Goal: Task Accomplishment & Management: Use online tool/utility

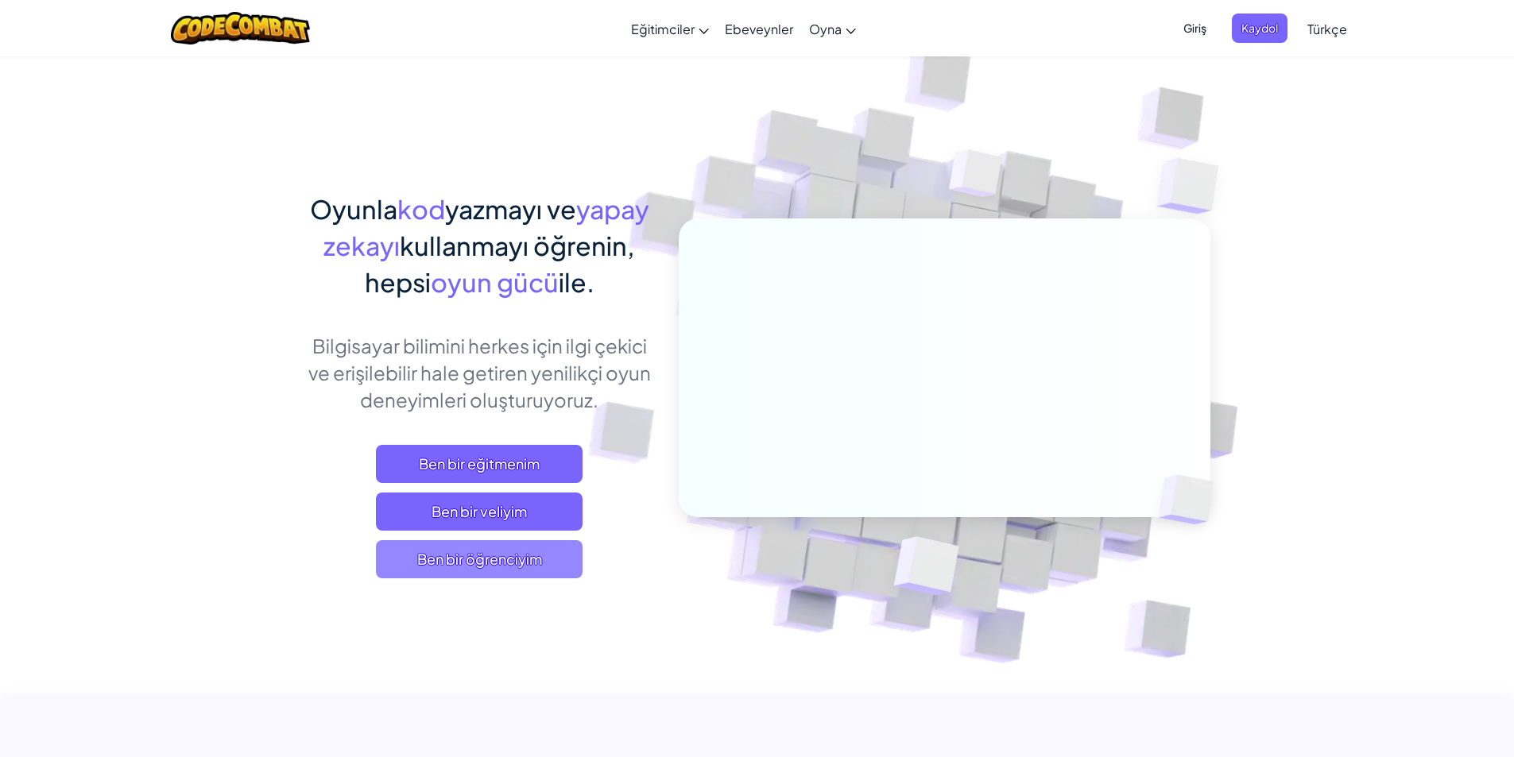
click at [571, 552] on span "Ben bir öğrenciyim" at bounding box center [479, 559] width 207 height 38
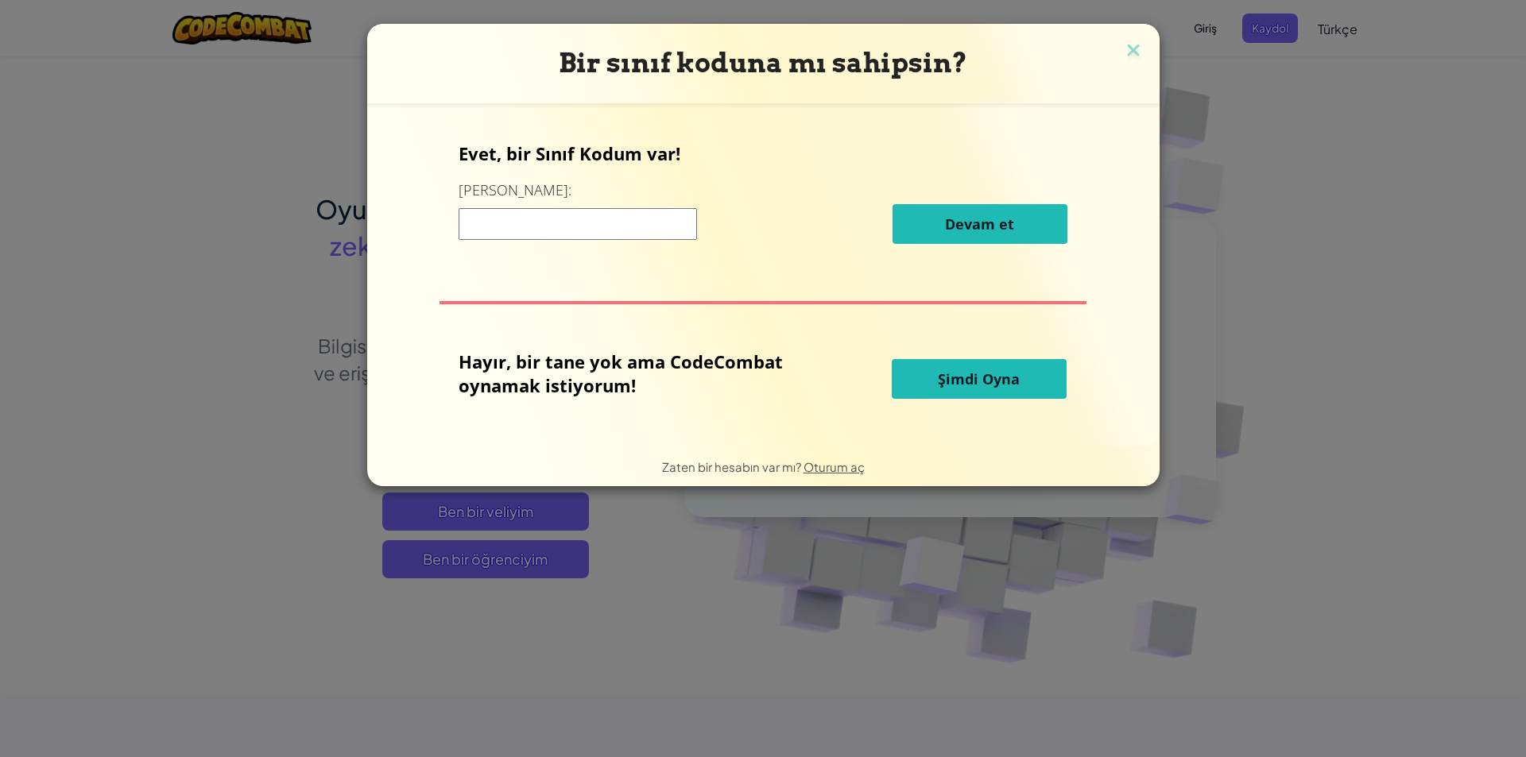
click at [939, 382] on span "Şimdi Oyna" at bounding box center [979, 379] width 82 height 19
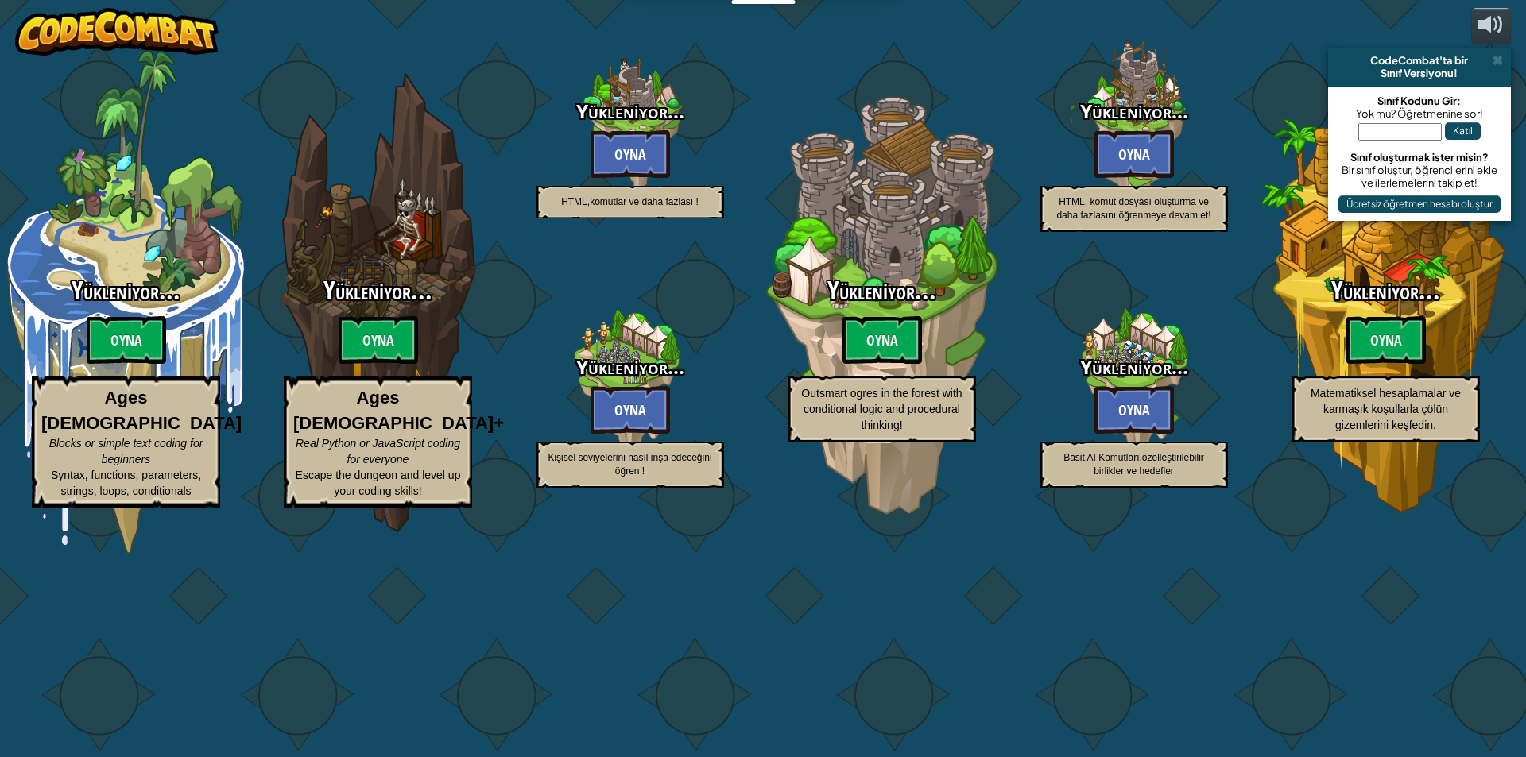
select select "tr"
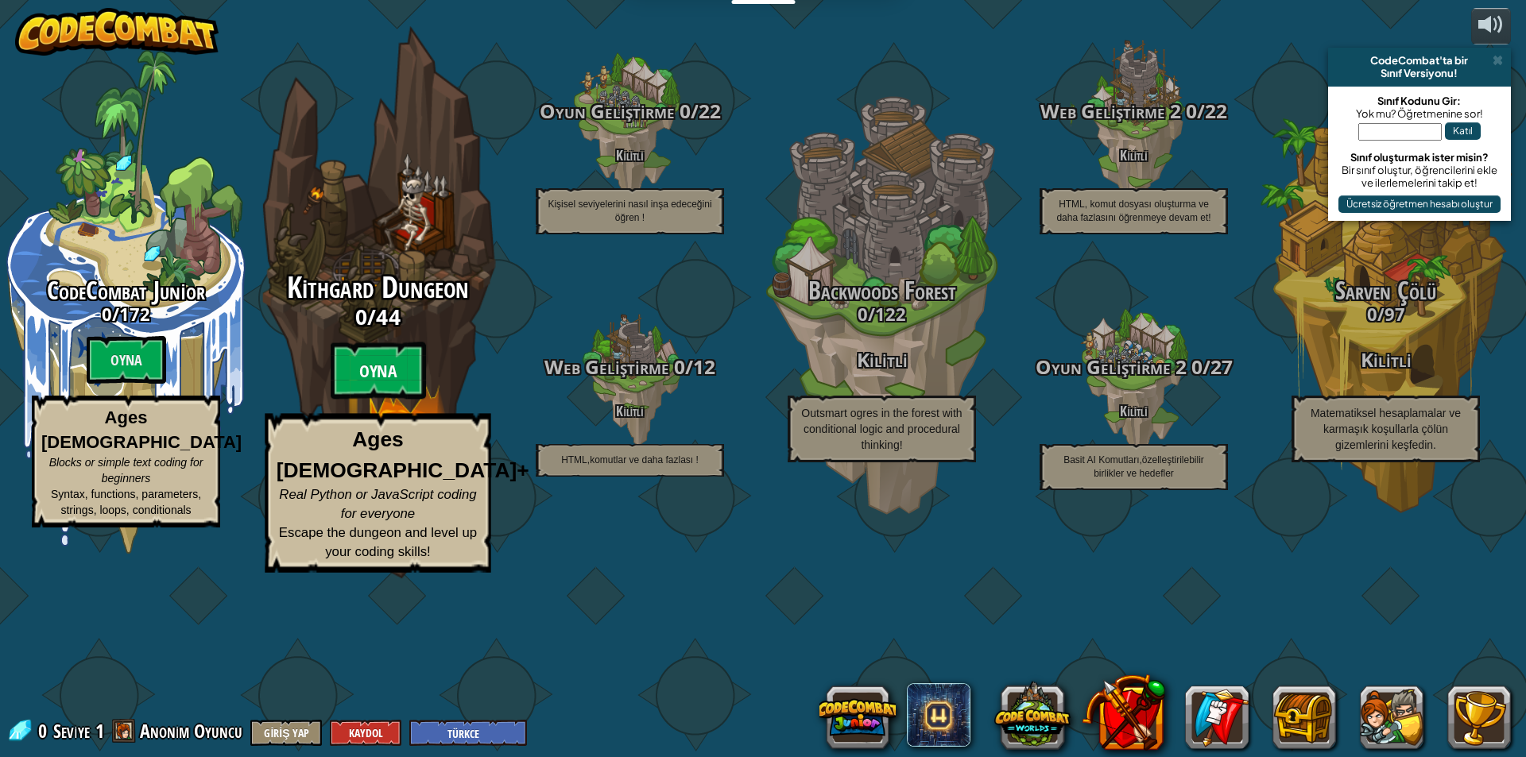
click at [397, 400] on btn "Oyna" at bounding box center [378, 371] width 95 height 57
select select "tr"
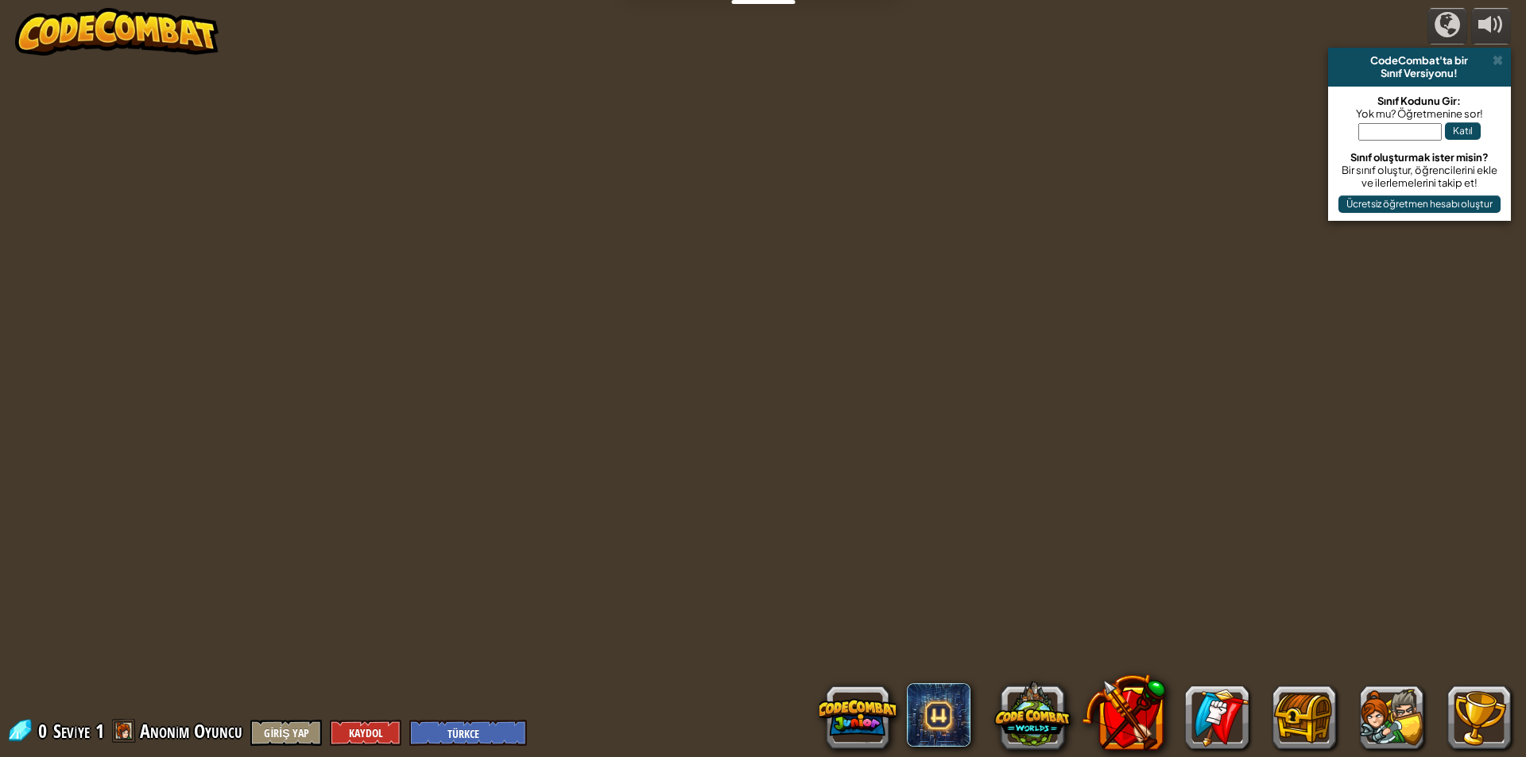
select select "tr"
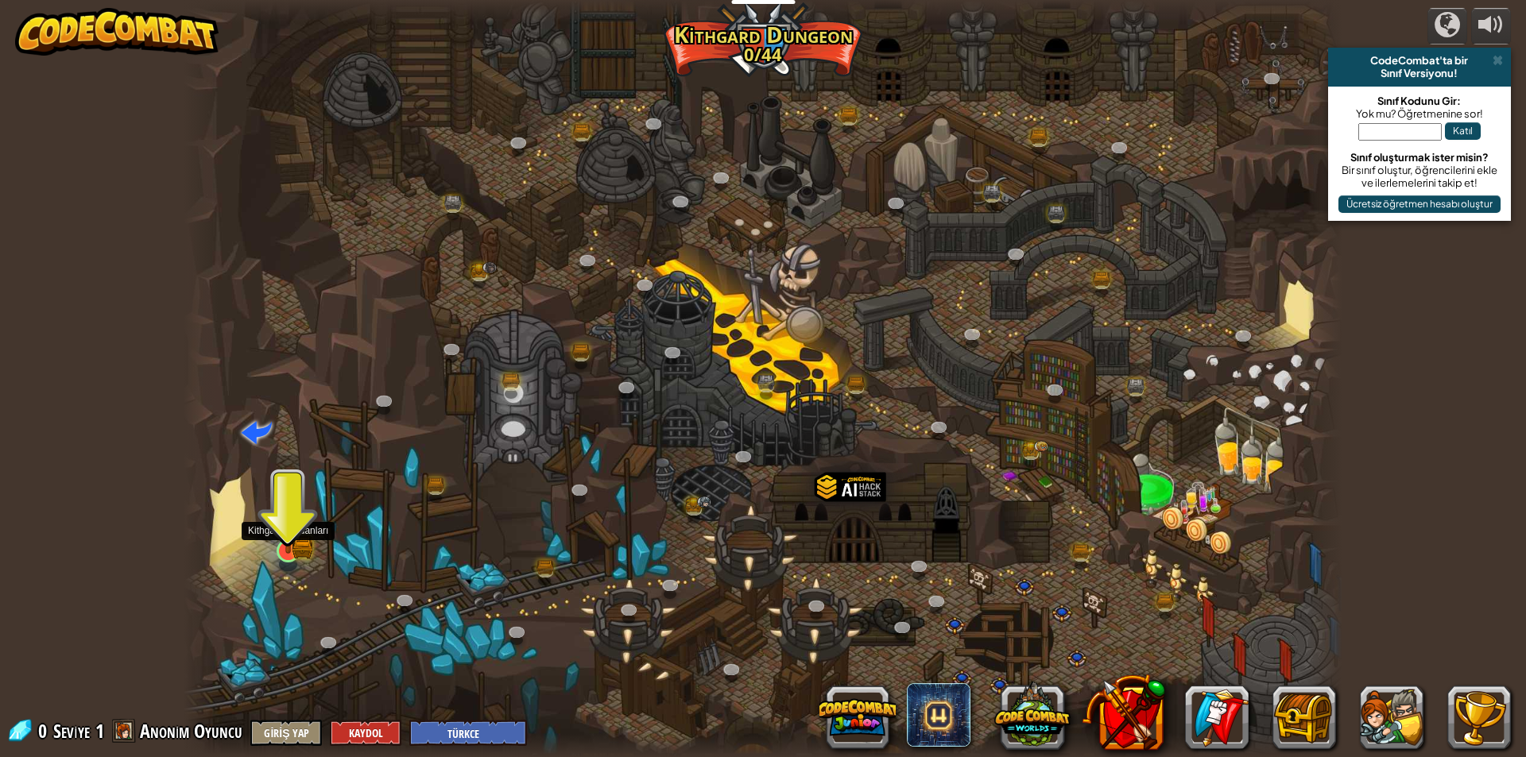
click at [293, 550] on img at bounding box center [288, 519] width 31 height 68
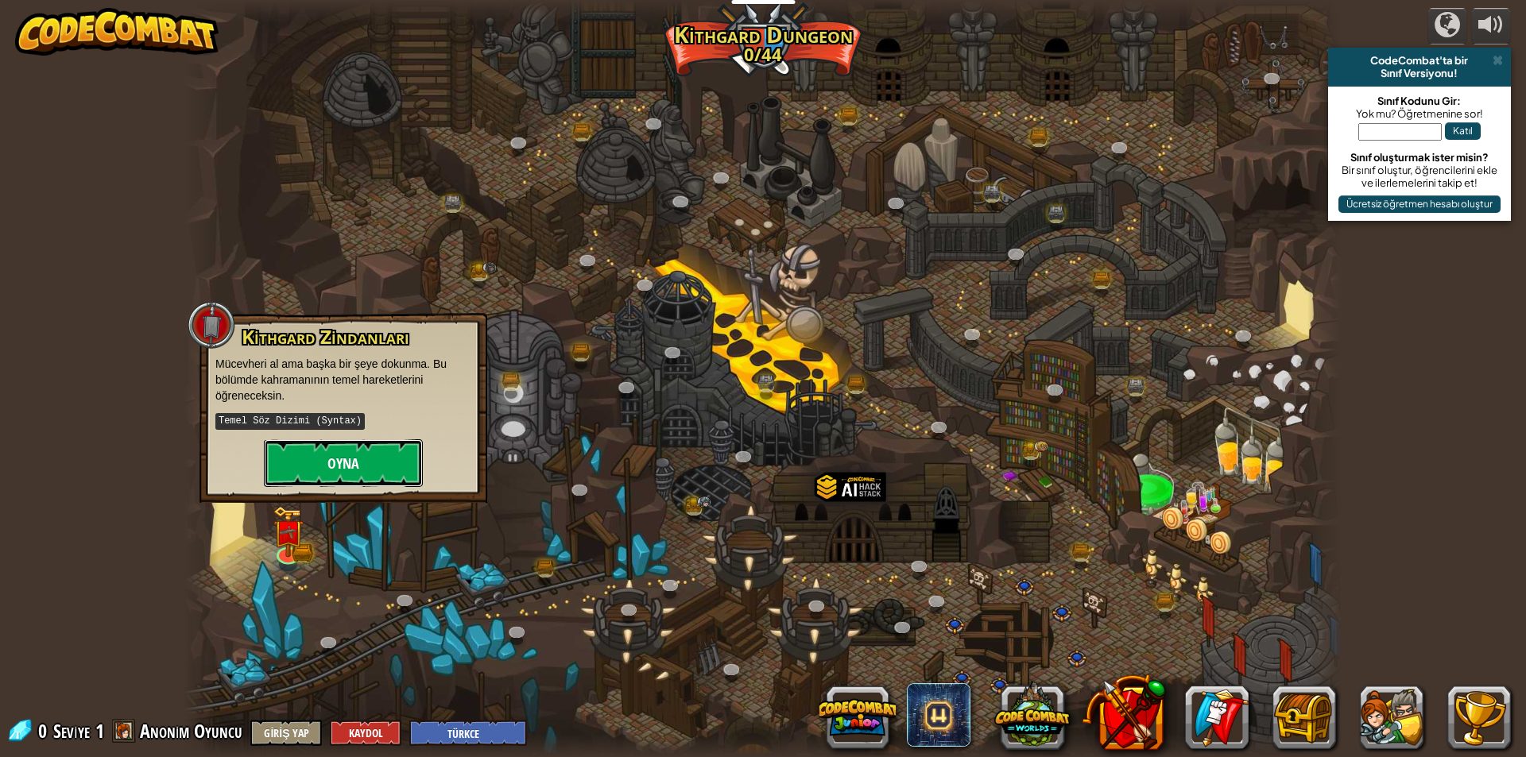
click at [348, 456] on button "Oyna" at bounding box center [343, 463] width 159 height 48
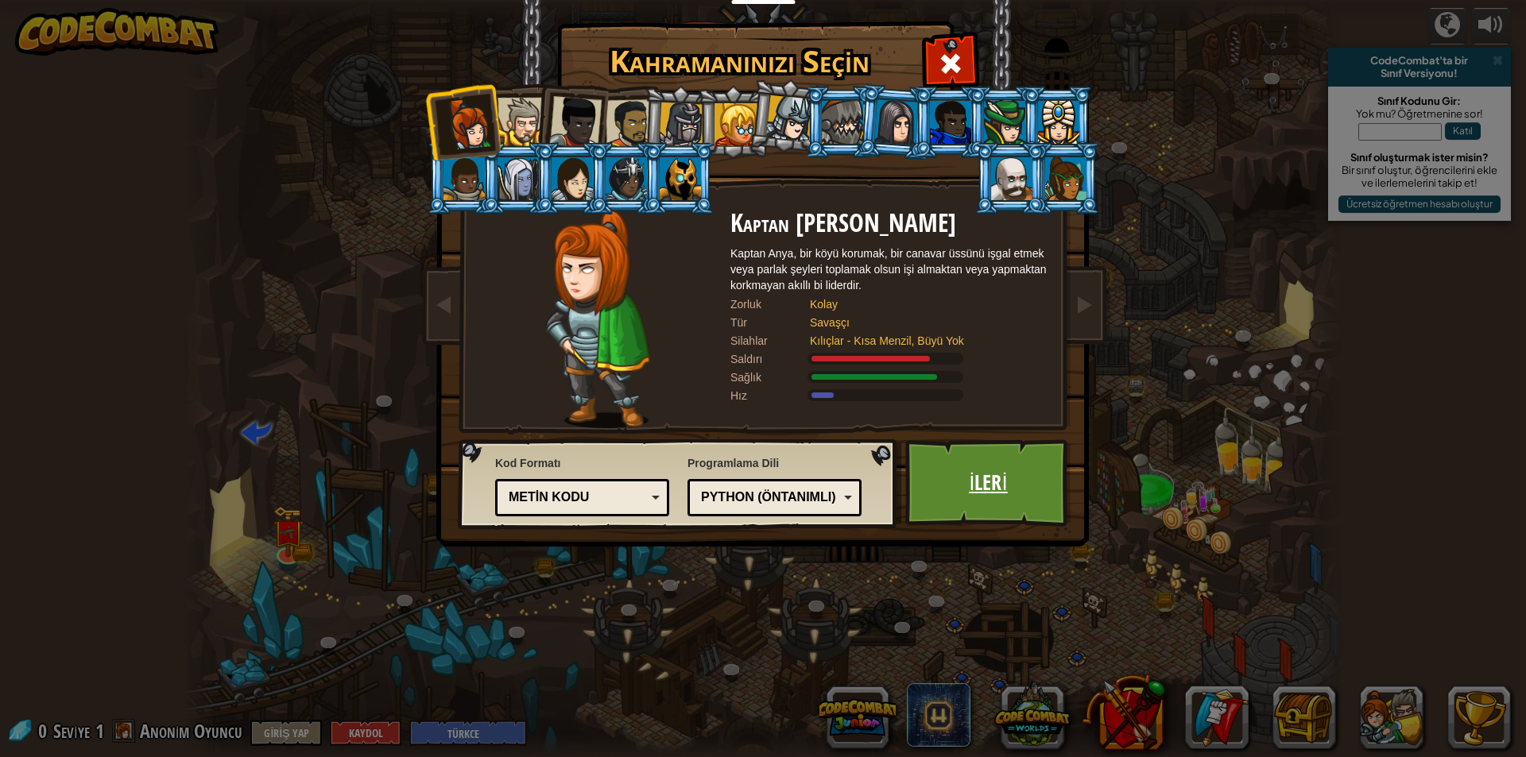
click at [978, 460] on link "İleri" at bounding box center [988, 482] width 166 height 87
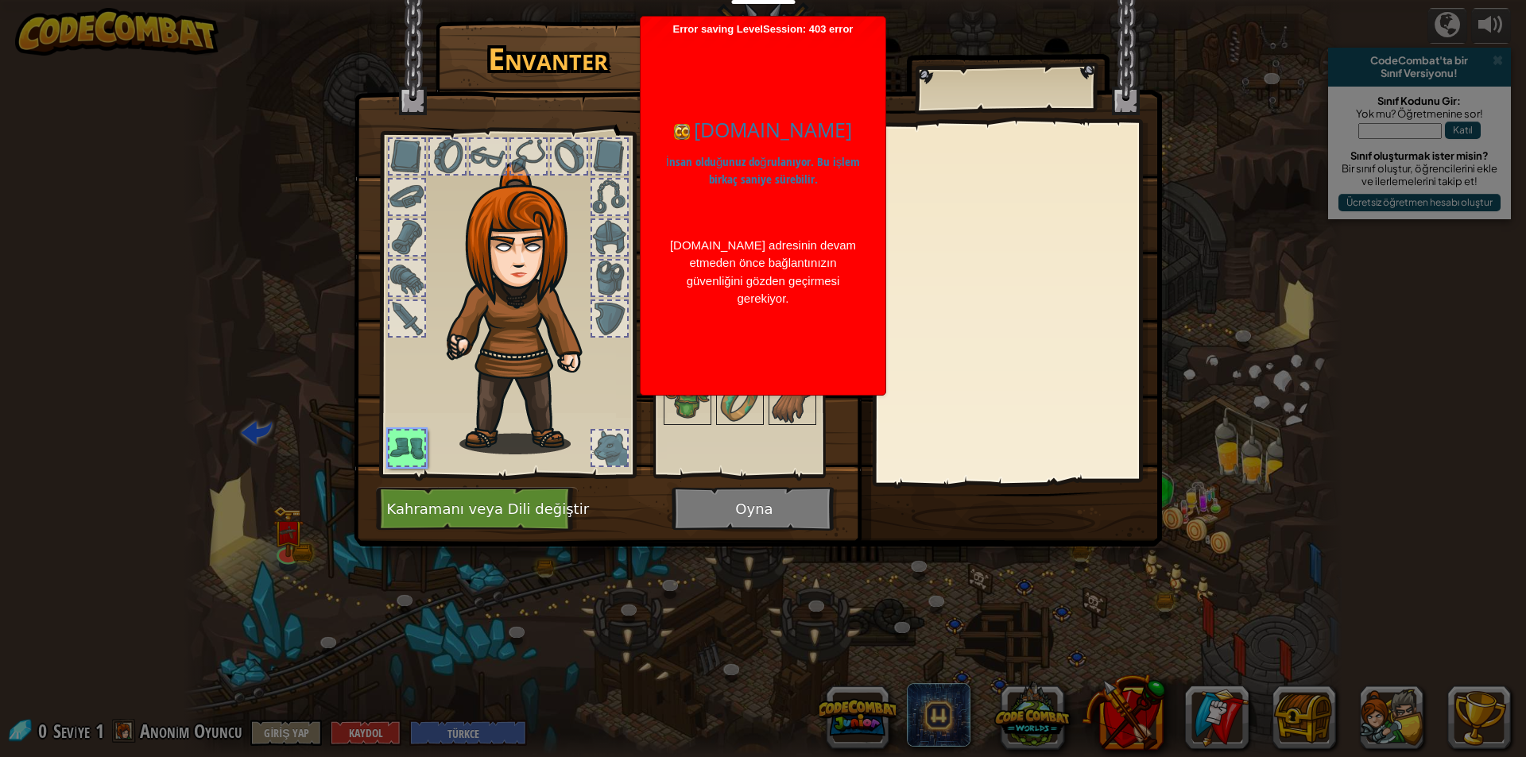
click at [1213, 172] on div "Envanter 0 Açık Giy (iki kere tıklayarak giy) Kilitli Giy Çıkar Kilidini açmak …" at bounding box center [763, 378] width 1526 height 757
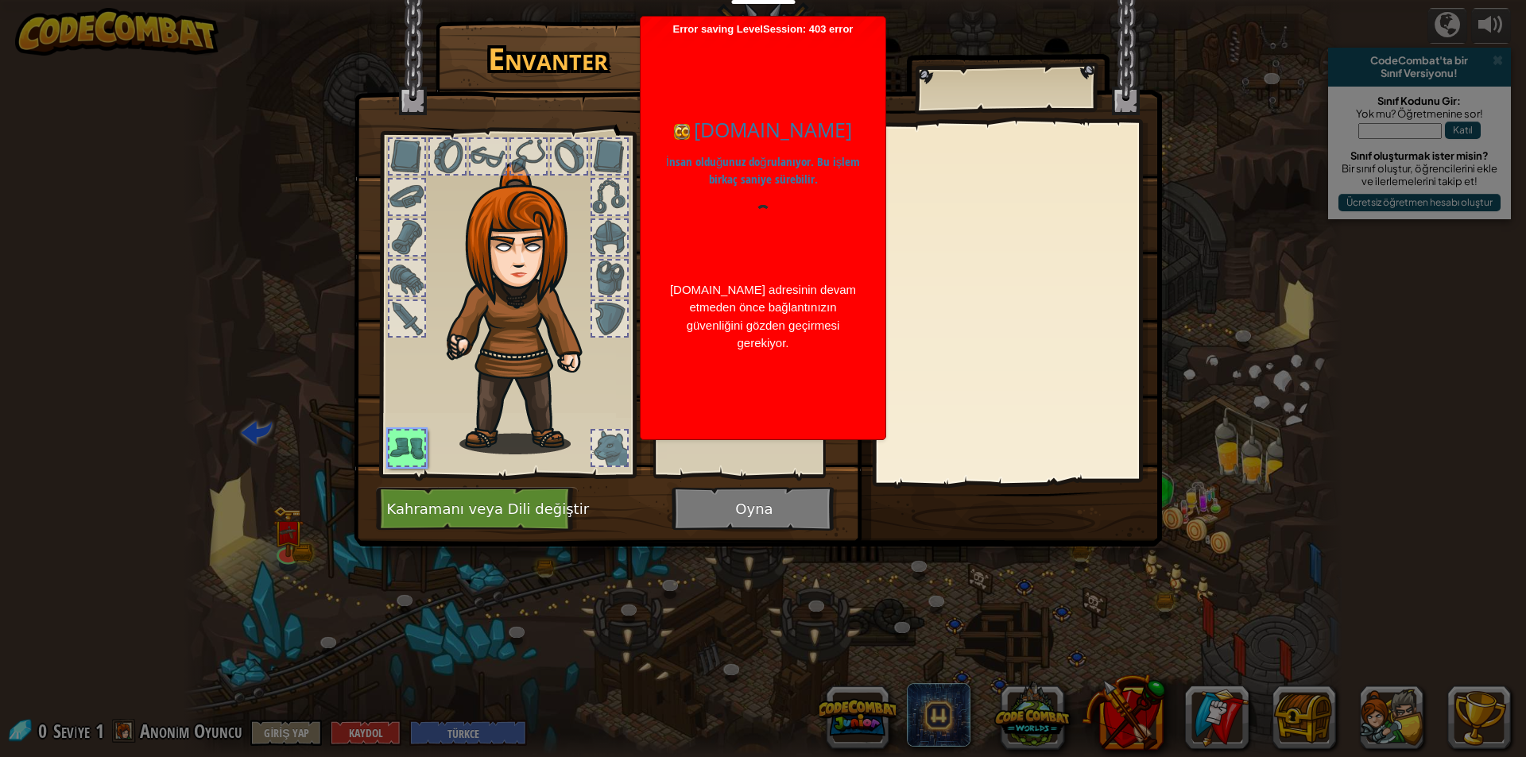
click at [598, 529] on img at bounding box center [758, 258] width 808 height 577
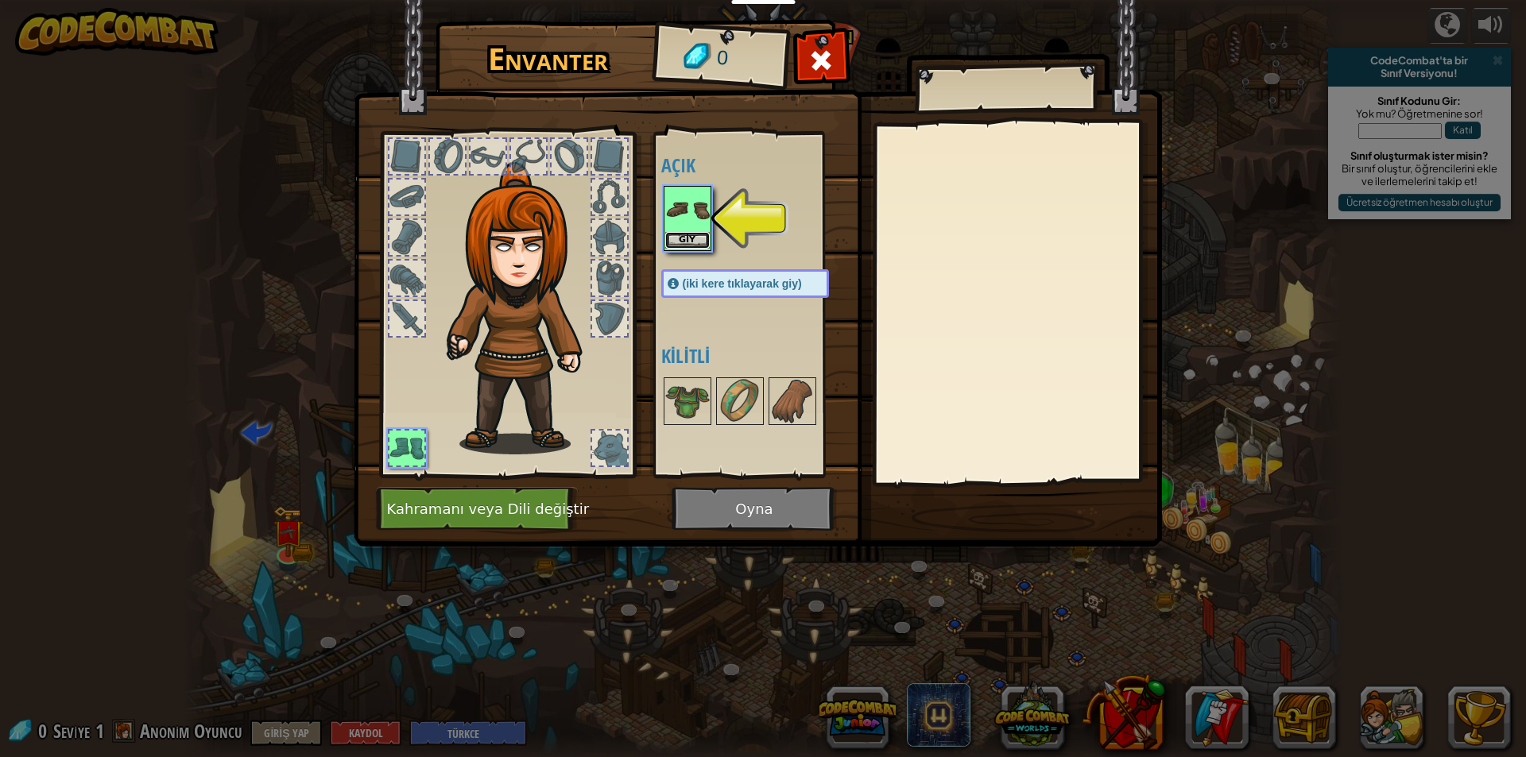
click at [679, 238] on button "Giy" at bounding box center [687, 240] width 45 height 17
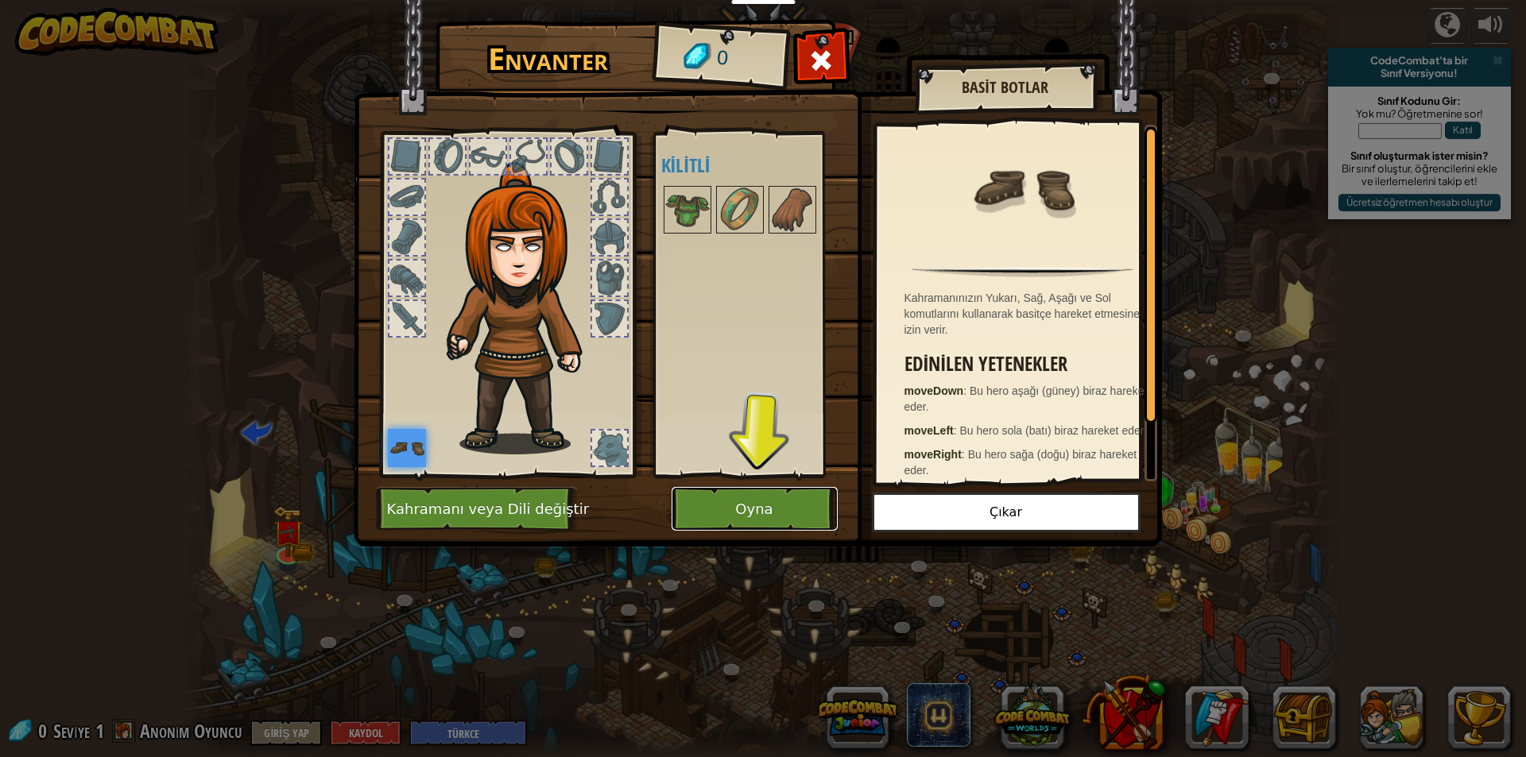
drag, startPoint x: 765, startPoint y: 503, endPoint x: 757, endPoint y: 490, distance: 15.3
click at [765, 502] on button "Oyna" at bounding box center [755, 509] width 166 height 44
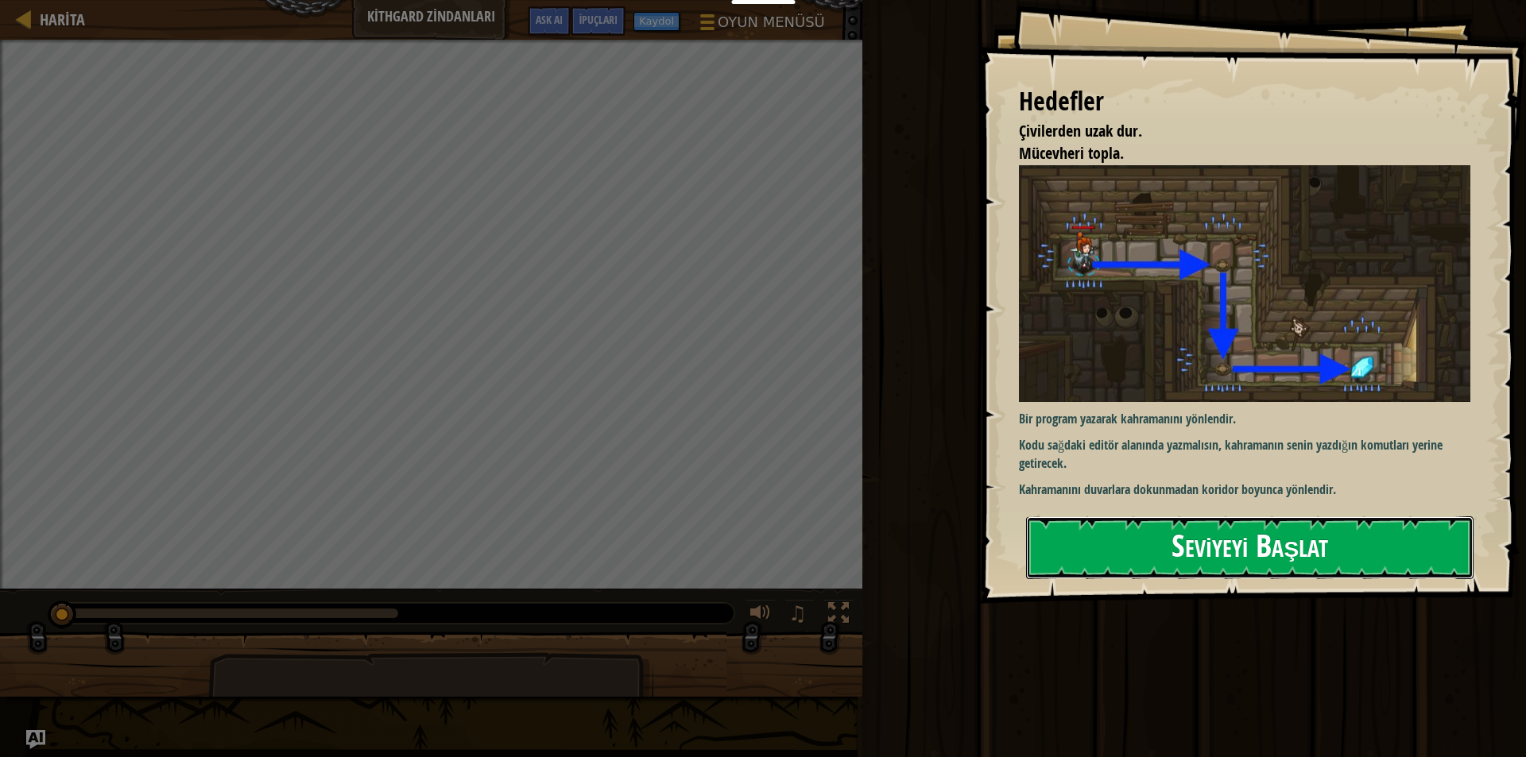
click at [1219, 533] on button "Seviyeyi Başlat" at bounding box center [1249, 548] width 447 height 63
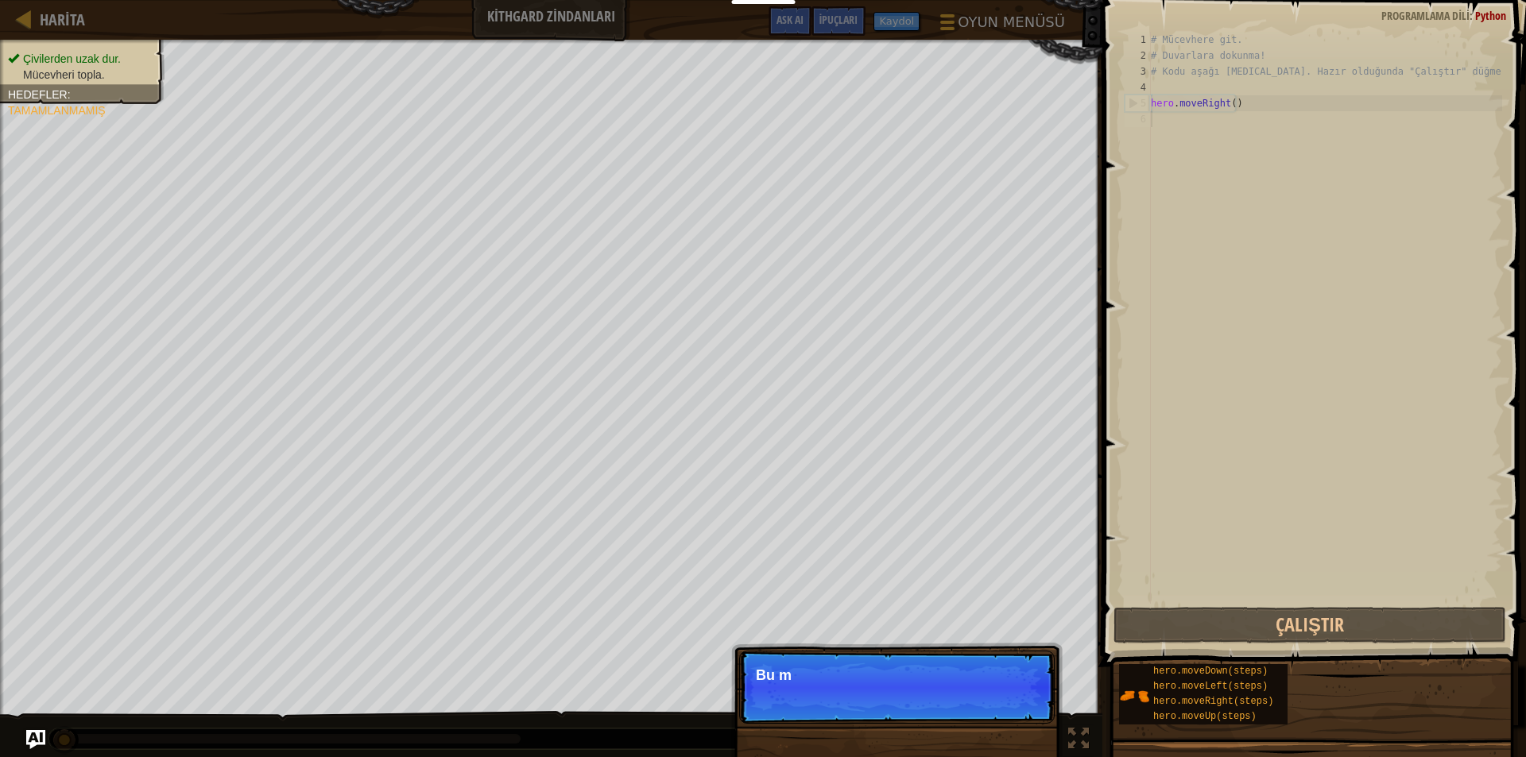
click at [1019, 700] on p "Atla (ESC) [PERSON_NAME] et Bu m" at bounding box center [897, 687] width 316 height 73
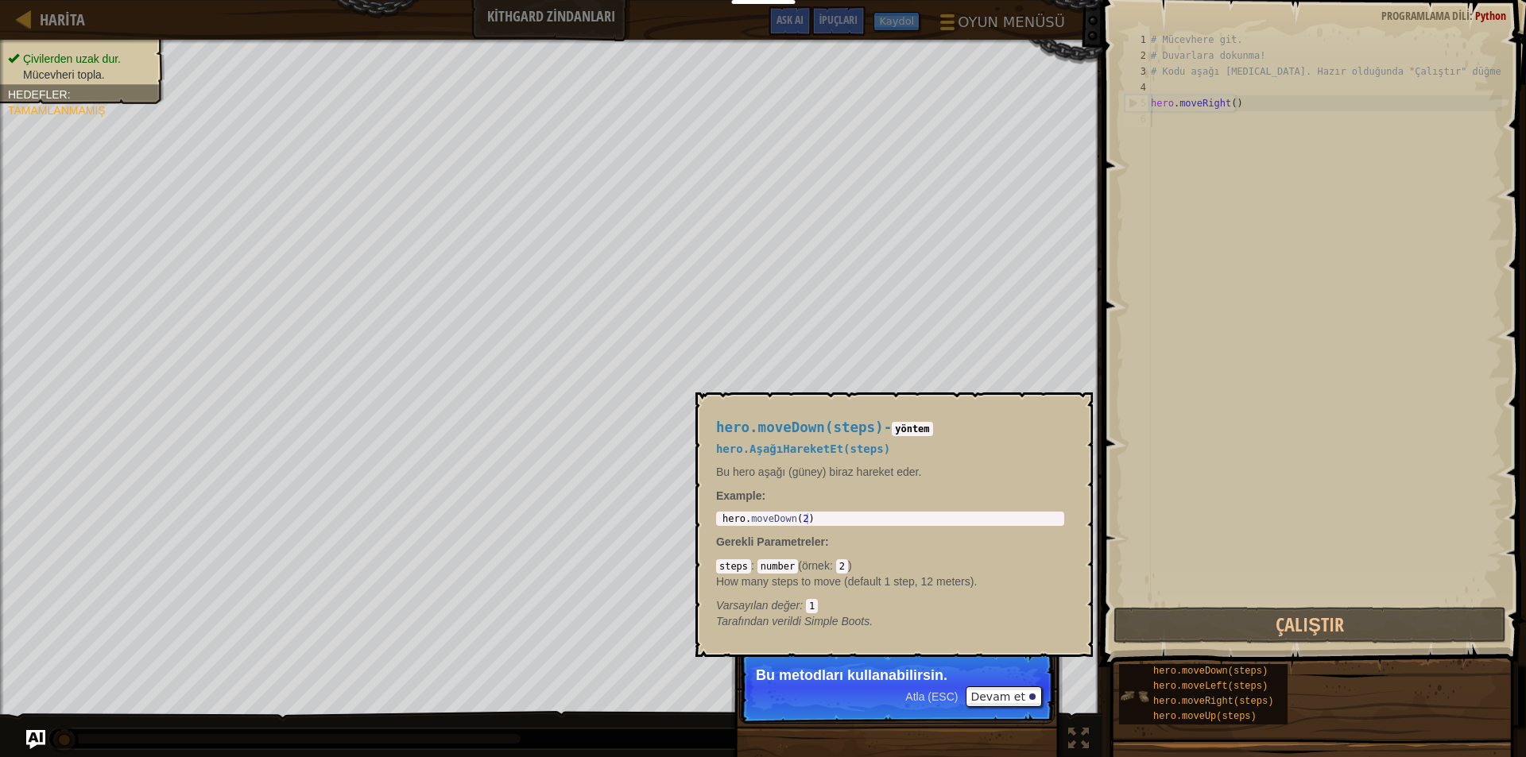
scroll to position [7, 0]
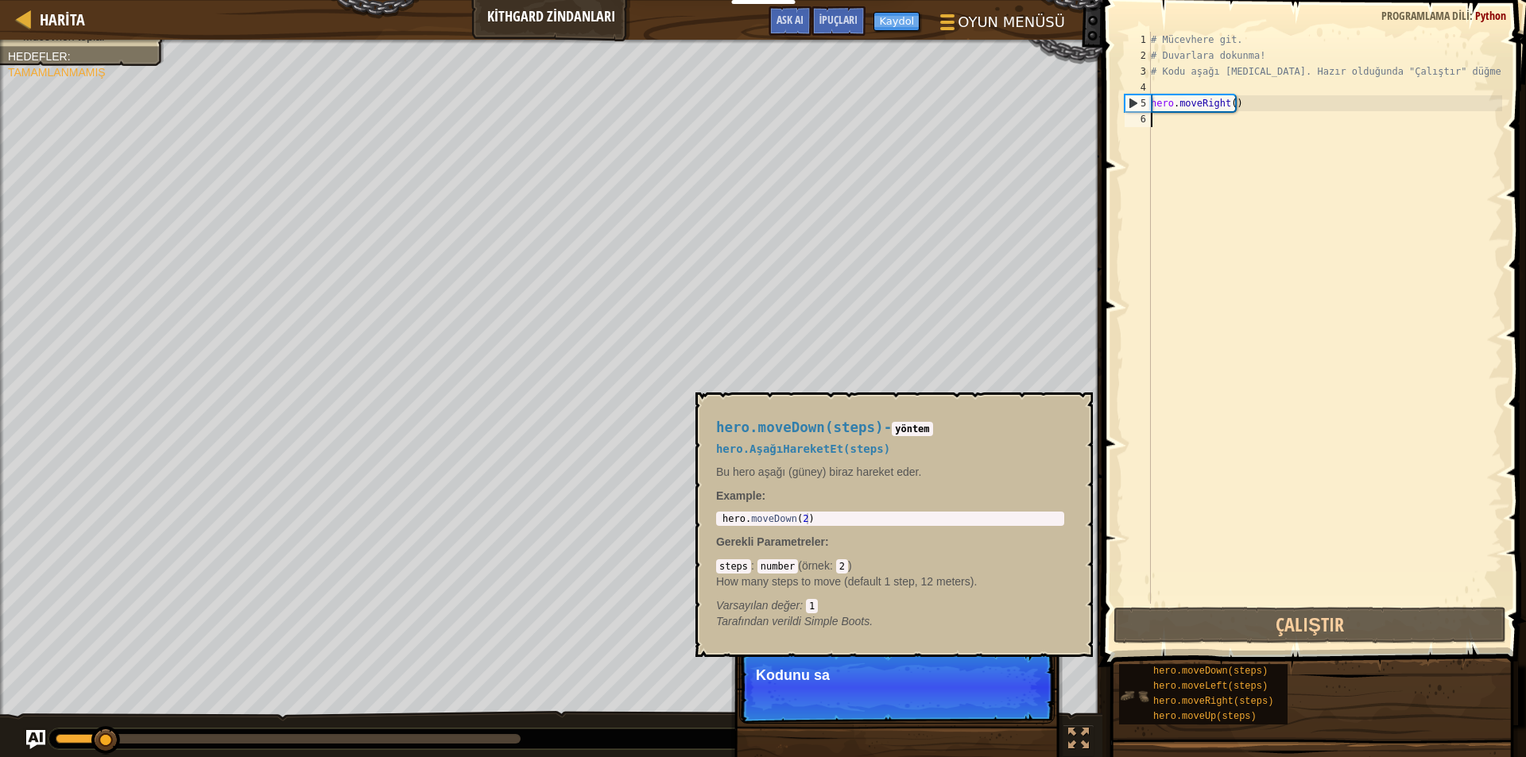
click at [1129, 694] on img at bounding box center [1134, 696] width 30 height 30
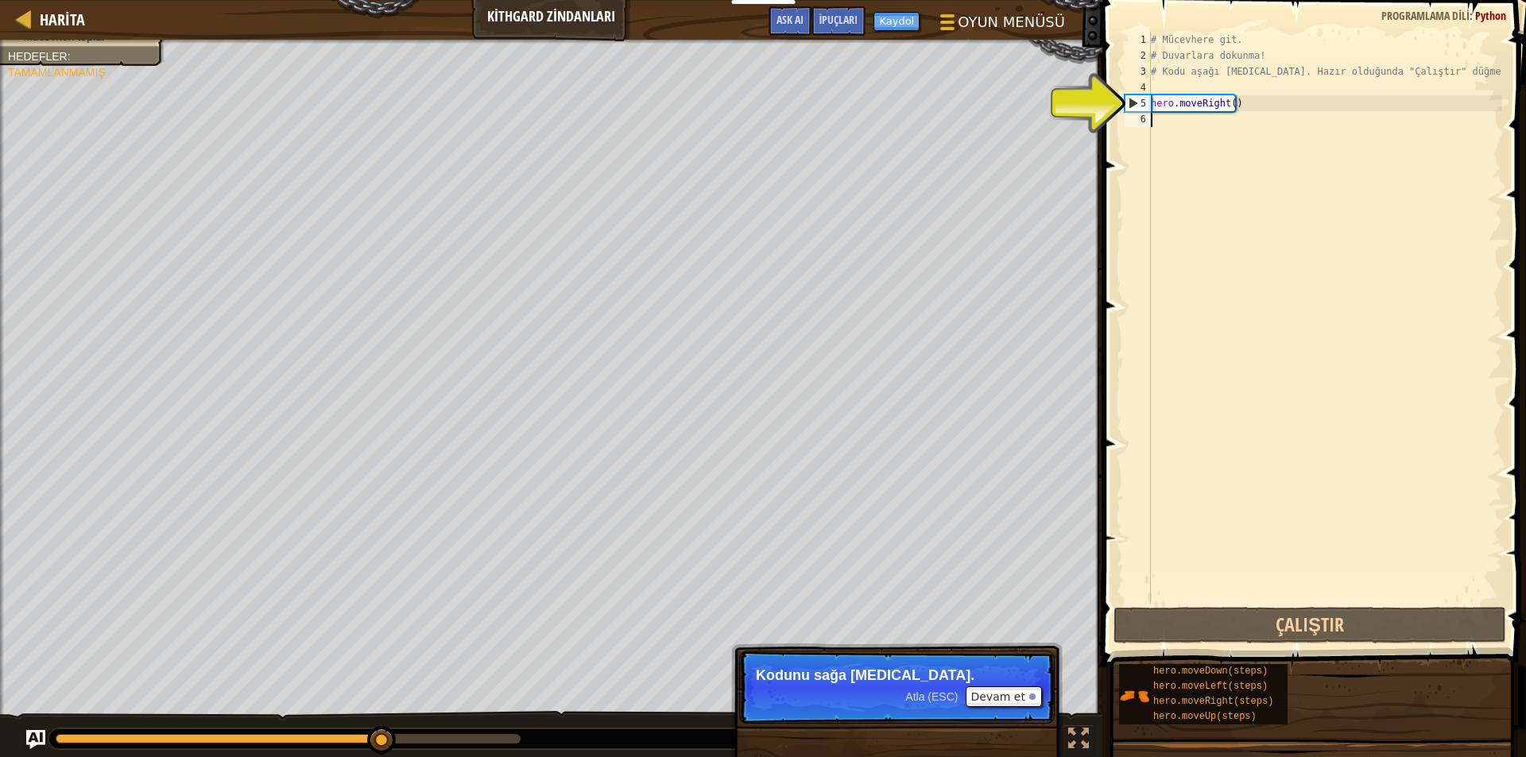
click at [1133, 102] on div "5" at bounding box center [1137, 103] width 25 height 16
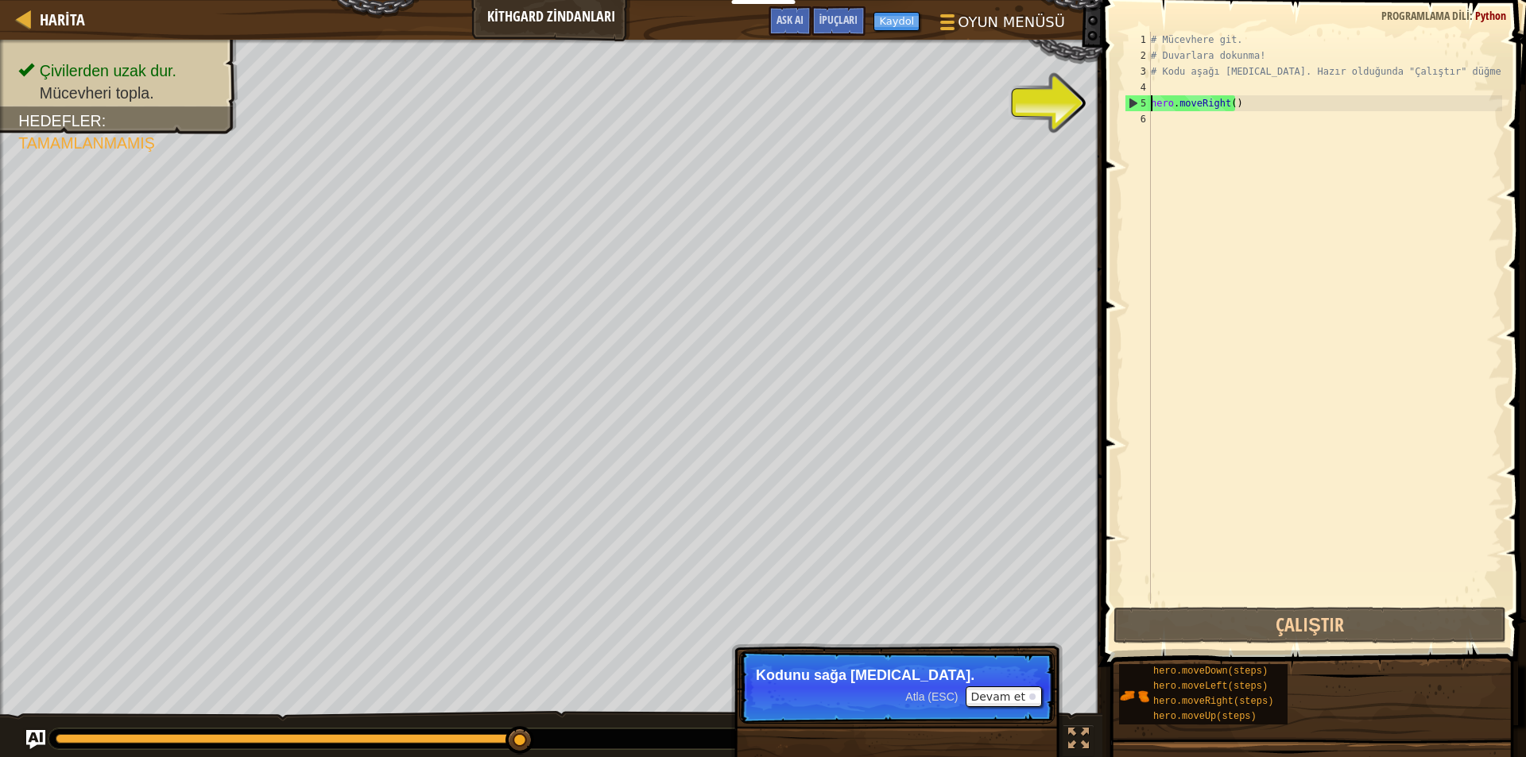
click at [1127, 102] on div "5" at bounding box center [1137, 103] width 25 height 16
click at [1132, 99] on div "5" at bounding box center [1137, 103] width 25 height 16
type textarea "hero.moveRight()"
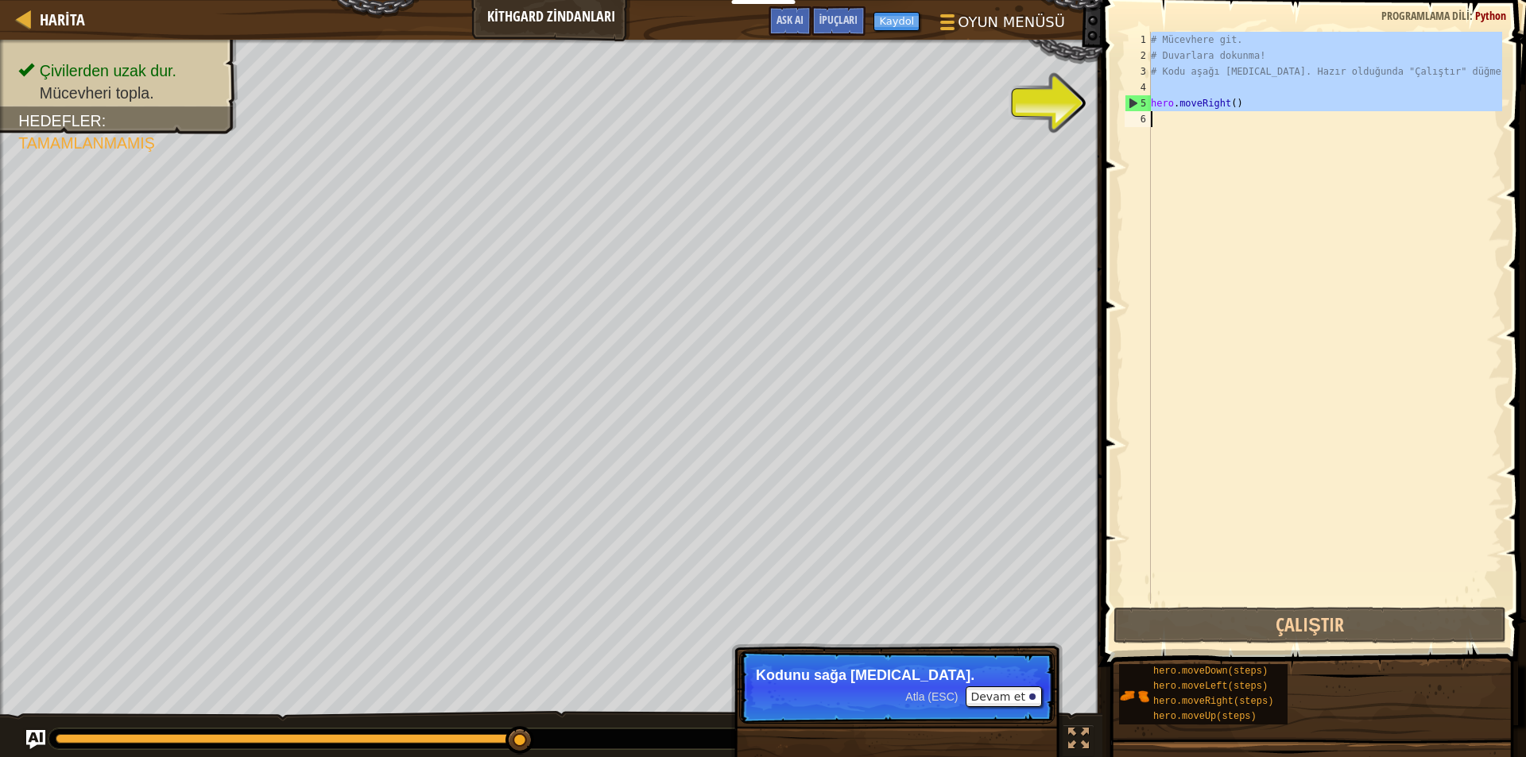
click at [1132, 99] on div "5" at bounding box center [1137, 103] width 25 height 16
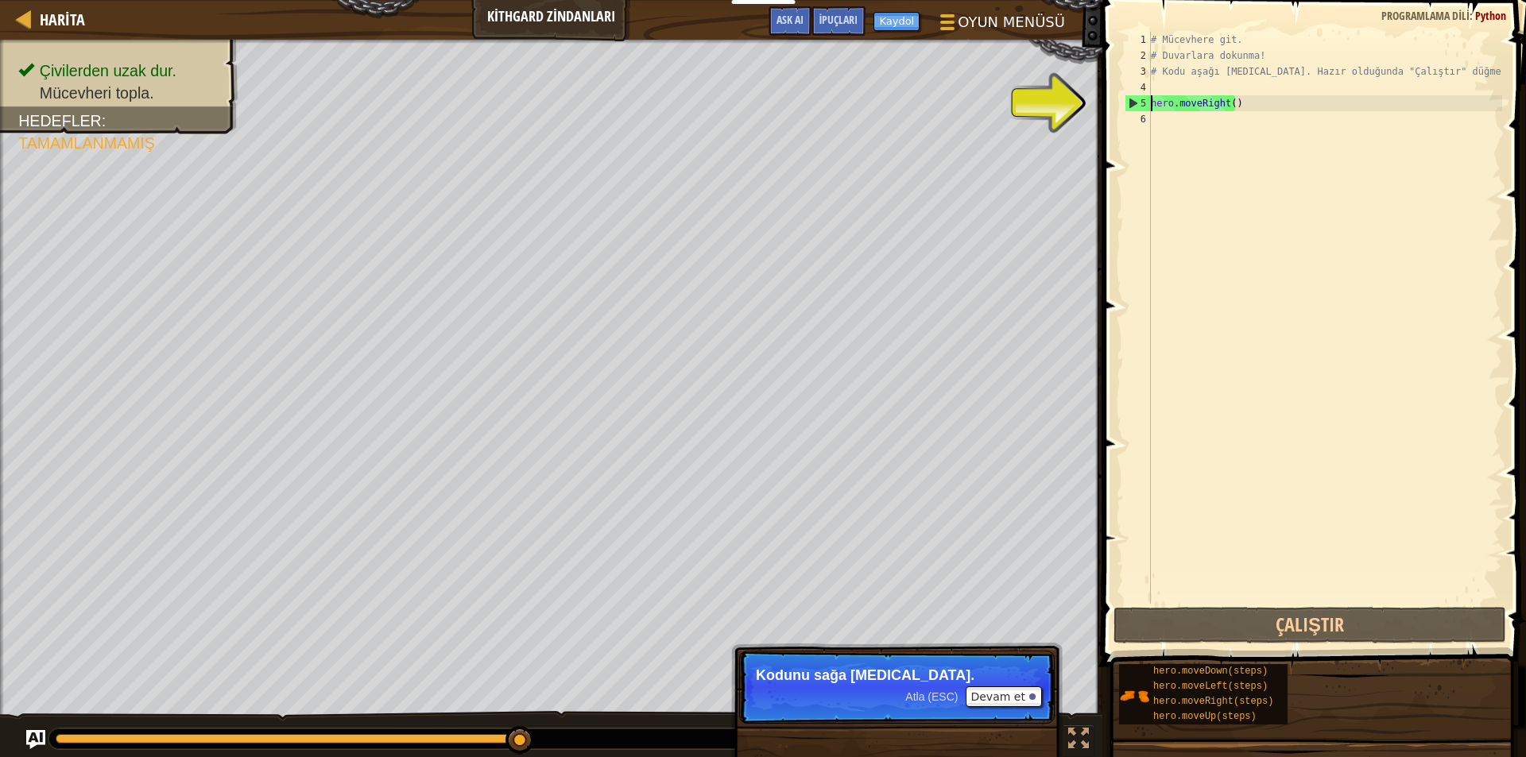
click at [1144, 99] on div "5" at bounding box center [1137, 103] width 25 height 16
type textarea "hero.moveRight()"
click at [1087, 108] on div "Harita Kithgard Zindanları Oyun Menüsü Bitti Kaydol İpuçları Ask AI 1 ההההההההה…" at bounding box center [763, 378] width 1526 height 757
click at [1260, 100] on div "# Mücevhere git. # Duvarlara dokunma! # Kodu aşağı [MEDICAL_DATA]. Hazır olduğu…" at bounding box center [1325, 334] width 354 height 604
click at [1260, 113] on div "# Mücevhere git. # Duvarlara dokunma! # Kodu aşağı [MEDICAL_DATA]. Hazır olduğu…" at bounding box center [1325, 334] width 354 height 604
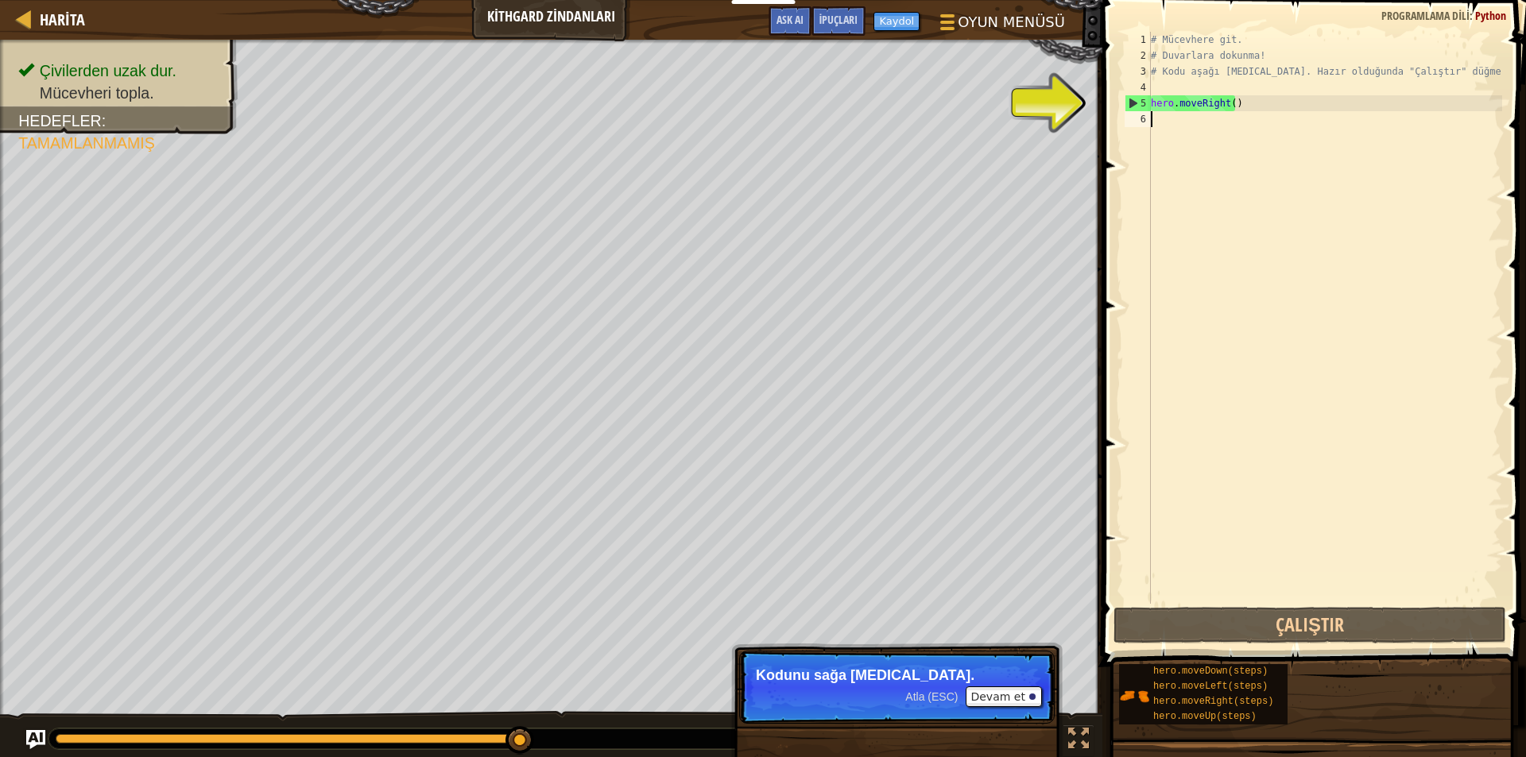
click at [1180, 126] on div "# Mücevhere git. # Duvarlara dokunma! # Kodu aşağı [MEDICAL_DATA]. Hazır olduğu…" at bounding box center [1325, 334] width 354 height 604
click at [1142, 106] on div "5" at bounding box center [1137, 103] width 25 height 16
click at [1141, 102] on div "5" at bounding box center [1137, 103] width 25 height 16
type textarea "hero.moveRight()"
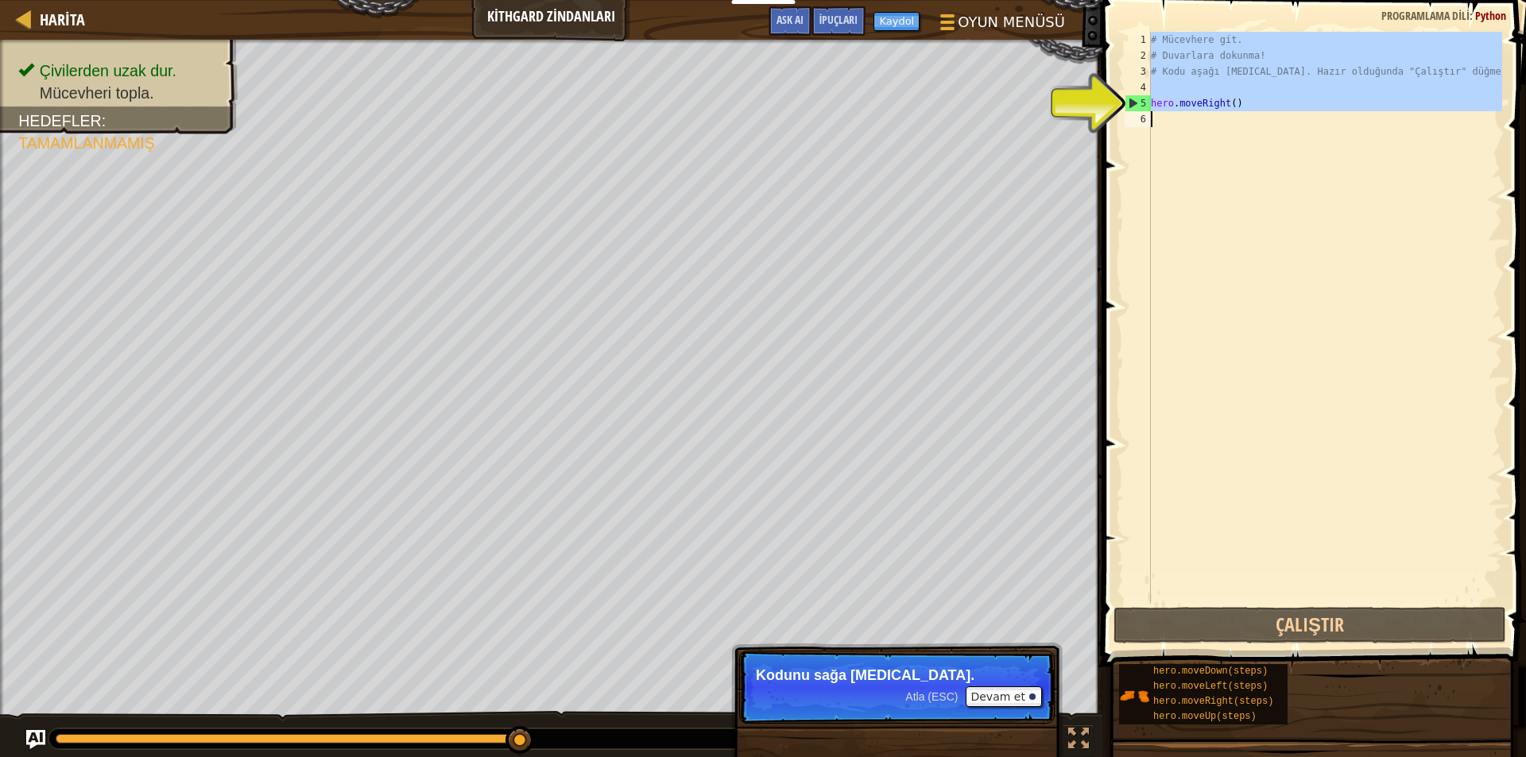
click at [1141, 102] on div "5" at bounding box center [1137, 103] width 25 height 16
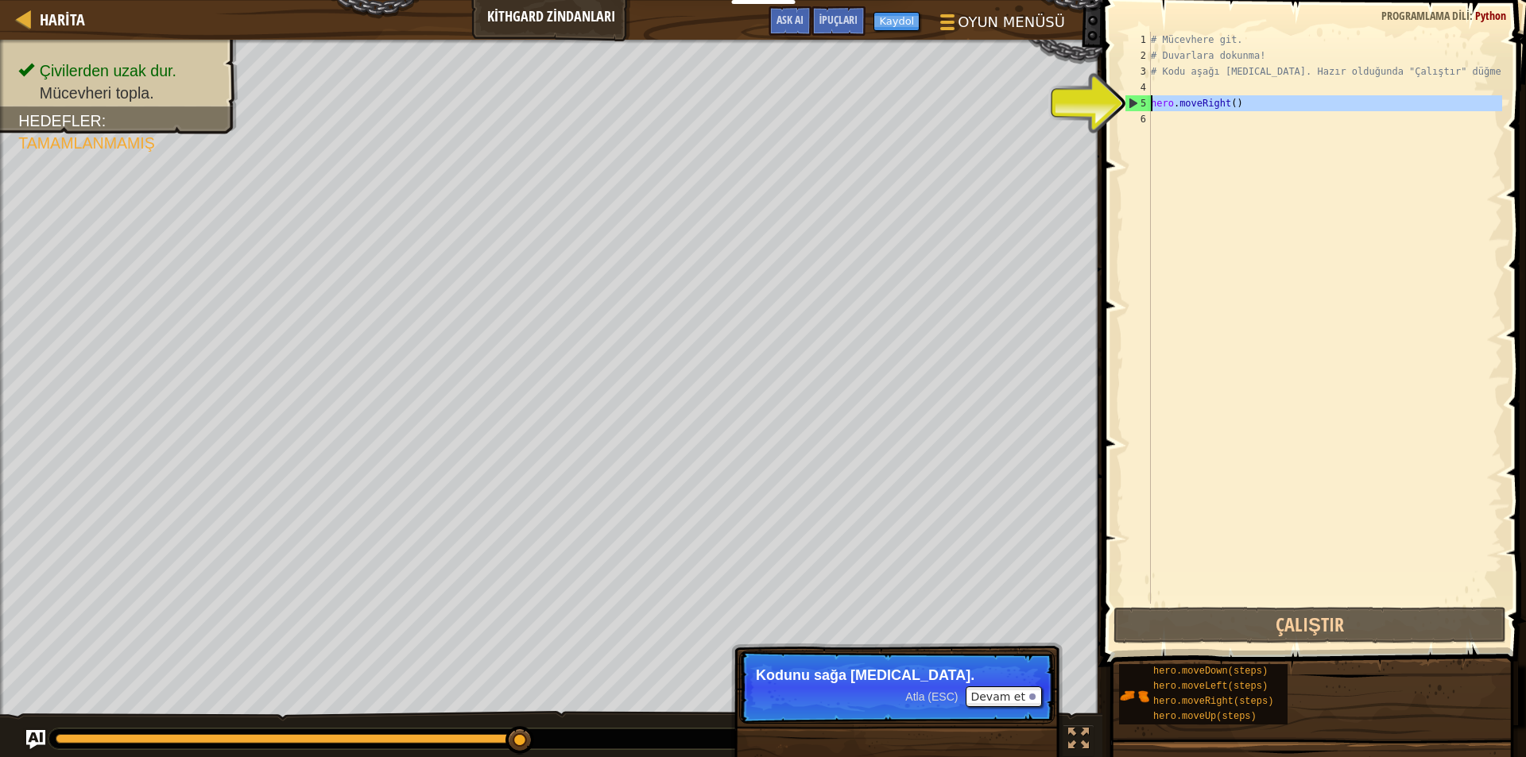
click at [1137, 102] on div "5" at bounding box center [1137, 103] width 25 height 16
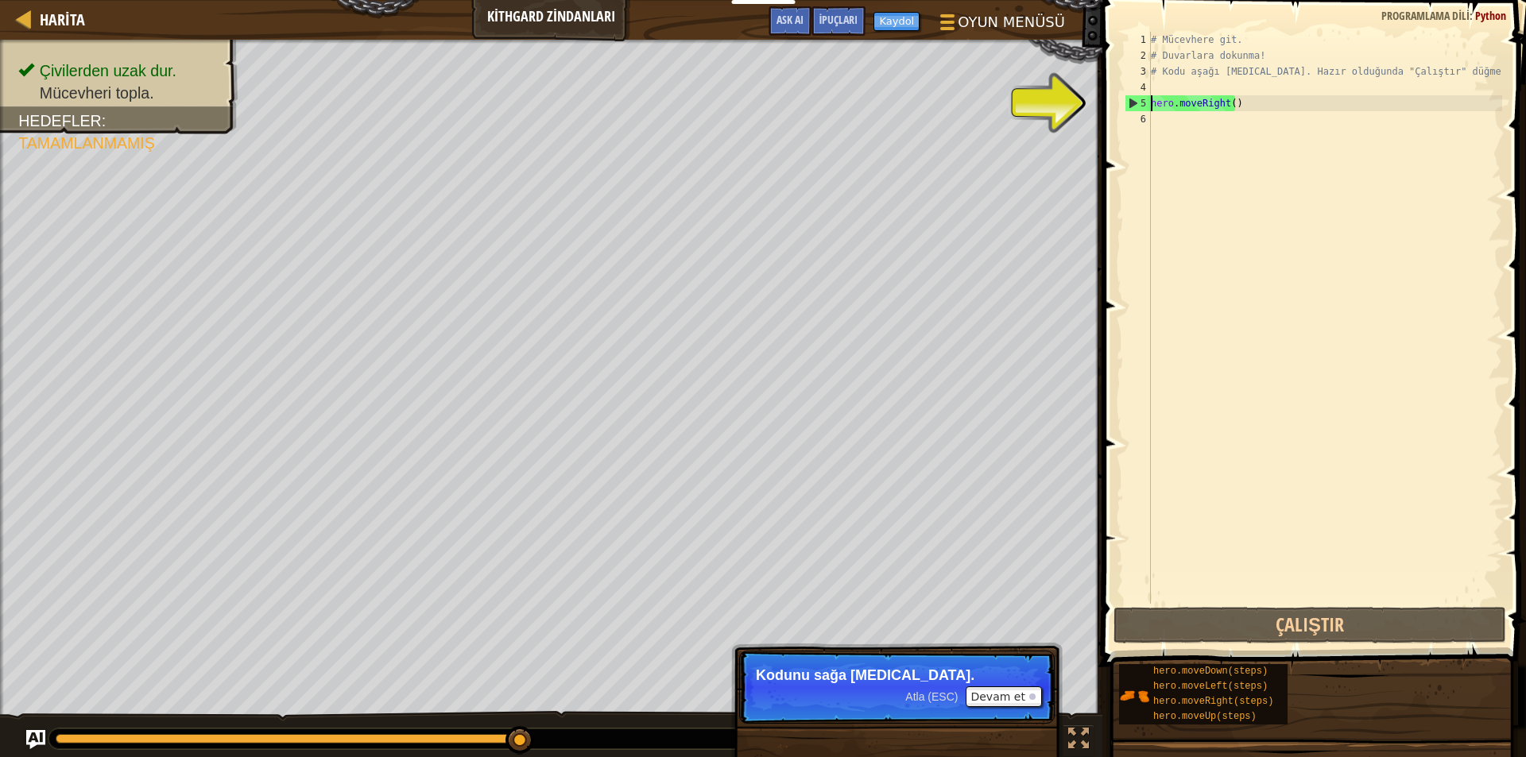
click at [1135, 102] on div "5" at bounding box center [1137, 103] width 25 height 16
type textarea "hero.moveRight()"
click at [1135, 102] on div "5" at bounding box center [1137, 103] width 25 height 16
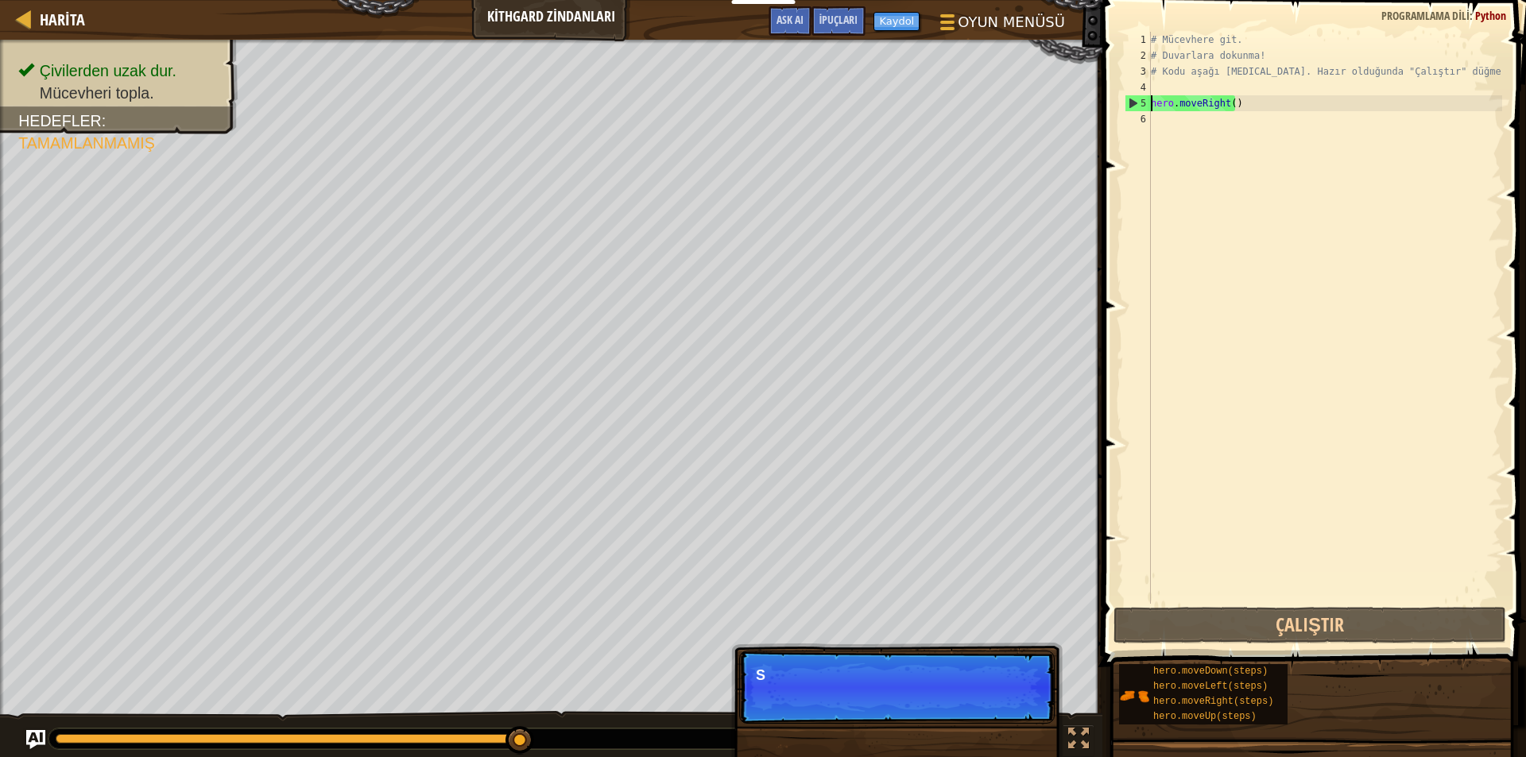
type textarea "hero.moveRight()"
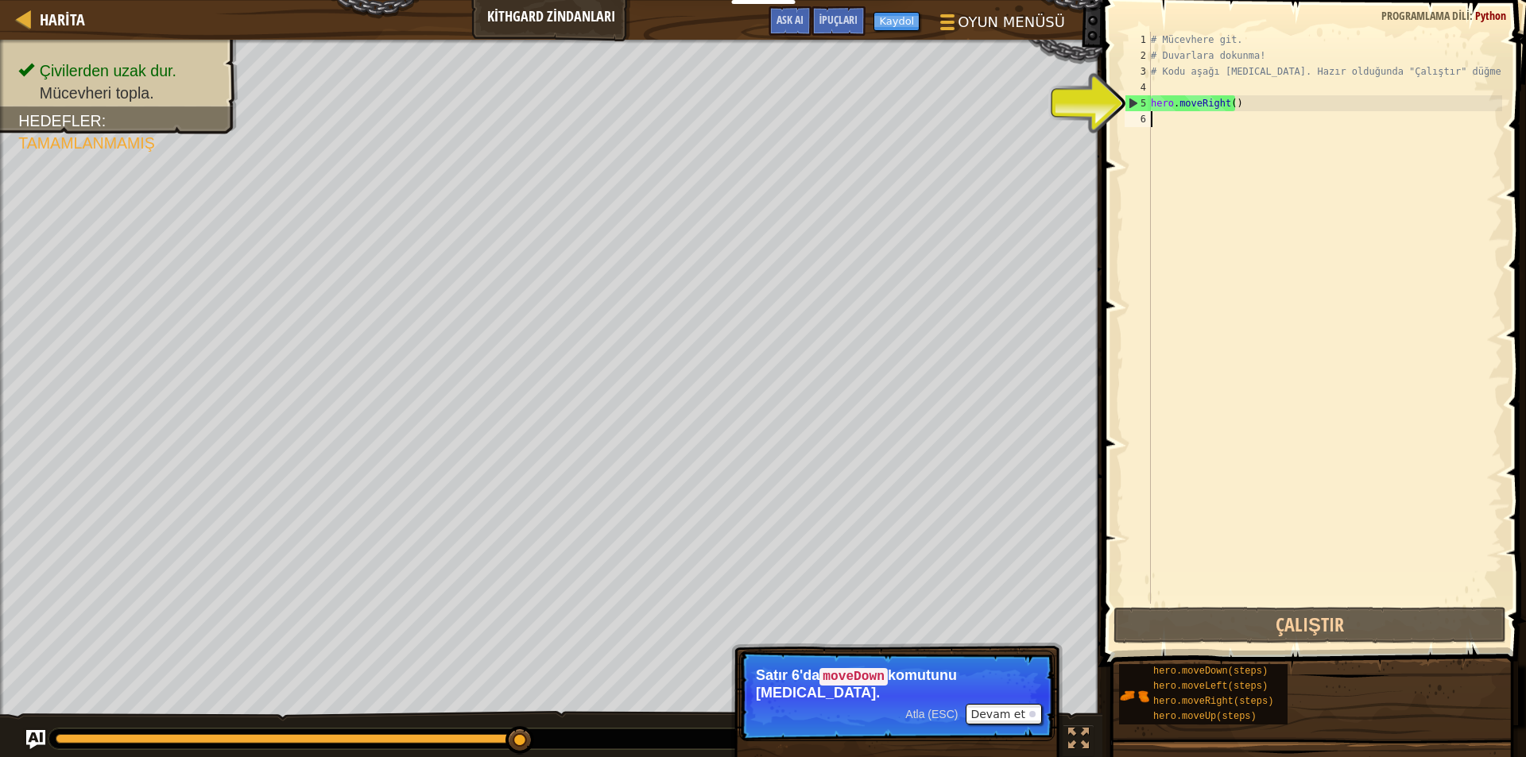
click at [1167, 126] on div "# Mücevhere git. # Duvarlara dokunma! # Kodu aşağı [MEDICAL_DATA]. Hazır olduğu…" at bounding box center [1325, 334] width 354 height 604
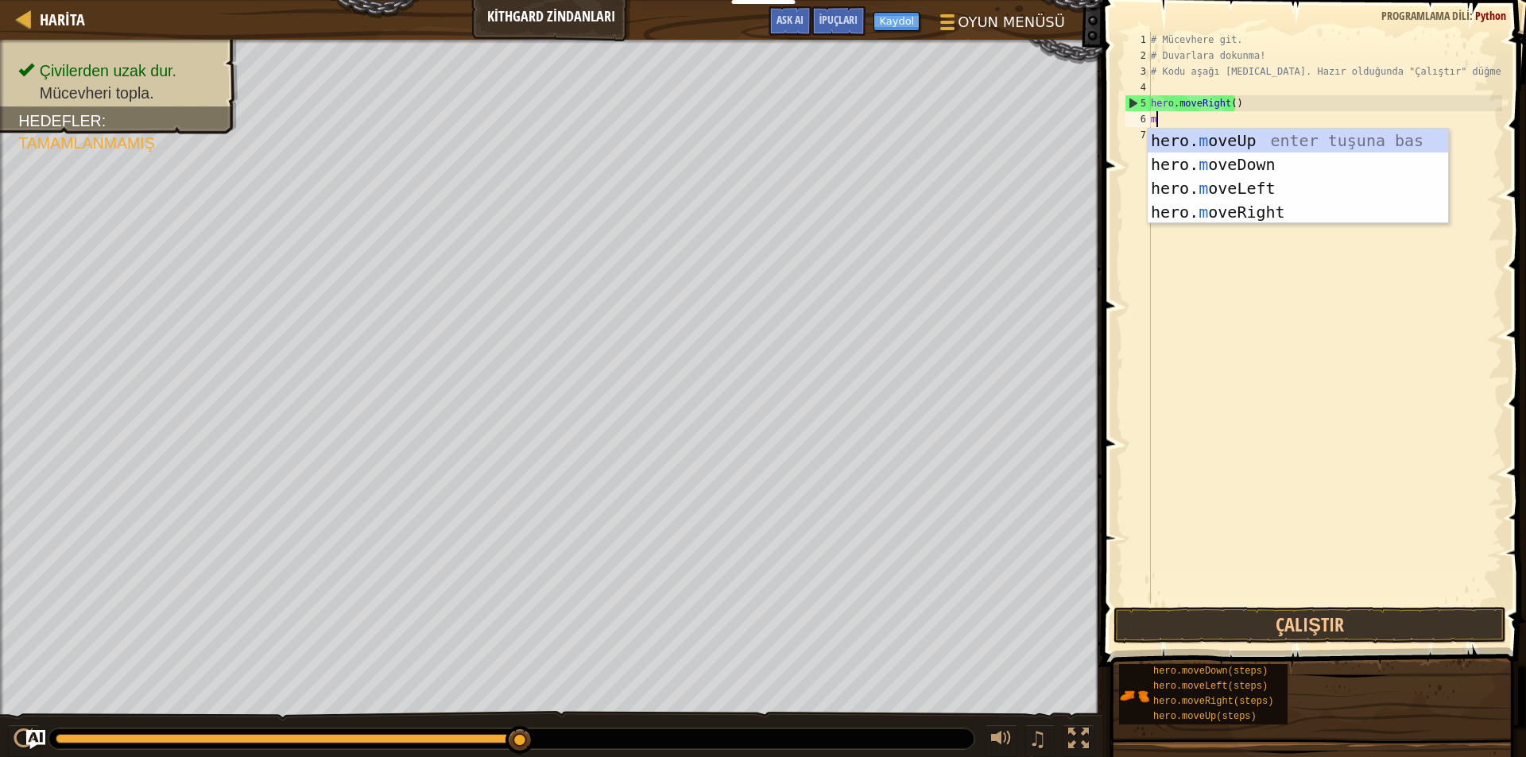
type textarea "mo"
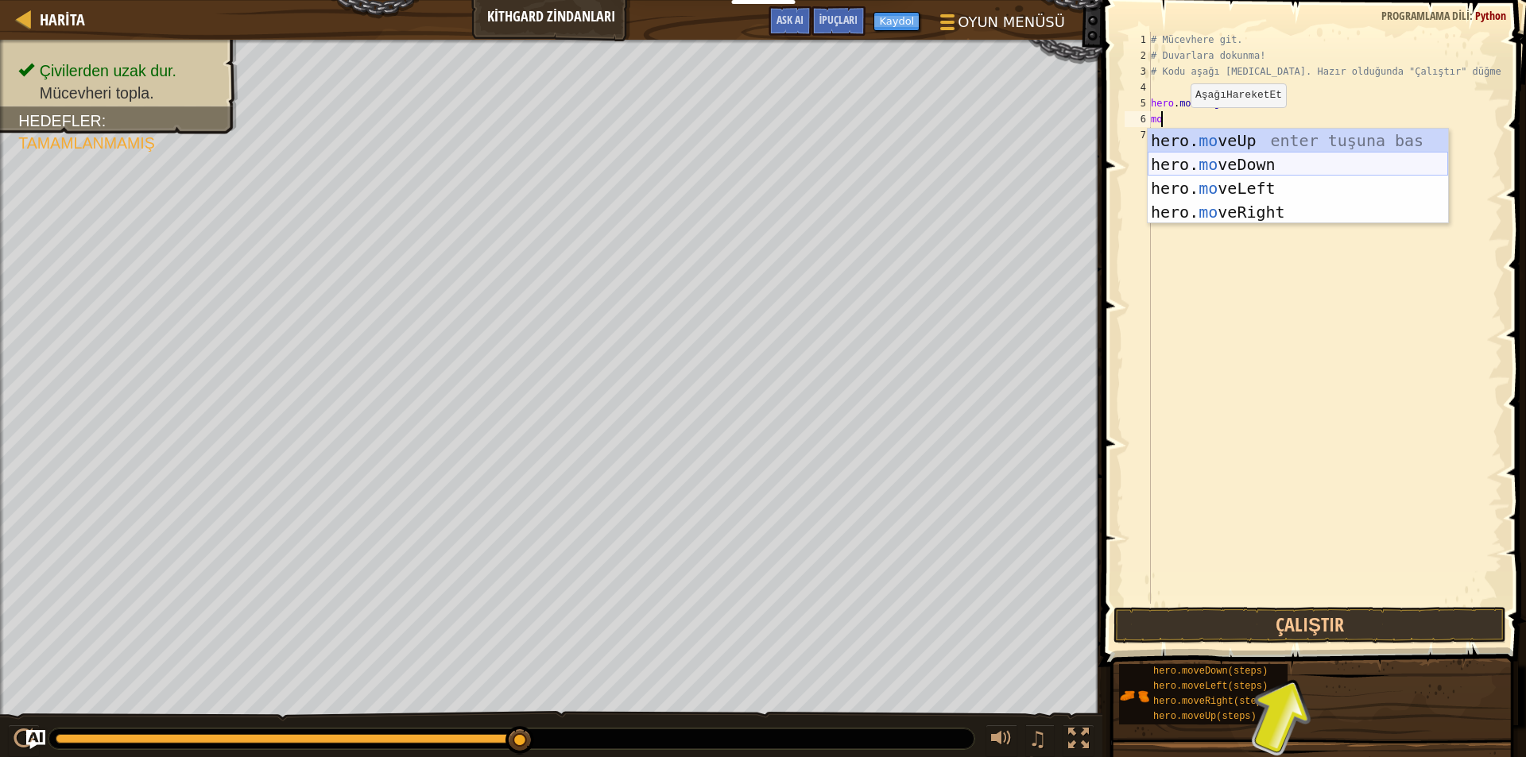
click at [1199, 154] on div "hero. mo veUp enter tuşuna bas hero. mo veDown enter tuşuna bas hero. mo veLeft…" at bounding box center [1298, 200] width 300 height 143
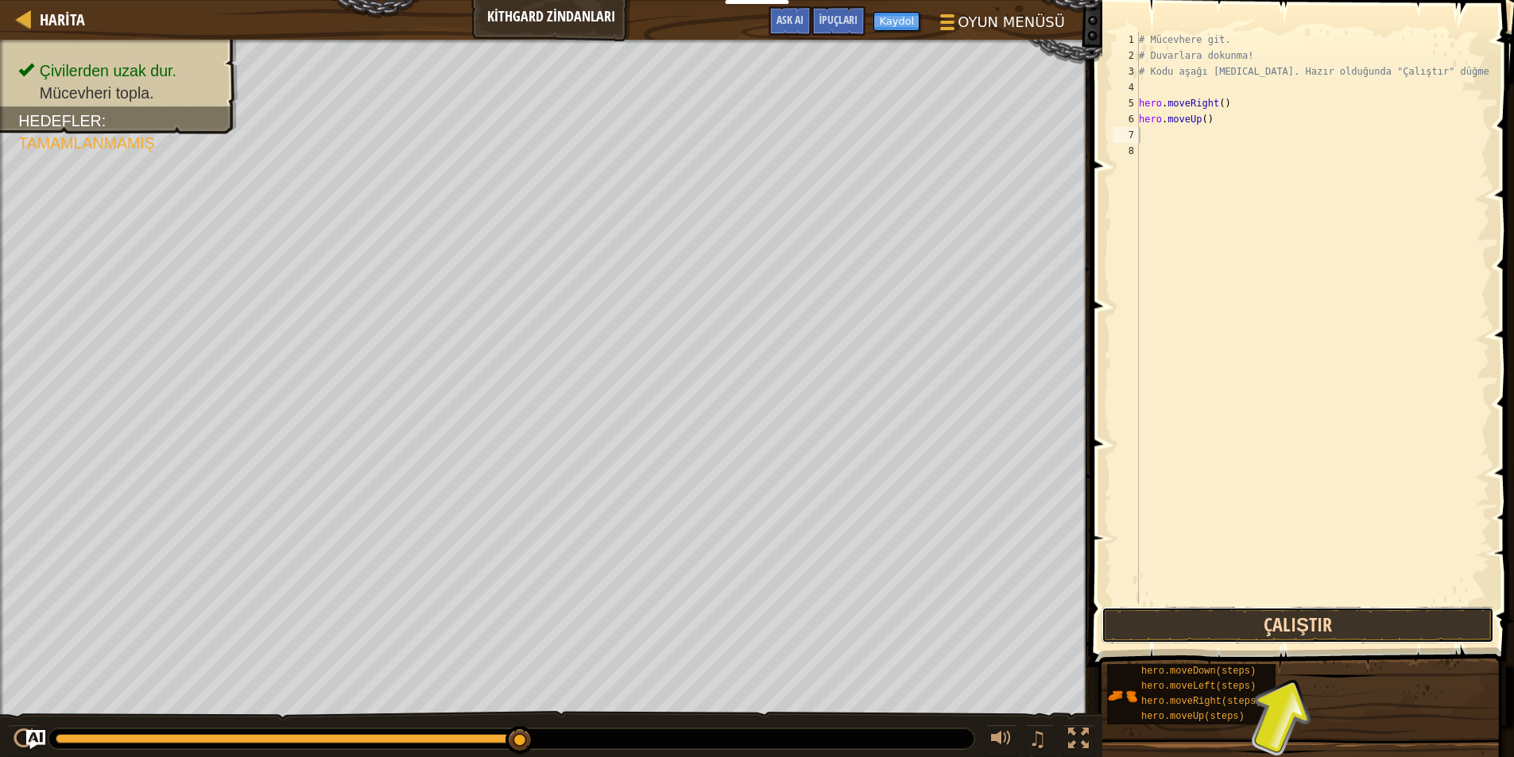
click at [1276, 621] on button "Çalıştır" at bounding box center [1297, 625] width 393 height 37
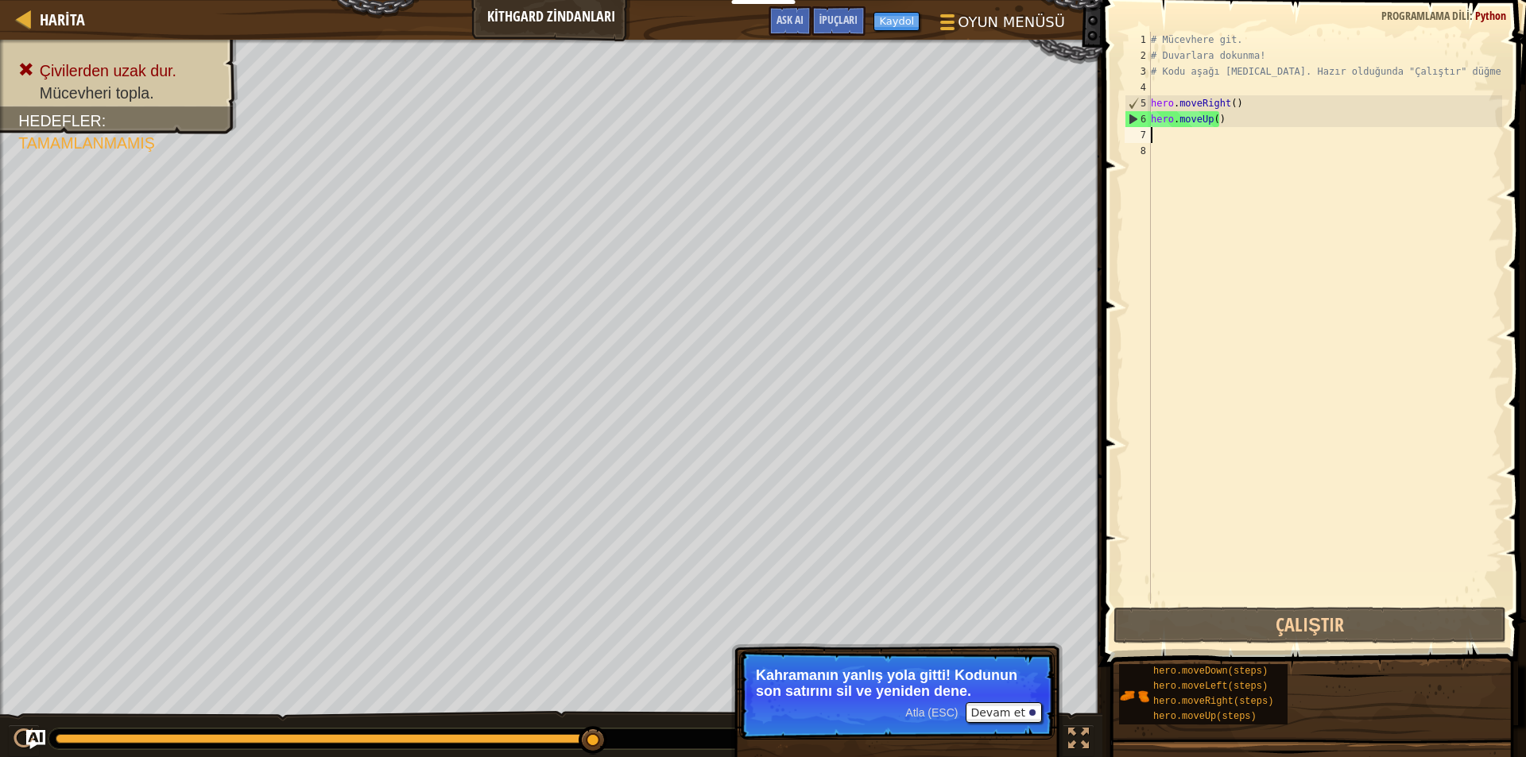
click at [1256, 119] on div "# Mücevhere git. # Duvarlara dokunma! # Kodu aşağı [MEDICAL_DATA]. Hazır olduğu…" at bounding box center [1325, 334] width 354 height 604
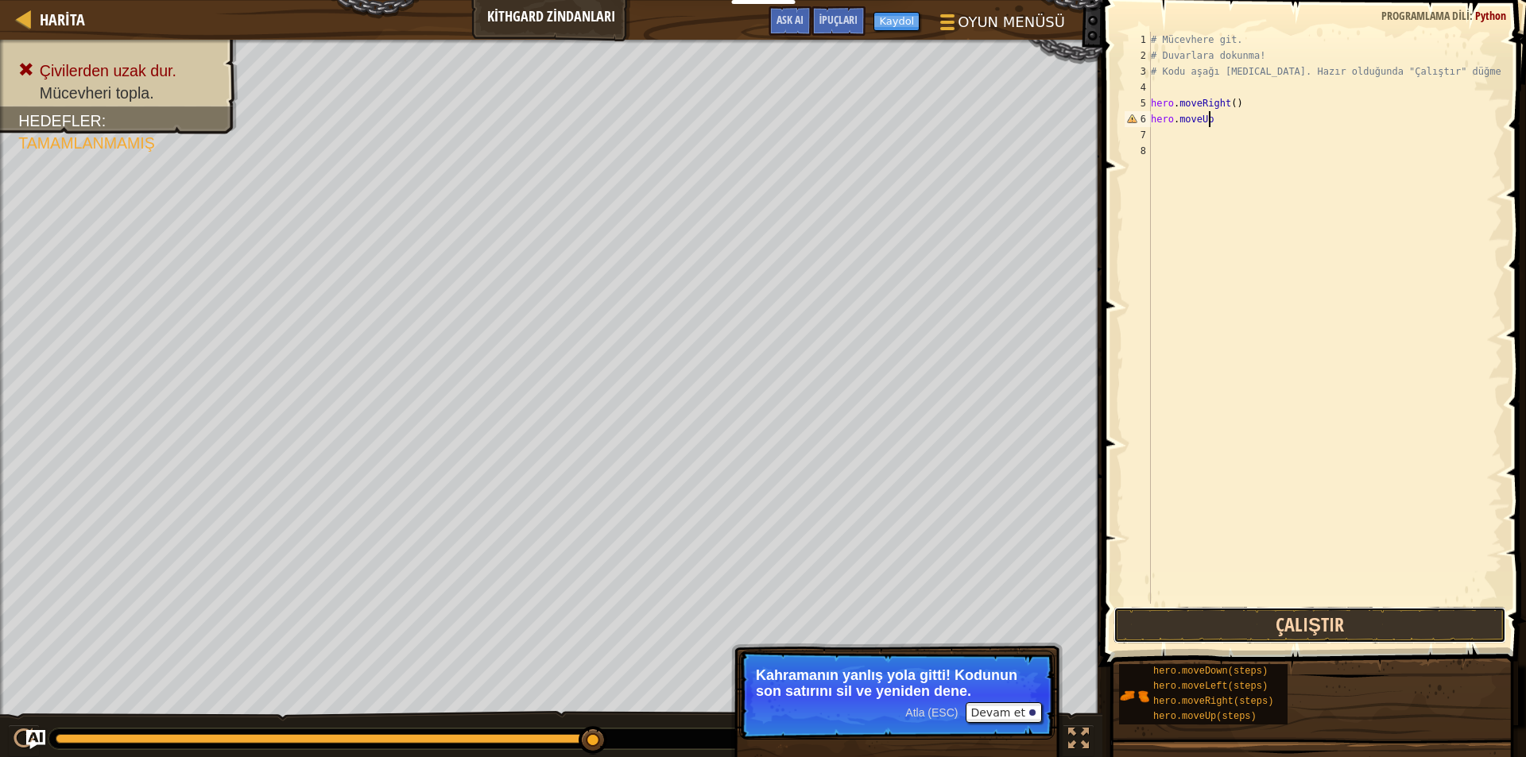
click at [1125, 617] on button "Çalıştır" at bounding box center [1309, 625] width 393 height 37
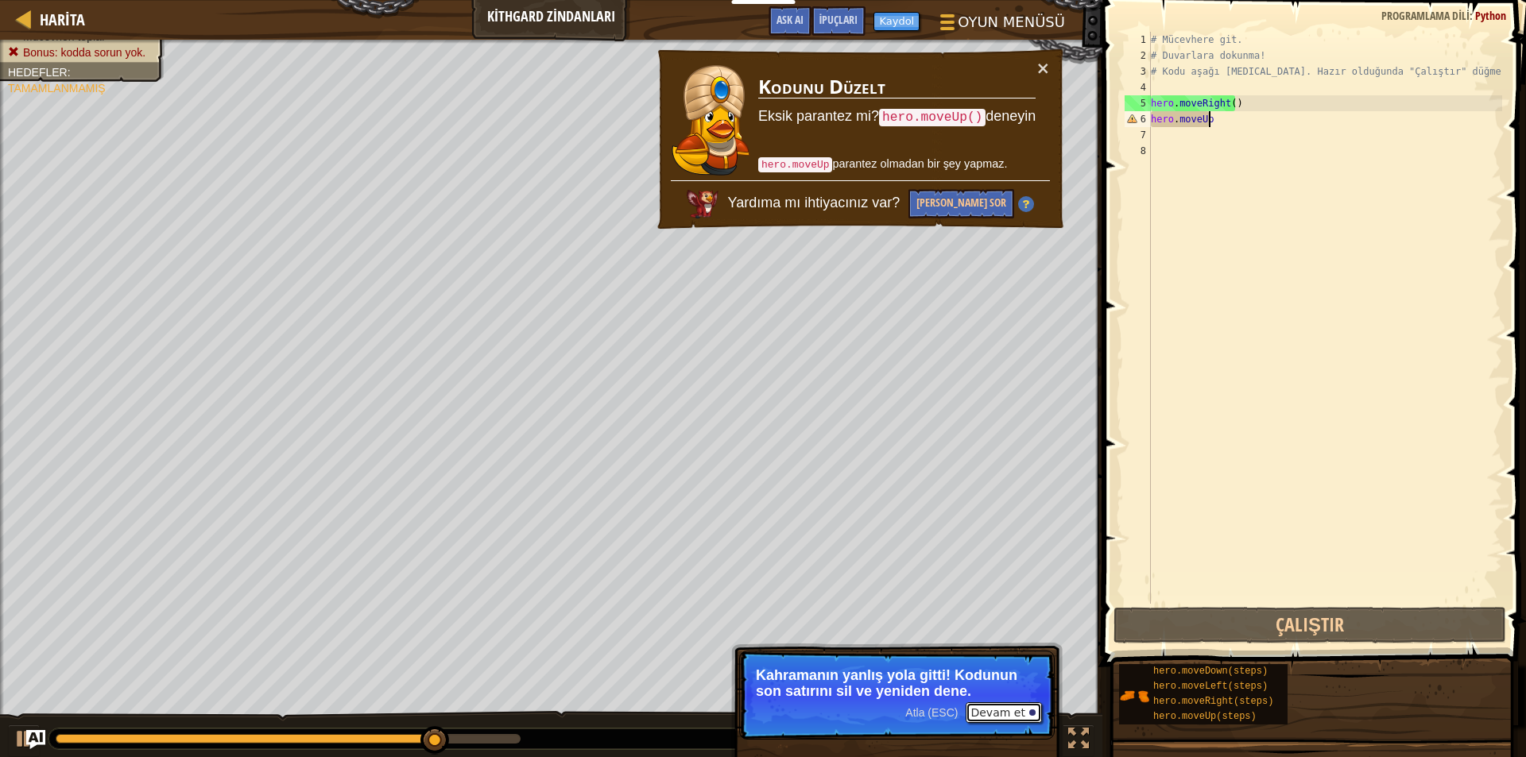
click at [1001, 705] on button "Devam et" at bounding box center [1003, 713] width 75 height 21
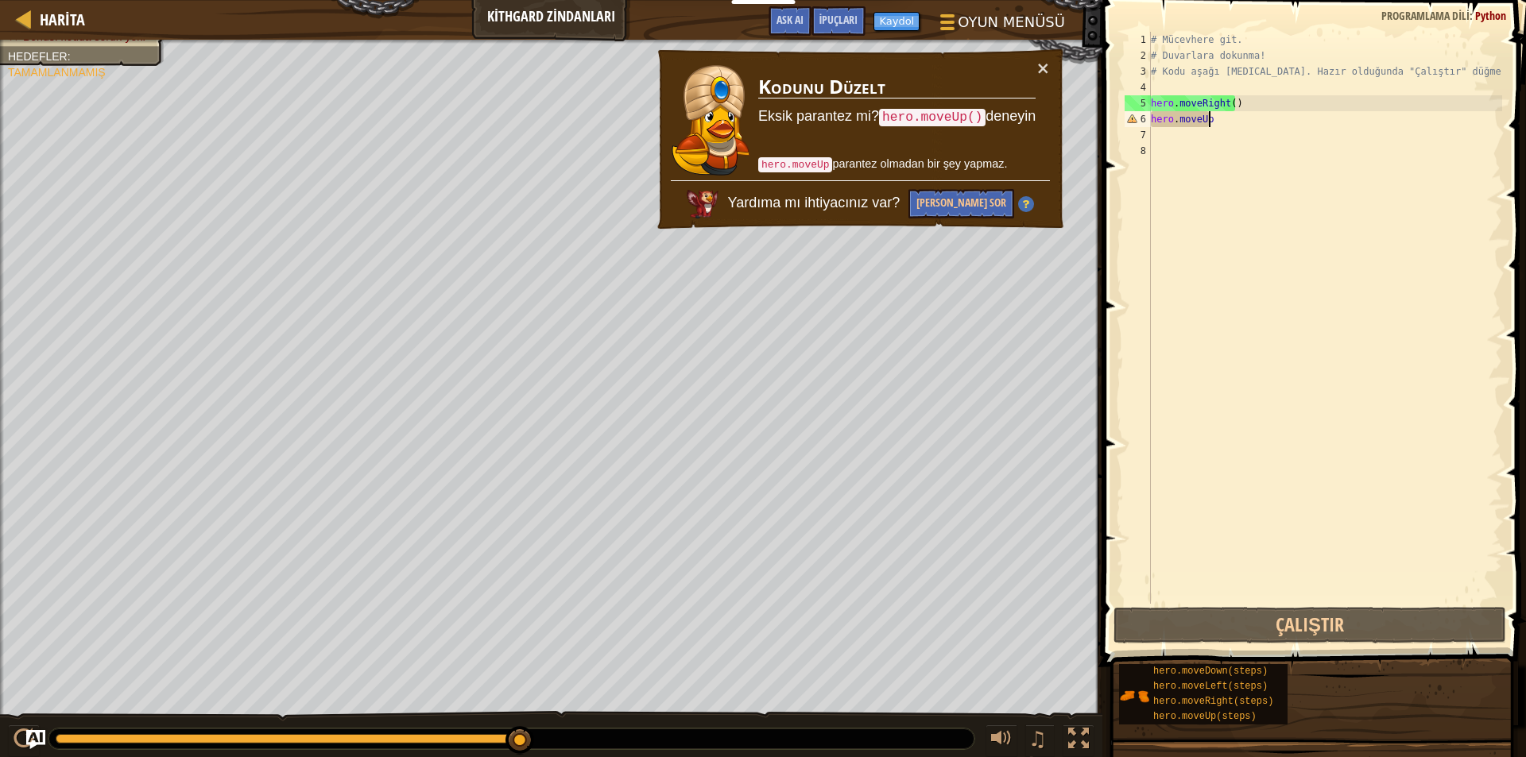
click at [1231, 113] on div "# Mücevhere git. # Duvarlara dokunma! # Kodu aşağı [MEDICAL_DATA]. Hazır olduğu…" at bounding box center [1325, 334] width 354 height 604
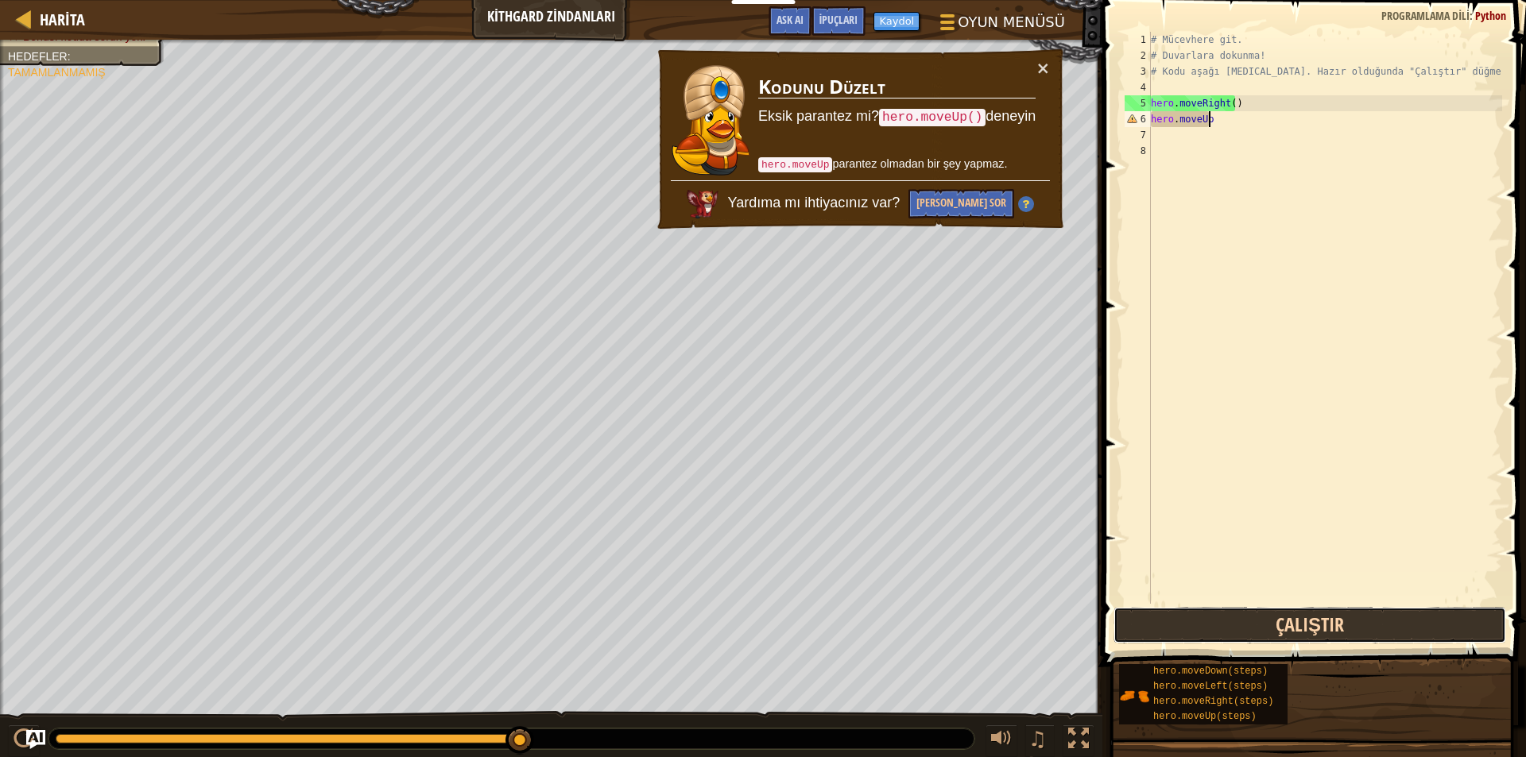
click at [1242, 626] on button "Çalıştır" at bounding box center [1309, 625] width 393 height 37
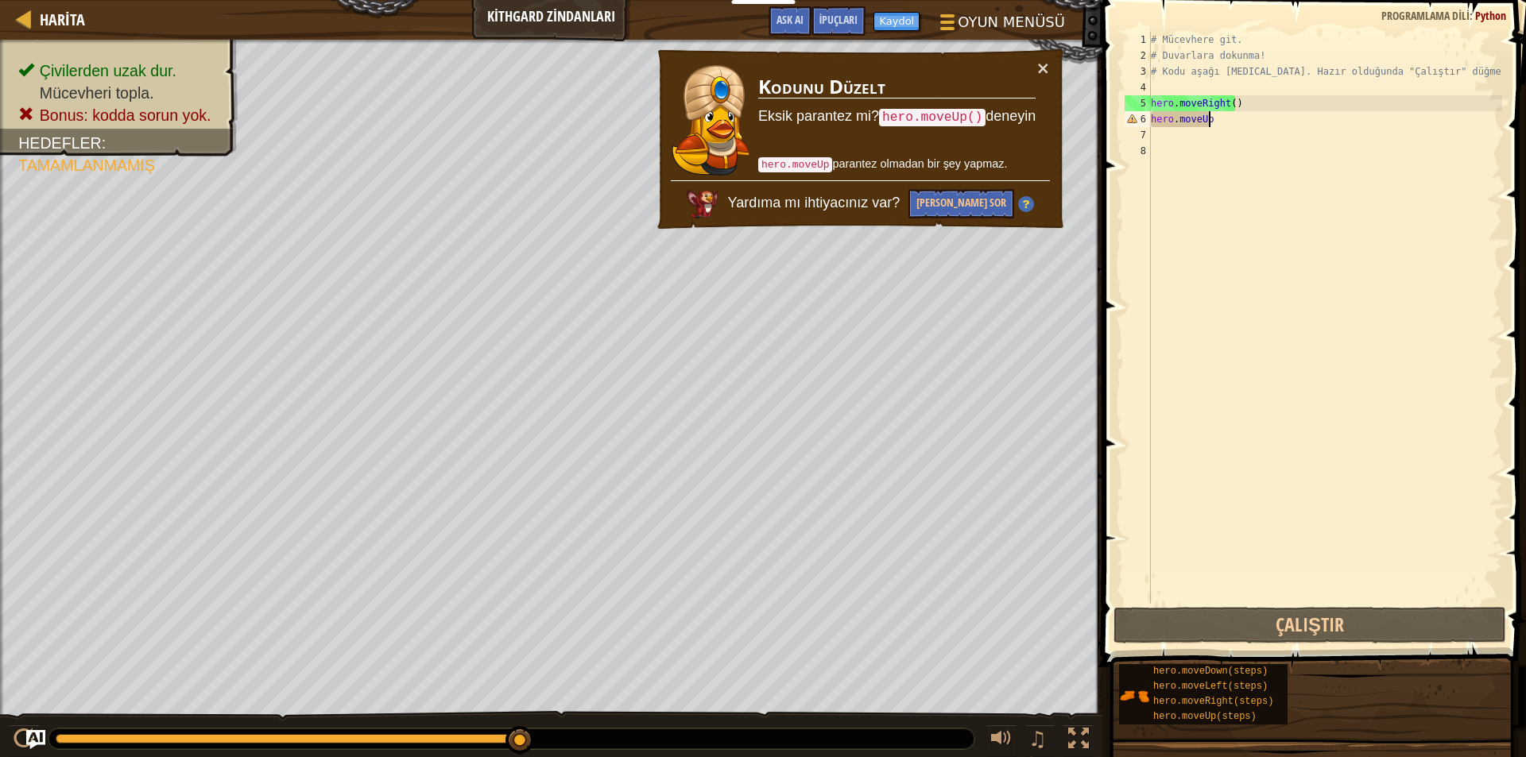
click at [1225, 123] on div "# Mücevhere git. # Duvarlara dokunma! # Kodu aşağı [MEDICAL_DATA]. Hazır olduğu…" at bounding box center [1325, 334] width 354 height 604
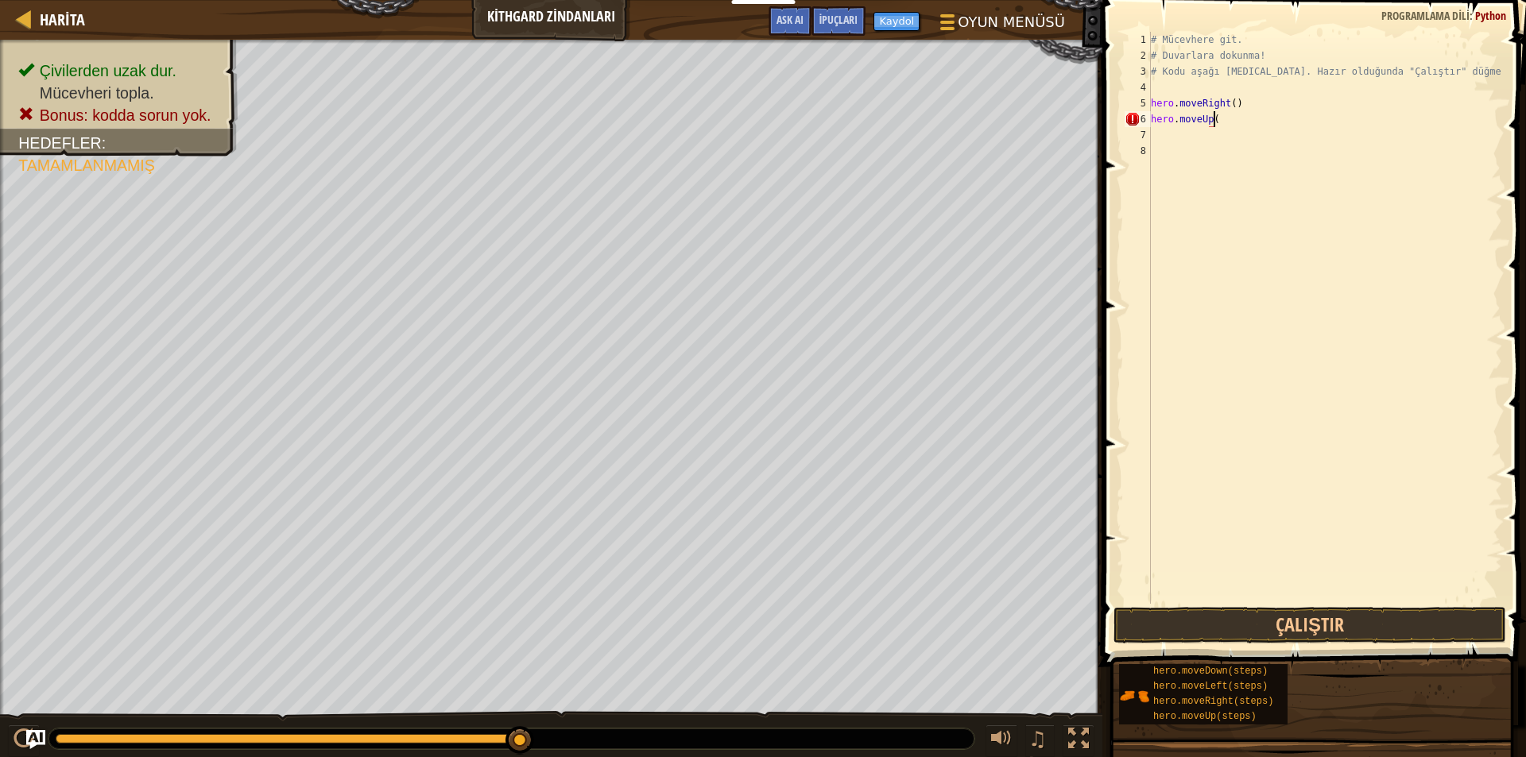
scroll to position [7, 5]
type textarea "hero.moveUp()"
click at [1154, 610] on button "Çalıştır" at bounding box center [1309, 625] width 393 height 37
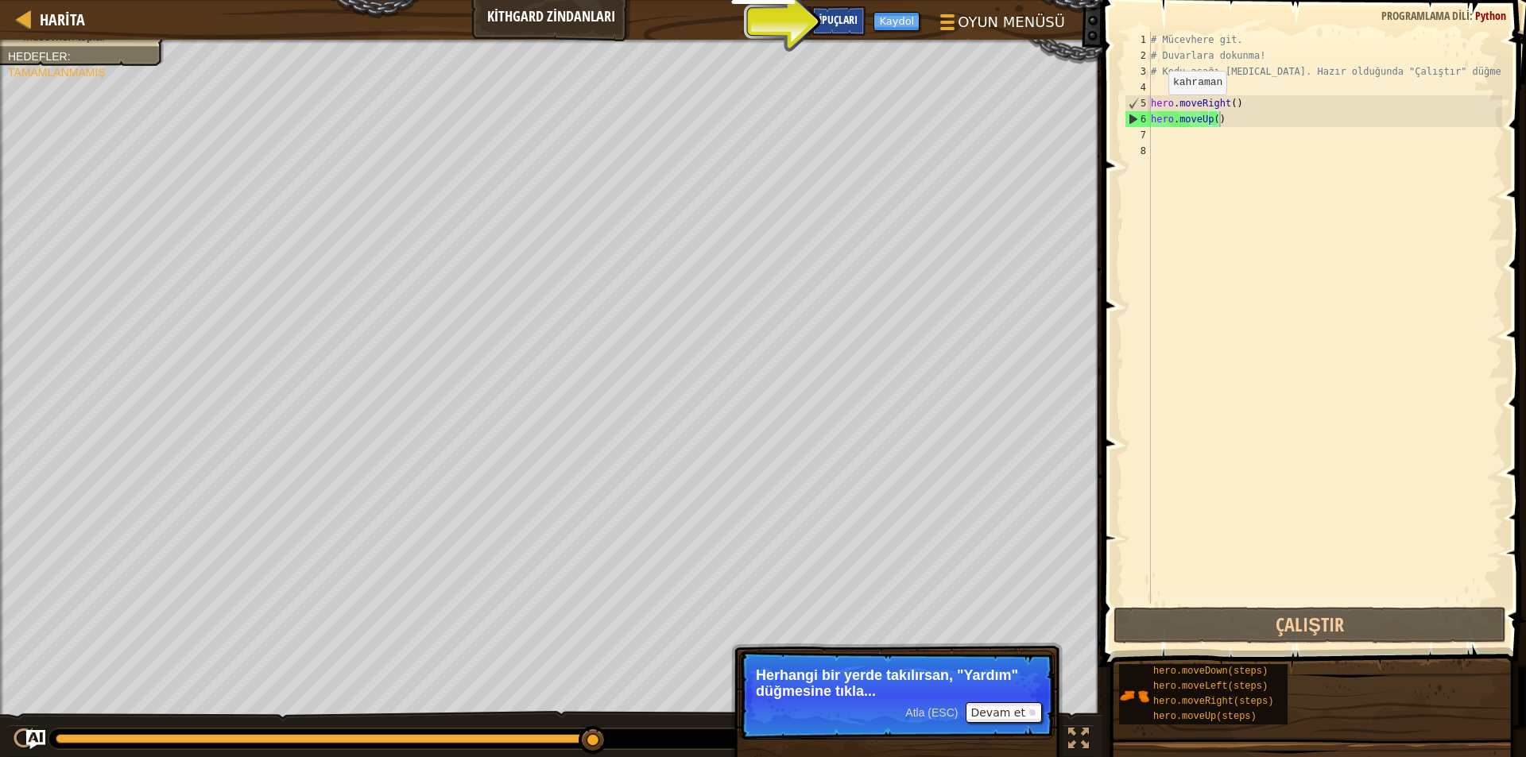
click at [830, 22] on span "İpuçları" at bounding box center [838, 19] width 39 height 15
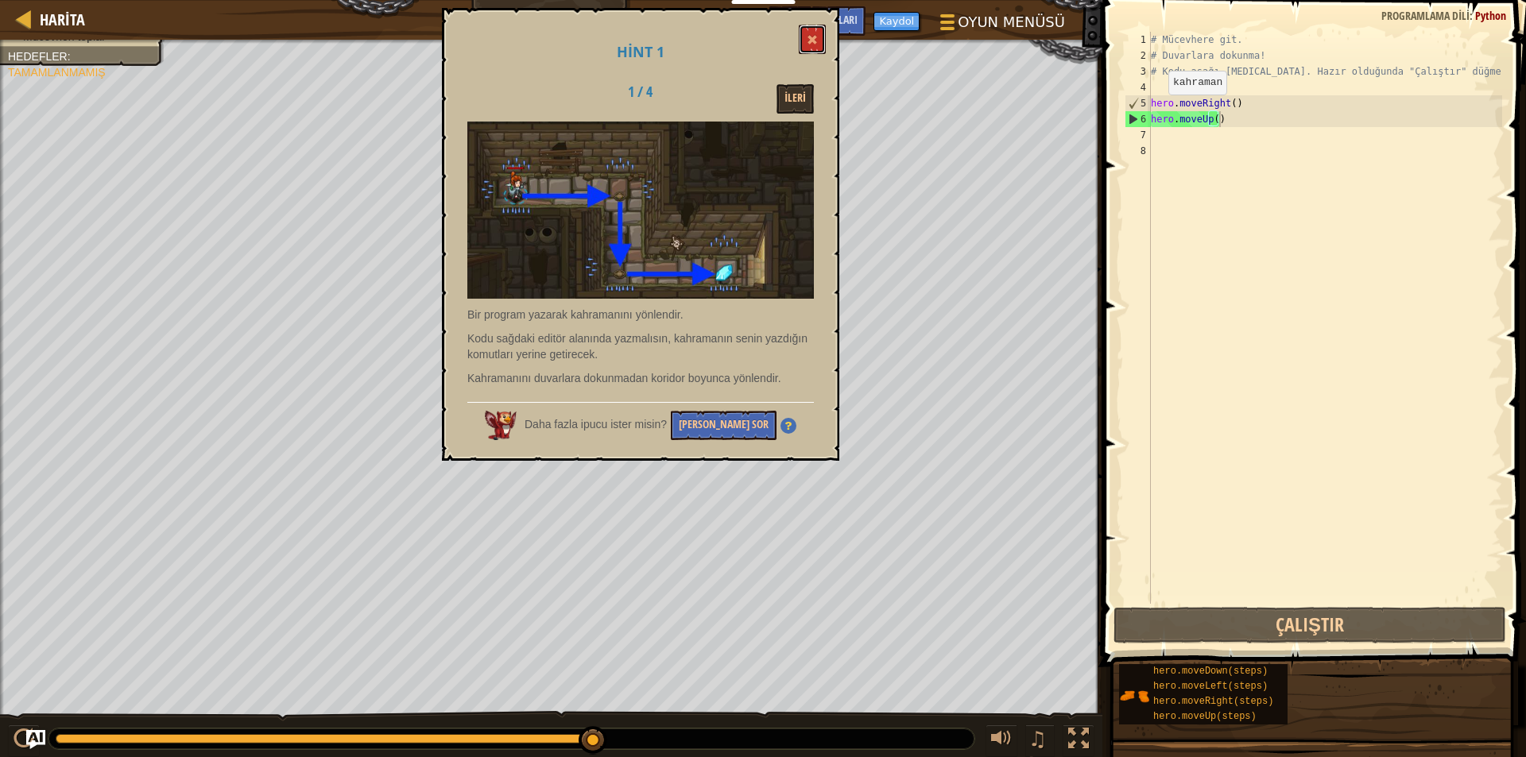
click at [815, 37] on span at bounding box center [812, 39] width 11 height 11
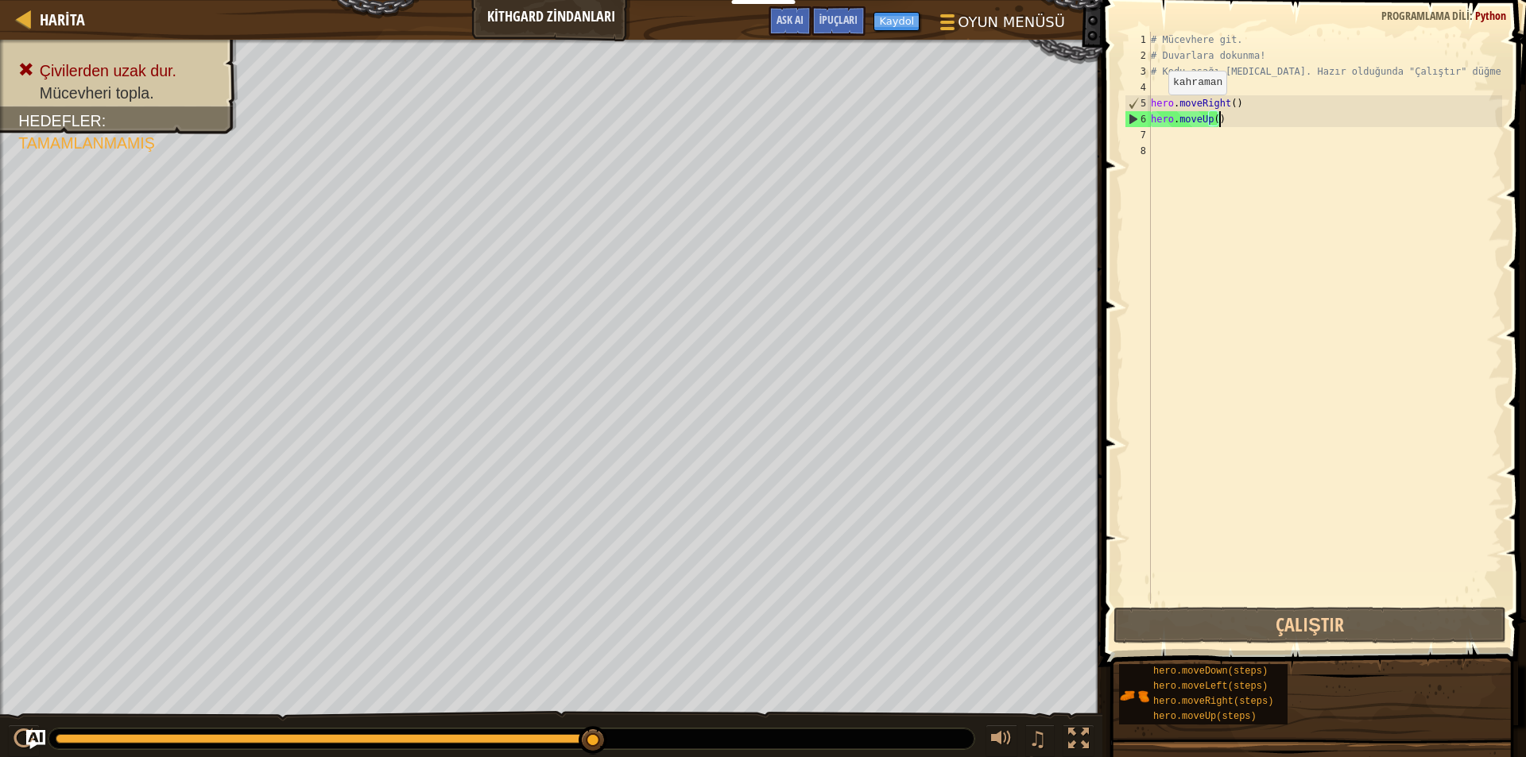
drag, startPoint x: 587, startPoint y: 741, endPoint x: 701, endPoint y: 757, distance: 115.5
click at [701, 757] on html "Eğitimciler Ücretsiz Hesap Oluştur Okul ve İlçe Çözümleri Öğretmen Araç Seti Ön…" at bounding box center [763, 378] width 1526 height 757
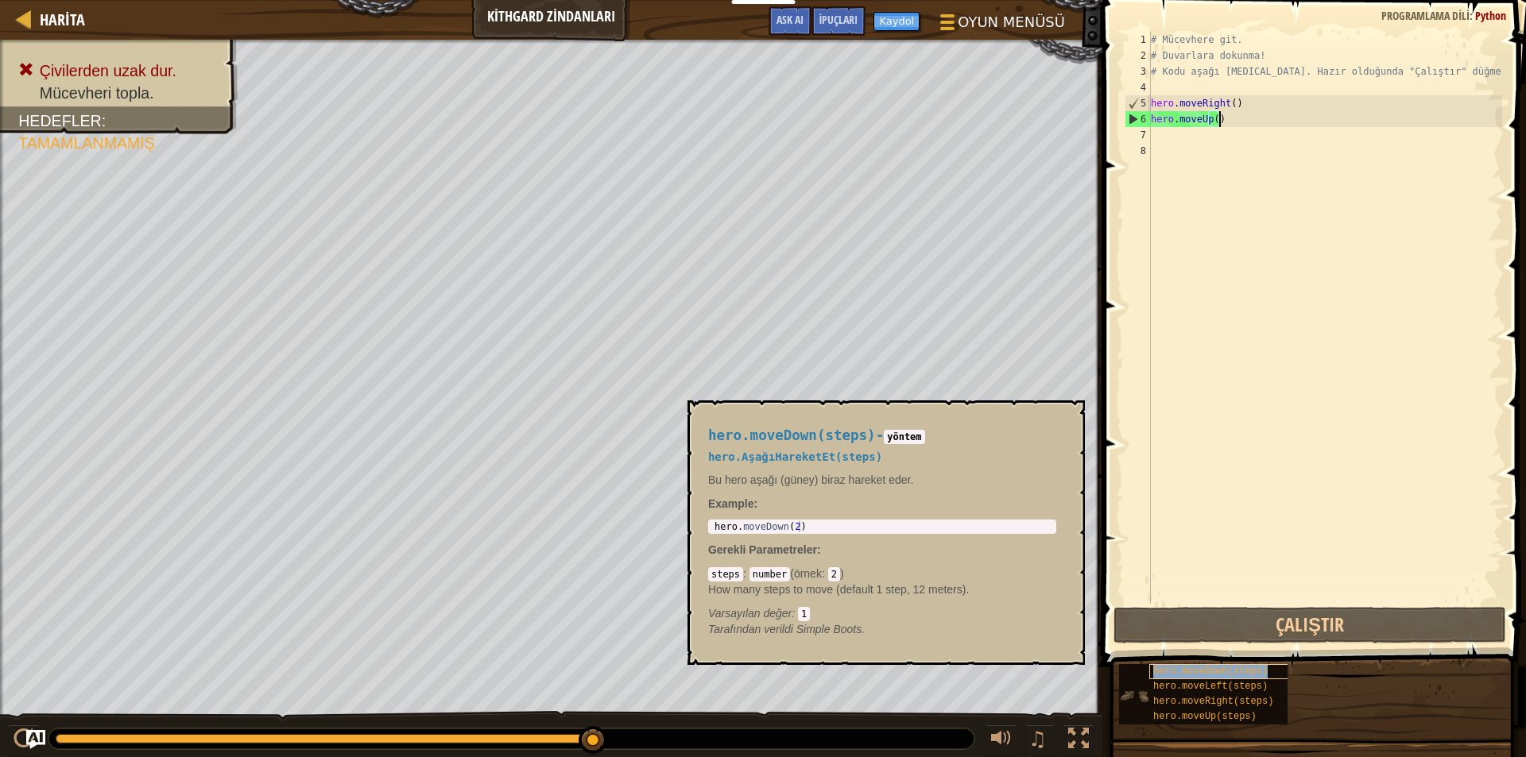
click at [1247, 668] on span "hero.moveDown(steps)" at bounding box center [1210, 671] width 114 height 11
click at [1171, 138] on div "# Mücevhere git. # Duvarlara dokunma! # Kodu aşağı [MEDICAL_DATA]. Hazır olduğu…" at bounding box center [1325, 334] width 354 height 604
click at [1322, 121] on div "# Mücevhere git. # Duvarlara dokunma! # Kodu aşağı [MEDICAL_DATA]. Hazır olduğu…" at bounding box center [1325, 334] width 354 height 604
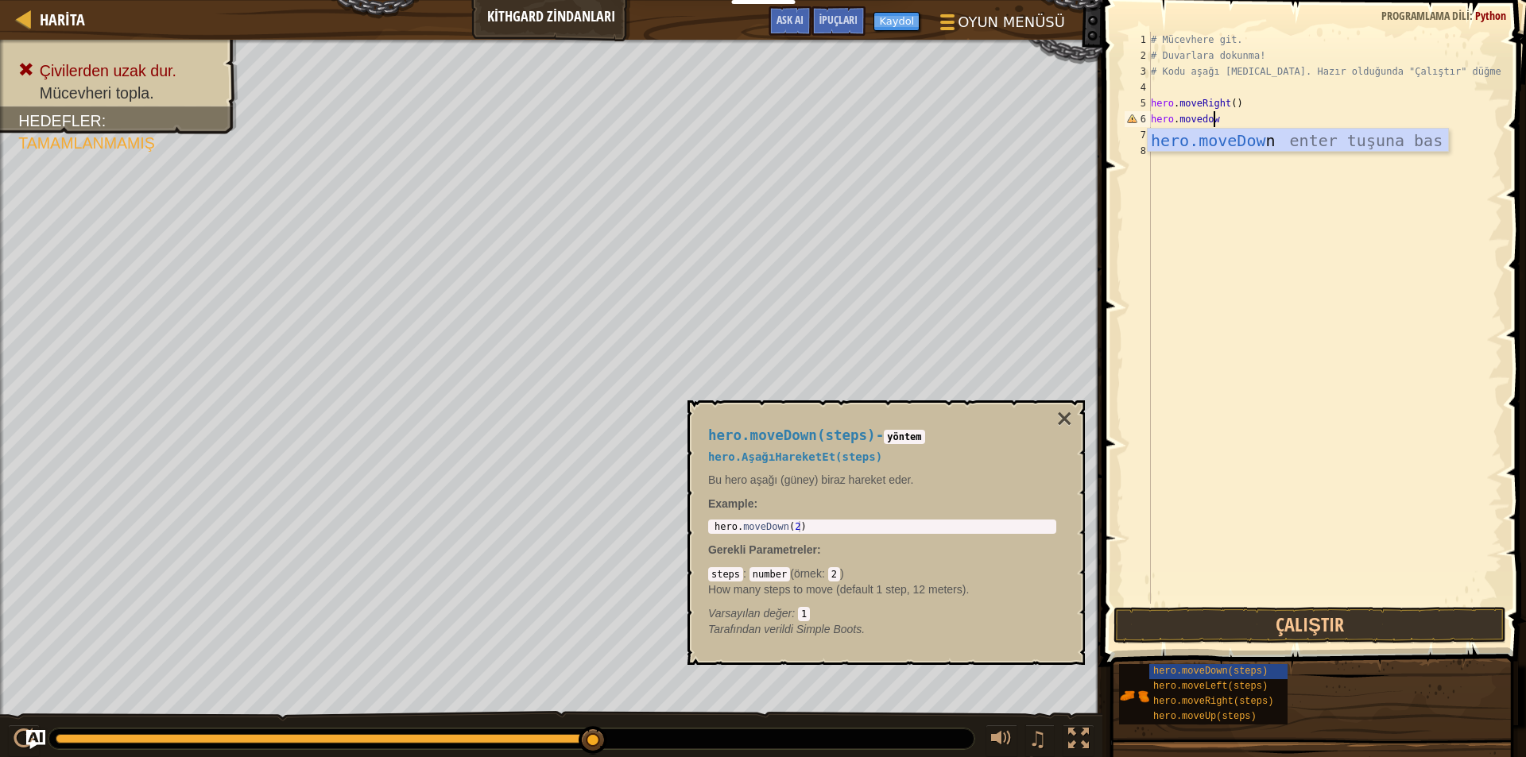
type textarea "hero.movedown"
click at [1280, 605] on div "1 2 3 4 5 6 7 8 9 # Mücevhere git. # Duvarlara dokunma! # Kodu aşağı [MEDICAL_D…" at bounding box center [1312, 365] width 428 height 714
click at [1279, 622] on button "Çalıştır" at bounding box center [1309, 625] width 393 height 37
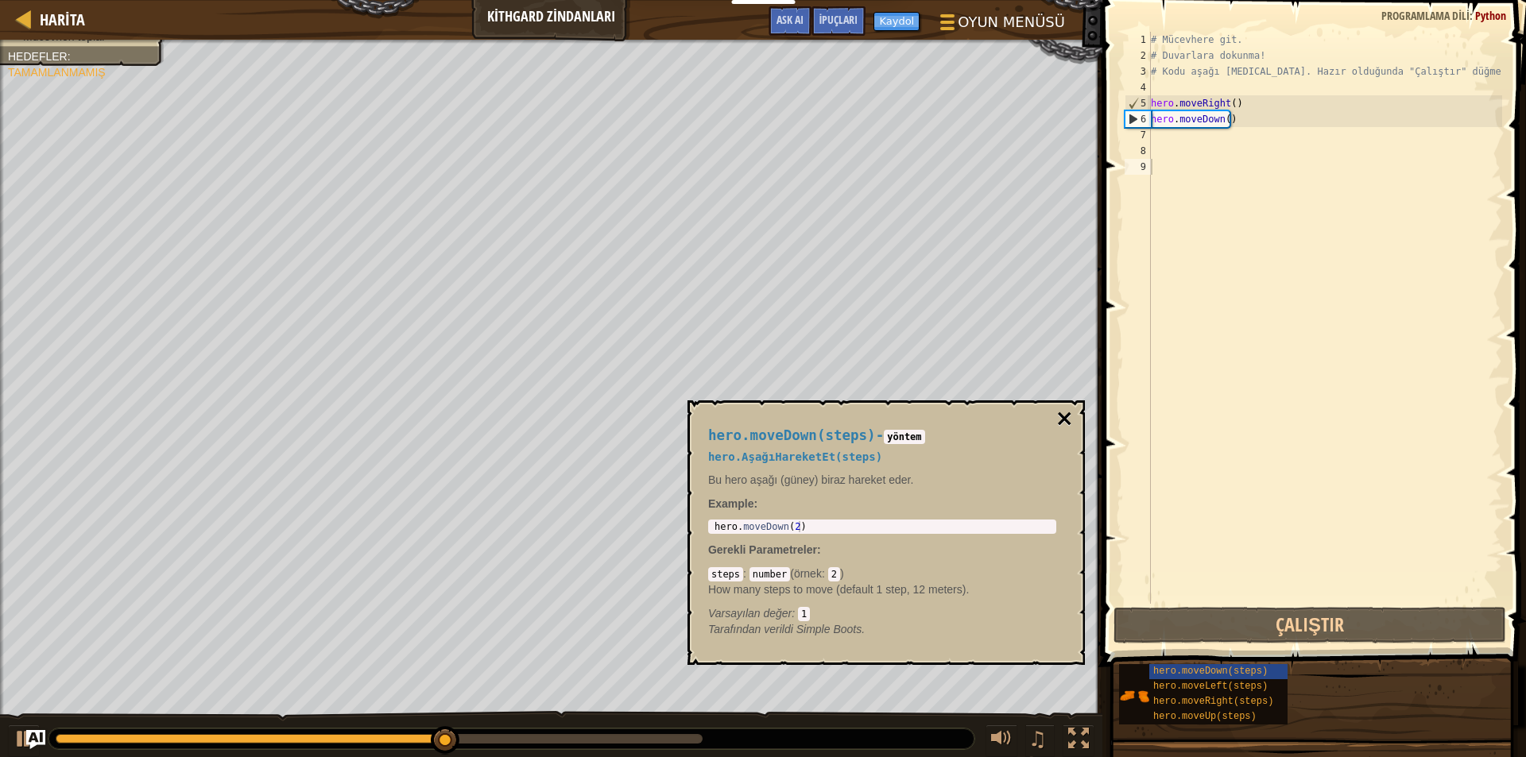
click at [1066, 414] on button "×" at bounding box center [1064, 419] width 18 height 22
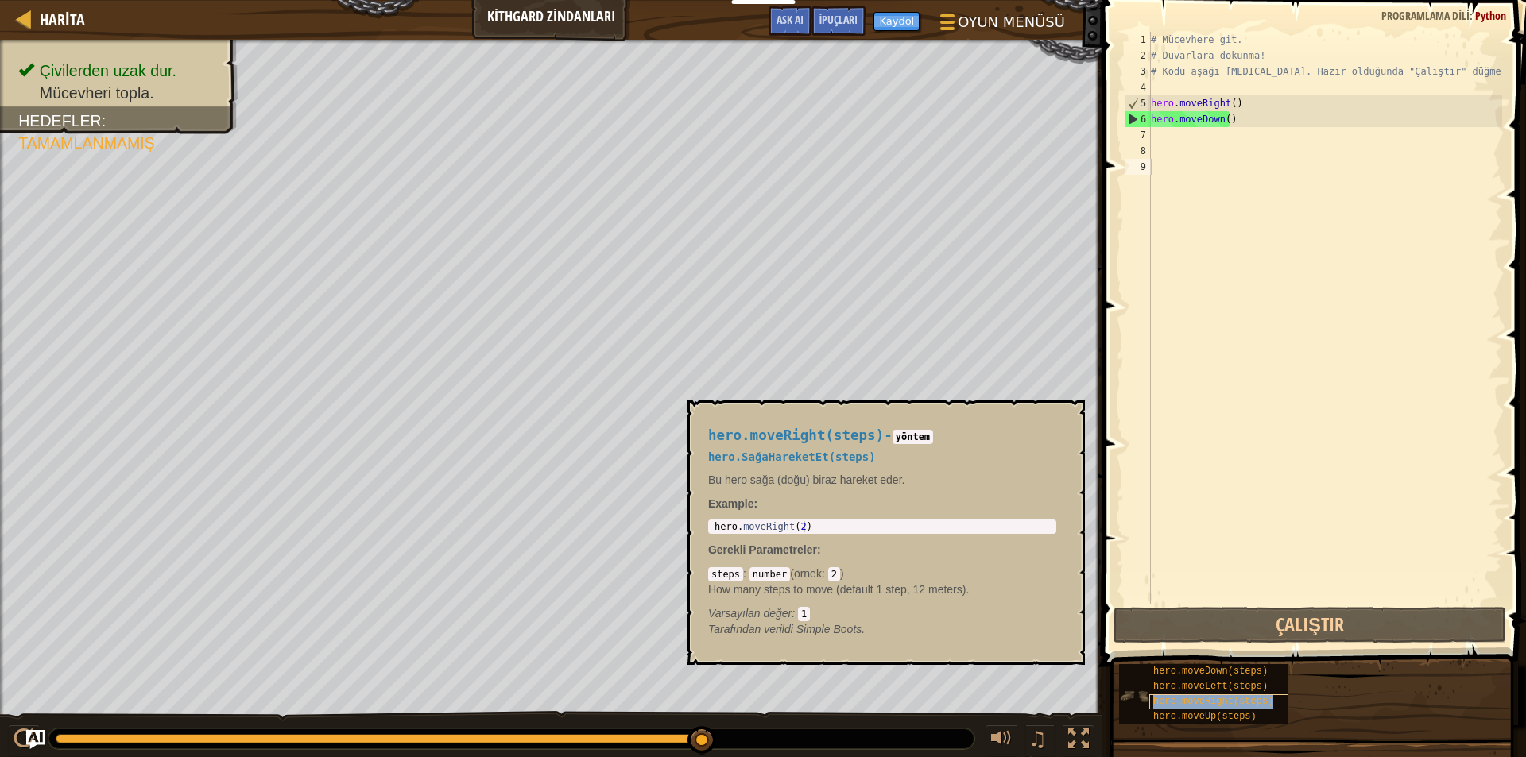
click at [1216, 706] on span "hero.moveRight(steps)" at bounding box center [1213, 701] width 120 height 11
click at [1179, 135] on div "# Mücevhere git. # Duvarlara dokunma! # Kodu aşağı [MEDICAL_DATA]. Hazır olduğu…" at bounding box center [1325, 334] width 354 height 604
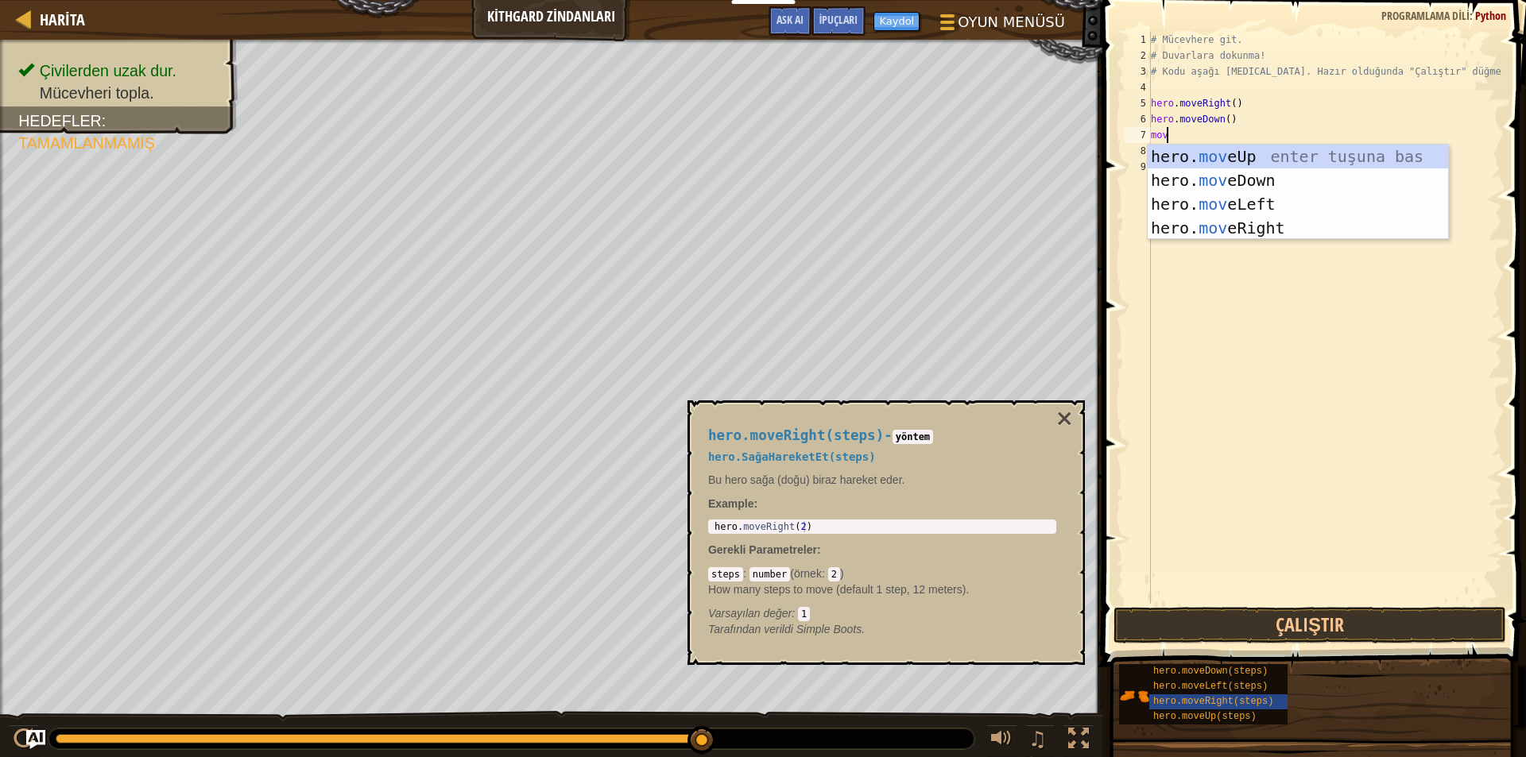
type textarea "move"
click at [1213, 227] on div "hero. move Up enter tuşuna bas hero. move Down enter tuşuna bas hero. move Left…" at bounding box center [1298, 216] width 300 height 143
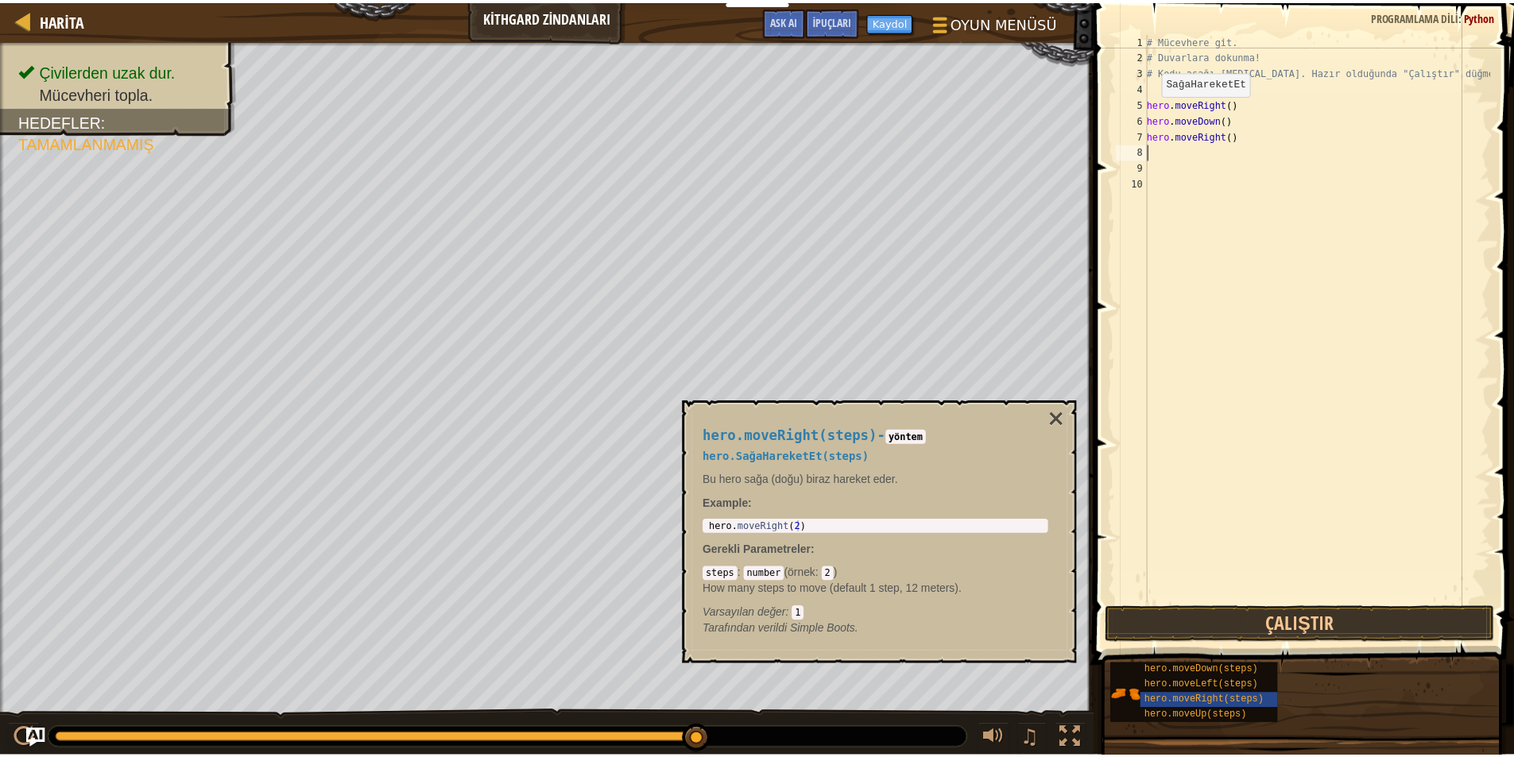
scroll to position [7, 0]
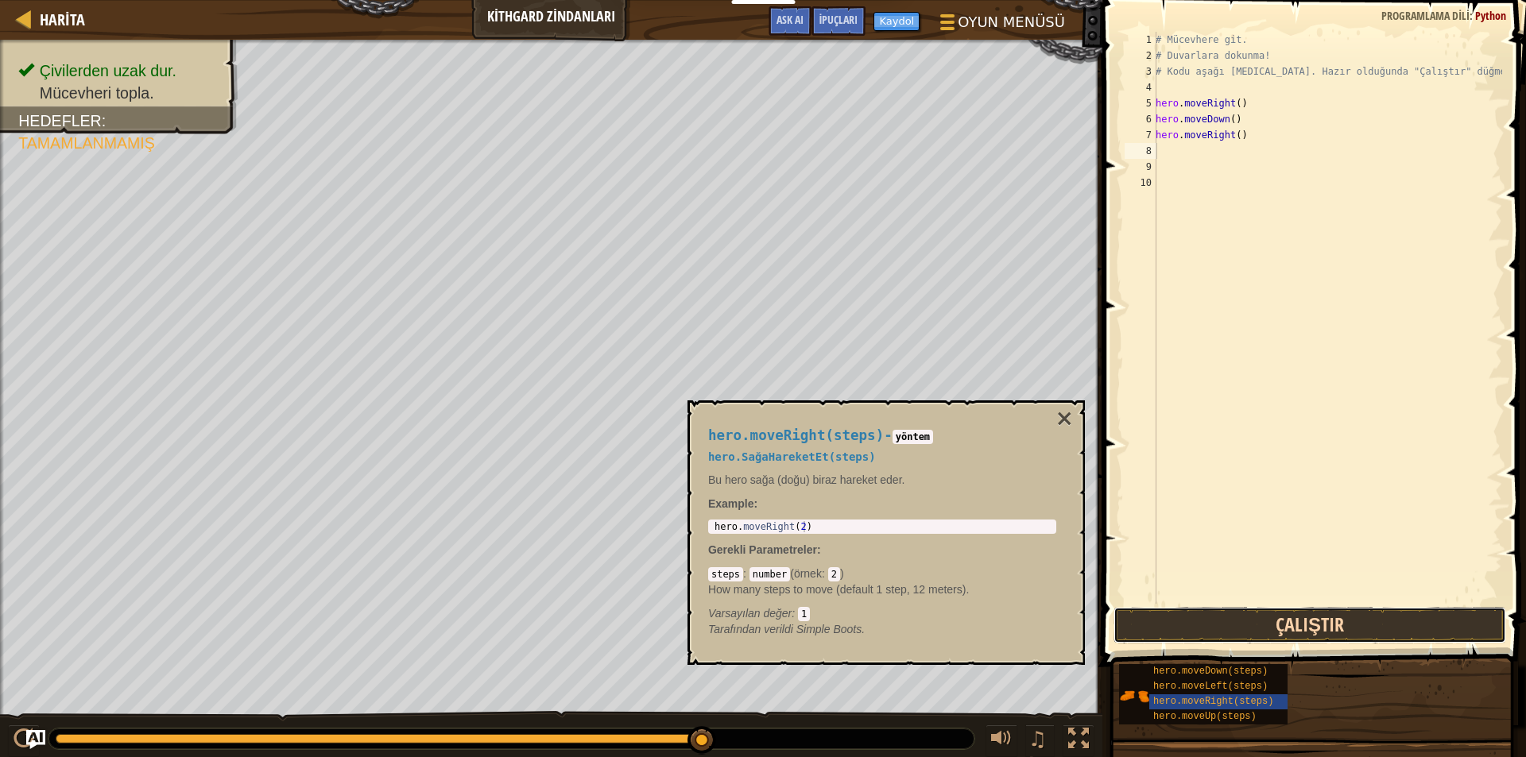
click at [1129, 622] on button "Çalıştır" at bounding box center [1309, 625] width 393 height 37
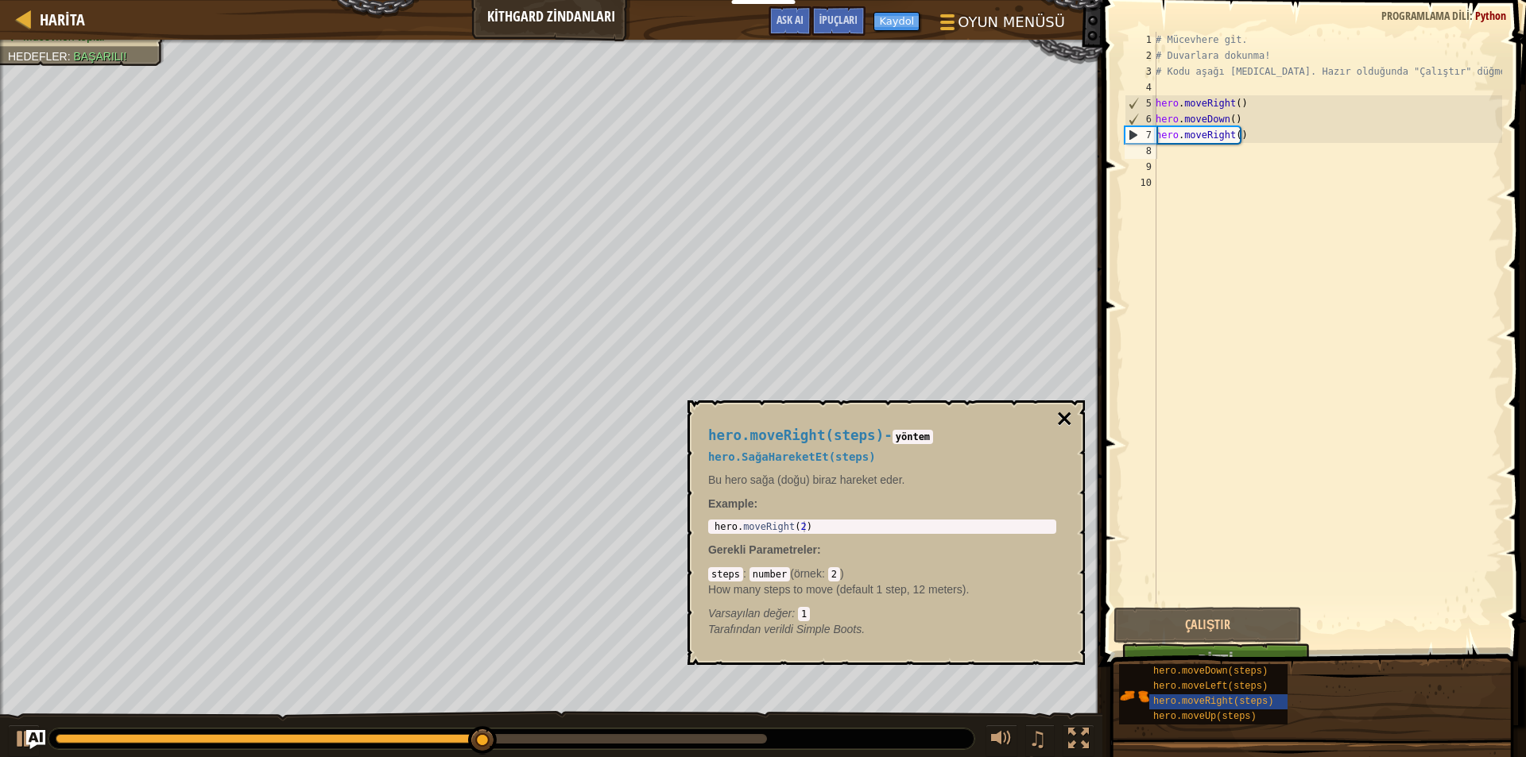
click at [1072, 417] on button "×" at bounding box center [1064, 419] width 18 height 22
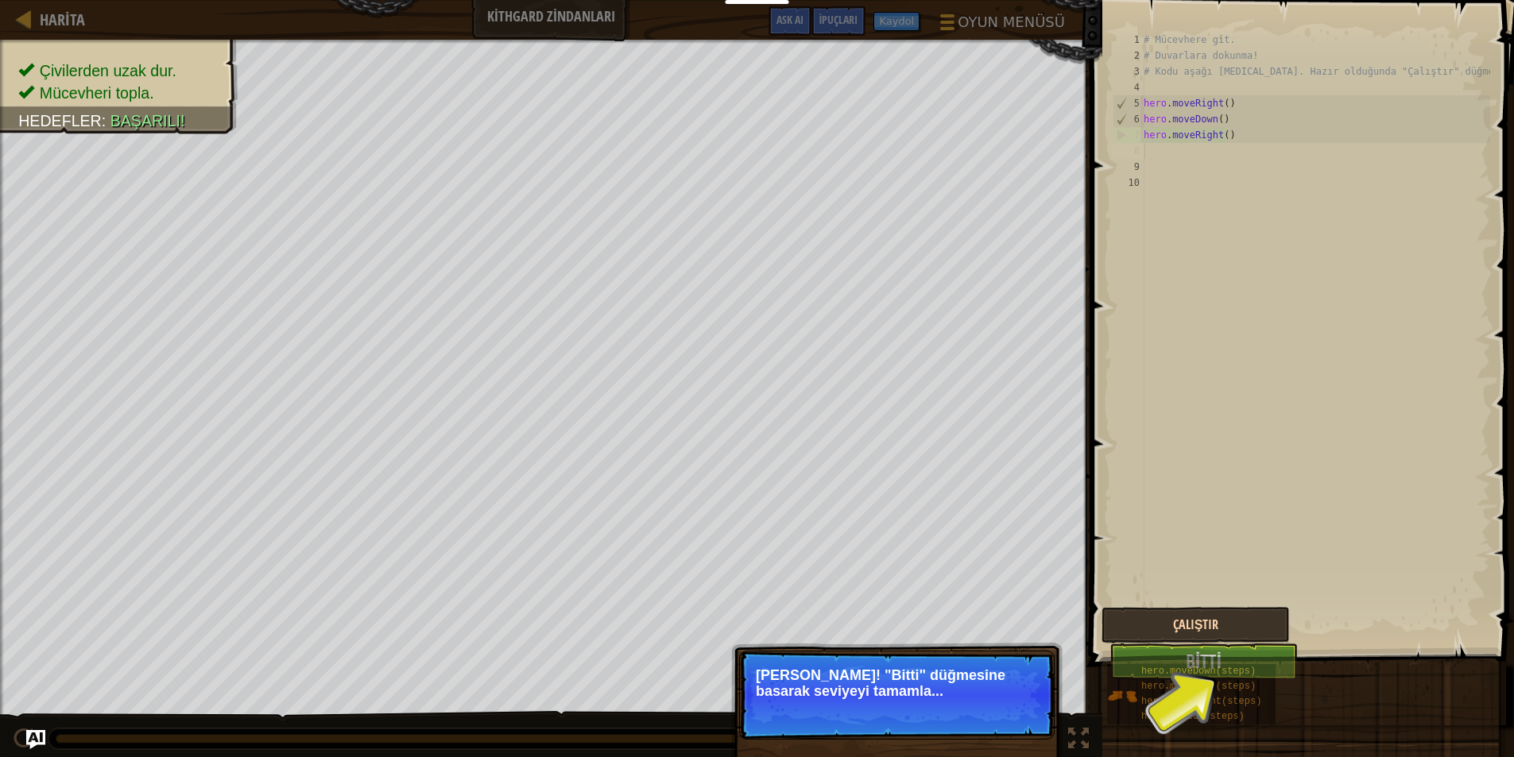
drag, startPoint x: 1185, startPoint y: 656, endPoint x: 1185, endPoint y: 642, distance: 14.3
click at [1029, 694] on p "[PERSON_NAME]! "Bitti" düğmesine basarak seviyeyi tamamla..." at bounding box center [897, 684] width 282 height 32
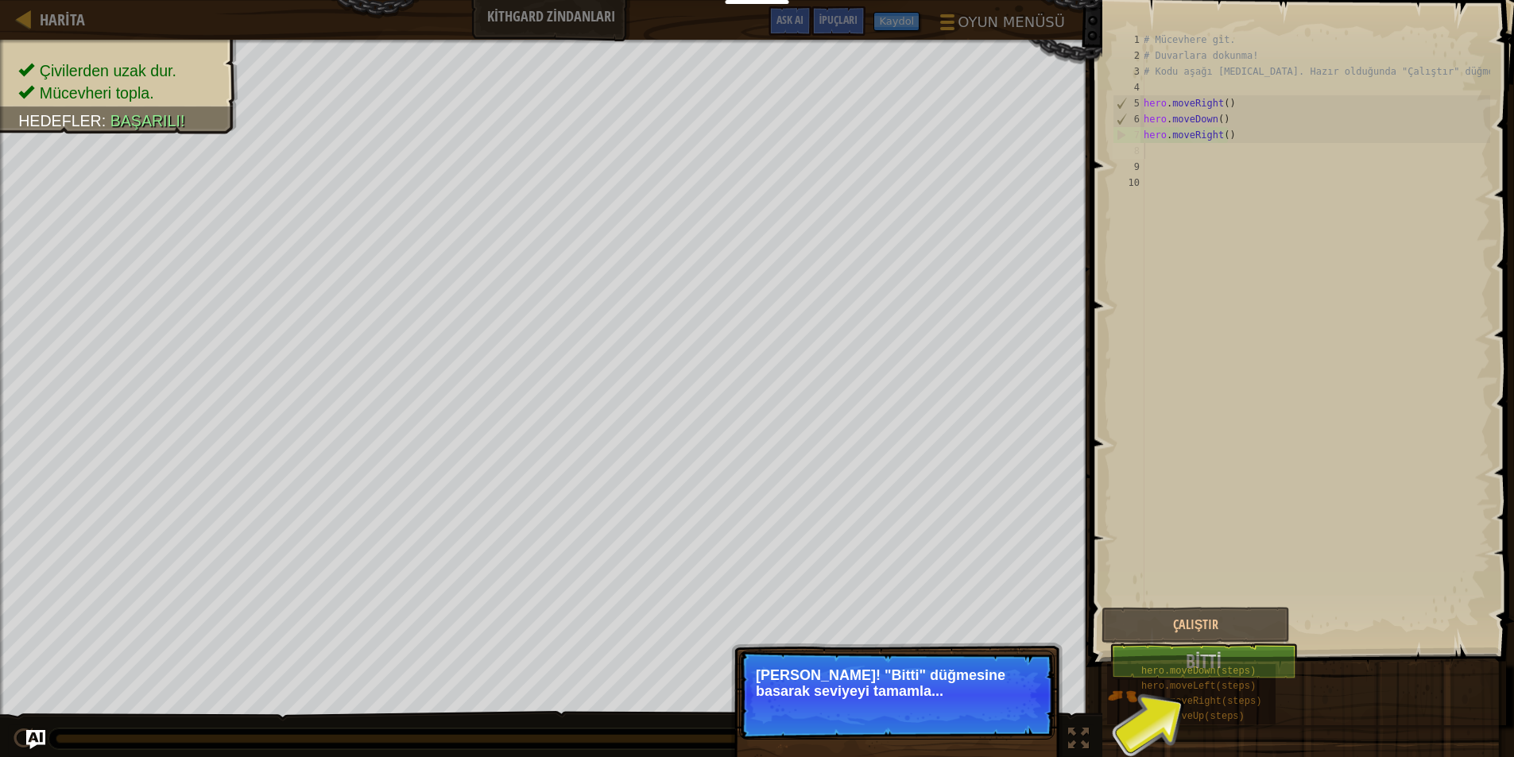
click at [993, 693] on p "[PERSON_NAME]! "Bitti" düğmesine basarak seviyeyi tamamla..." at bounding box center [897, 684] width 282 height 32
drag, startPoint x: 1157, startPoint y: 676, endPoint x: 1106, endPoint y: 438, distance: 243.8
click at [1106, 438] on span at bounding box center [1304, 311] width 436 height 714
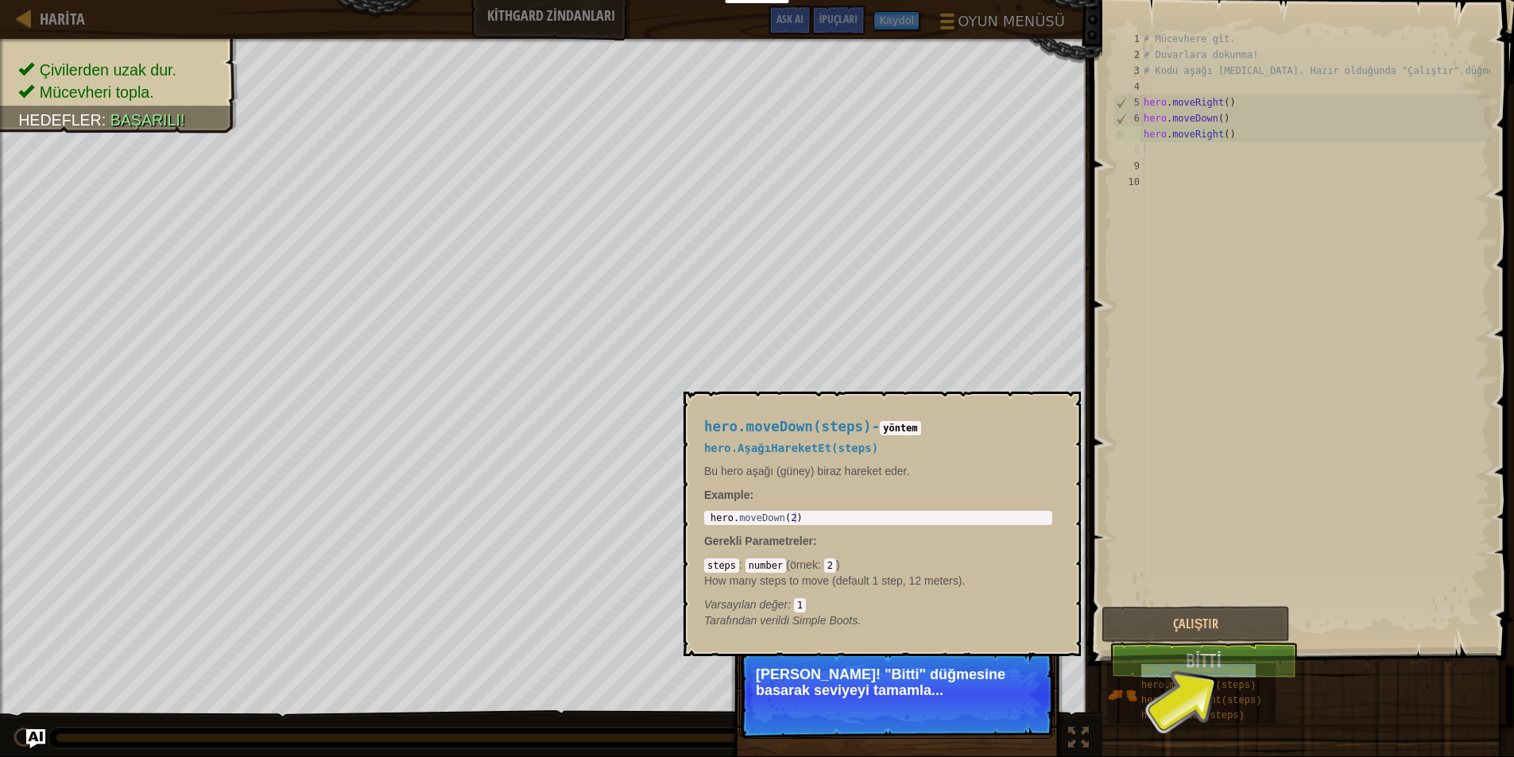
scroll to position [5, 0]
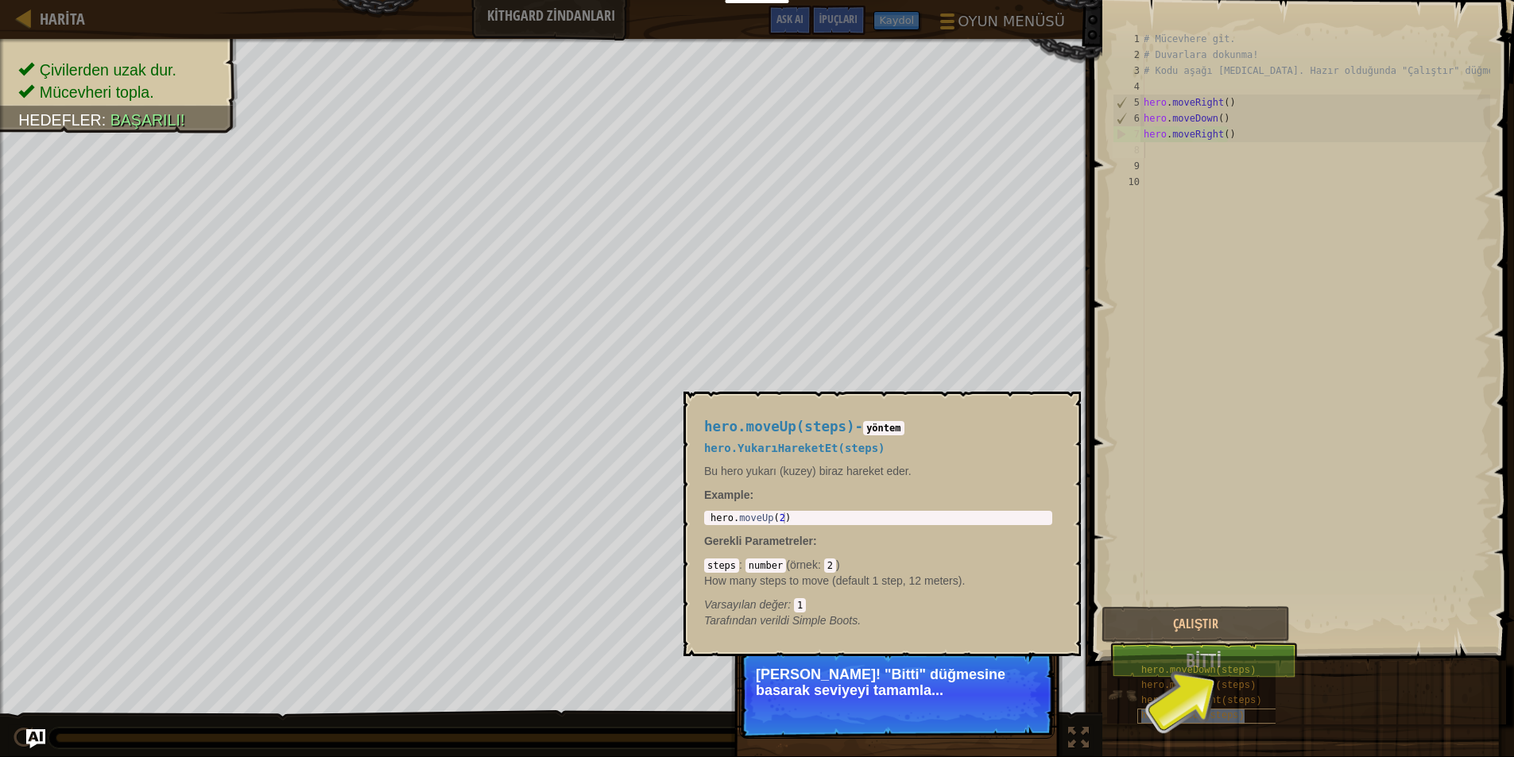
click at [1184, 709] on div "hero.moveUp(steps)" at bounding box center [1213, 716] width 152 height 15
click at [1257, 631] on button "Çalıştır" at bounding box center [1195, 624] width 188 height 37
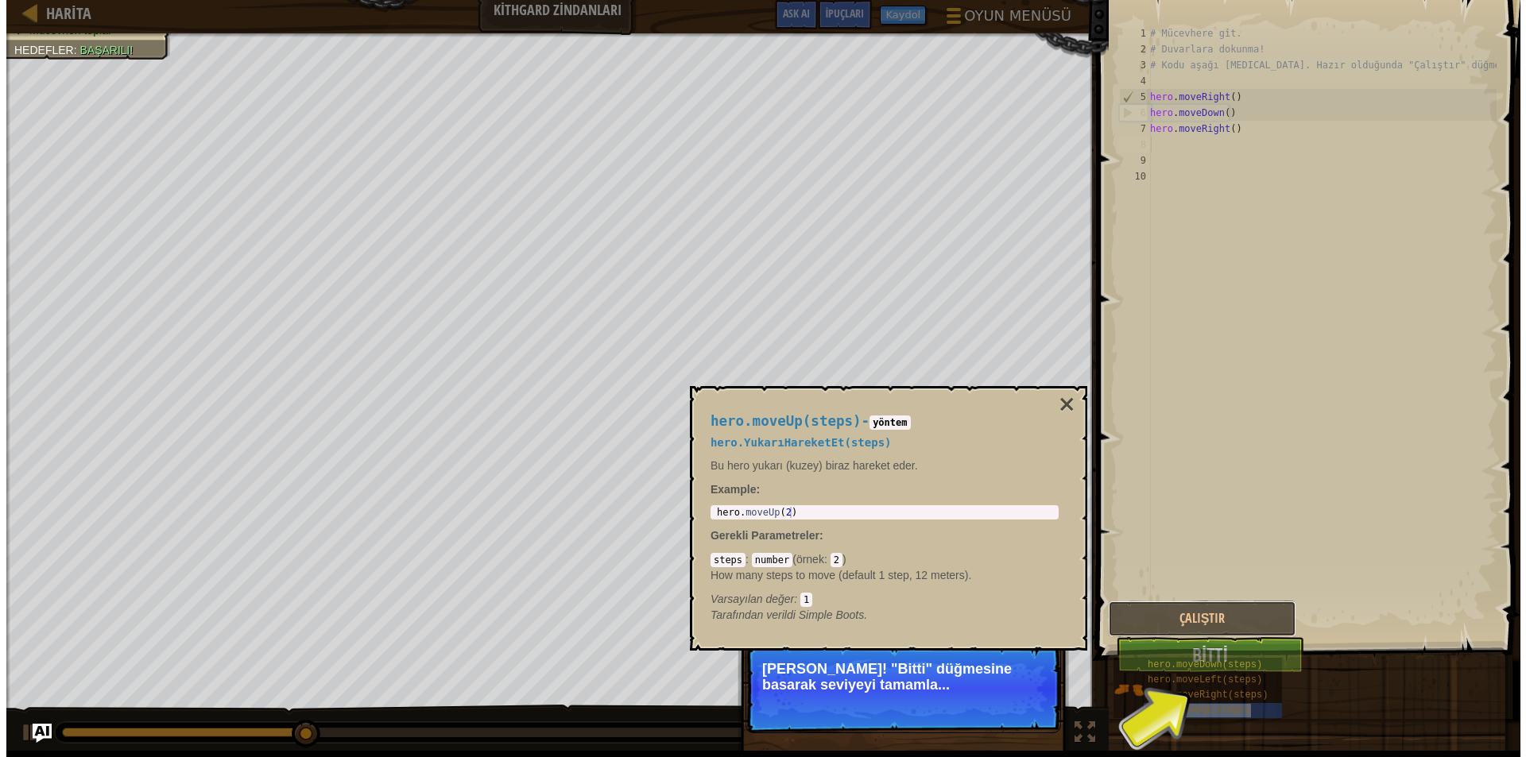
scroll to position [0, 0]
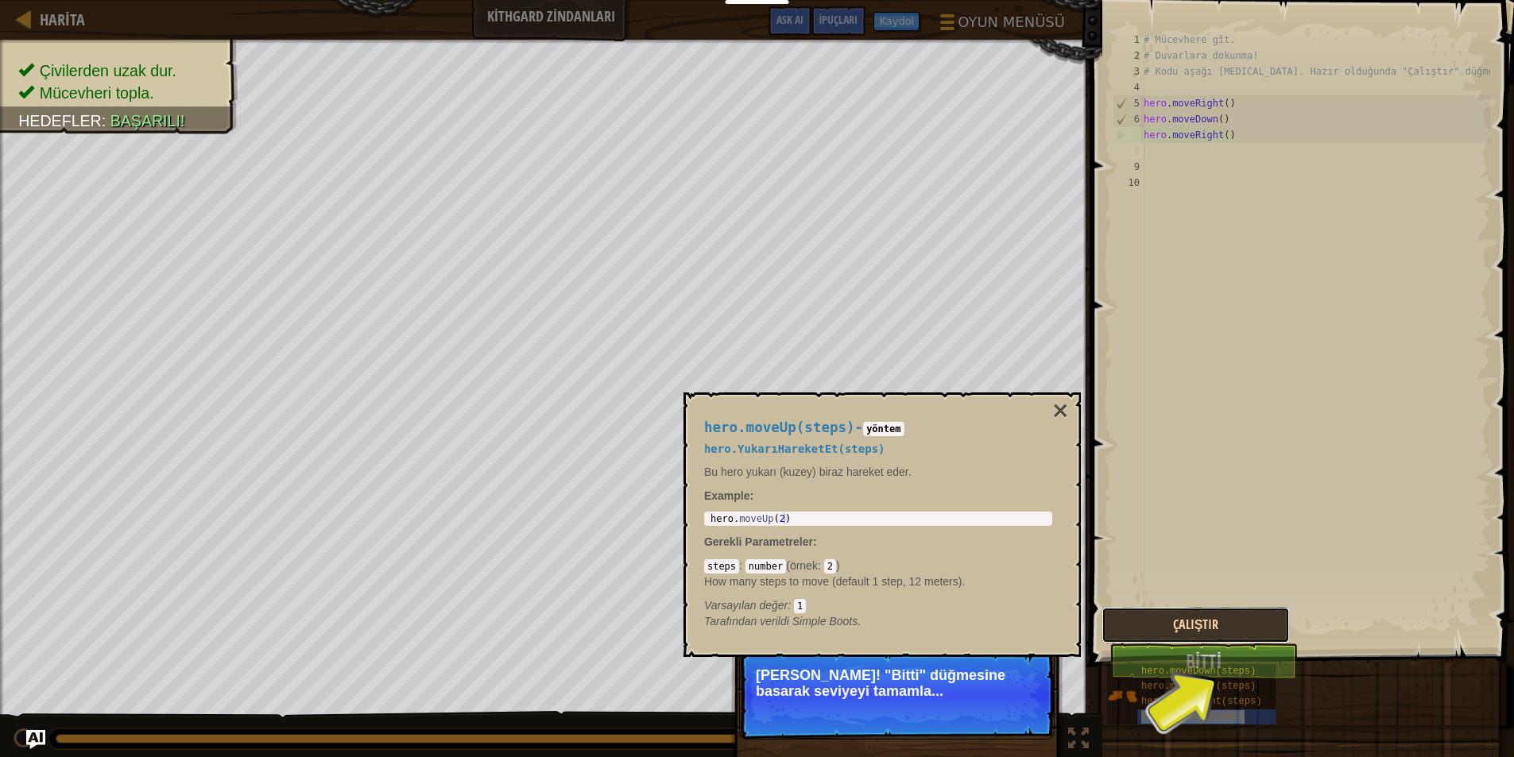
click at [1198, 625] on button "Çalıştır" at bounding box center [1195, 625] width 188 height 37
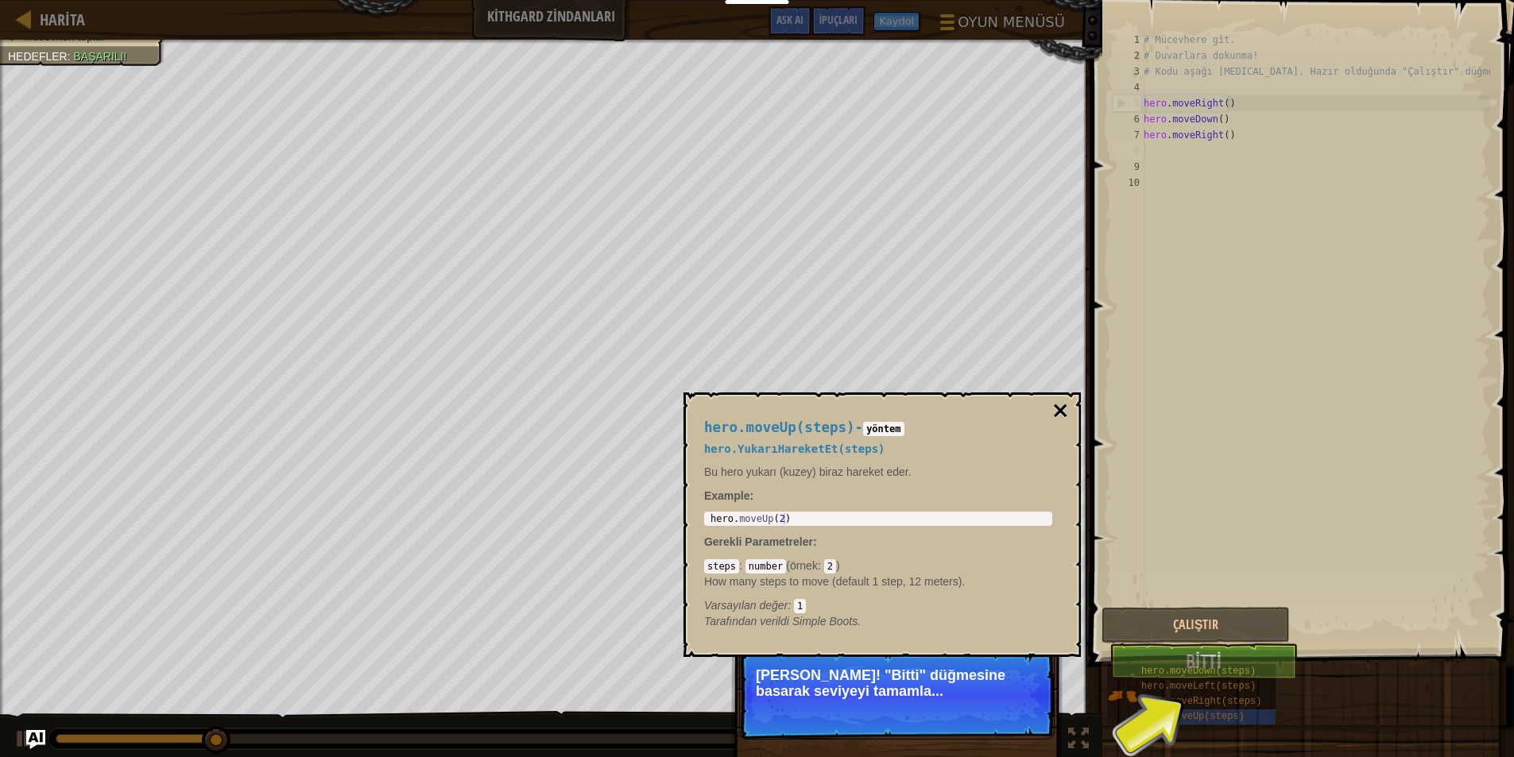
click at [1063, 410] on button "×" at bounding box center [1060, 411] width 18 height 22
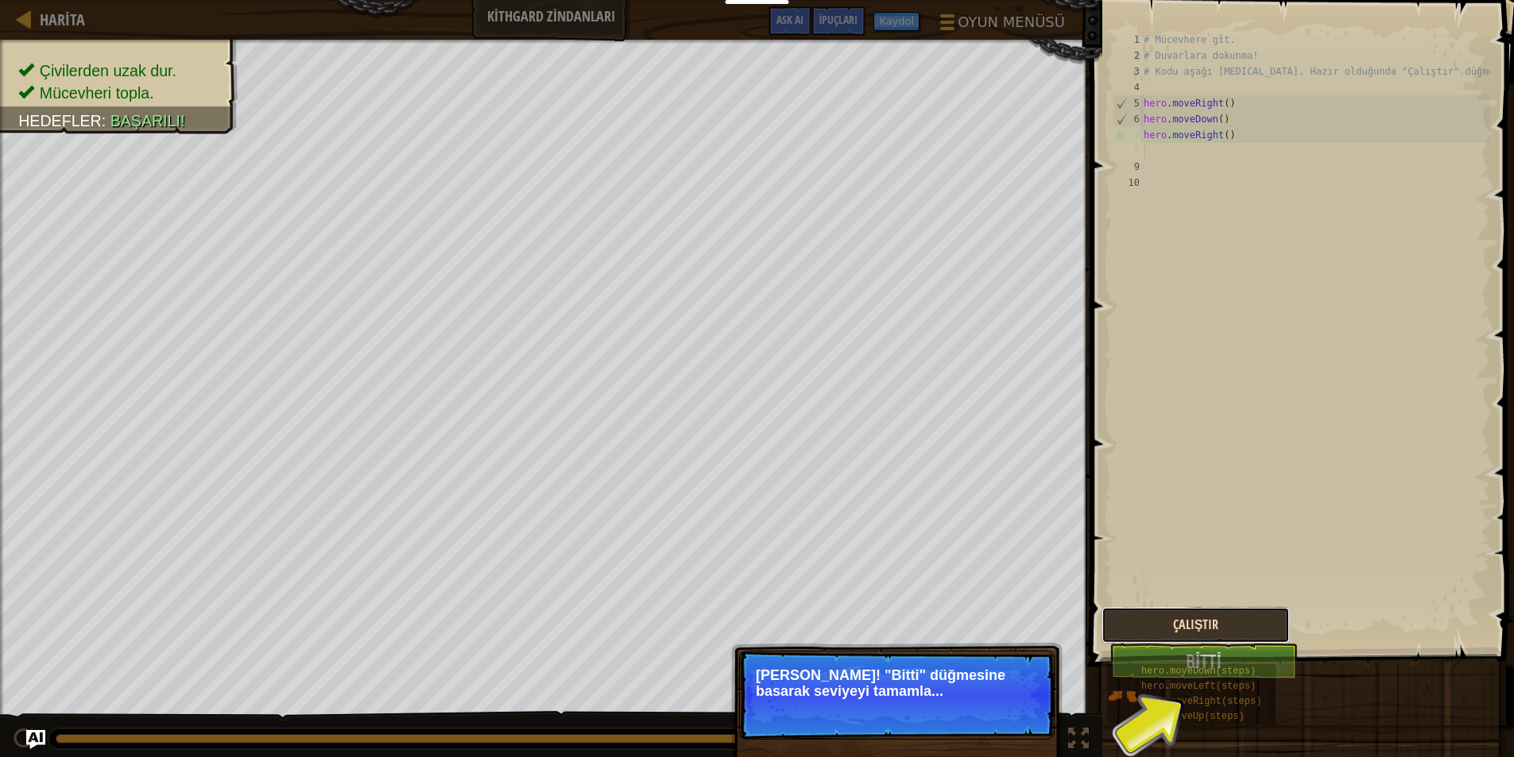
click at [1230, 620] on button "Çalıştır" at bounding box center [1195, 625] width 188 height 37
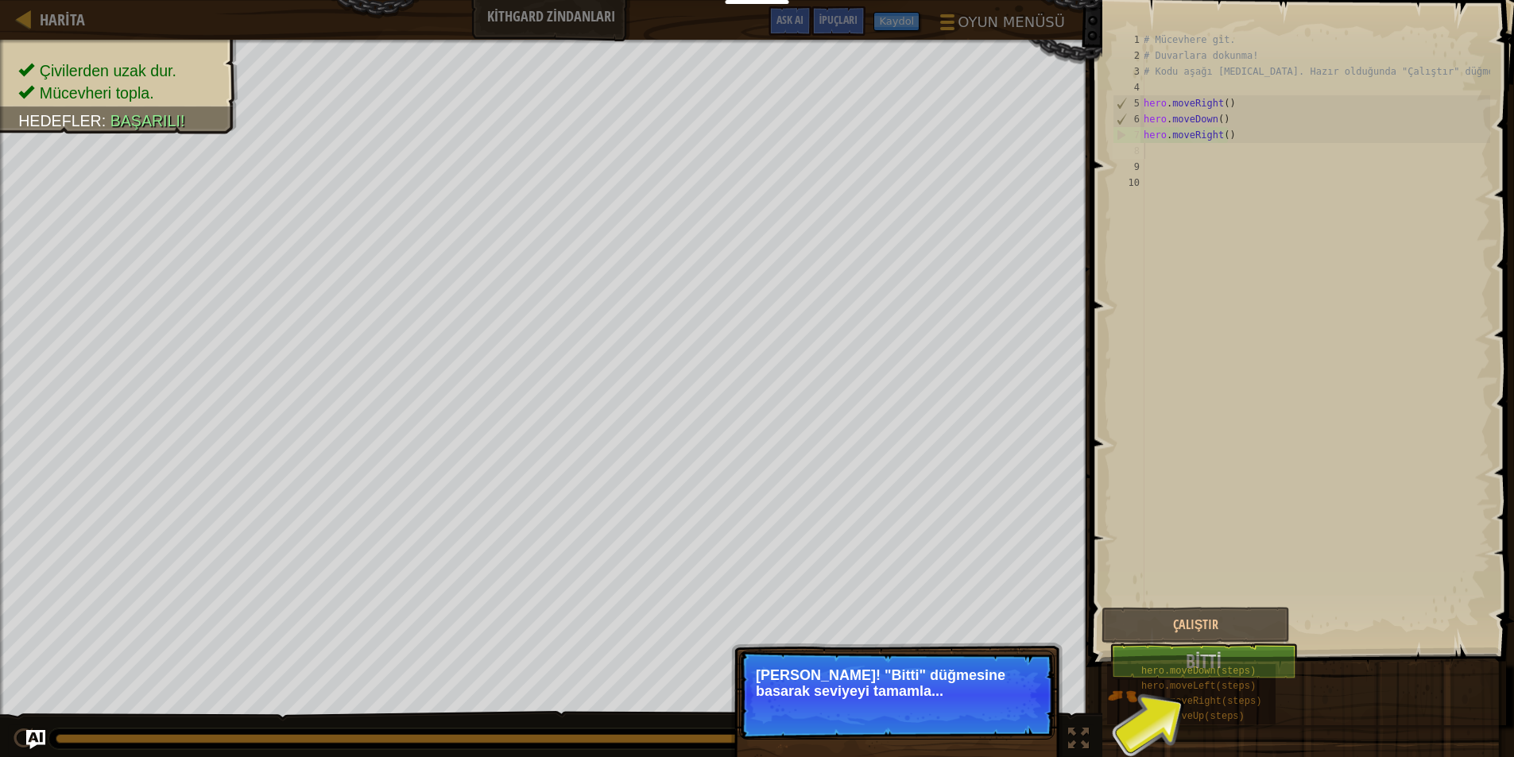
drag, startPoint x: 1273, startPoint y: 656, endPoint x: 1241, endPoint y: 660, distance: 32.7
drag, startPoint x: 1241, startPoint y: 660, endPoint x: 1227, endPoint y: 660, distance: 13.5
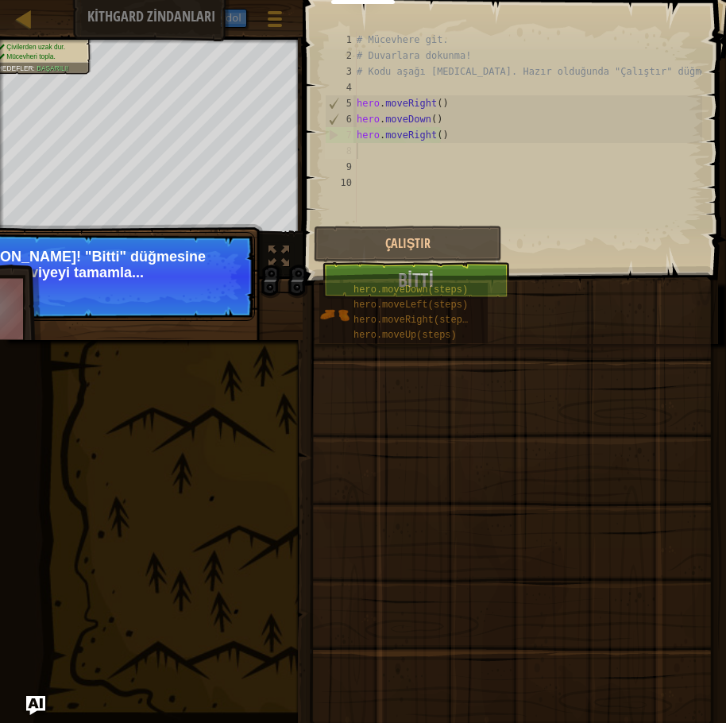
click at [490, 273] on span at bounding box center [512, 501] width 412 height 470
click at [495, 264] on button "Bitti" at bounding box center [416, 280] width 188 height 37
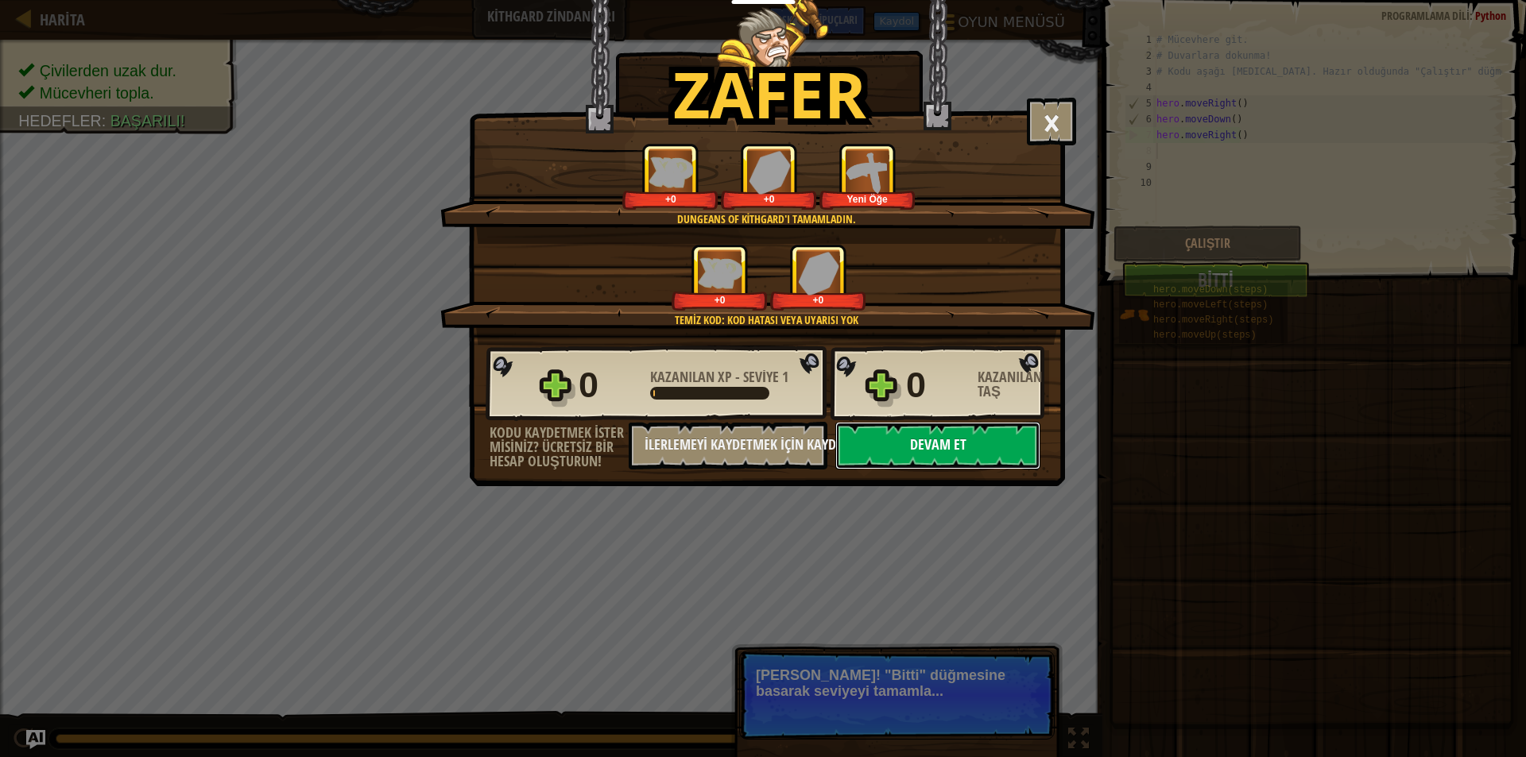
click at [896, 438] on button "Devam et" at bounding box center [937, 446] width 205 height 48
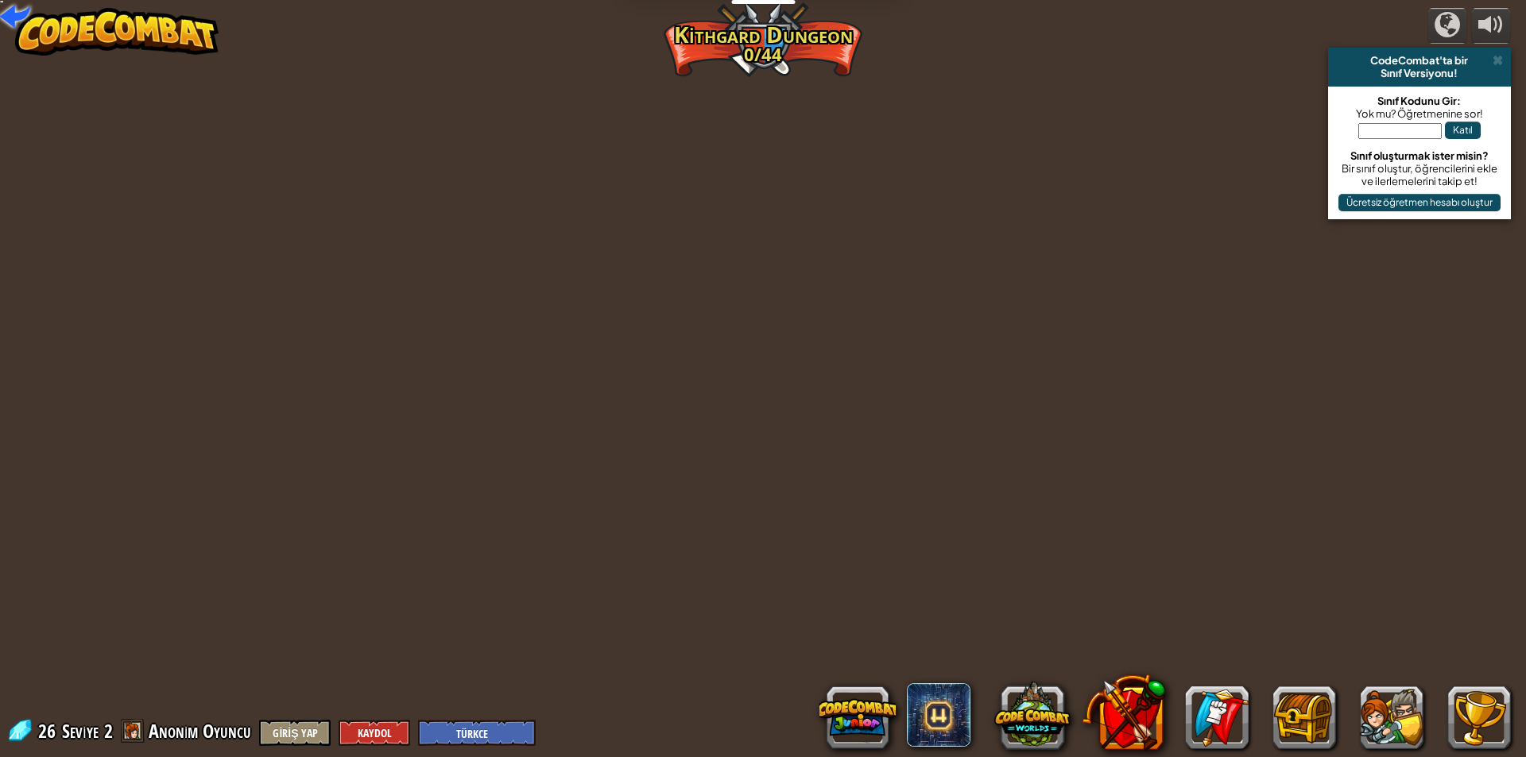
select select "tr"
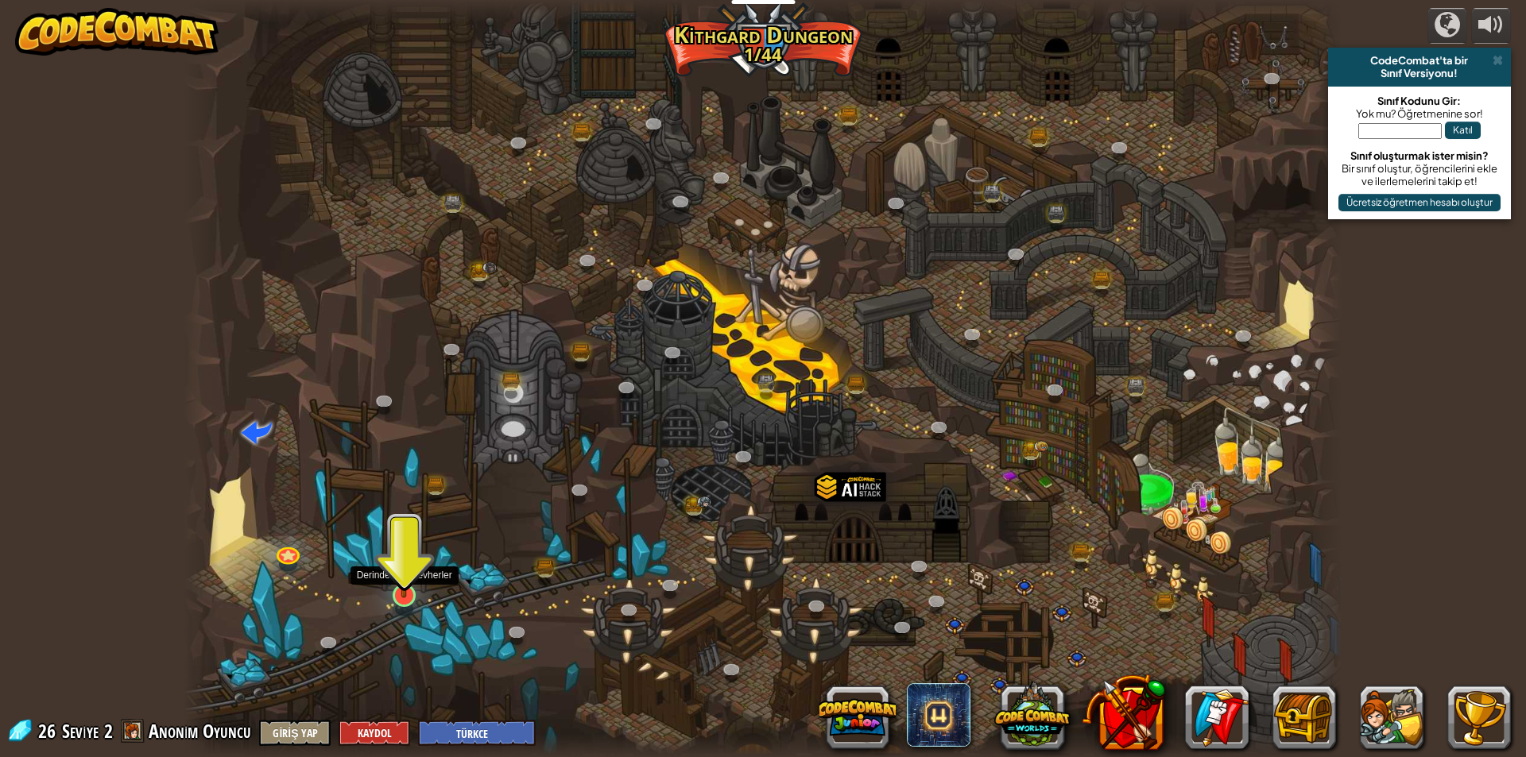
click at [408, 582] on img at bounding box center [404, 562] width 31 height 72
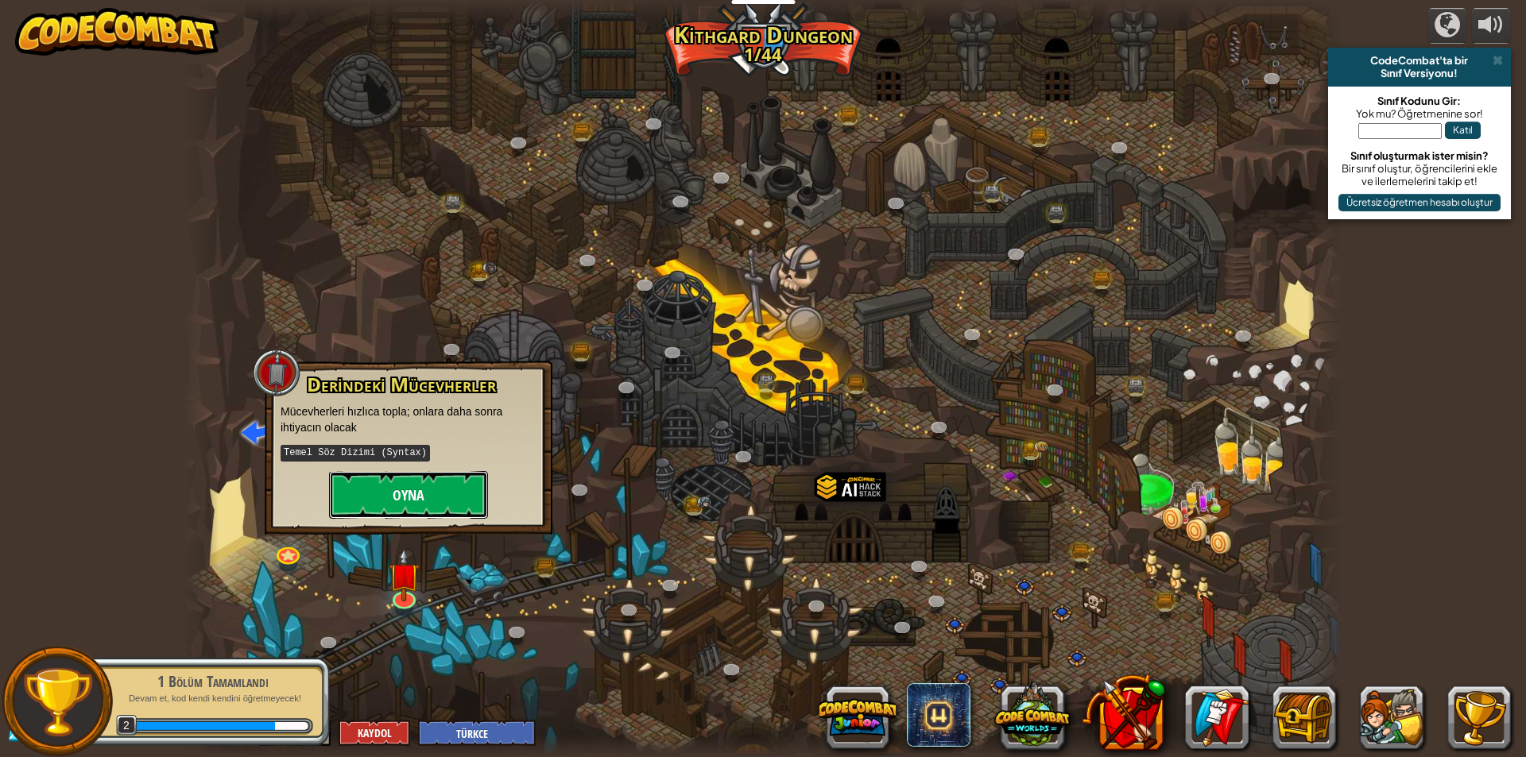
click at [430, 490] on button "Oyna" at bounding box center [408, 495] width 159 height 48
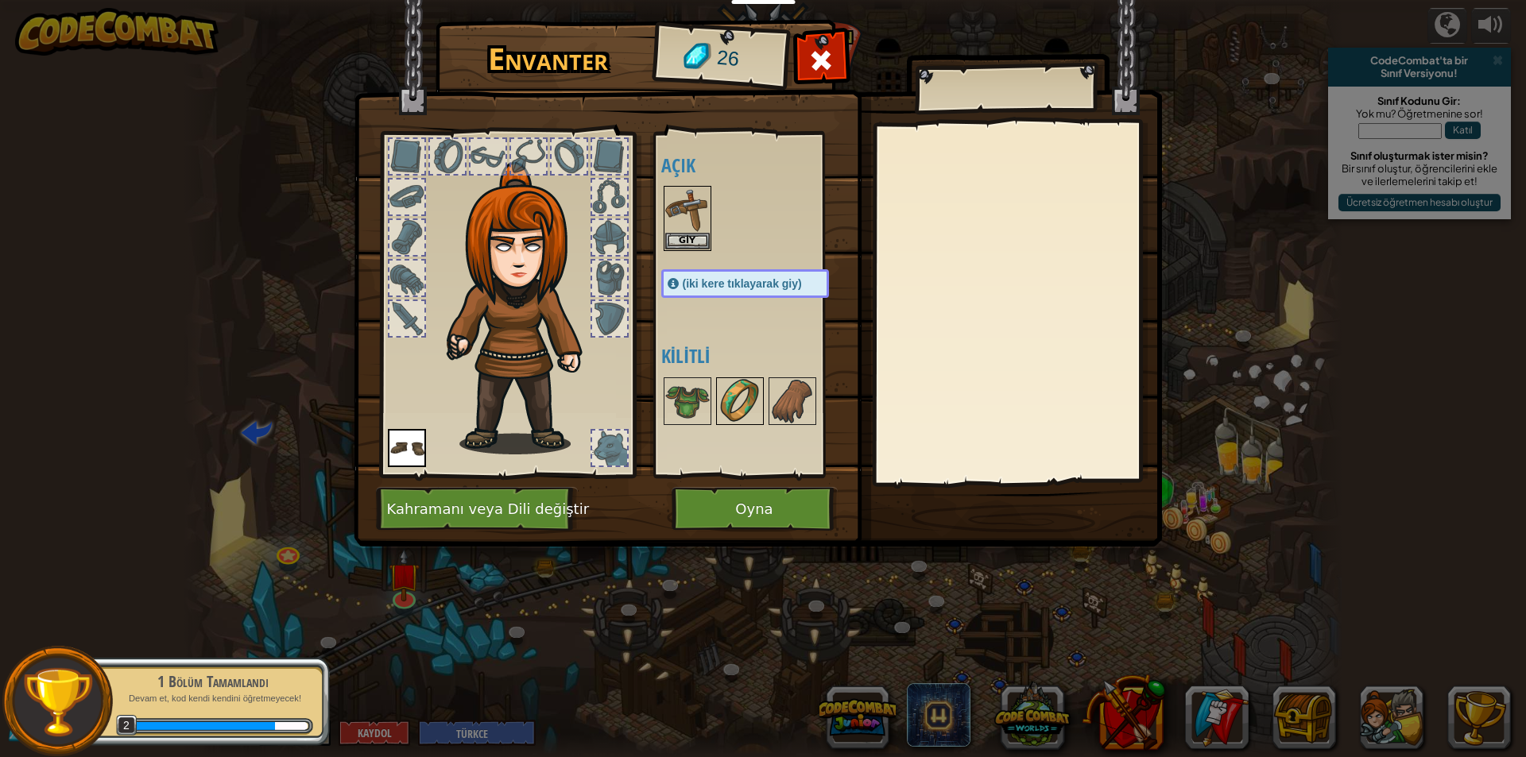
click at [734, 400] on img at bounding box center [740, 401] width 45 height 45
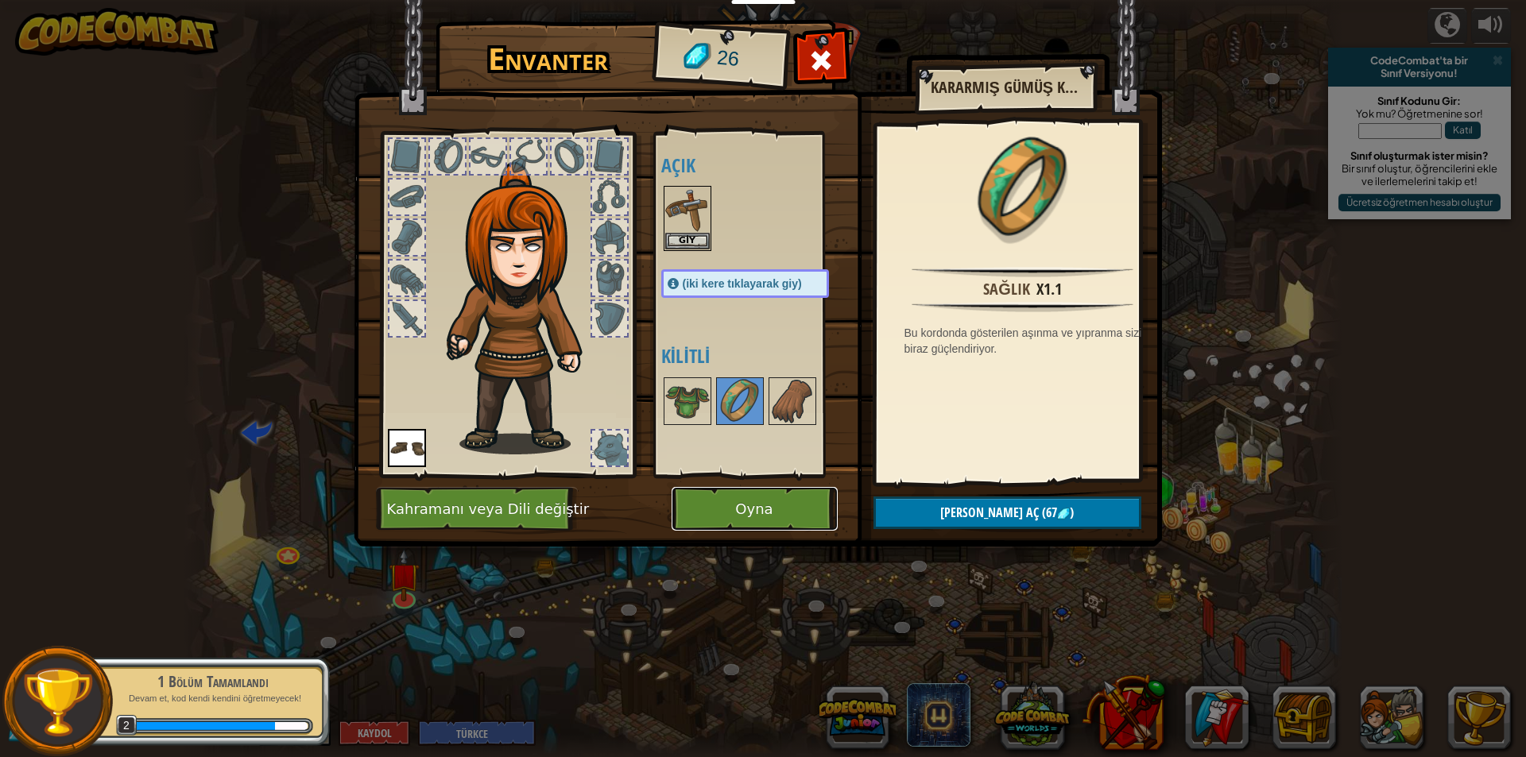
click at [725, 510] on button "Oyna" at bounding box center [755, 509] width 166 height 44
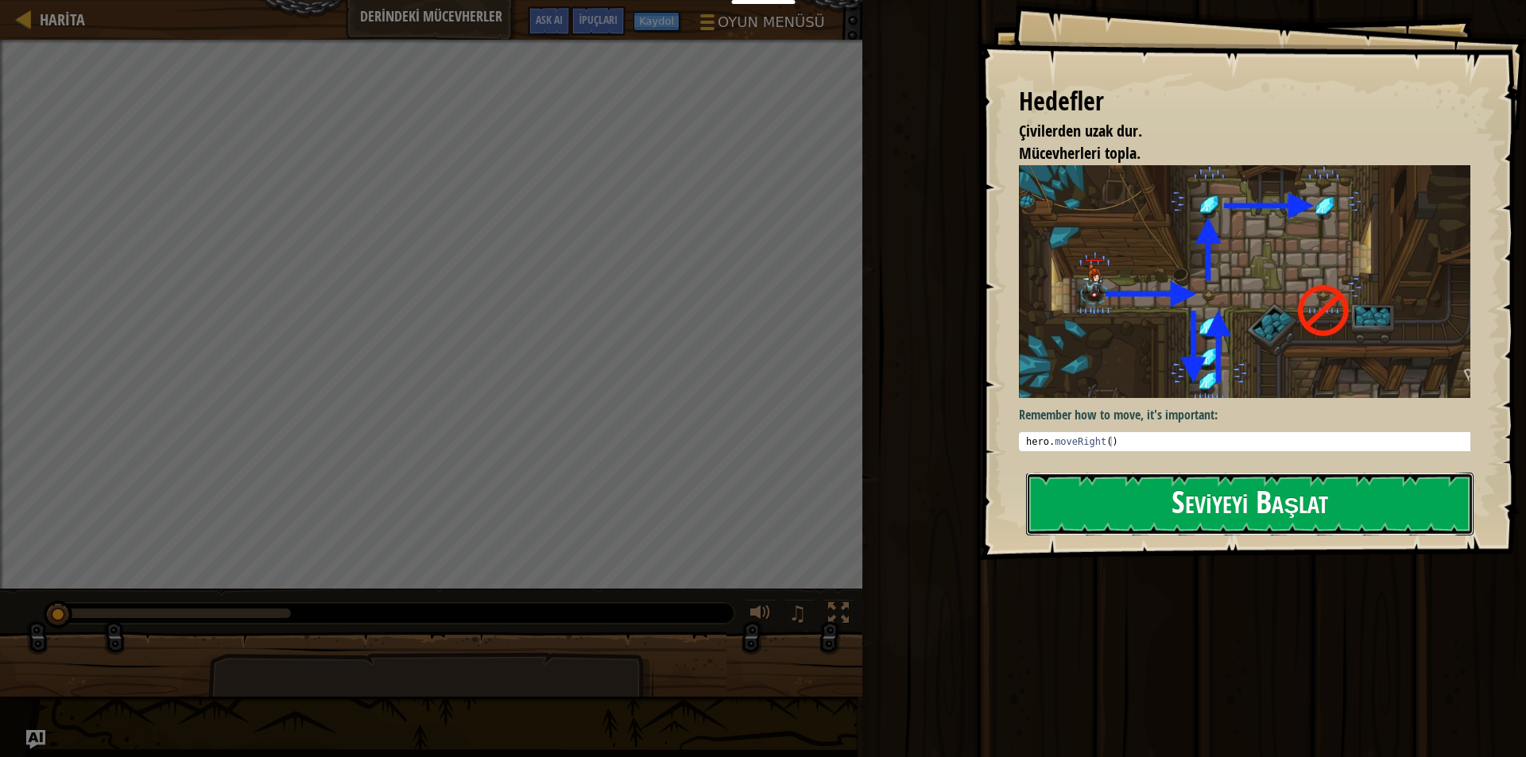
click at [1068, 495] on button "Seviyeyi Başlat" at bounding box center [1249, 504] width 447 height 63
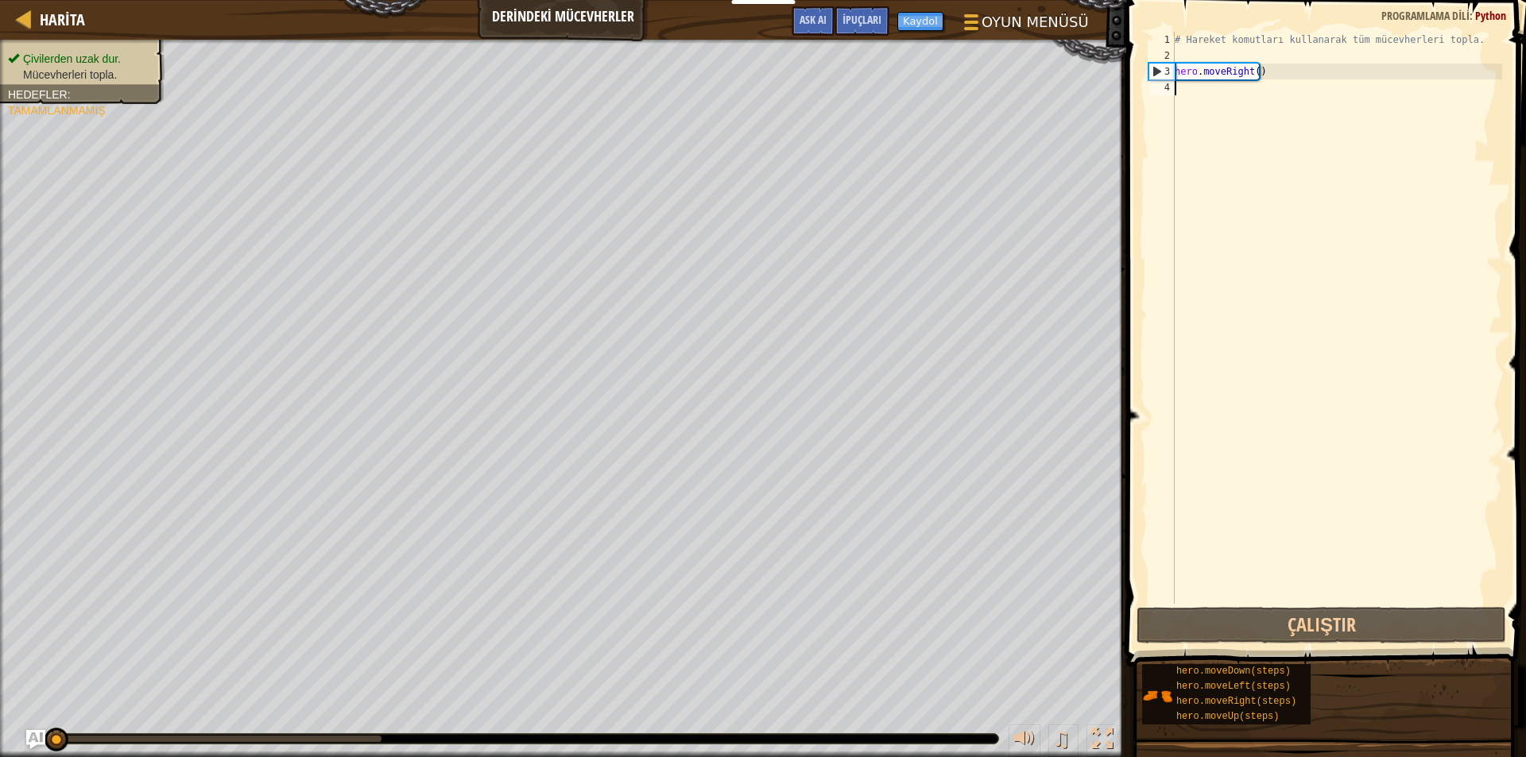
click at [1182, 91] on div "# Hareket komutları kullanarak tüm mücevherleri topla. hero . moveRight ( )" at bounding box center [1336, 334] width 331 height 604
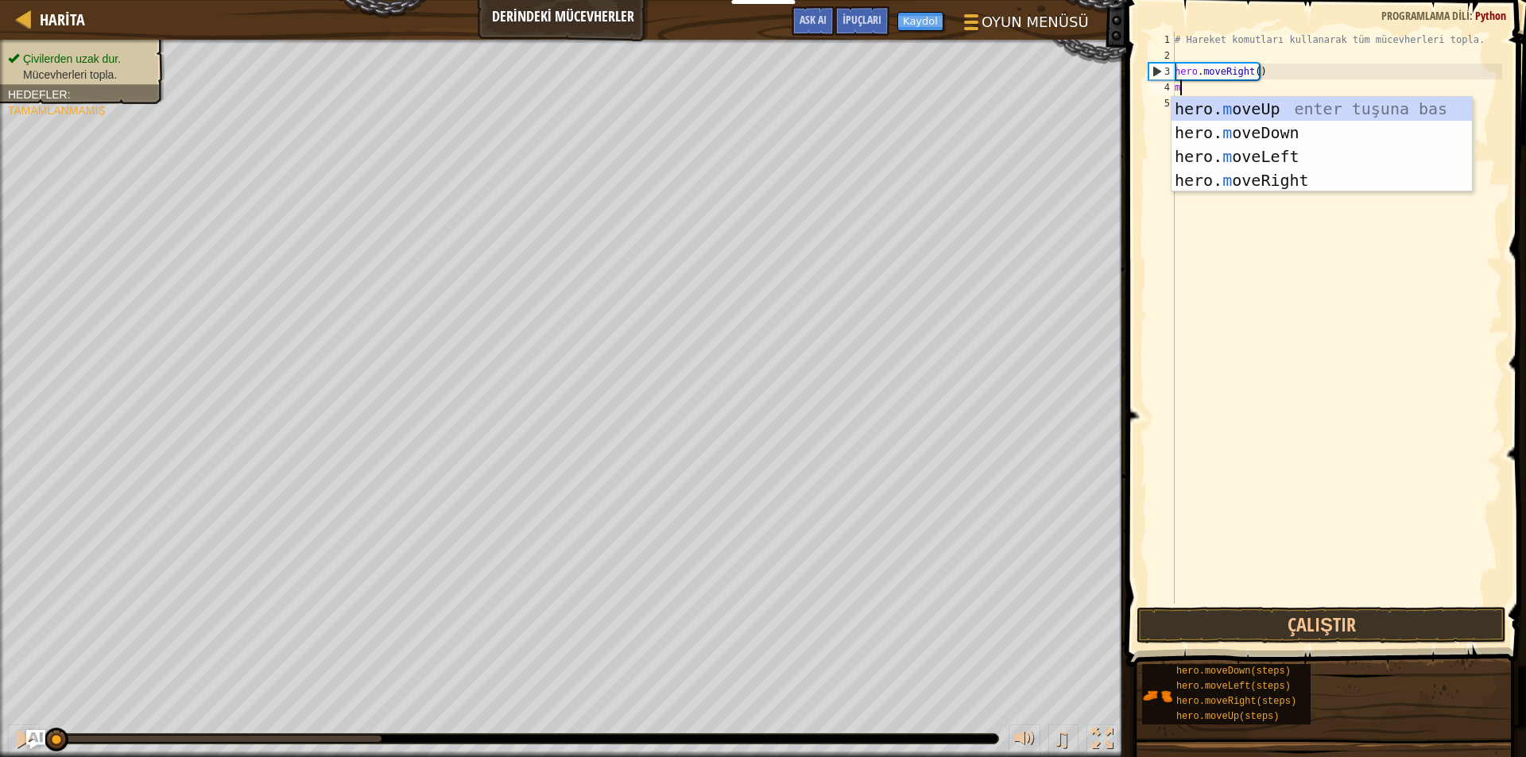
scroll to position [7, 0]
type textarea "move"
click at [1199, 134] on div "hero. move Up enter tuşuna bas hero. move Down enter tuşuna bas hero. move Left…" at bounding box center [1321, 168] width 300 height 143
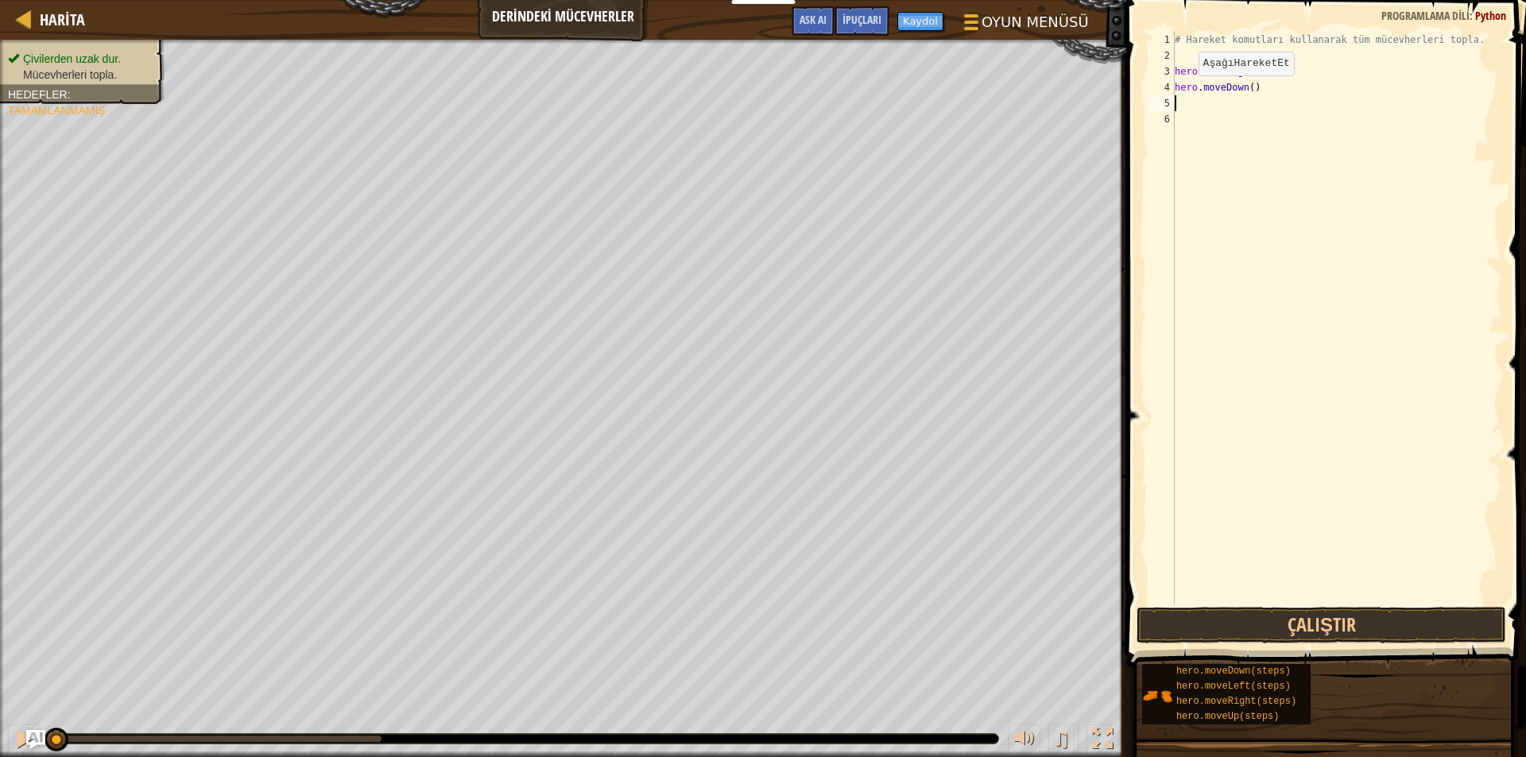
scroll to position [7, 0]
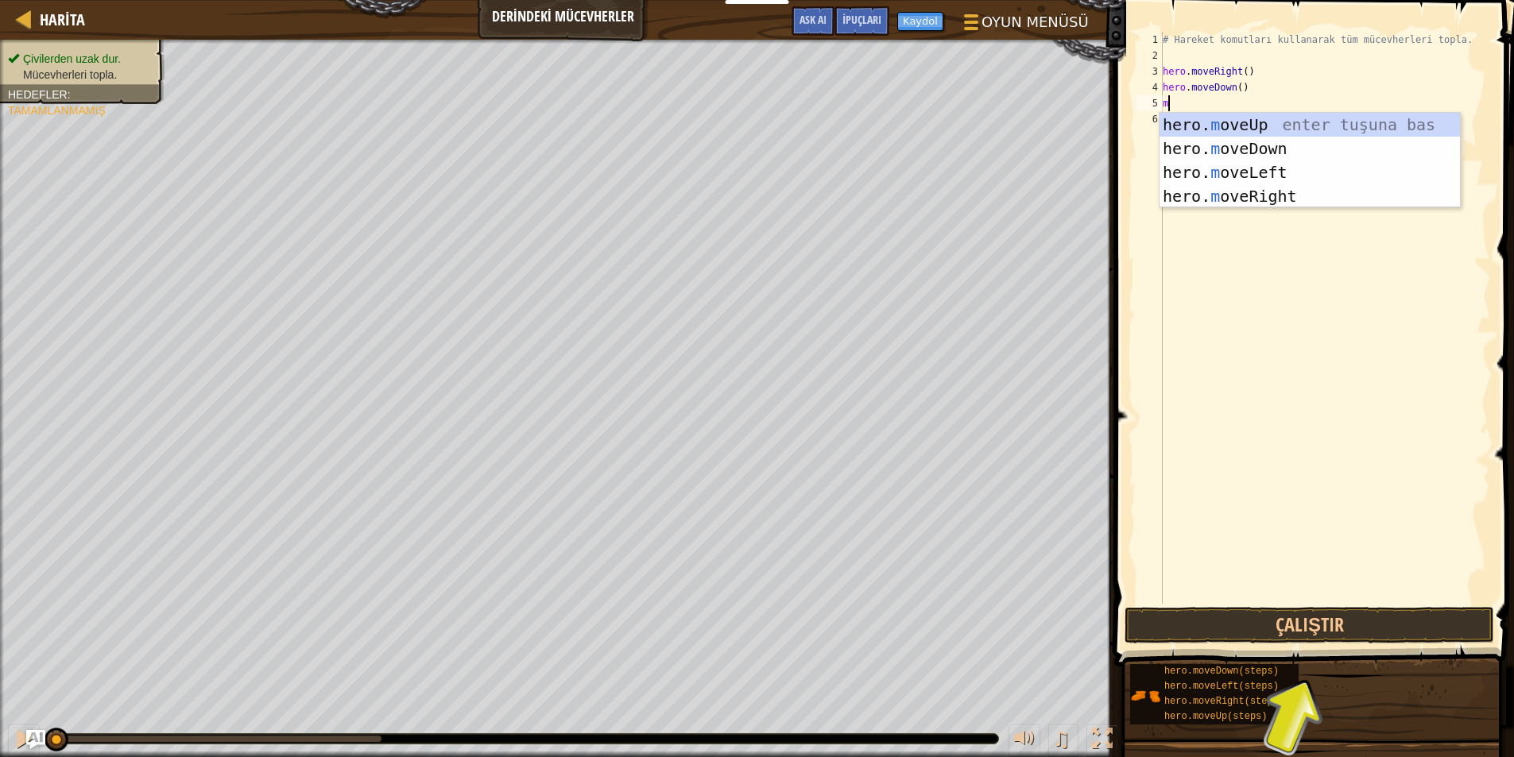
type textarea "mo"
click at [1204, 197] on div "hero. mo veUp enter tuşuna bas hero. mo veDown enter tuşuna bas hero. mo veLeft…" at bounding box center [1310, 184] width 300 height 143
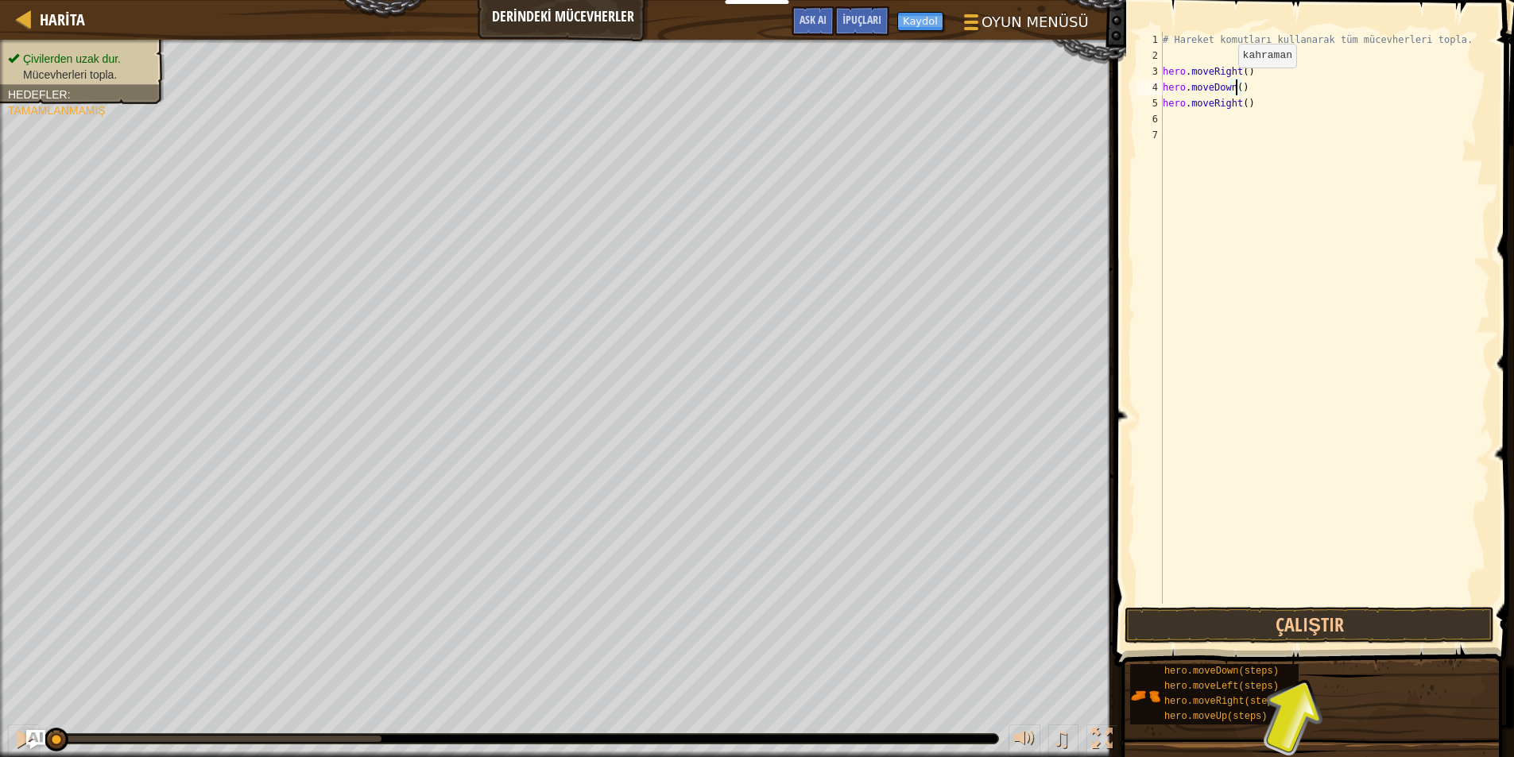
click at [1237, 83] on div "# Hareket komutları kullanarak tüm mücevherleri topla. hero . moveRight ( ) her…" at bounding box center [1325, 334] width 331 height 604
click at [1316, 620] on button "Çalıştır" at bounding box center [1310, 625] width 370 height 37
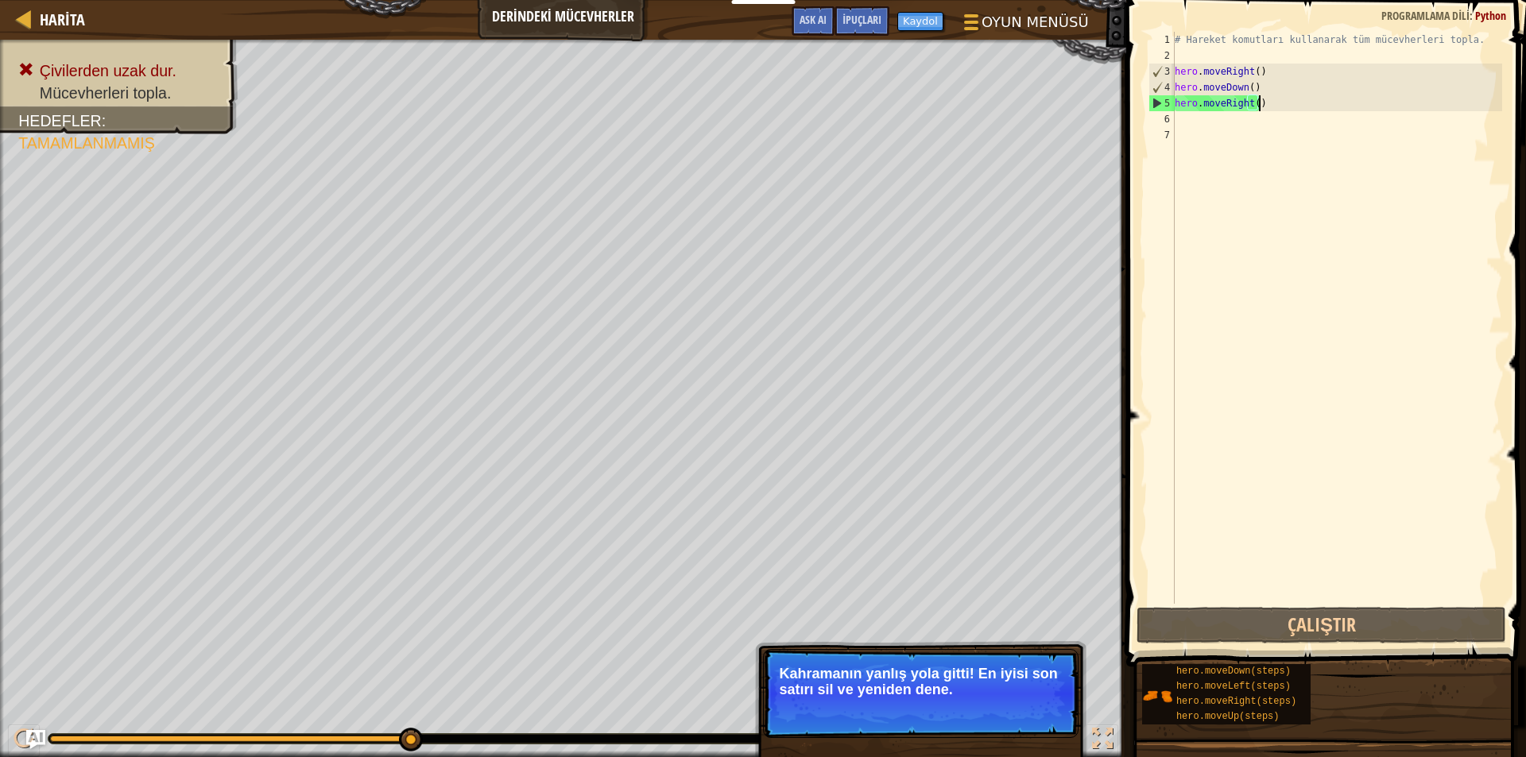
click at [1322, 110] on div "# Hareket komutları kullanarak tüm mücevherleri topla. hero . moveRight ( ) her…" at bounding box center [1336, 334] width 331 height 604
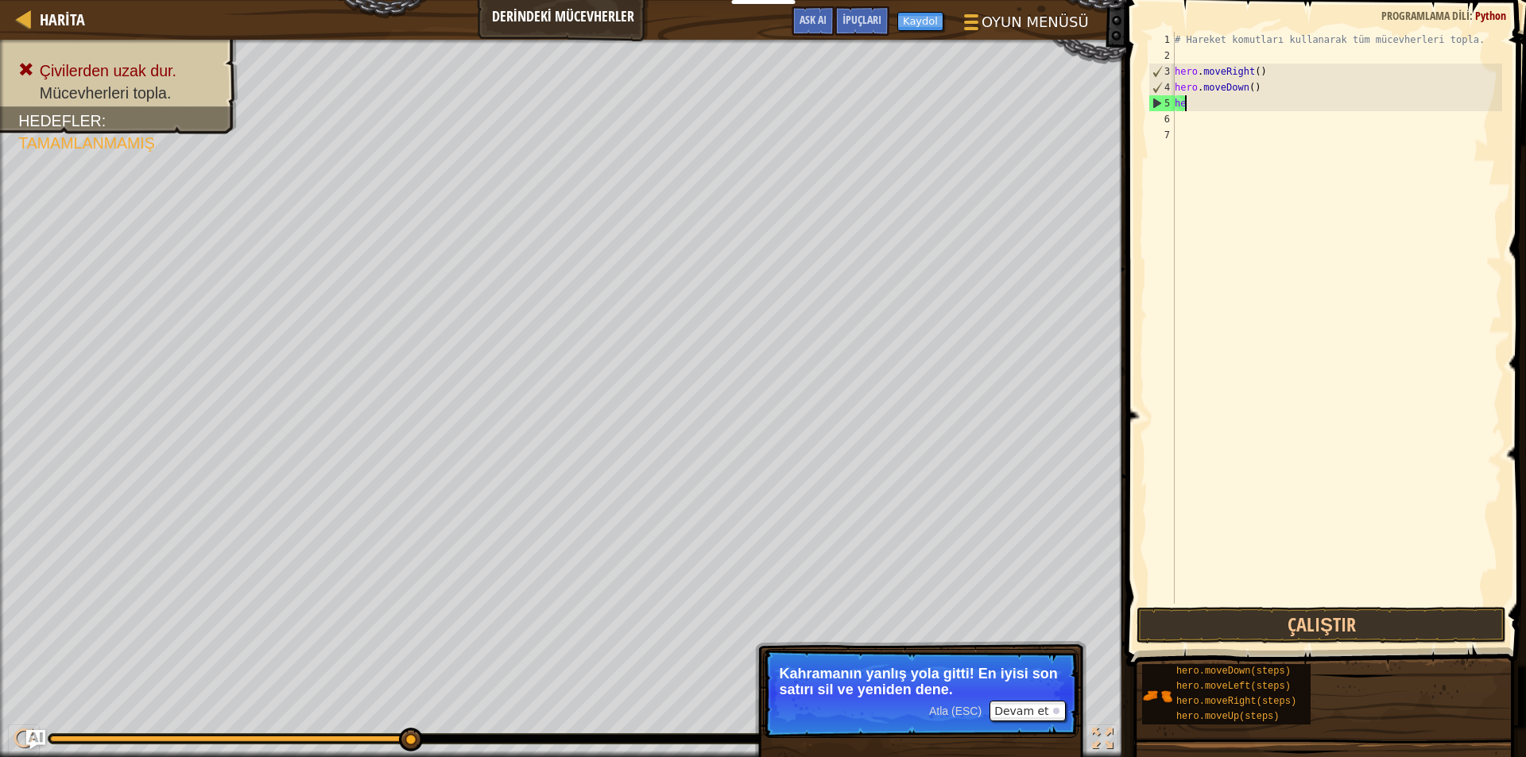
type textarea "h"
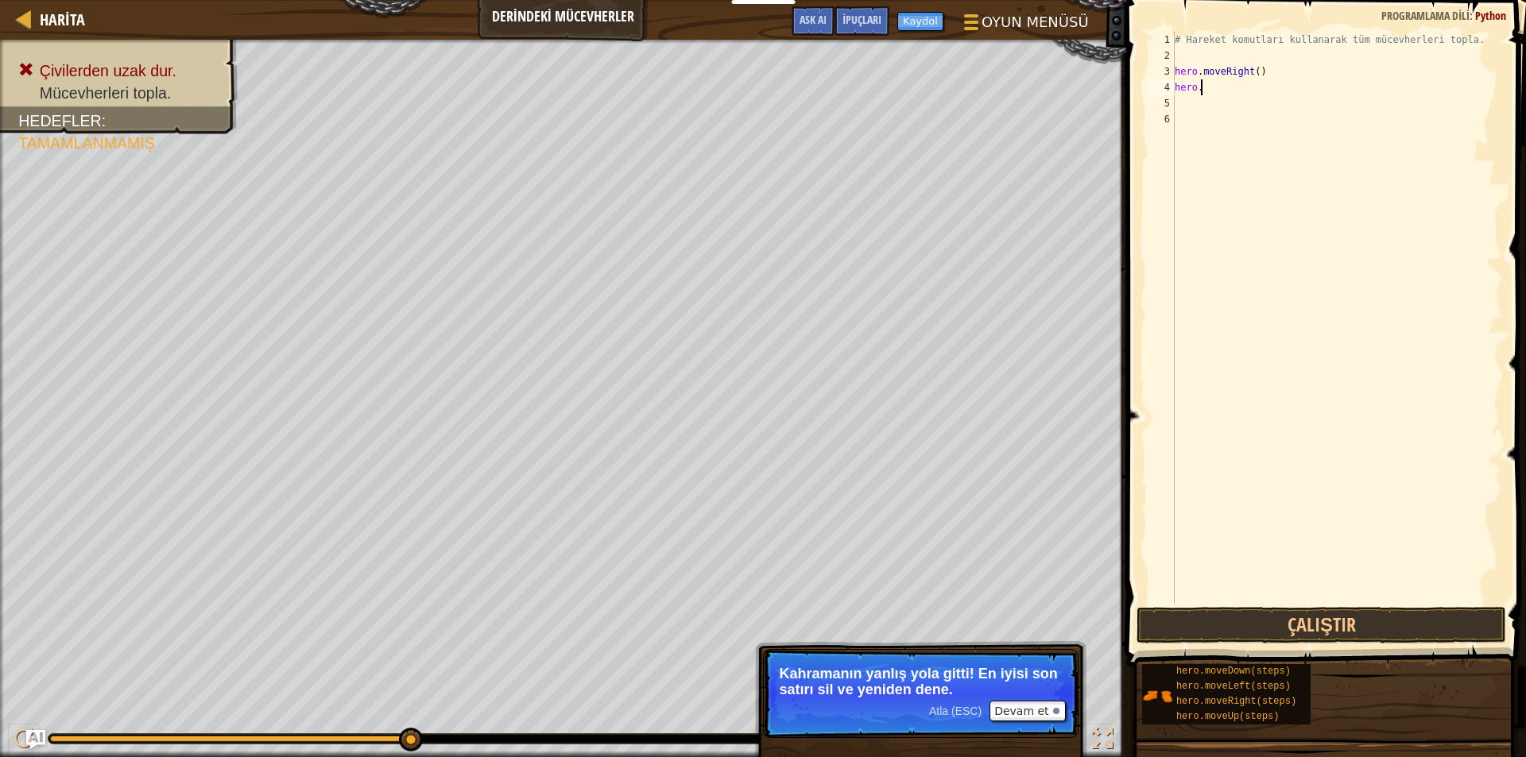
type textarea "h"
click at [1212, 88] on div "# Hareket komutları kullanarak tüm mücevherleri topla. hero . moveRight ( )" at bounding box center [1336, 334] width 331 height 604
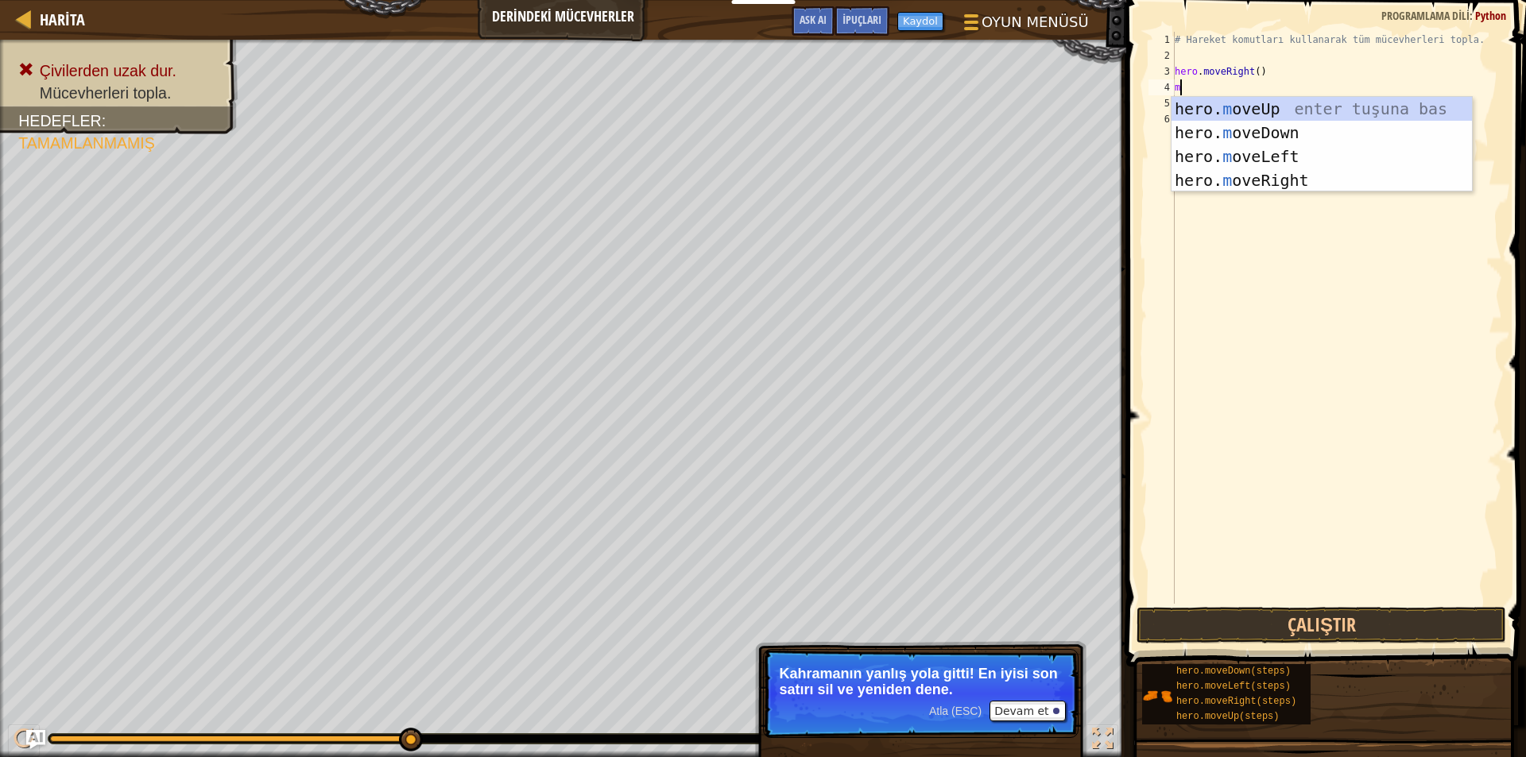
type textarea "mo"
click at [1250, 103] on div "hero. mo veUp enter tuşuna bas hero. mo veDown enter tuşuna bas hero. mo veLeft…" at bounding box center [1321, 168] width 300 height 143
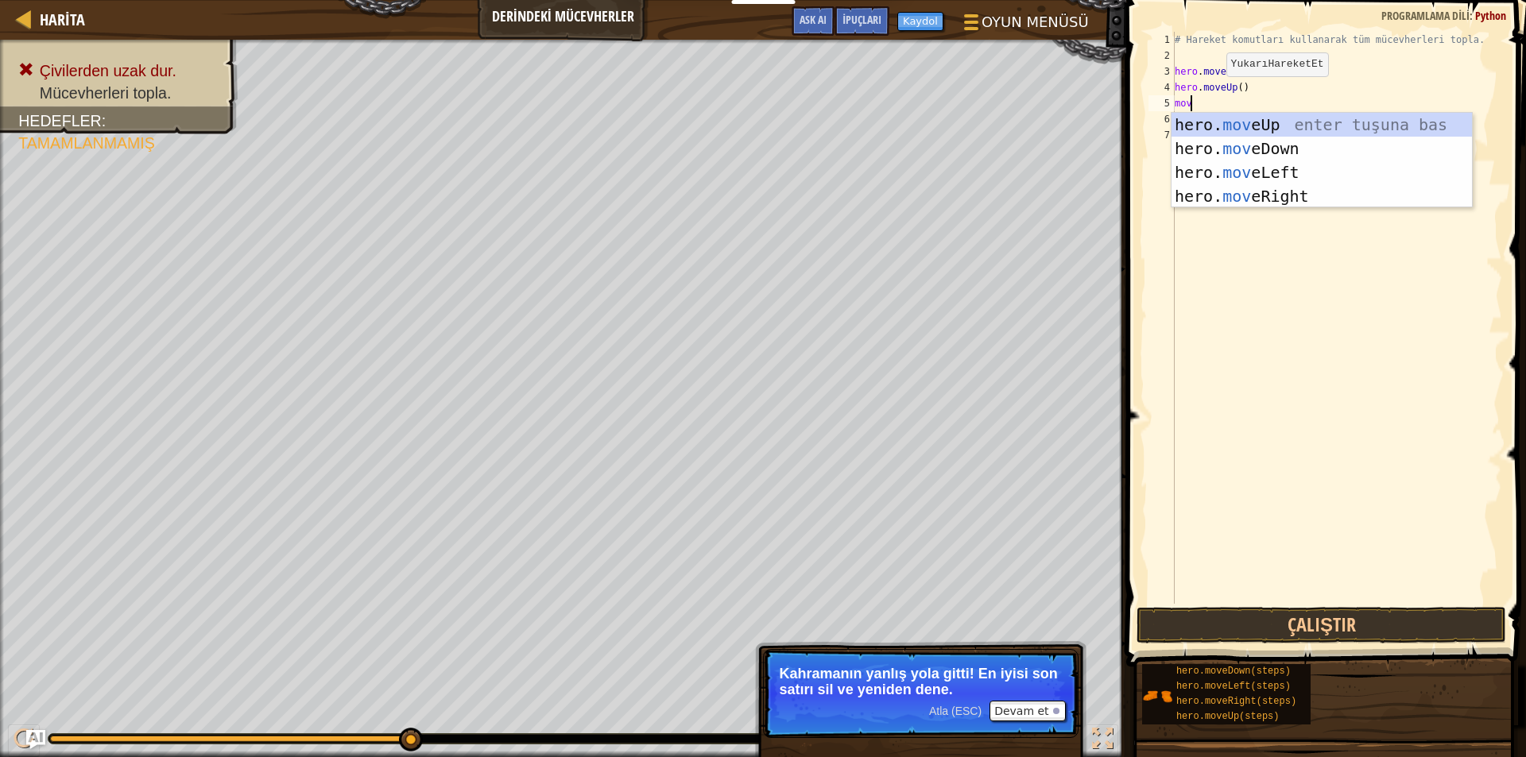
type textarea "move"
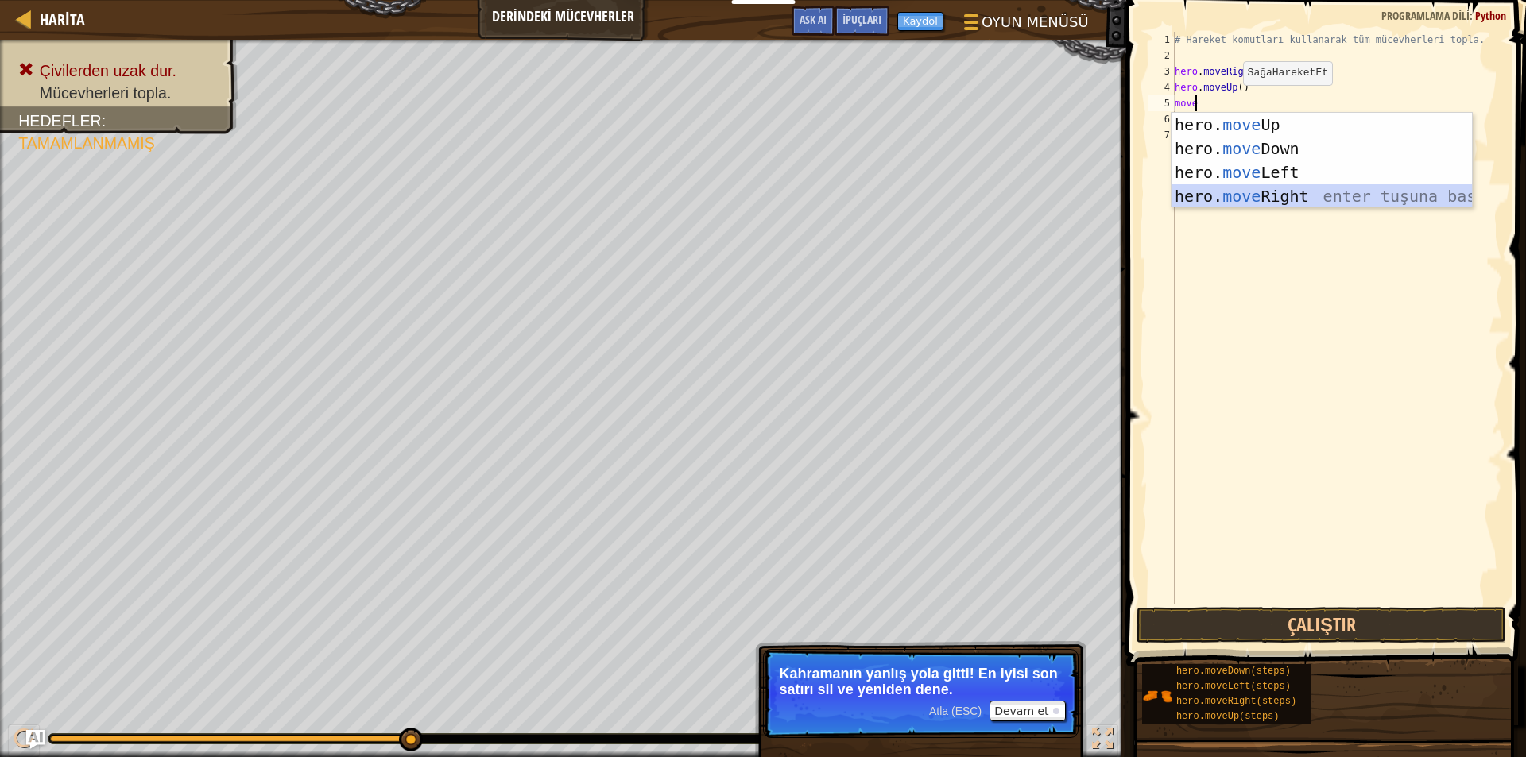
click at [1247, 201] on div "hero. move Up enter tuşuna bas hero. move Down enter tuşuna bas hero. move Left…" at bounding box center [1321, 184] width 300 height 143
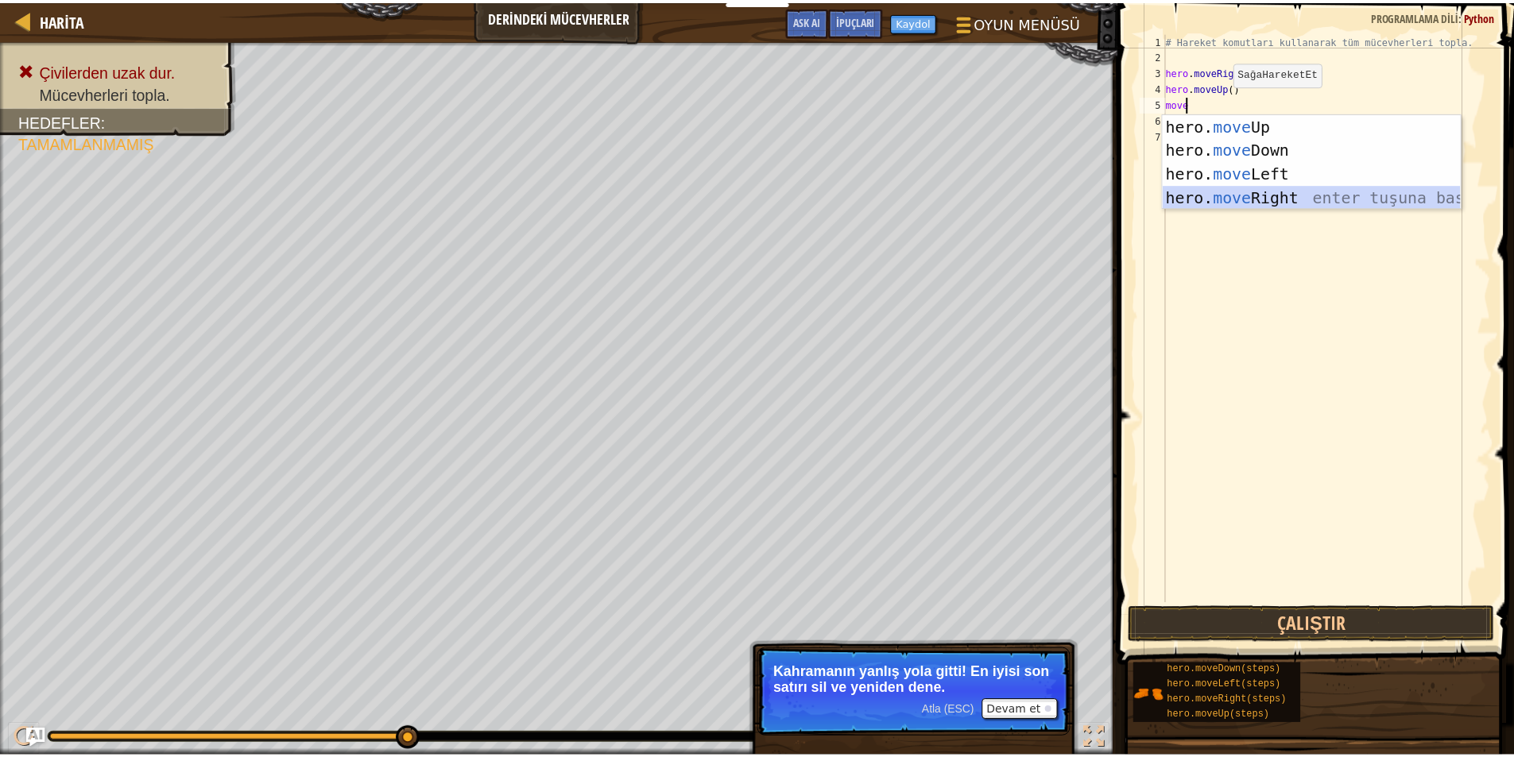
scroll to position [7, 0]
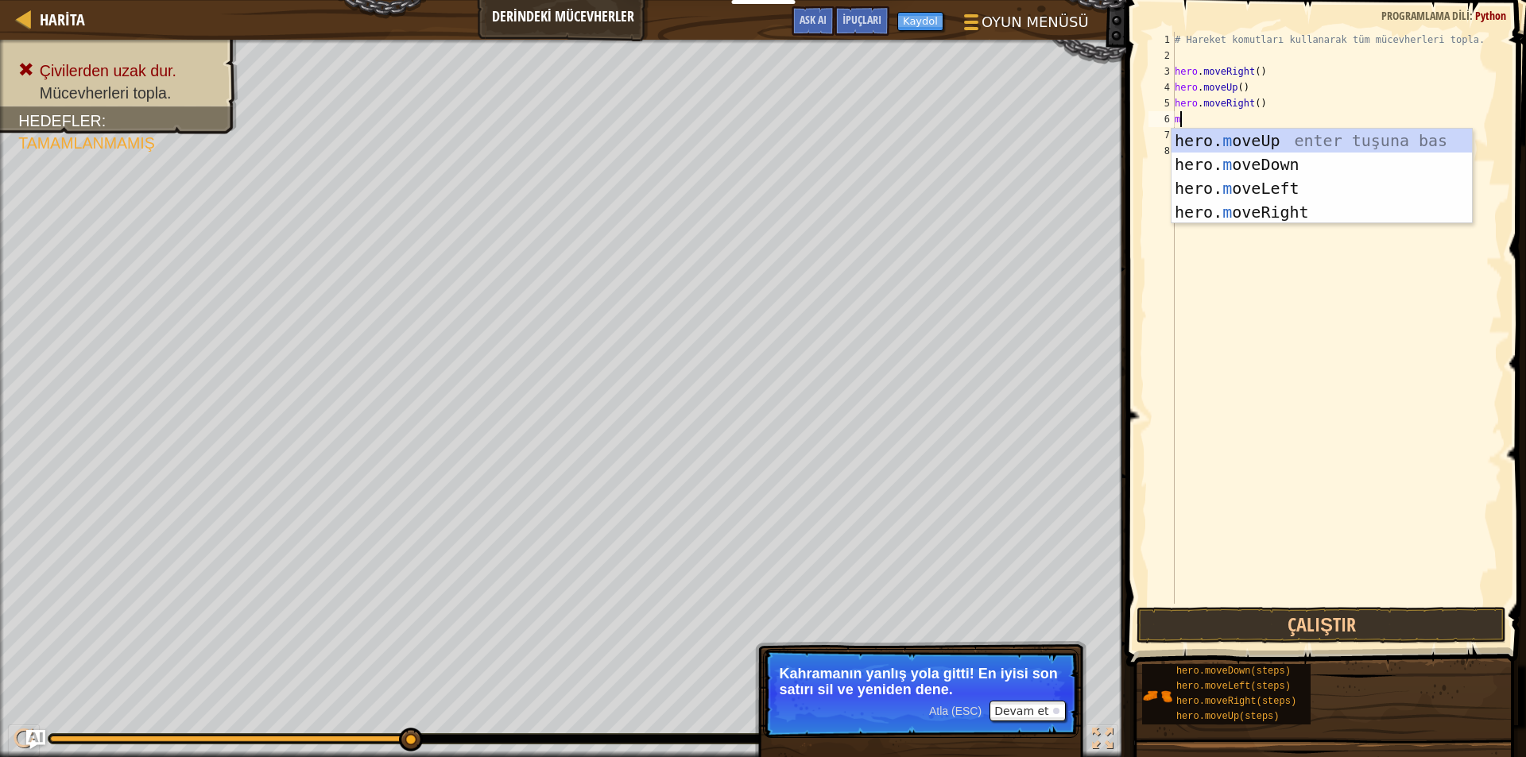
type textarea "mo"
click at [1211, 153] on div "hero. mo veUp enter tuşuna bas hero. mo veDown enter tuşuna bas hero. mo veLeft…" at bounding box center [1321, 200] width 300 height 143
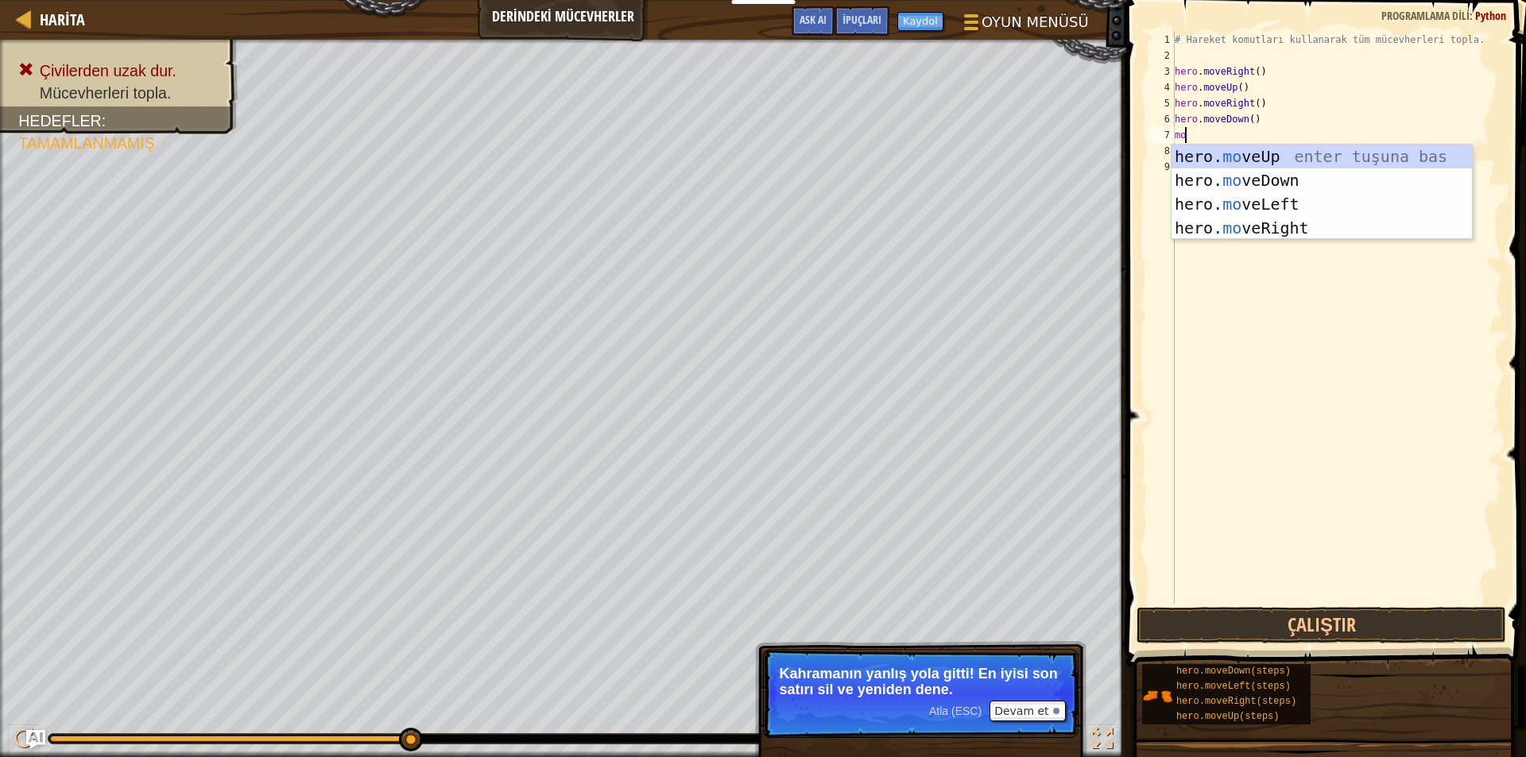
type textarea "mov"
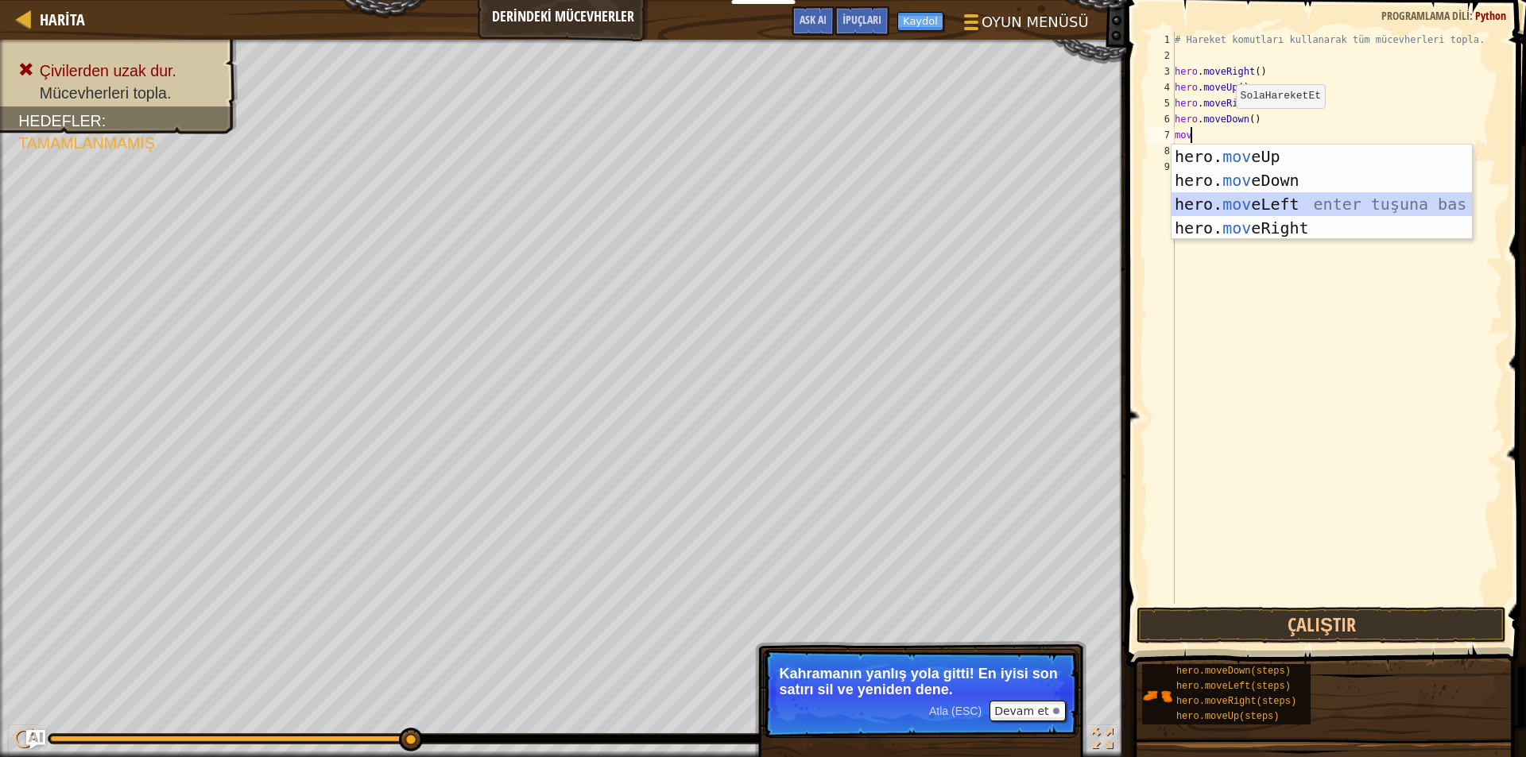
click at [1223, 205] on div "hero. mov eUp enter tuşuna bas hero. mov eDown enter tuşuna bas hero. mov eLeft…" at bounding box center [1321, 216] width 300 height 143
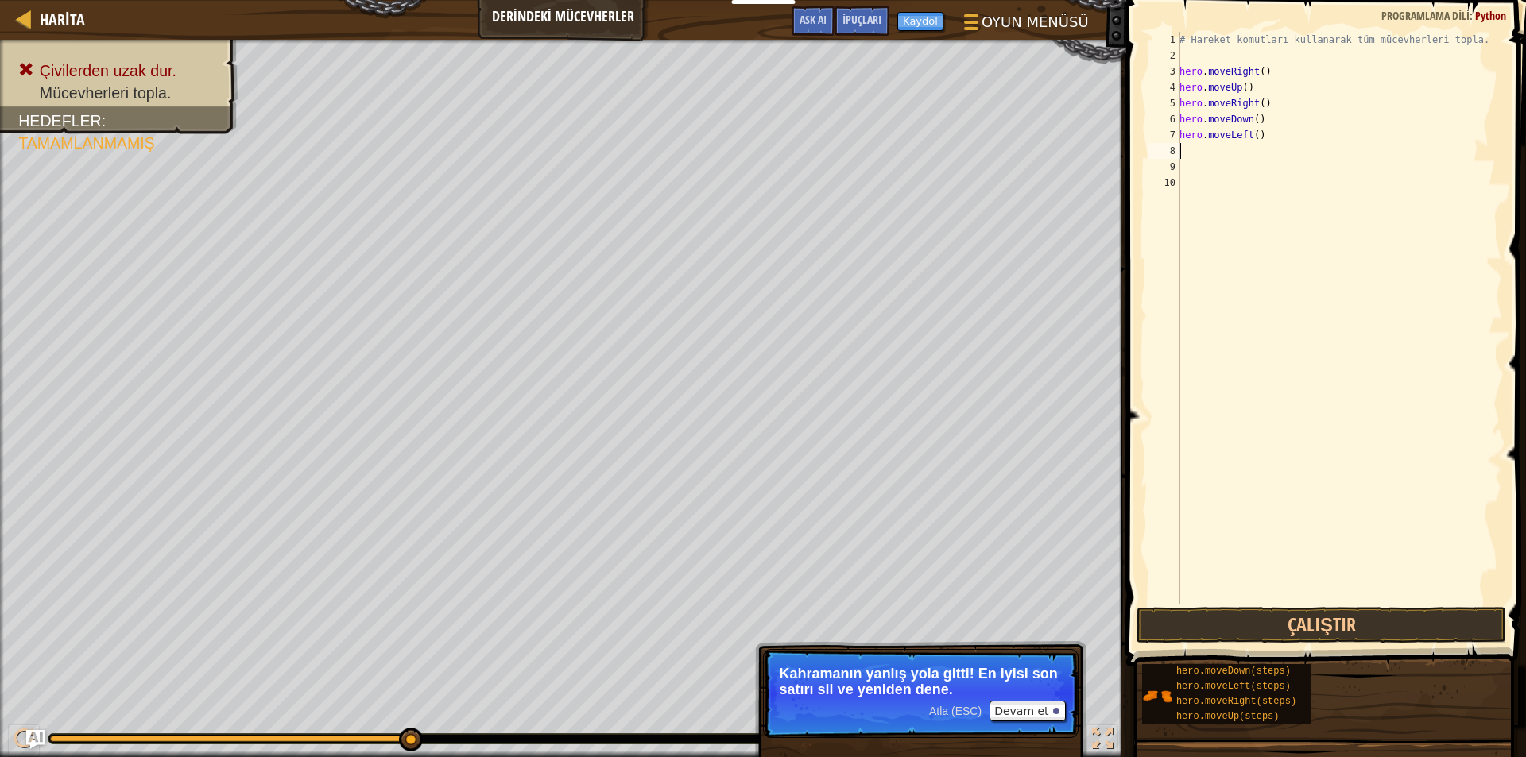
type textarea "m"
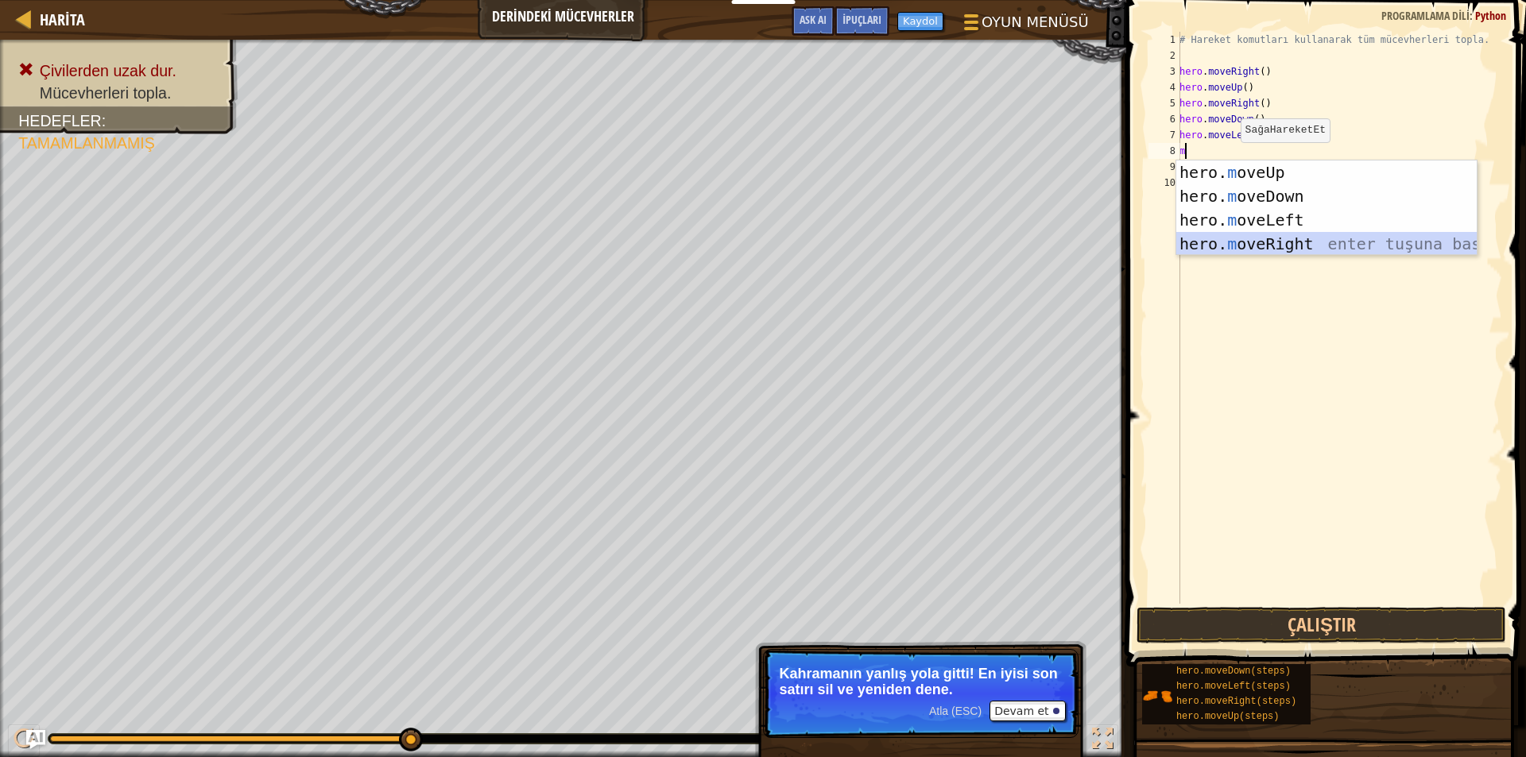
click at [1235, 243] on div "hero. m oveUp enter tuşuna bas hero. m oveDown enter tuşuna bas hero. [PERSON_N…" at bounding box center [1326, 232] width 300 height 143
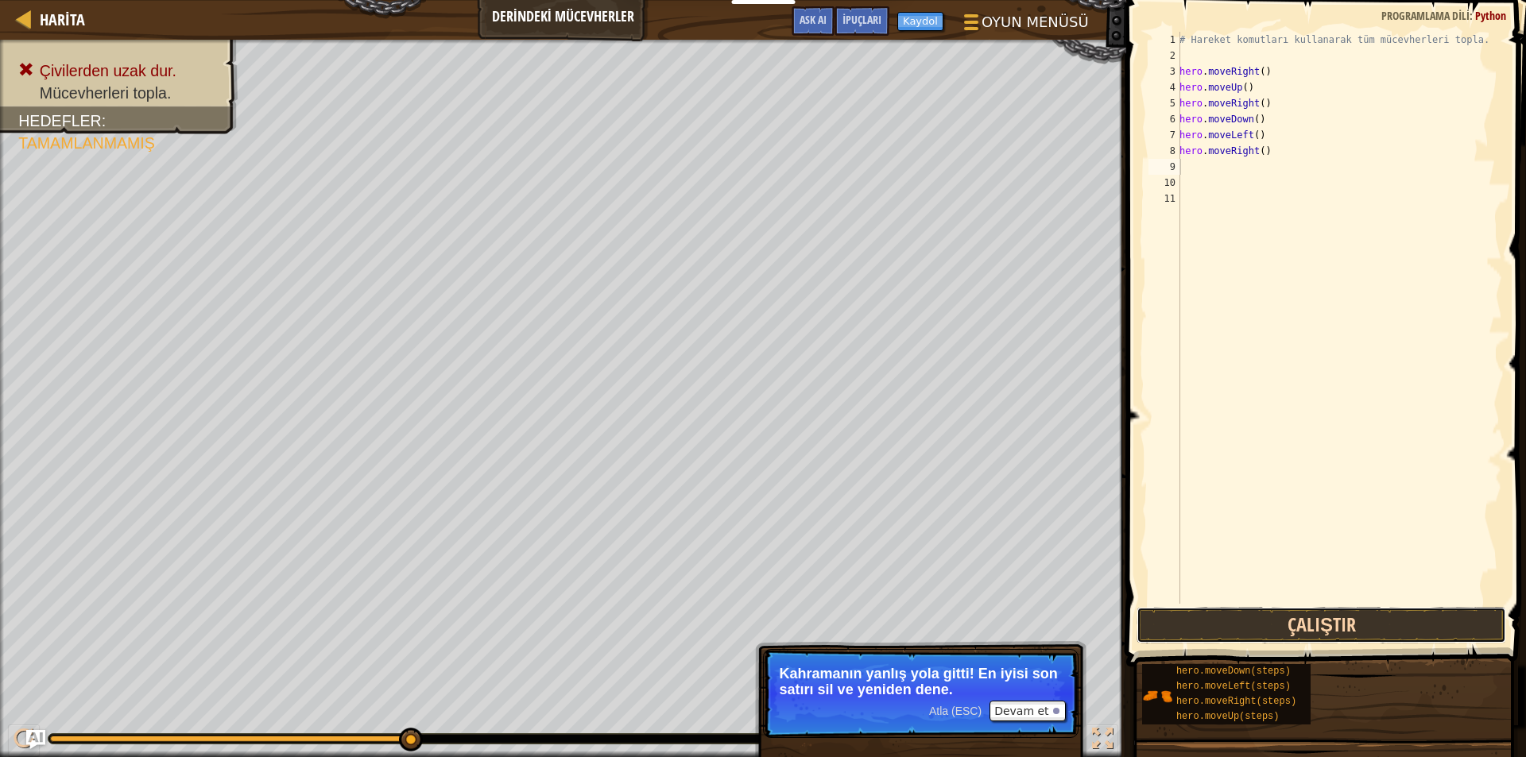
click at [1273, 608] on button "Çalıştır" at bounding box center [1321, 625] width 370 height 37
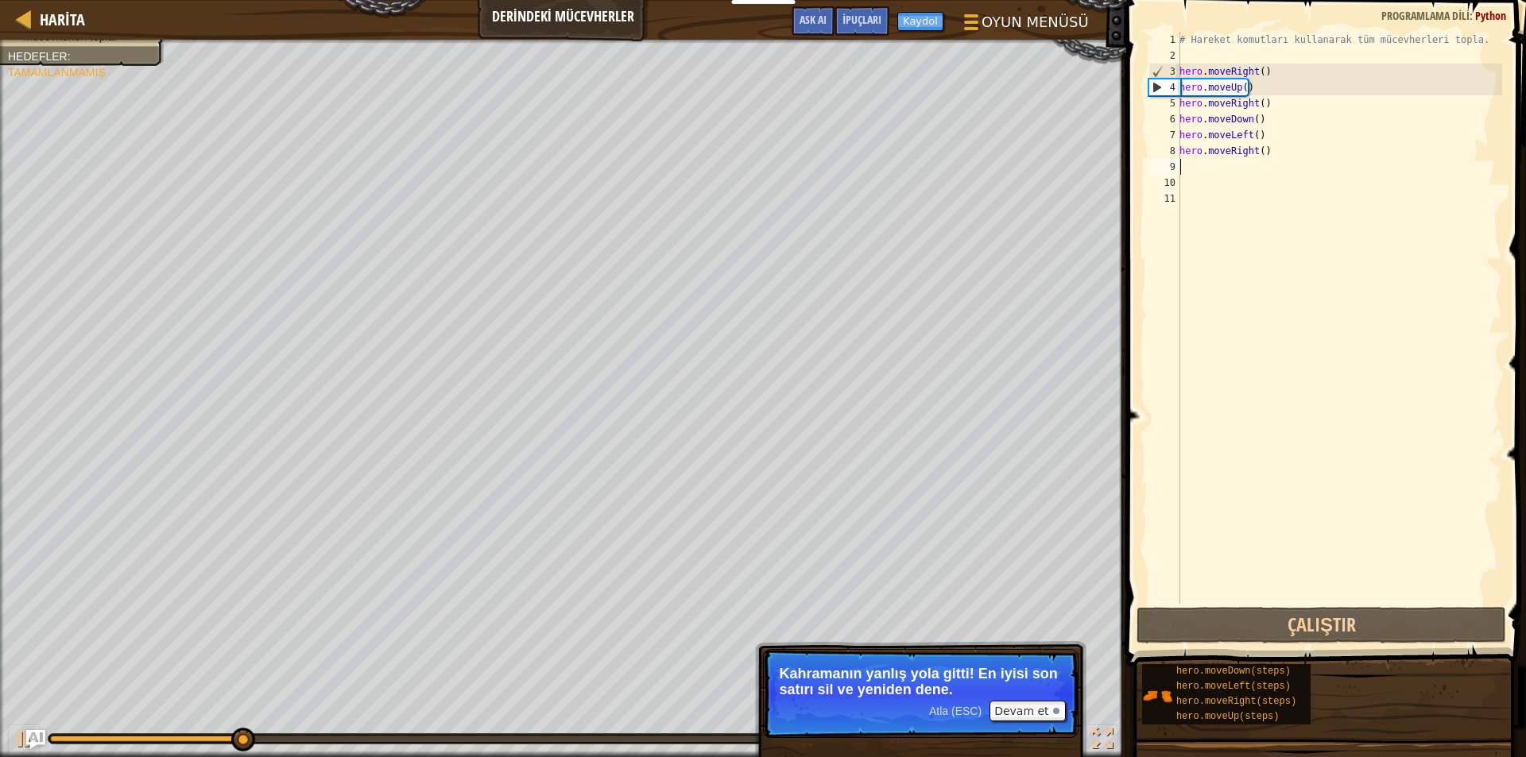
click at [1290, 172] on div "# Hareket komutları kullanarak tüm mücevherleri topla. hero . moveRight ( ) her…" at bounding box center [1339, 334] width 326 height 604
click at [1207, 162] on div "# Hareket komutları kullanarak tüm mücevherleri topla. hero . moveRight ( ) her…" at bounding box center [1339, 334] width 326 height 604
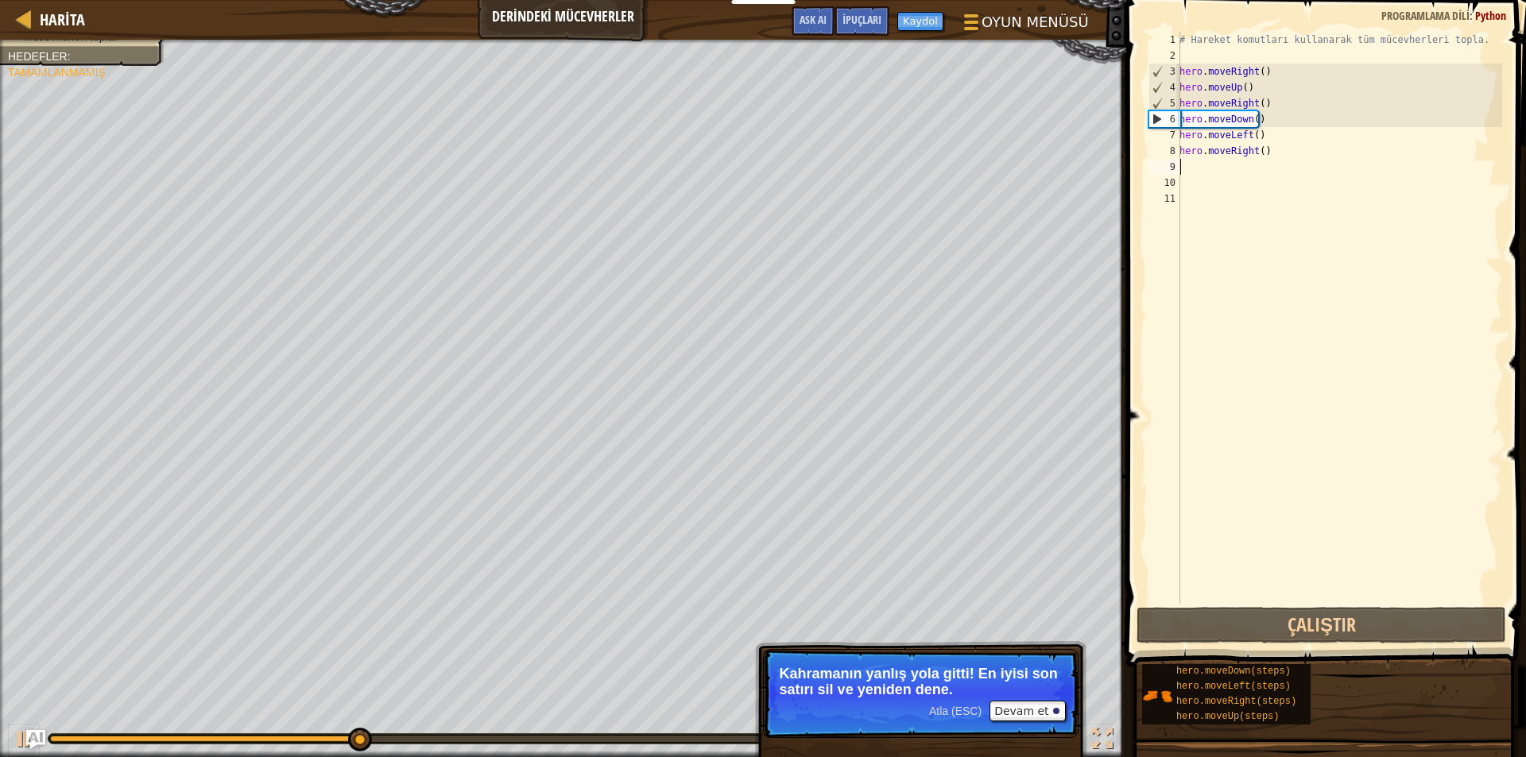
click at [1233, 161] on div "# Hareket komutları kullanarak tüm mücevherleri topla. hero . moveRight ( ) her…" at bounding box center [1339, 334] width 326 height 604
click at [1240, 156] on div "# Hareket komutları kullanarak tüm mücevherleri topla. hero . moveRight ( ) her…" at bounding box center [1339, 334] width 326 height 604
type textarea "hero.moveRight()"
click at [1240, 156] on div "# Hareket komutları kullanarak tüm mücevherleri topla. hero . moveRight ( ) her…" at bounding box center [1339, 334] width 326 height 604
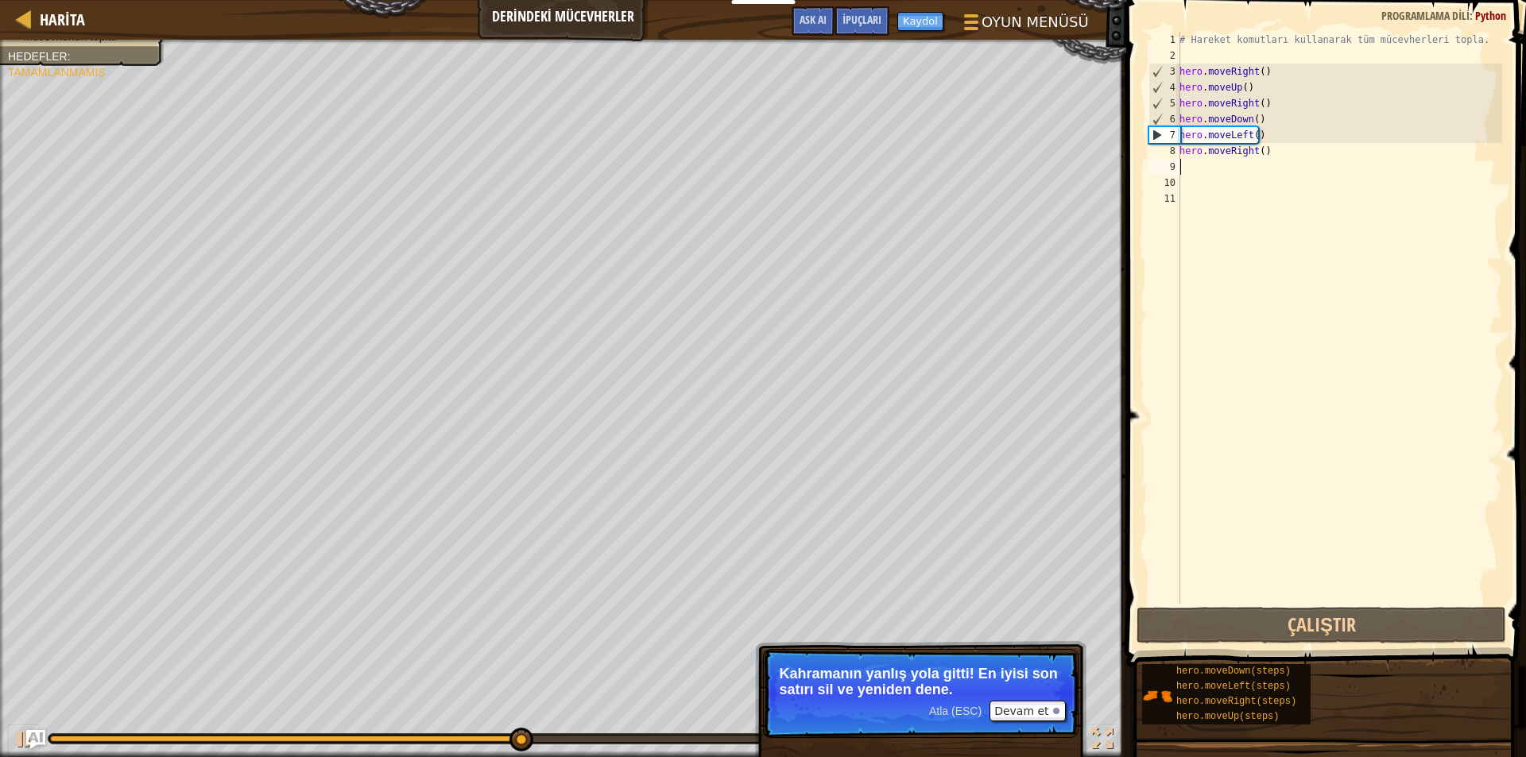
click at [1224, 169] on div "# Hareket komutları kullanarak tüm mücevherleri topla. hero . moveRight ( ) her…" at bounding box center [1339, 334] width 326 height 604
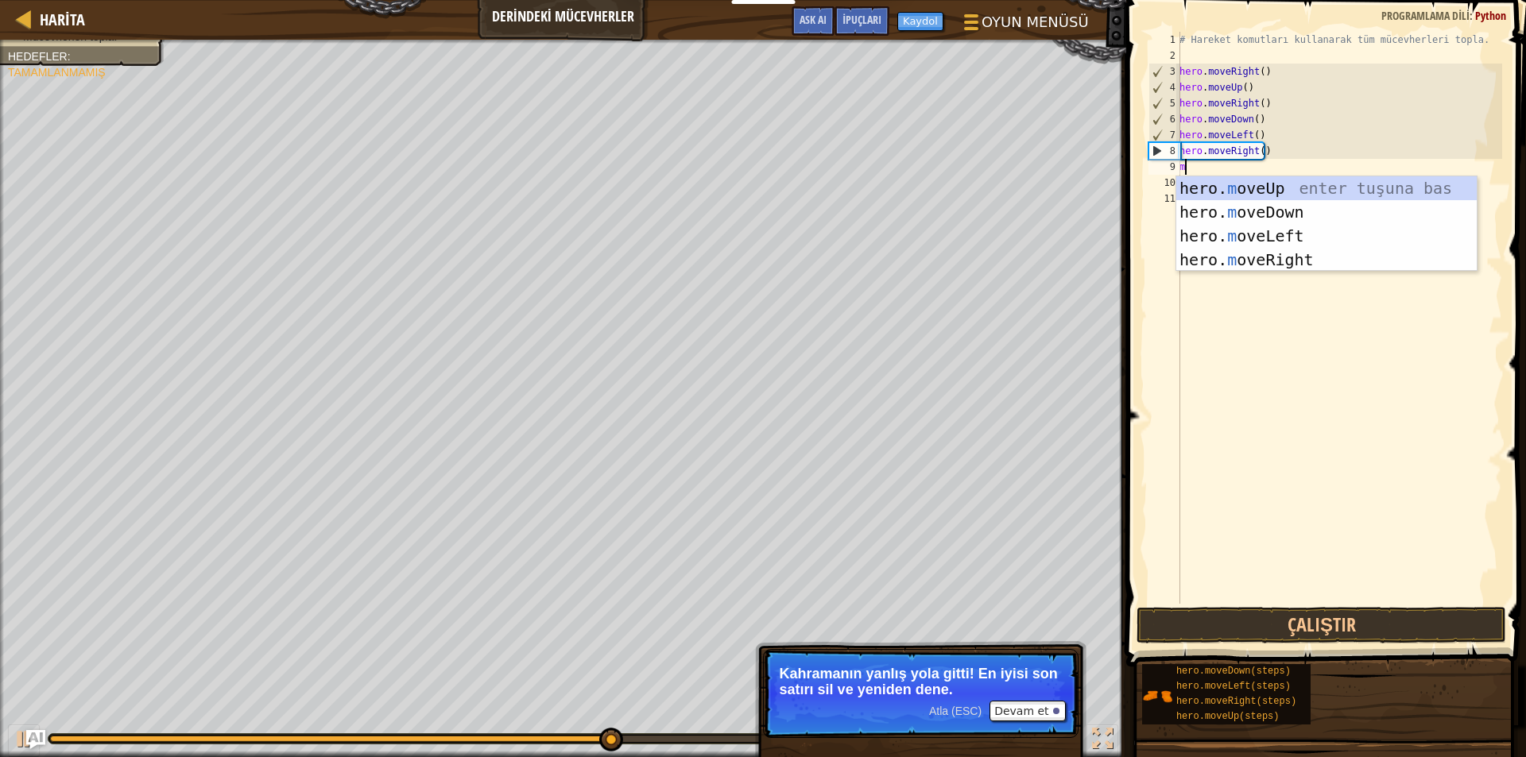
type textarea "mo"
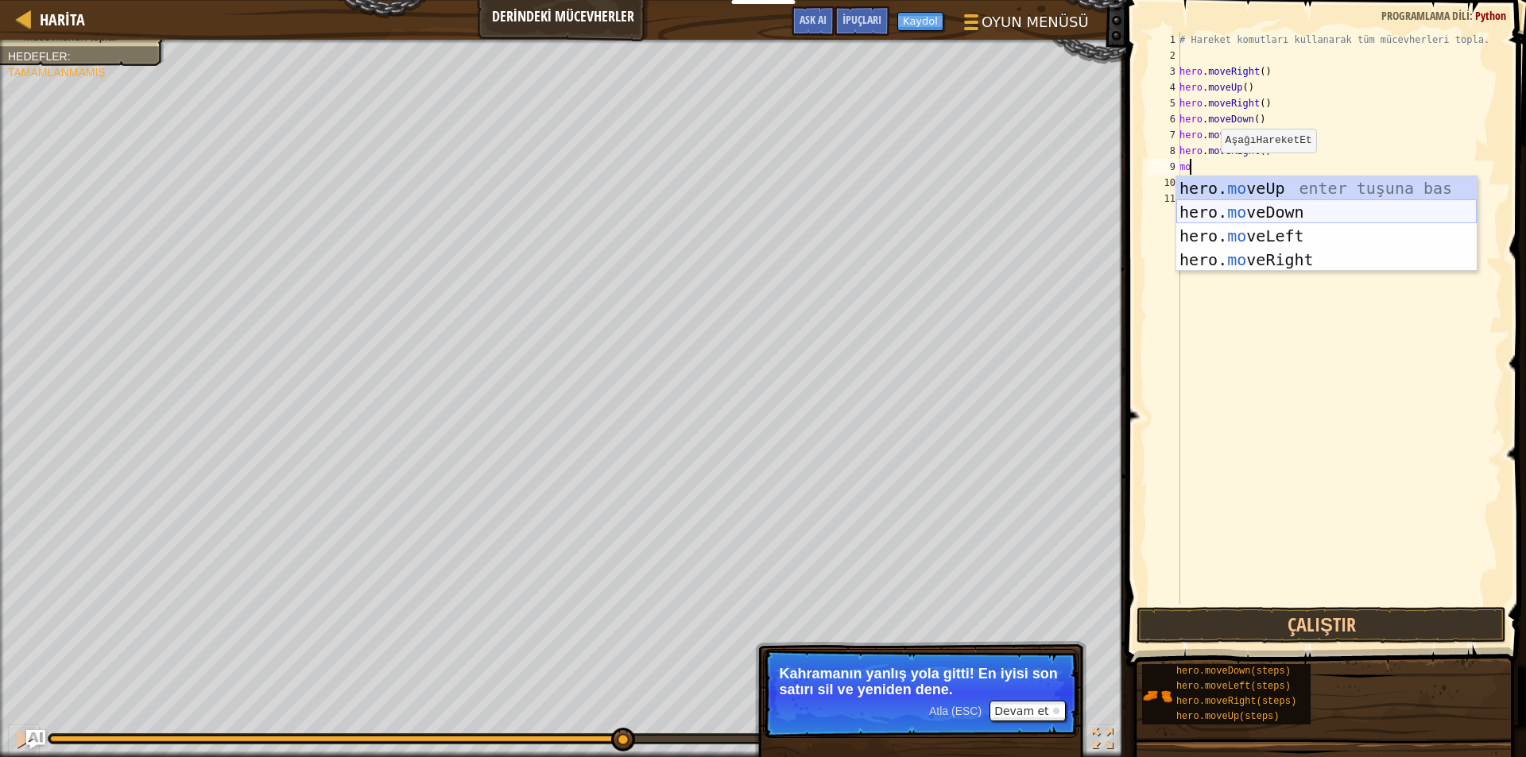
click at [1201, 206] on div "hero. mo veUp enter tuşuna bas hero. mo veDown enter tuşuna bas hero. mo veLeft…" at bounding box center [1326, 247] width 300 height 143
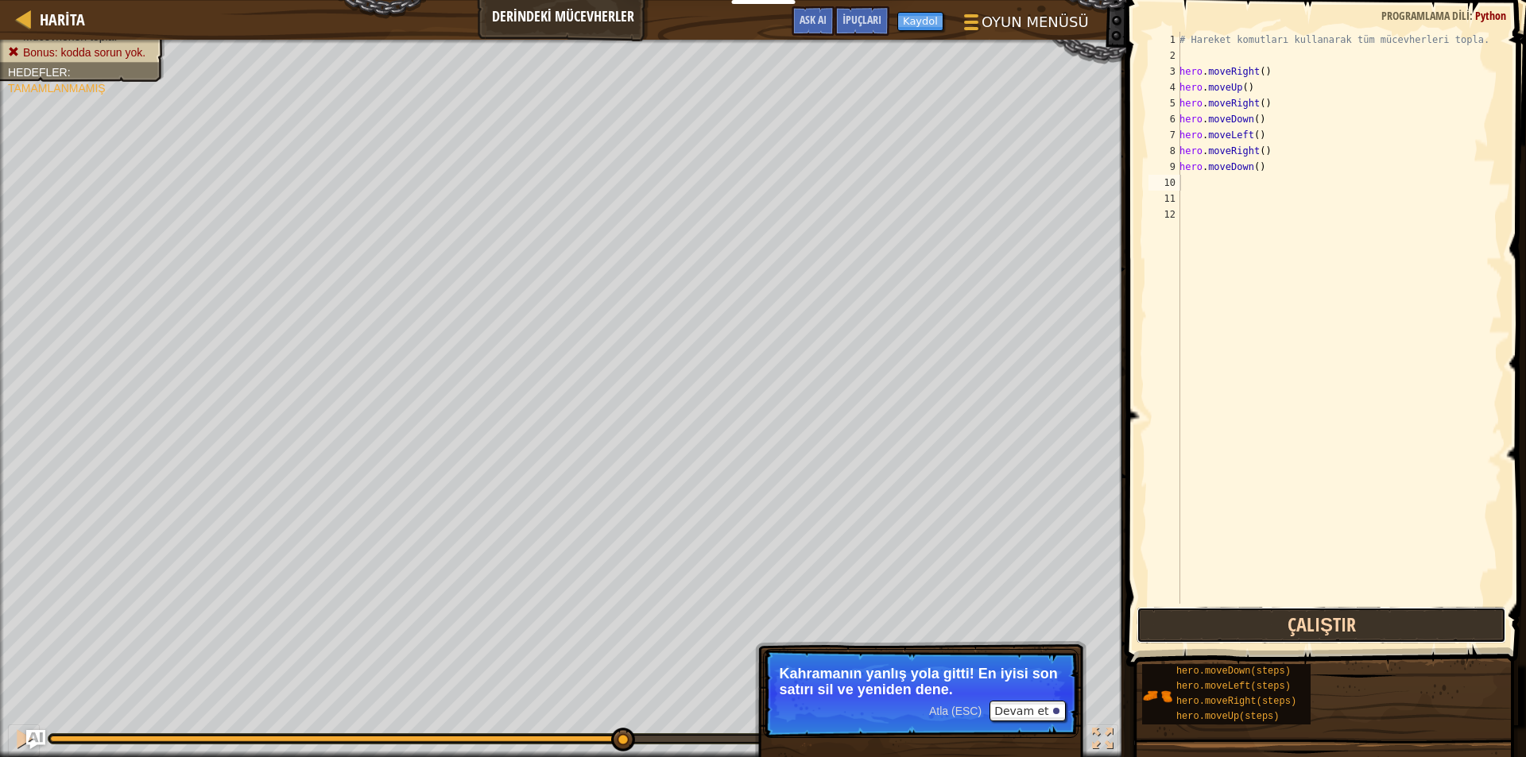
click at [1234, 611] on button "Çalıştır" at bounding box center [1321, 625] width 370 height 37
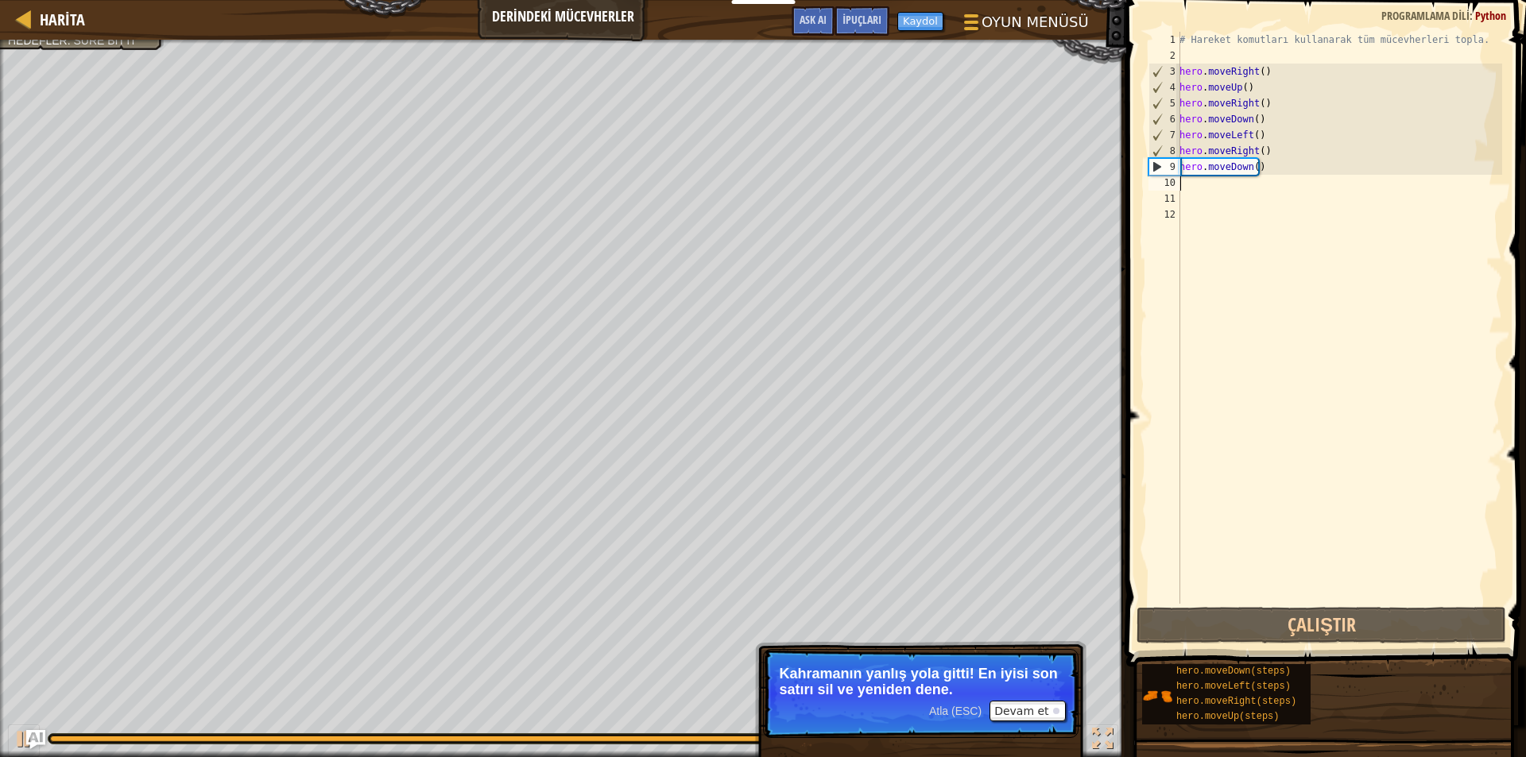
click at [1264, 157] on div "# Hareket komutları kullanarak tüm mücevherleri topla. hero . moveRight ( ) her…" at bounding box center [1339, 334] width 326 height 604
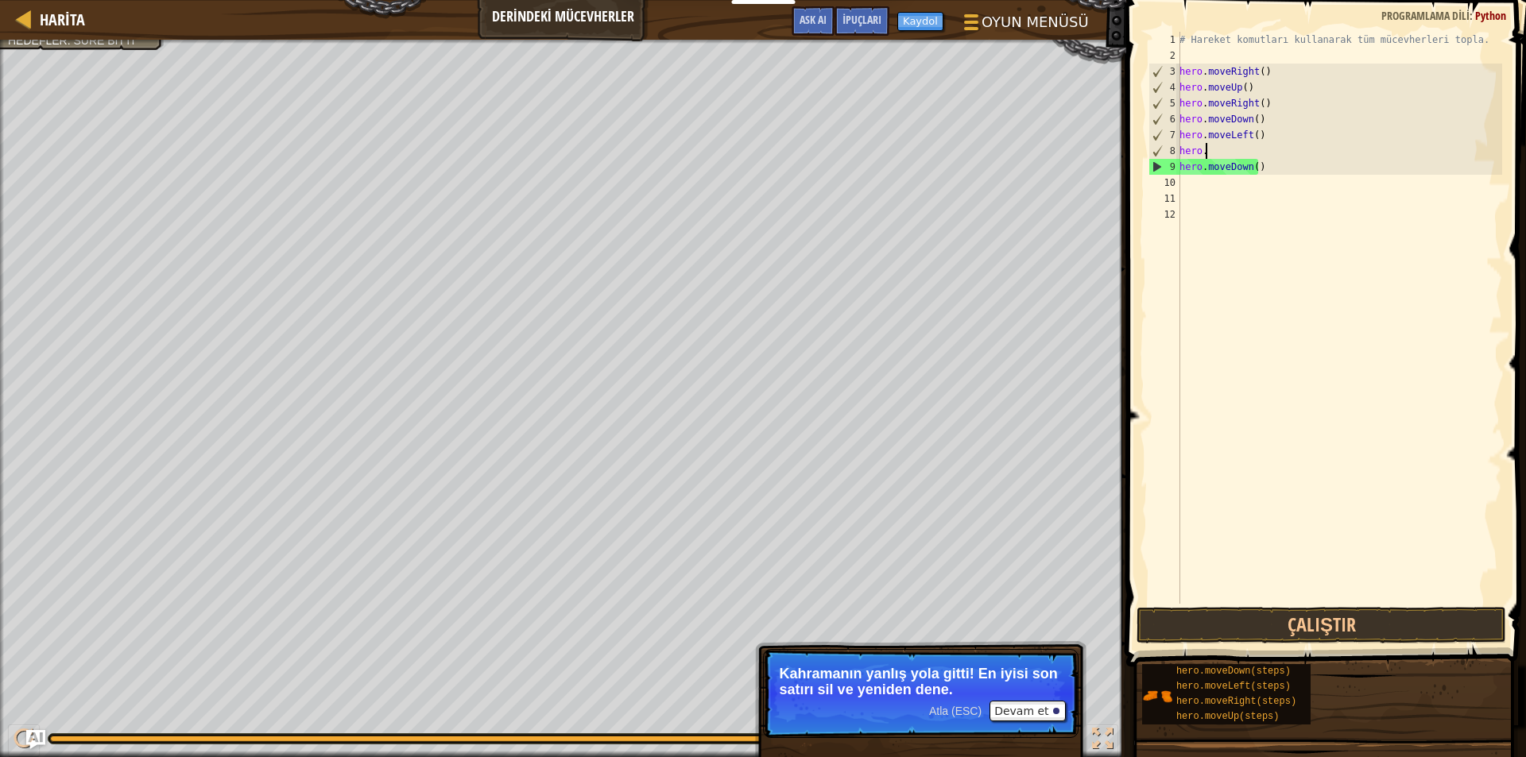
type textarea "h"
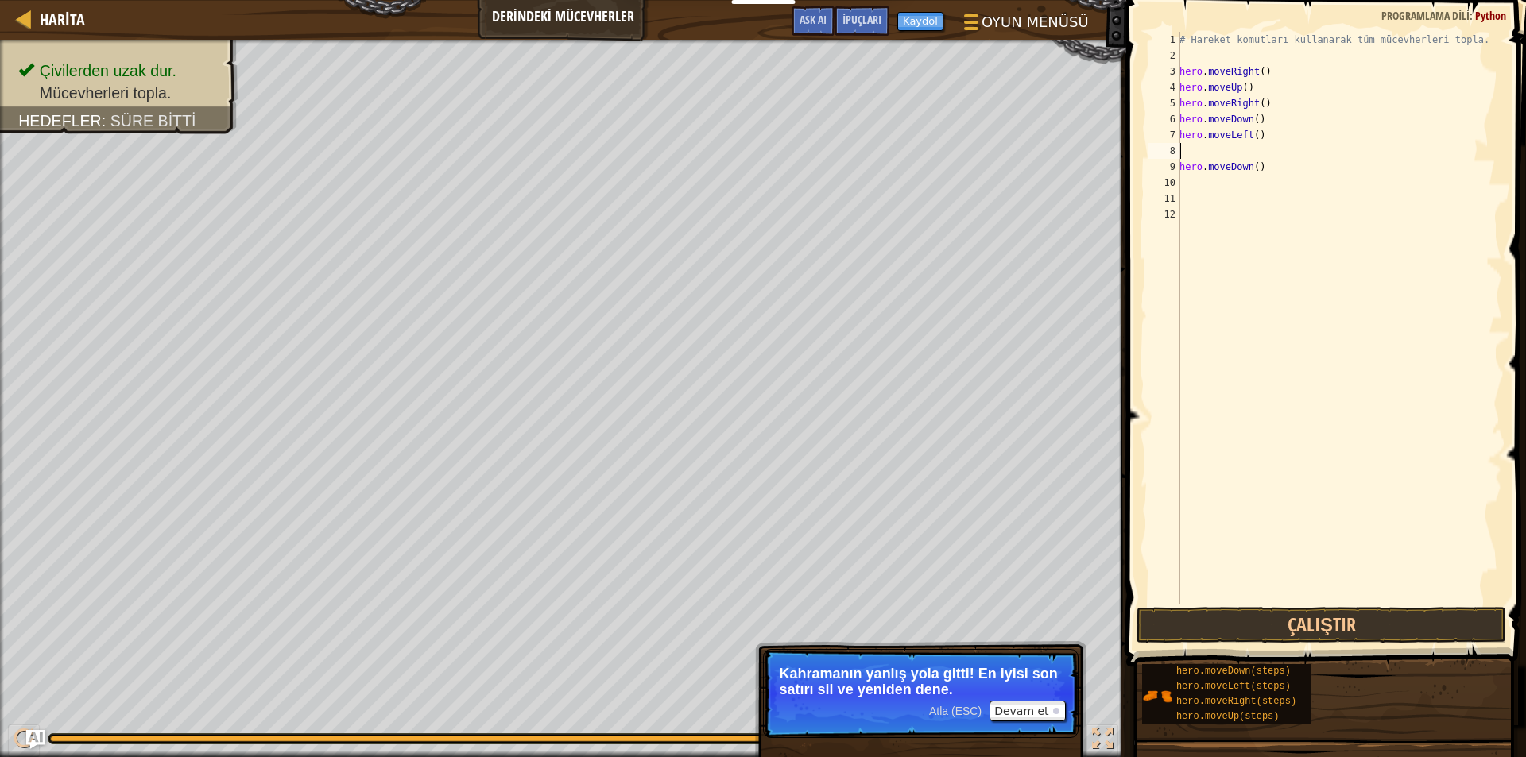
click at [1260, 164] on div "# Hareket komutları kullanarak tüm mücevherleri topla. hero . moveRight ( ) her…" at bounding box center [1339, 334] width 326 height 604
type textarea "h"
click at [1190, 610] on button "Çalıştır" at bounding box center [1321, 625] width 370 height 37
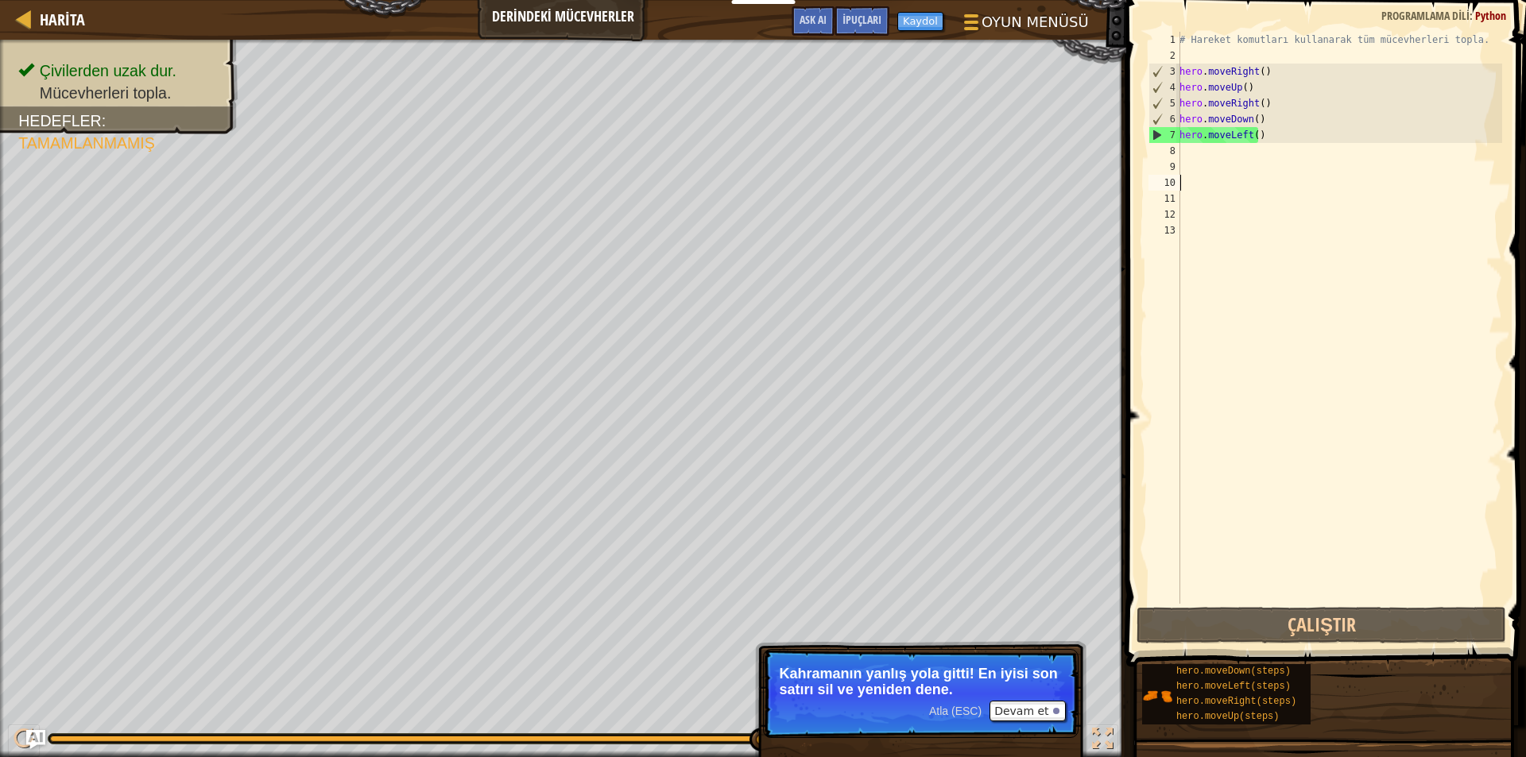
click at [1182, 148] on div "# Hareket komutları kullanarak tüm mücevherleri topla. hero . moveRight ( ) her…" at bounding box center [1339, 334] width 326 height 604
type textarea "h"
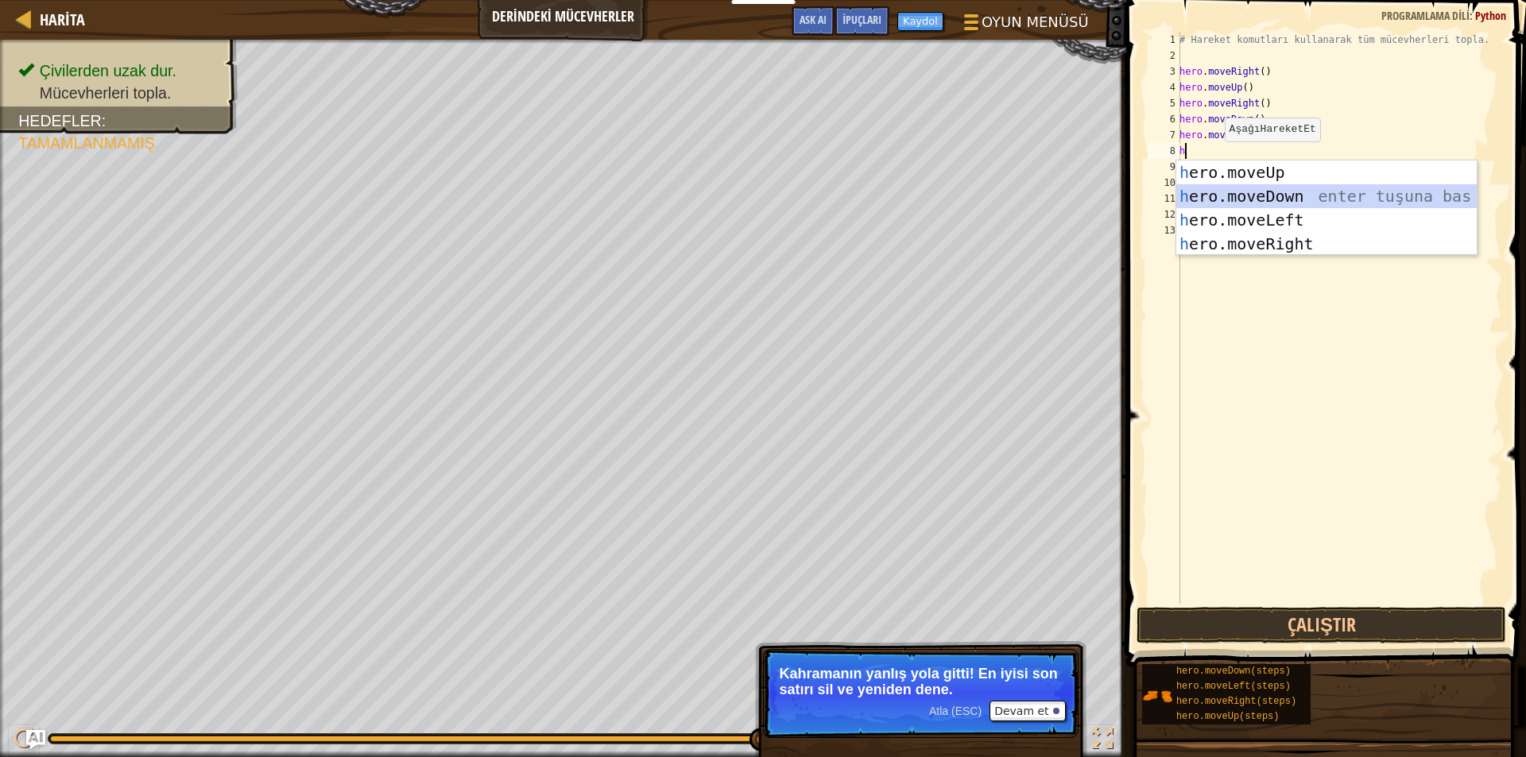
click at [1229, 197] on div "h ero.moveUp enter tuşuna bas h ero.moveDown enter tuşuna bas h ero.moveLeft en…" at bounding box center [1326, 232] width 300 height 143
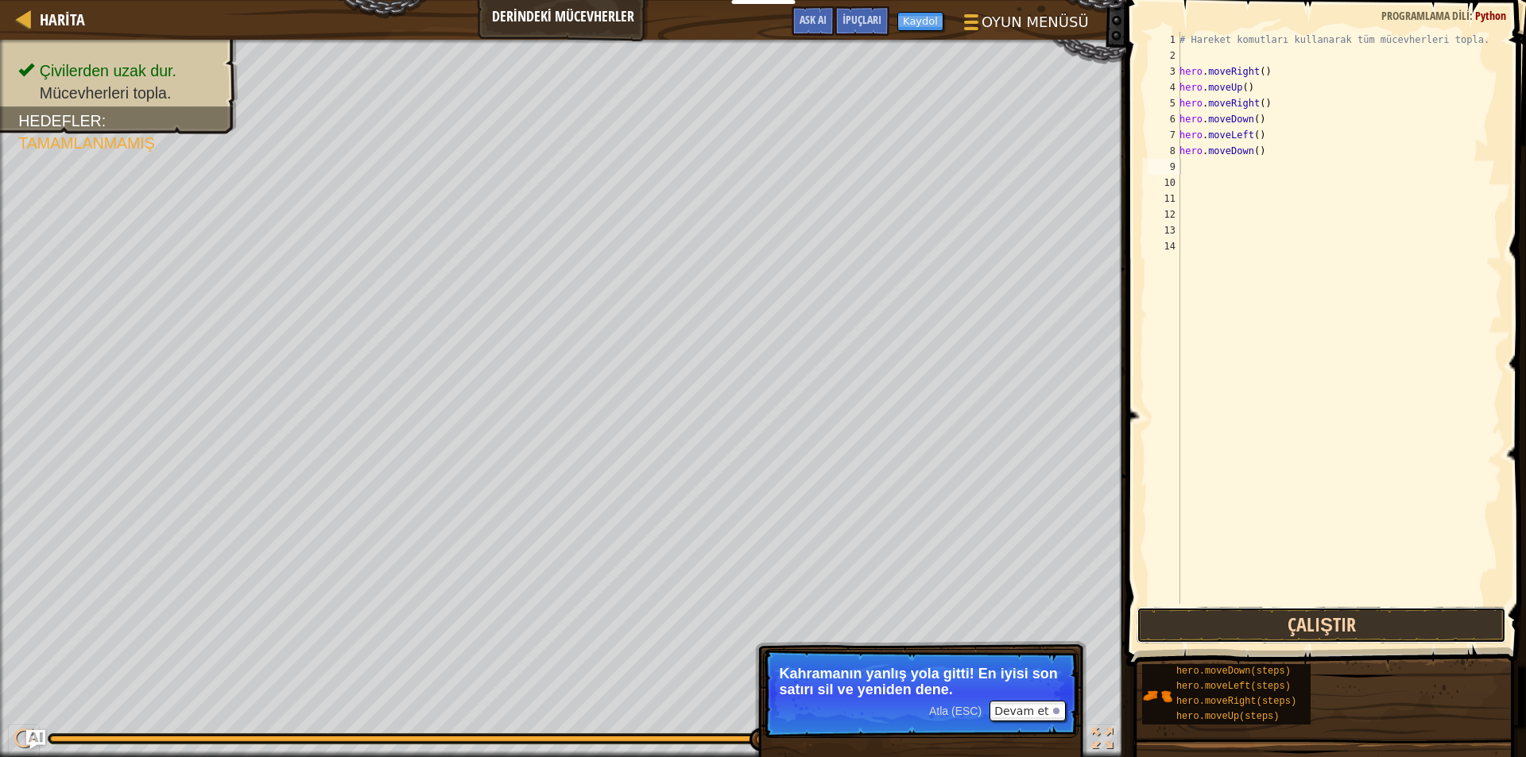
click at [1236, 619] on button "Çalıştır" at bounding box center [1321, 625] width 370 height 37
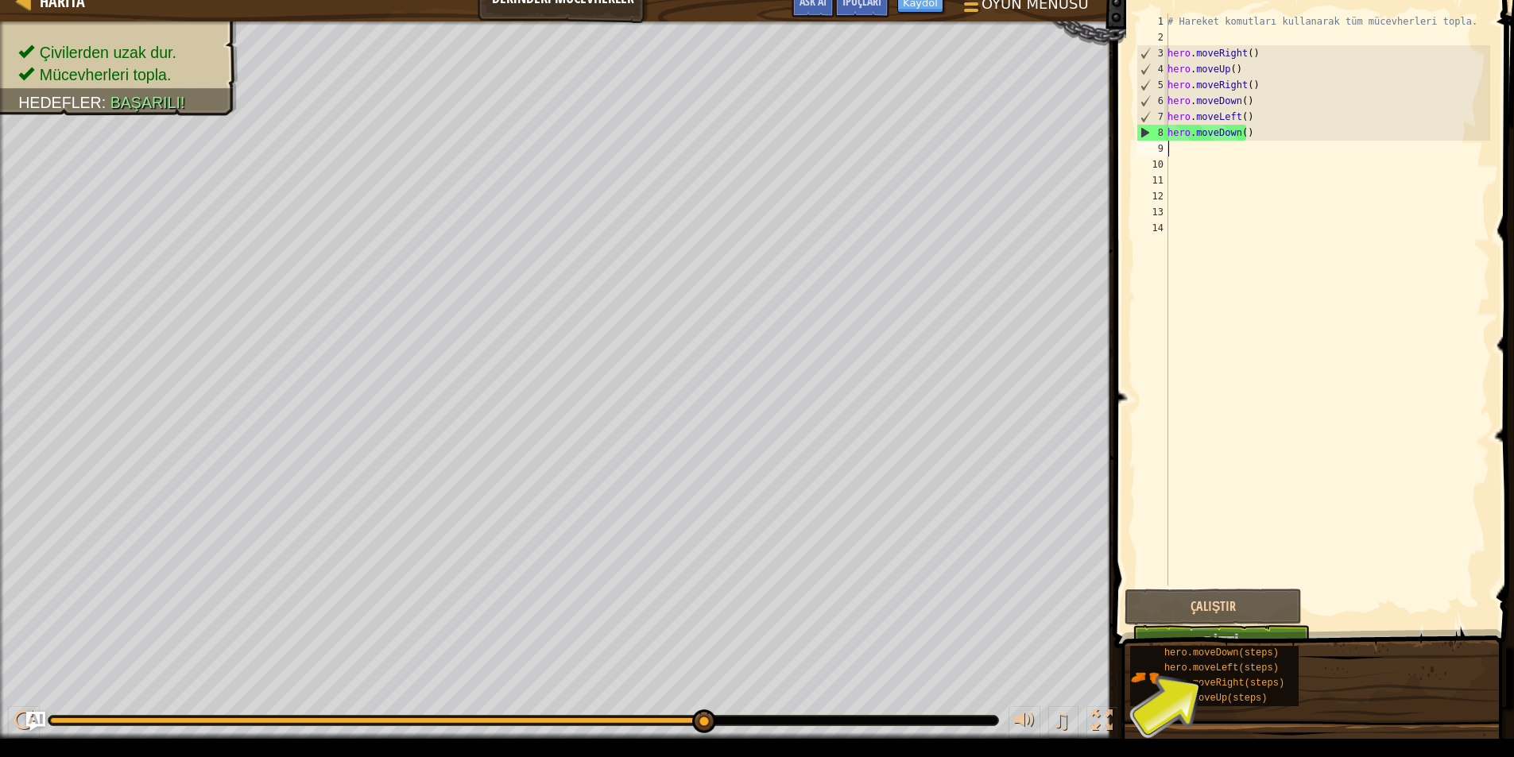
scroll to position [19, 0]
click at [1177, 626] on button "Bitti" at bounding box center [1220, 643] width 177 height 37
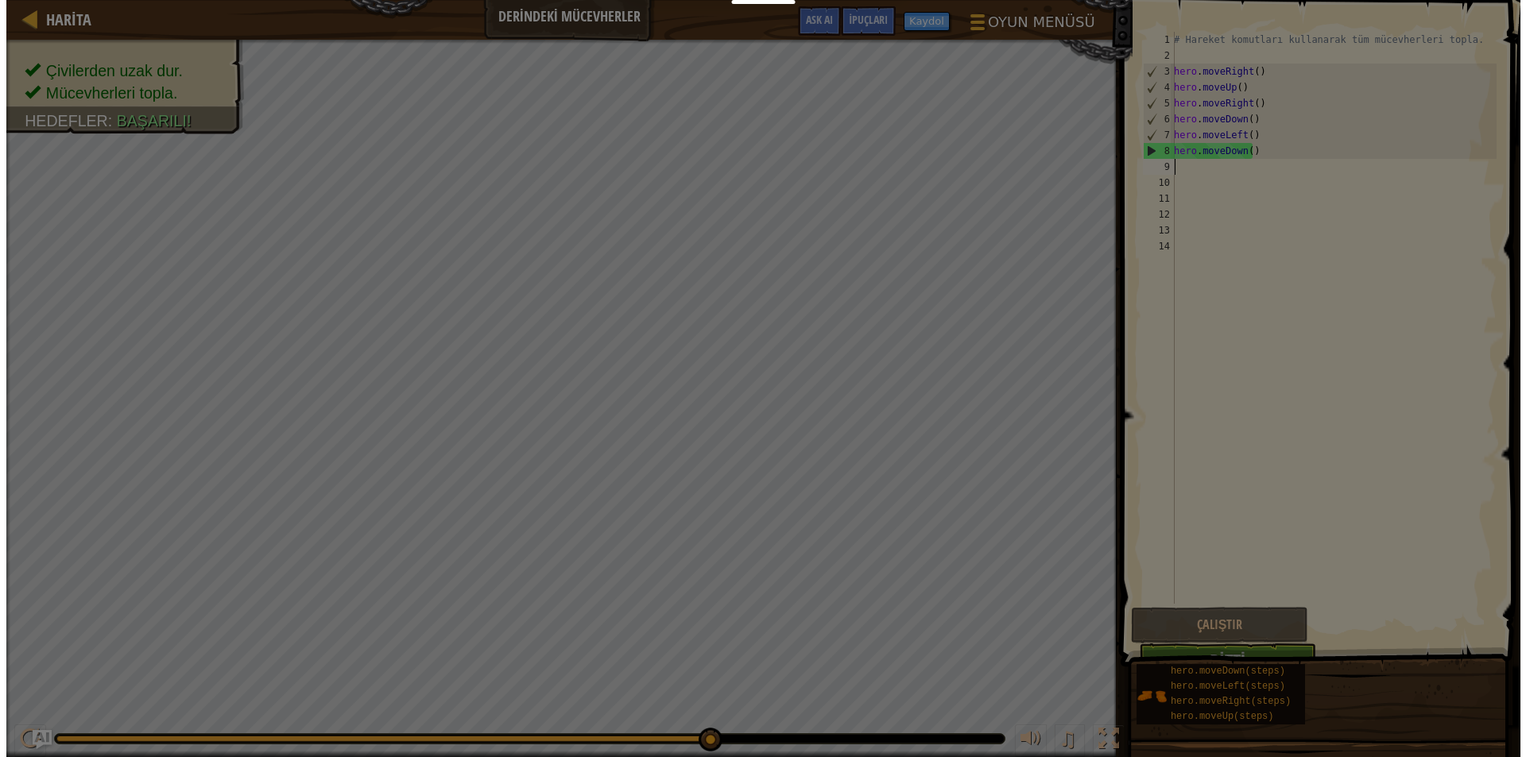
scroll to position [0, 0]
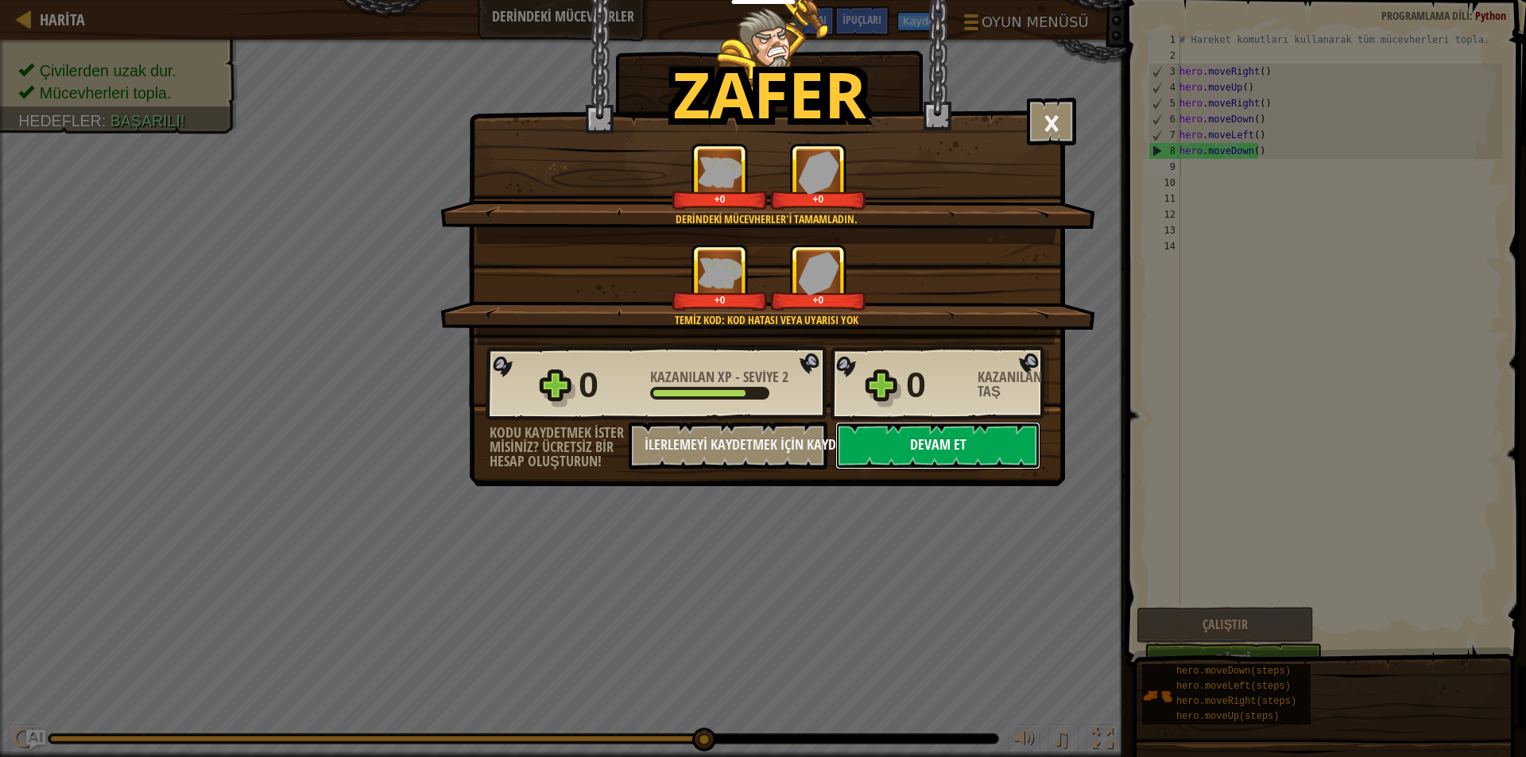
click at [976, 443] on button "Devam et" at bounding box center [937, 446] width 205 height 48
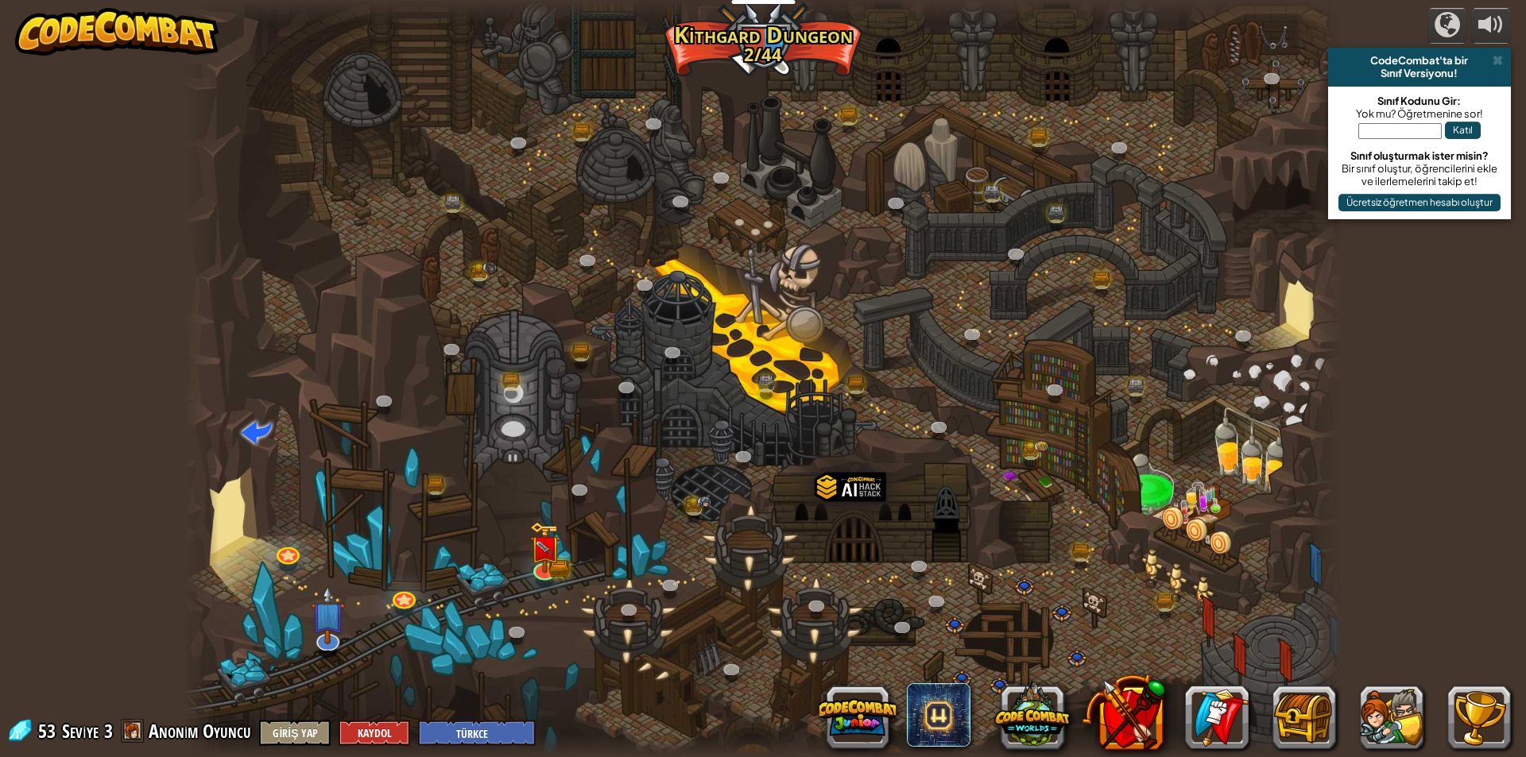
select select "tr"
click at [550, 556] on div at bounding box center [544, 567] width 23 height 23
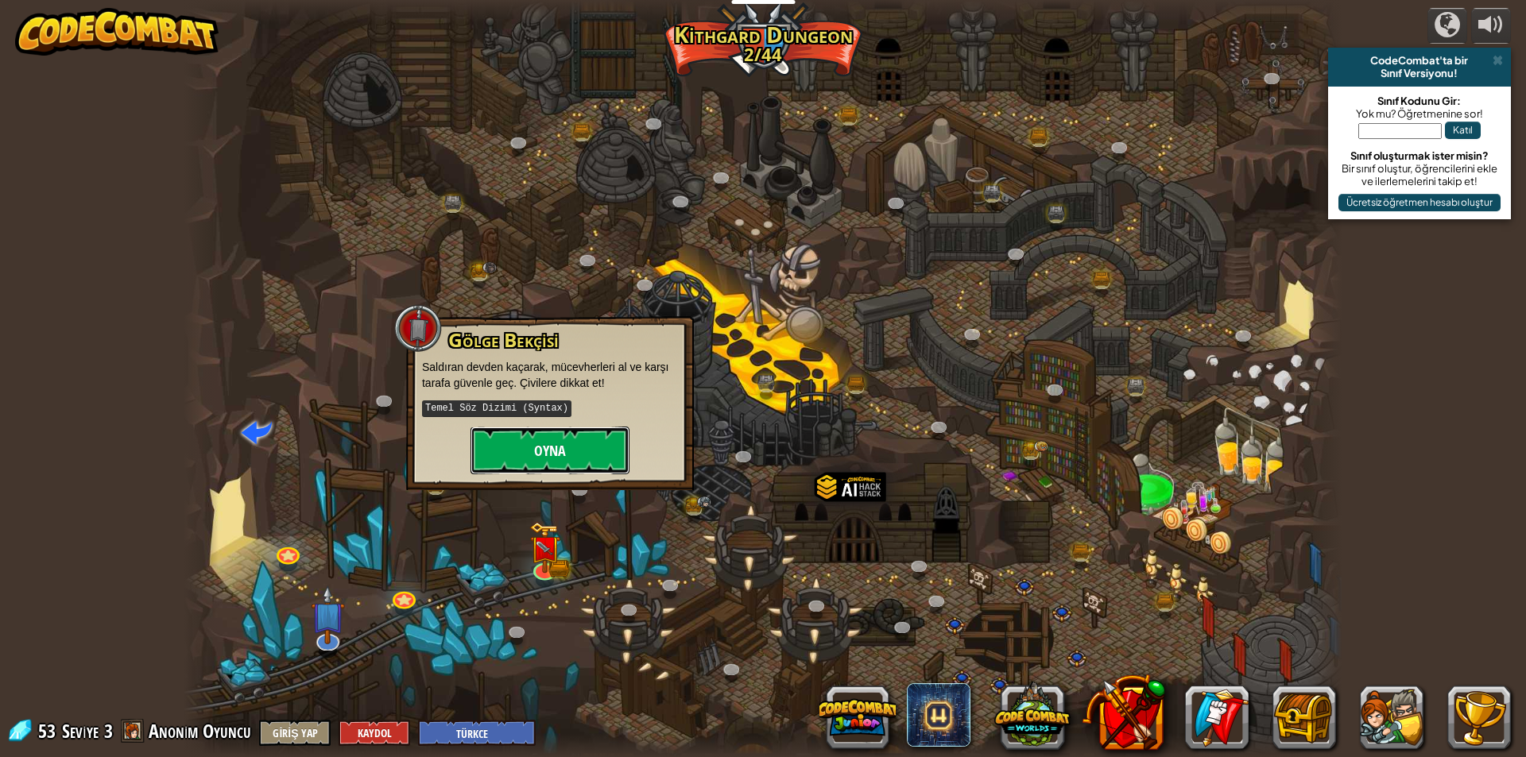
click at [596, 436] on button "Oyna" at bounding box center [549, 451] width 159 height 48
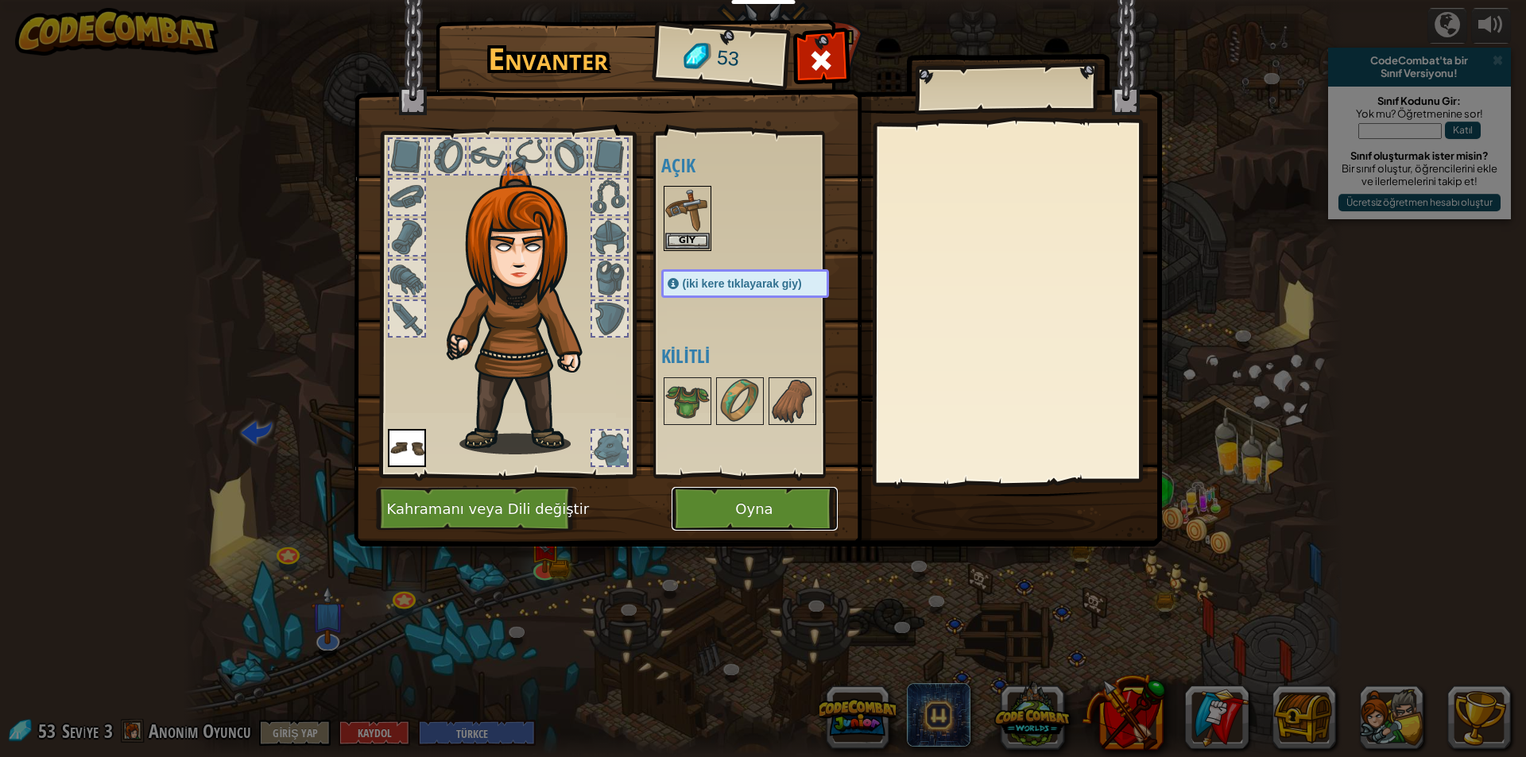
click at [678, 508] on button "Oyna" at bounding box center [755, 509] width 166 height 44
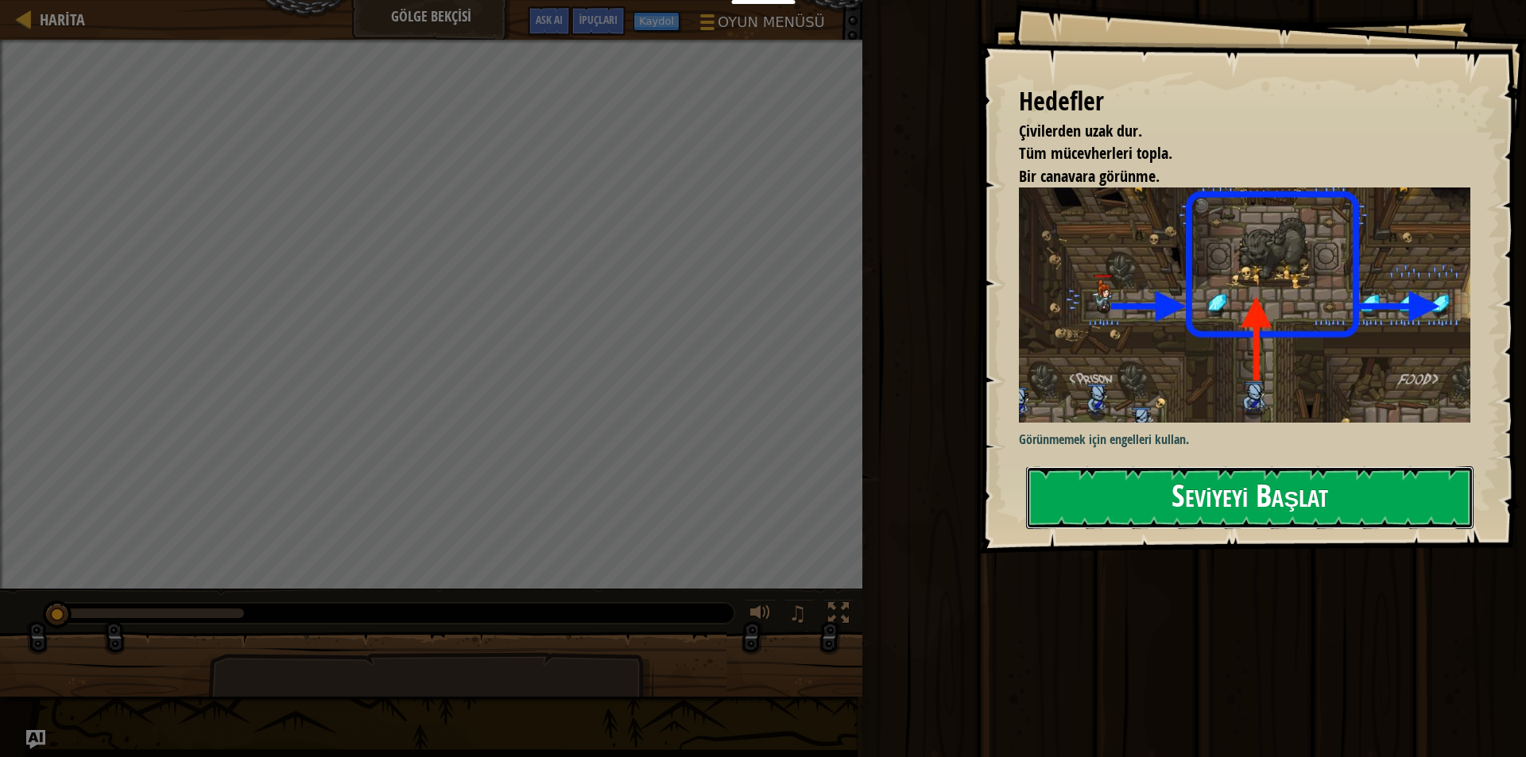
click at [1086, 492] on button "Seviyeyi Başlat" at bounding box center [1249, 498] width 447 height 63
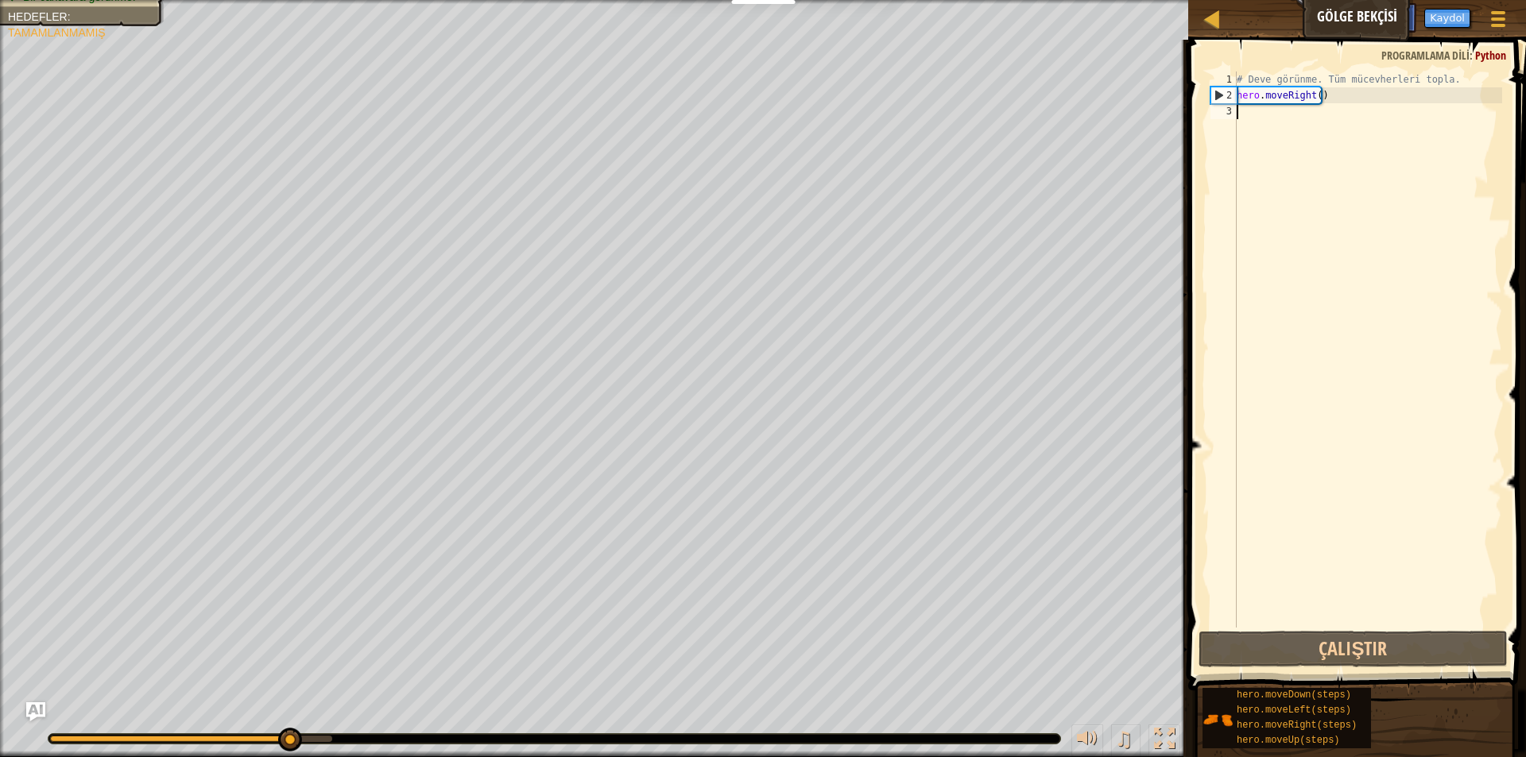
type textarea "s"
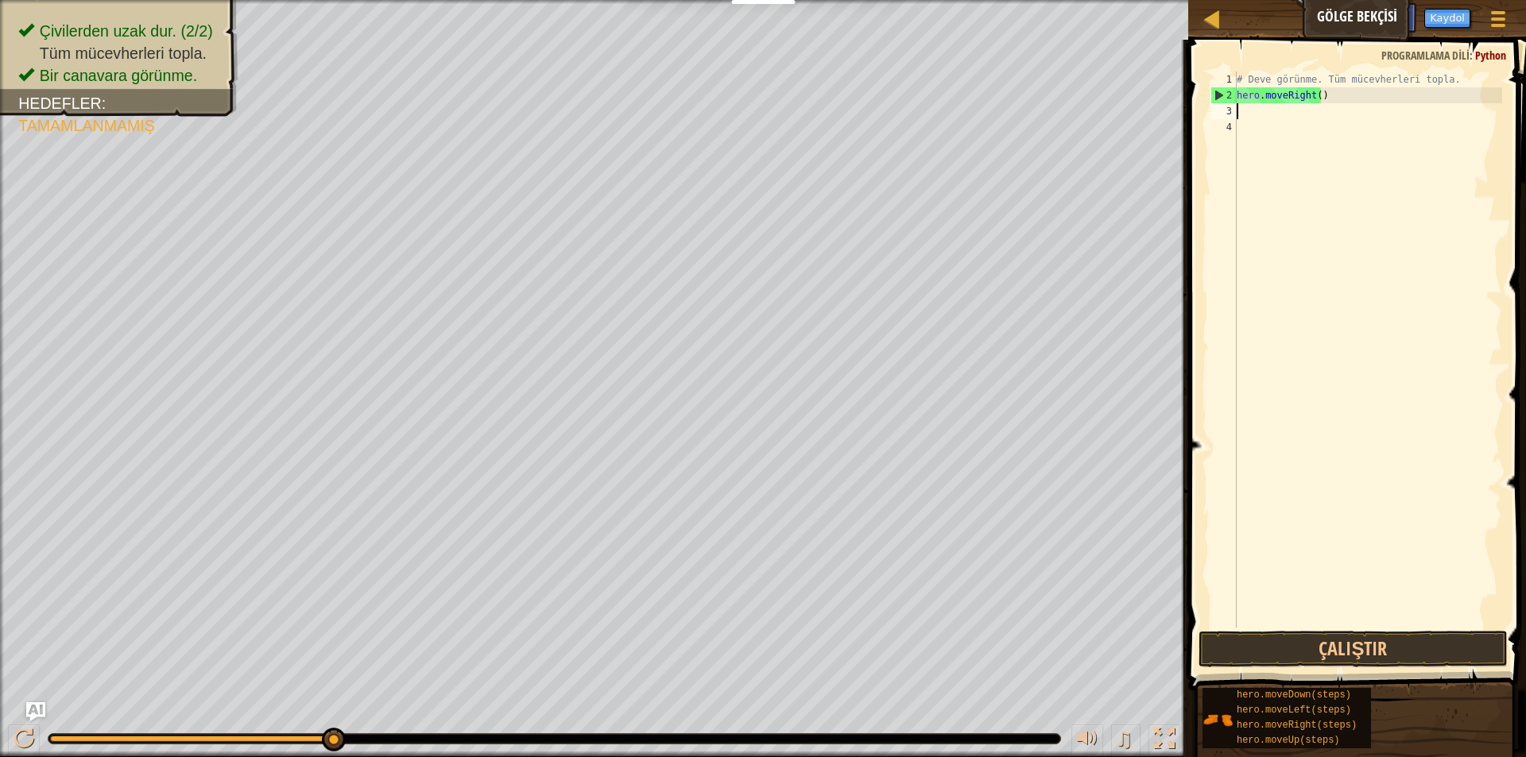
type textarea "m"
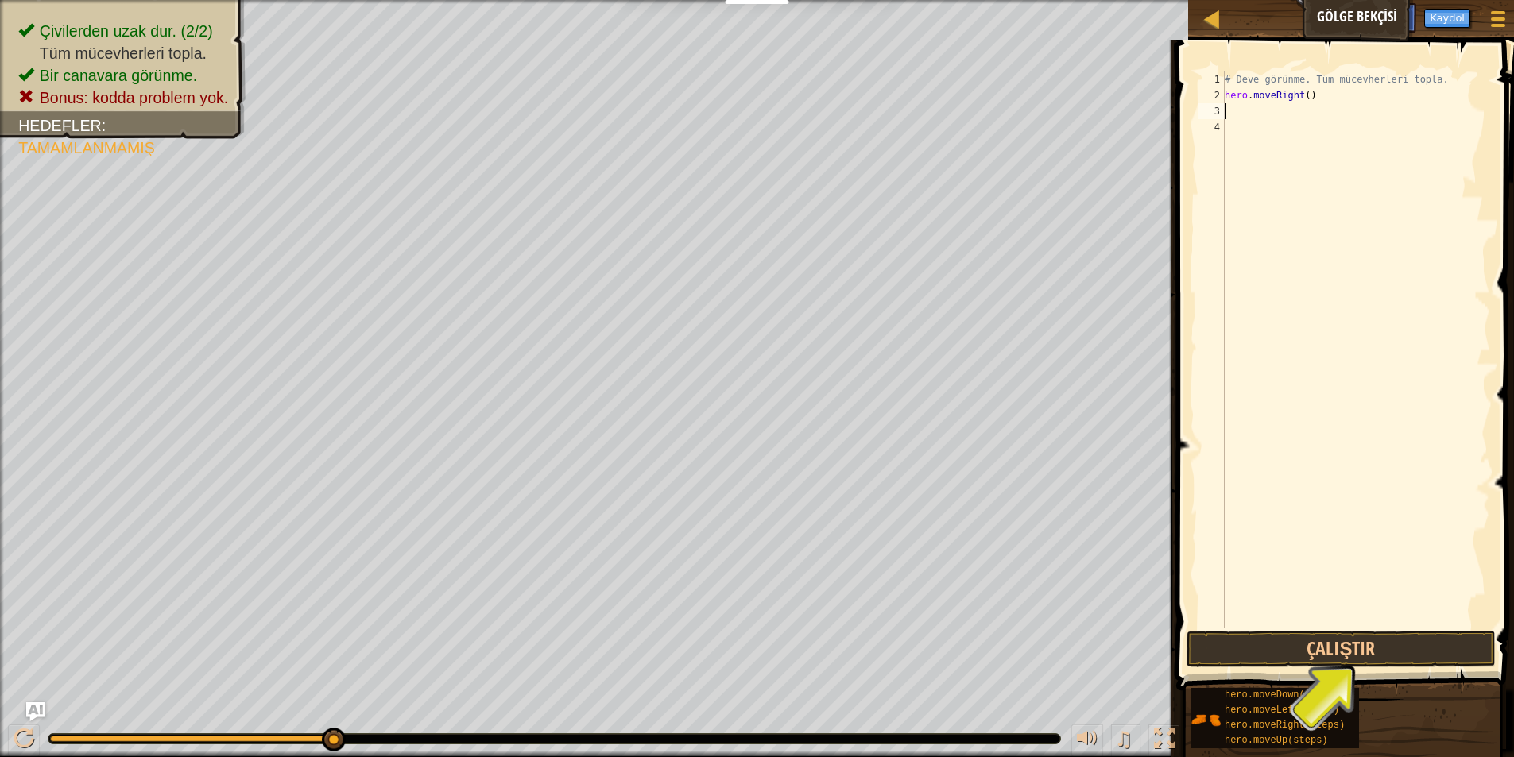
type textarea "m"
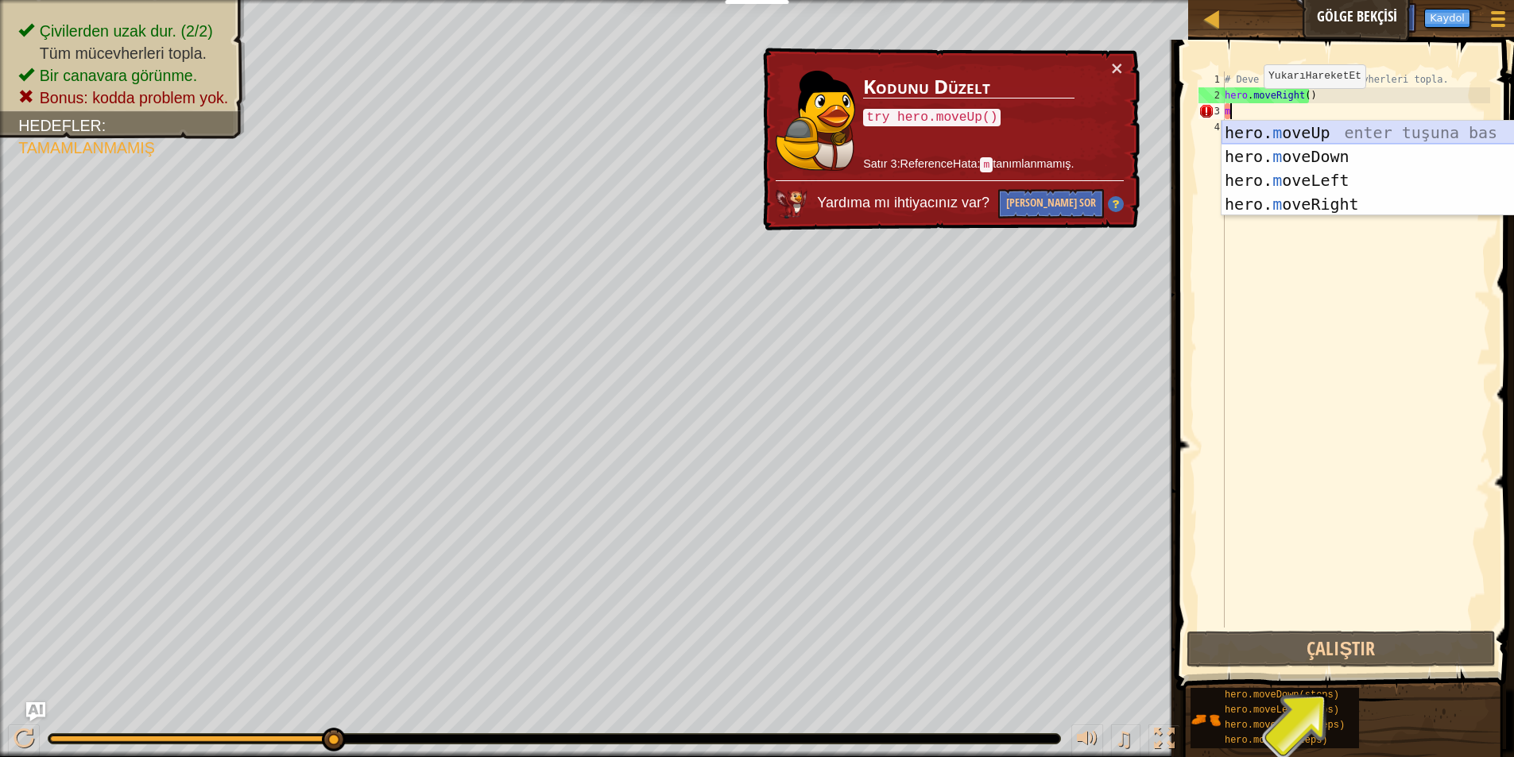
click at [1262, 134] on div "hero. m oveUp enter tuşuna bas hero. m oveDown enter tuşuna bas hero. [PERSON_N…" at bounding box center [1371, 192] width 300 height 143
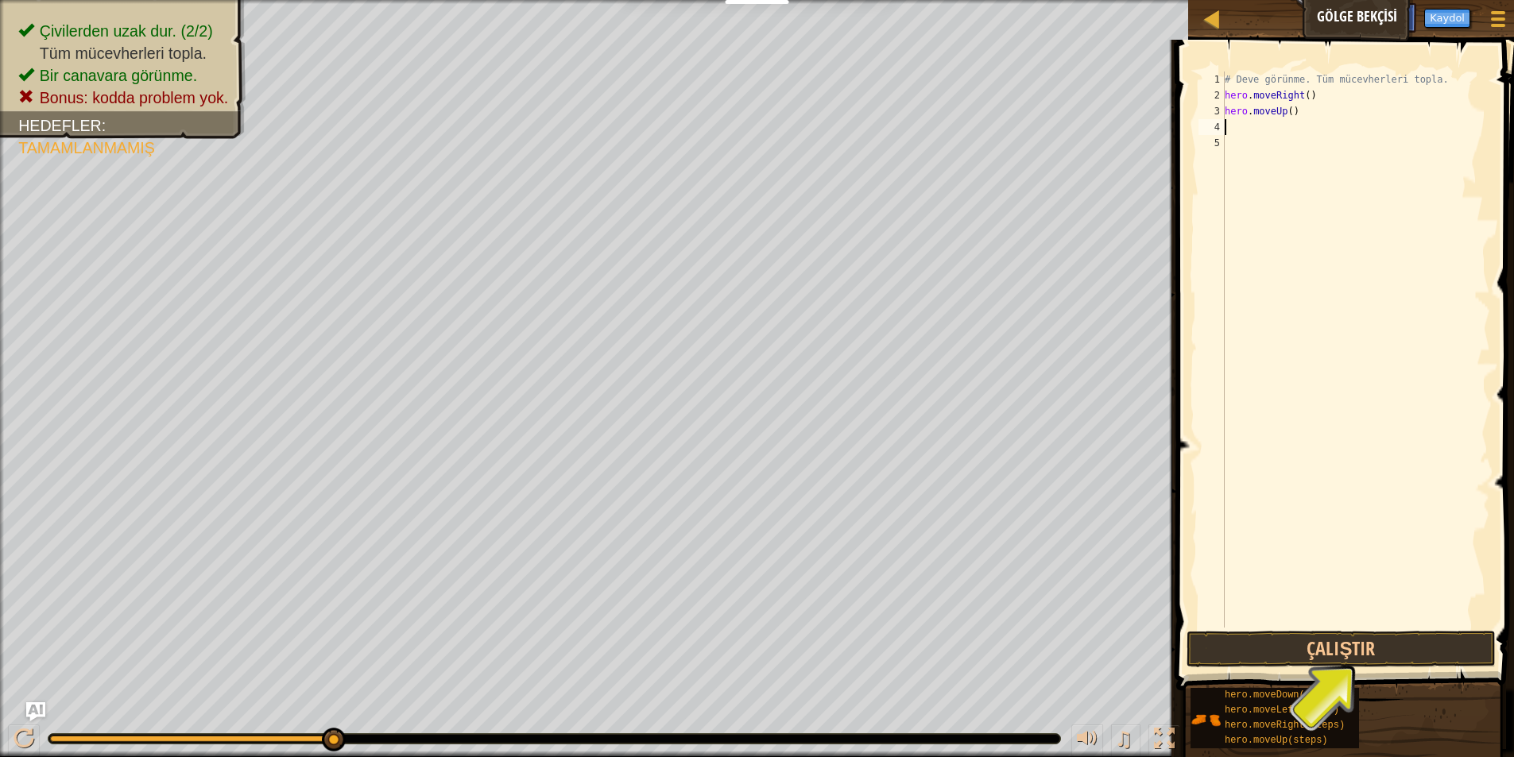
type textarea "r"
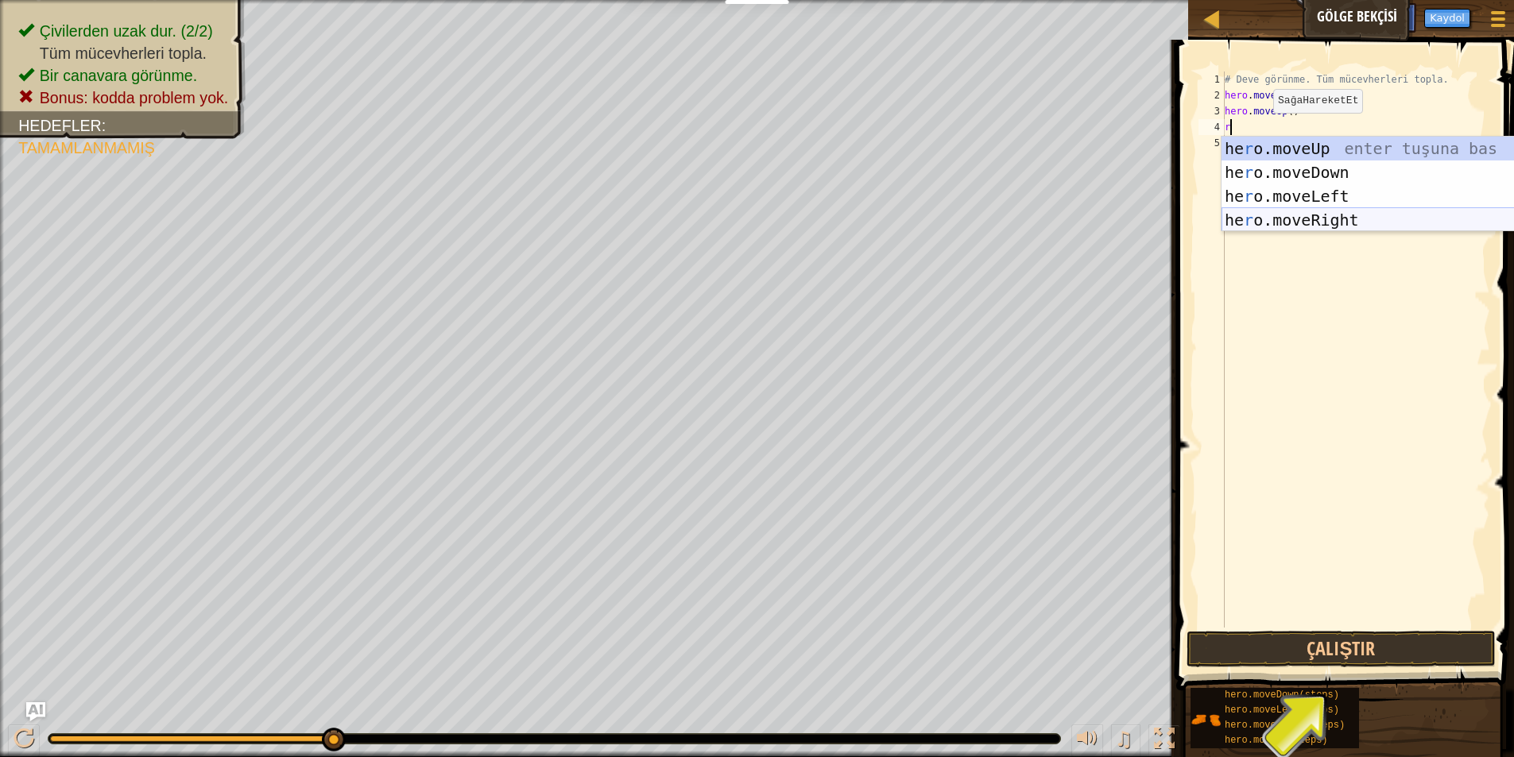
click at [1261, 213] on div "he r o.moveUp enter tuşuna bas he r o.moveDown enter tuşuna bas he r o.moveLeft…" at bounding box center [1371, 208] width 300 height 143
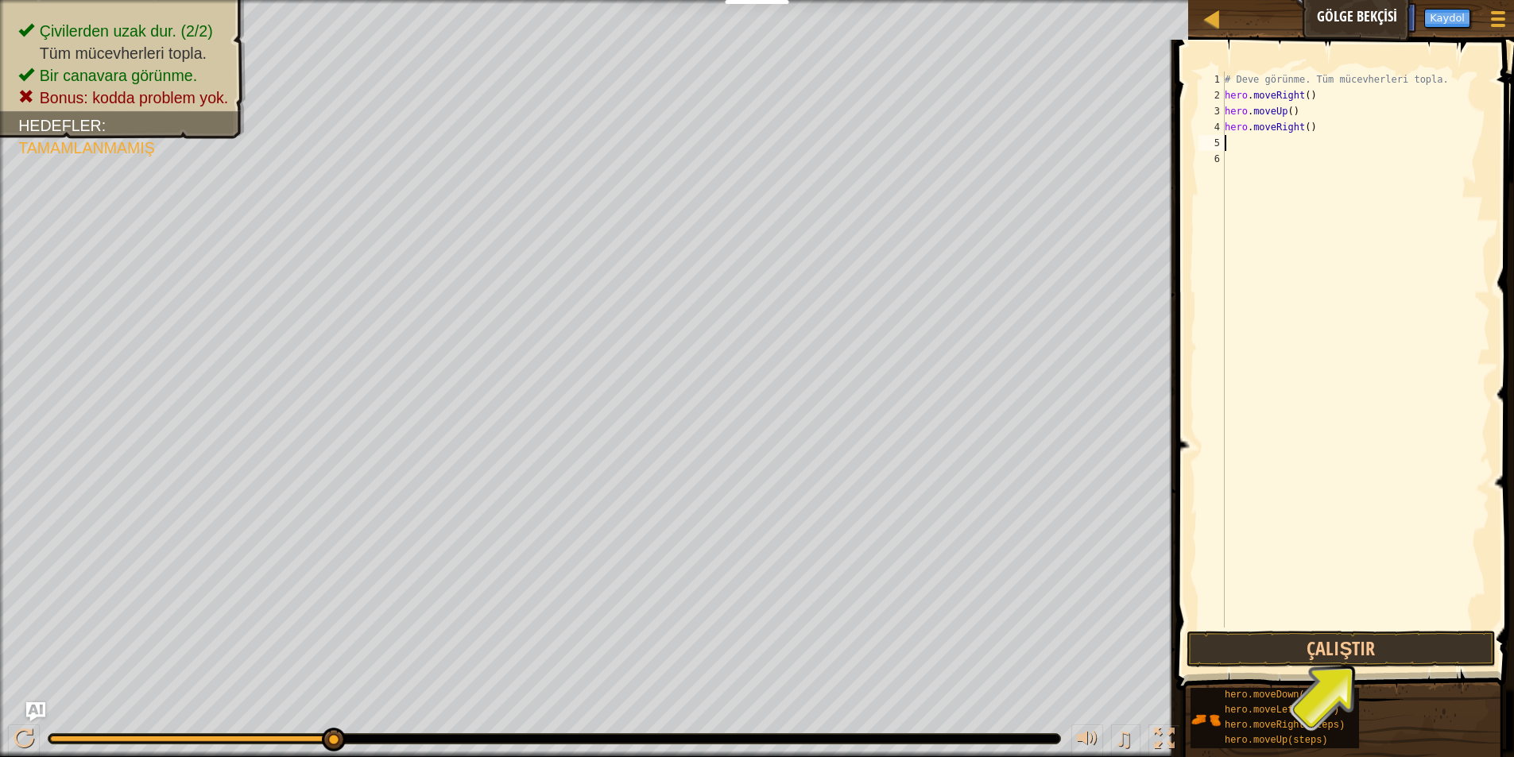
type textarea "m"
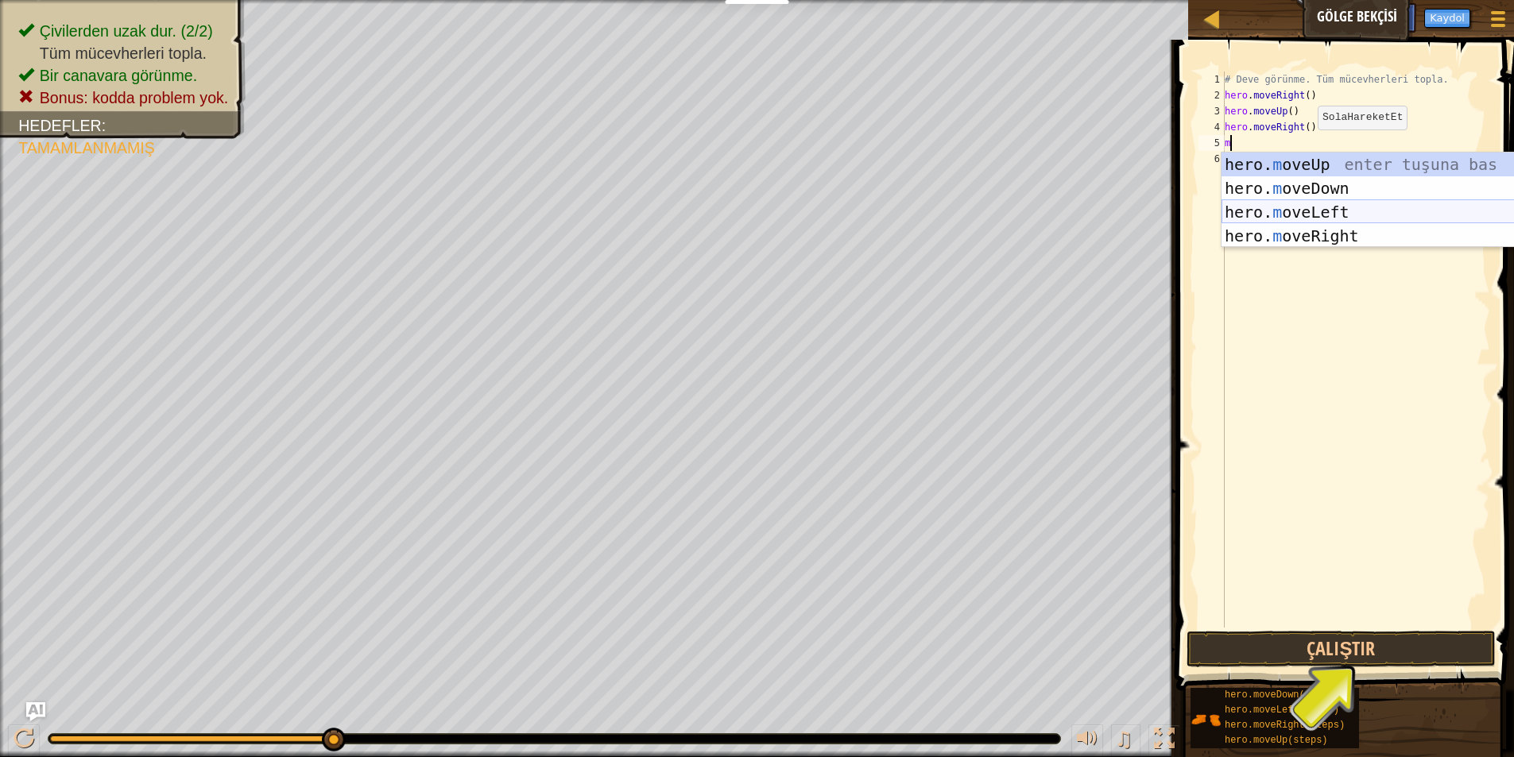
click at [1323, 202] on div "hero. m oveUp enter tuşuna bas hero. m oveDown enter tuşuna bas hero. [PERSON_N…" at bounding box center [1371, 224] width 300 height 143
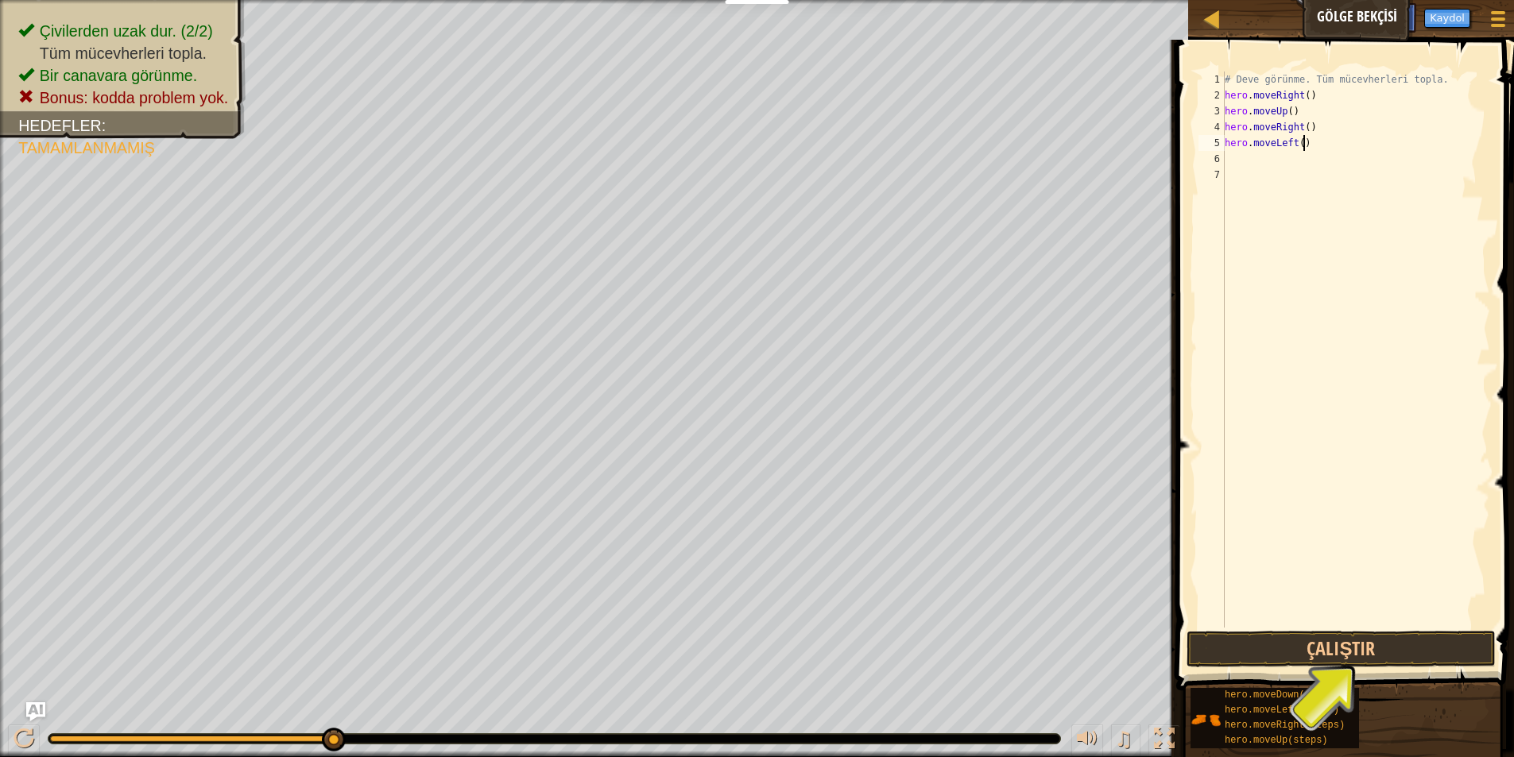
click at [1312, 140] on div "# Deve görünme. Tüm mücevherleri topla. hero . moveRight ( ) hero . moveUp ( ) …" at bounding box center [1355, 366] width 269 height 588
type textarea "h"
type textarea "m"
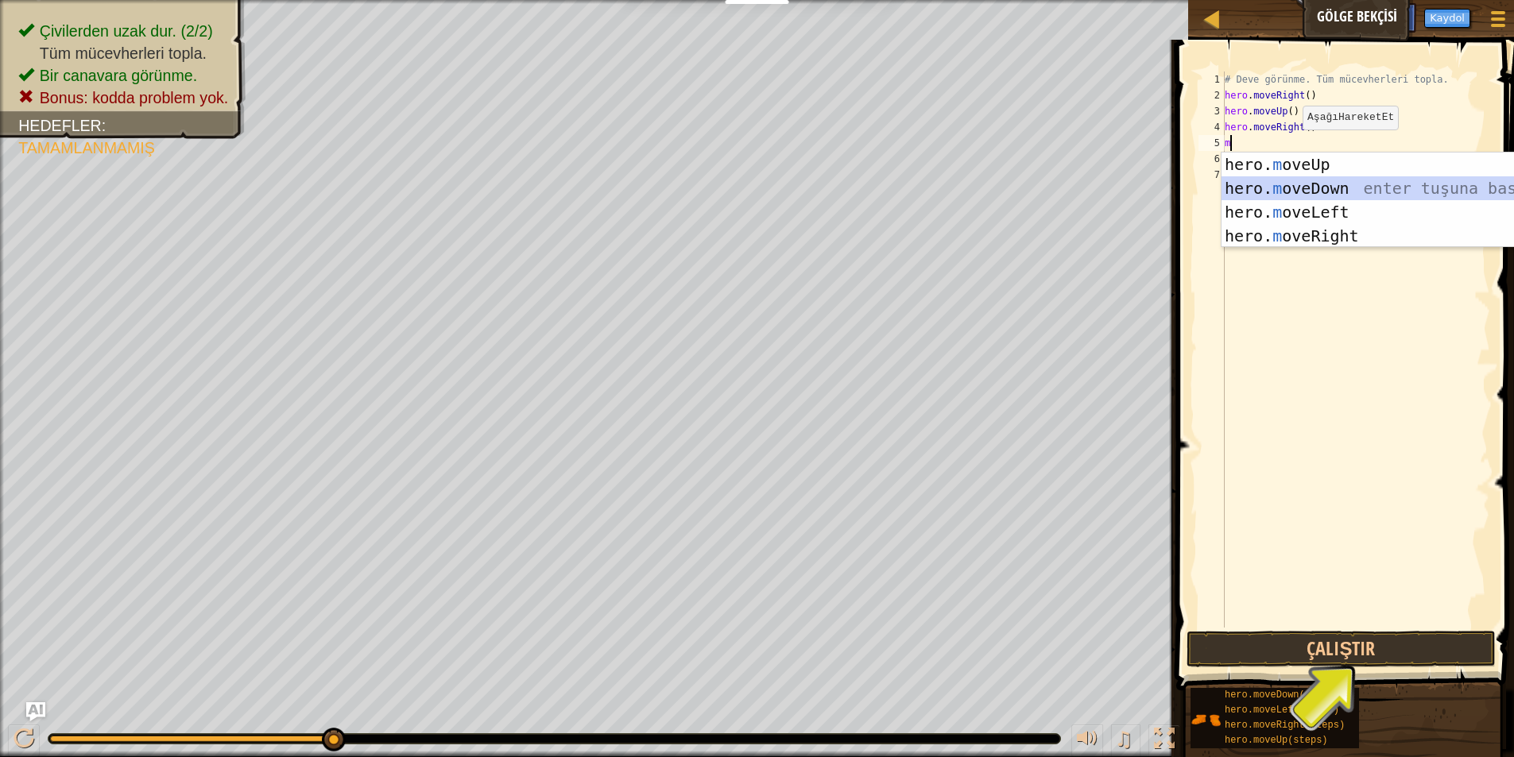
click at [1298, 184] on div "hero. m oveUp enter tuşuna bas hero. m oveDown enter tuşuna bas hero. [PERSON_N…" at bounding box center [1371, 224] width 300 height 143
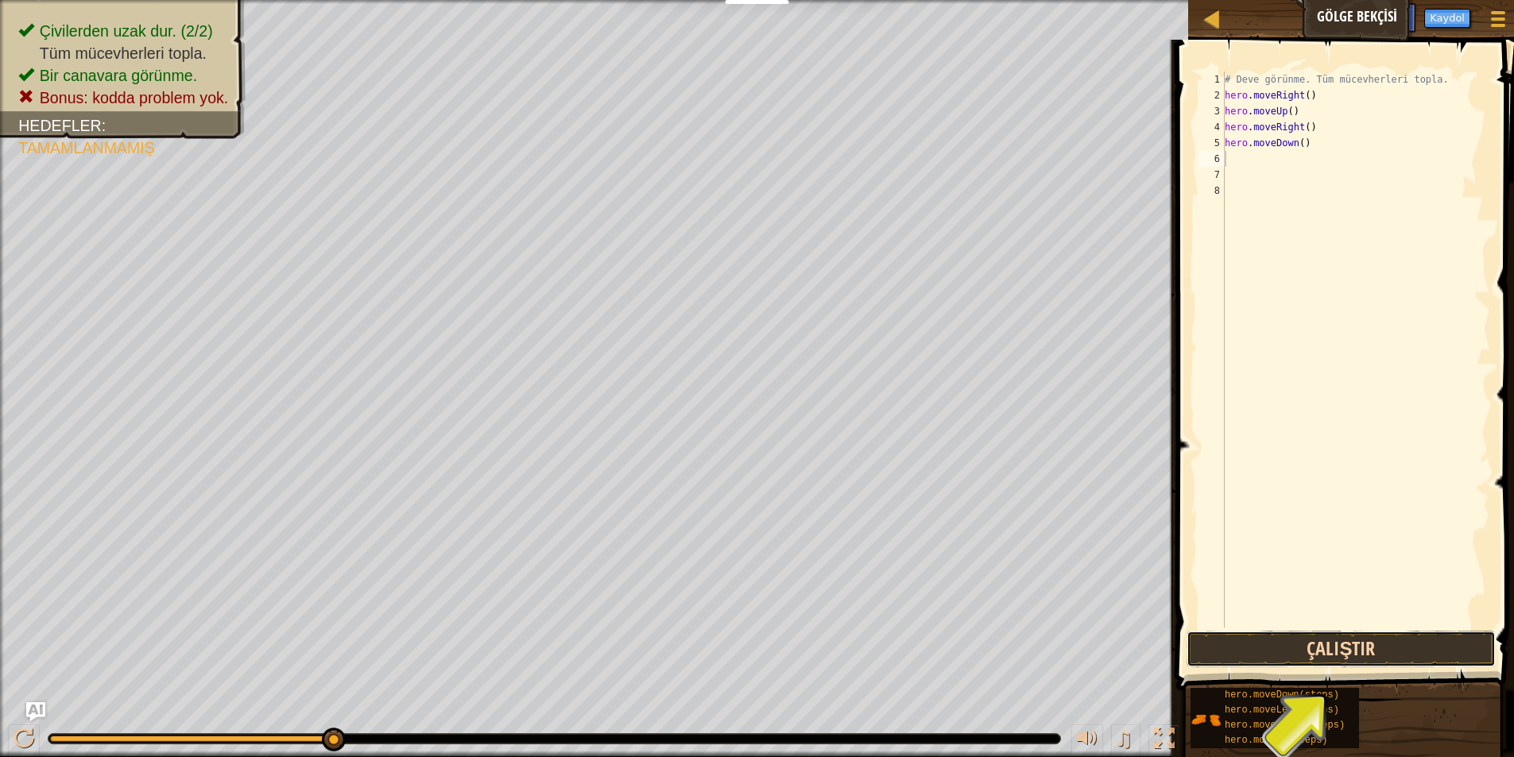
click at [1476, 644] on button "Çalıştır" at bounding box center [1341, 649] width 309 height 37
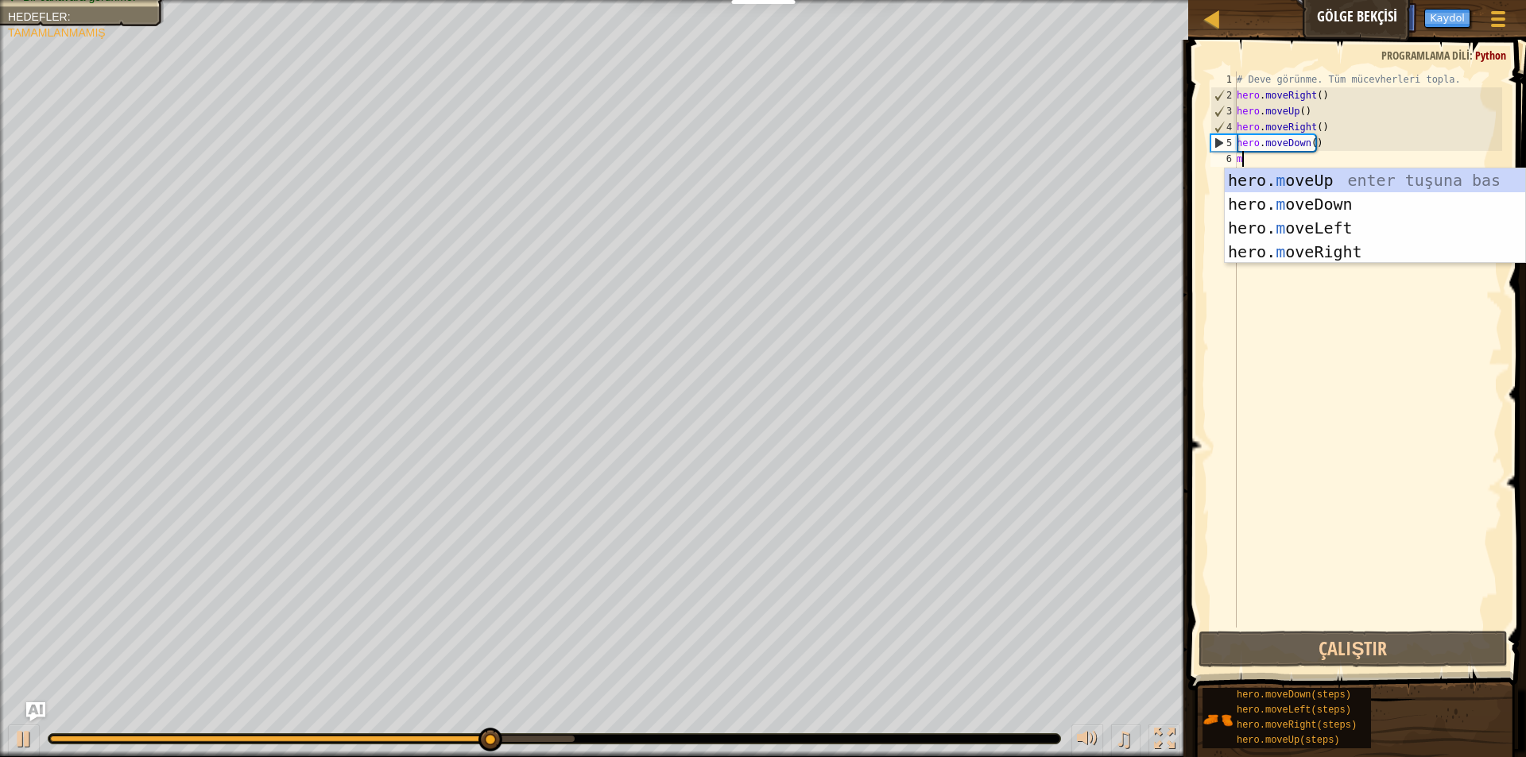
type textarea "m"
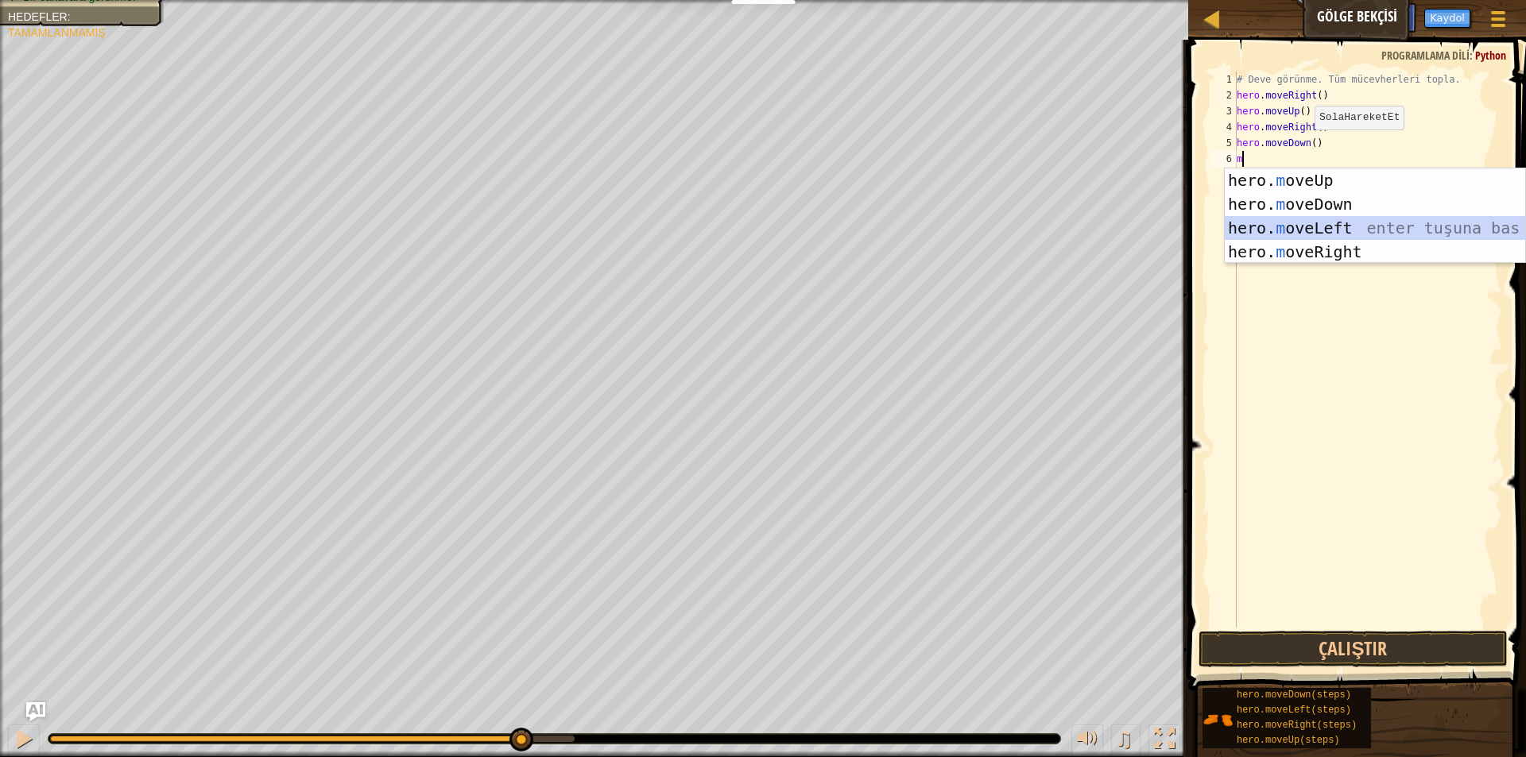
click at [1289, 237] on div "hero. m oveUp enter tuşuna bas hero. m oveDown enter tuşuna bas hero. [PERSON_N…" at bounding box center [1375, 239] width 300 height 143
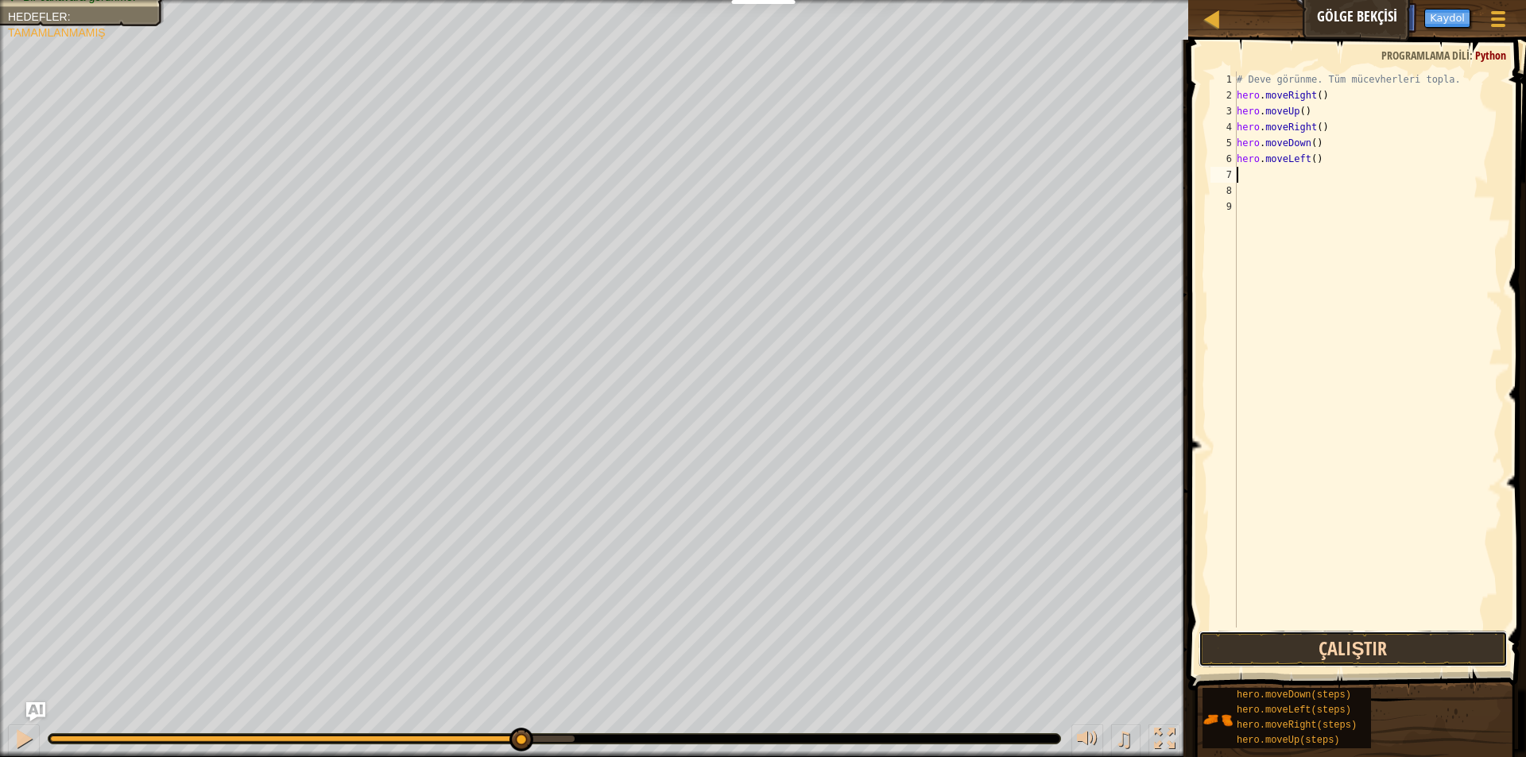
click at [1280, 637] on button "Çalıştır" at bounding box center [1352, 649] width 309 height 37
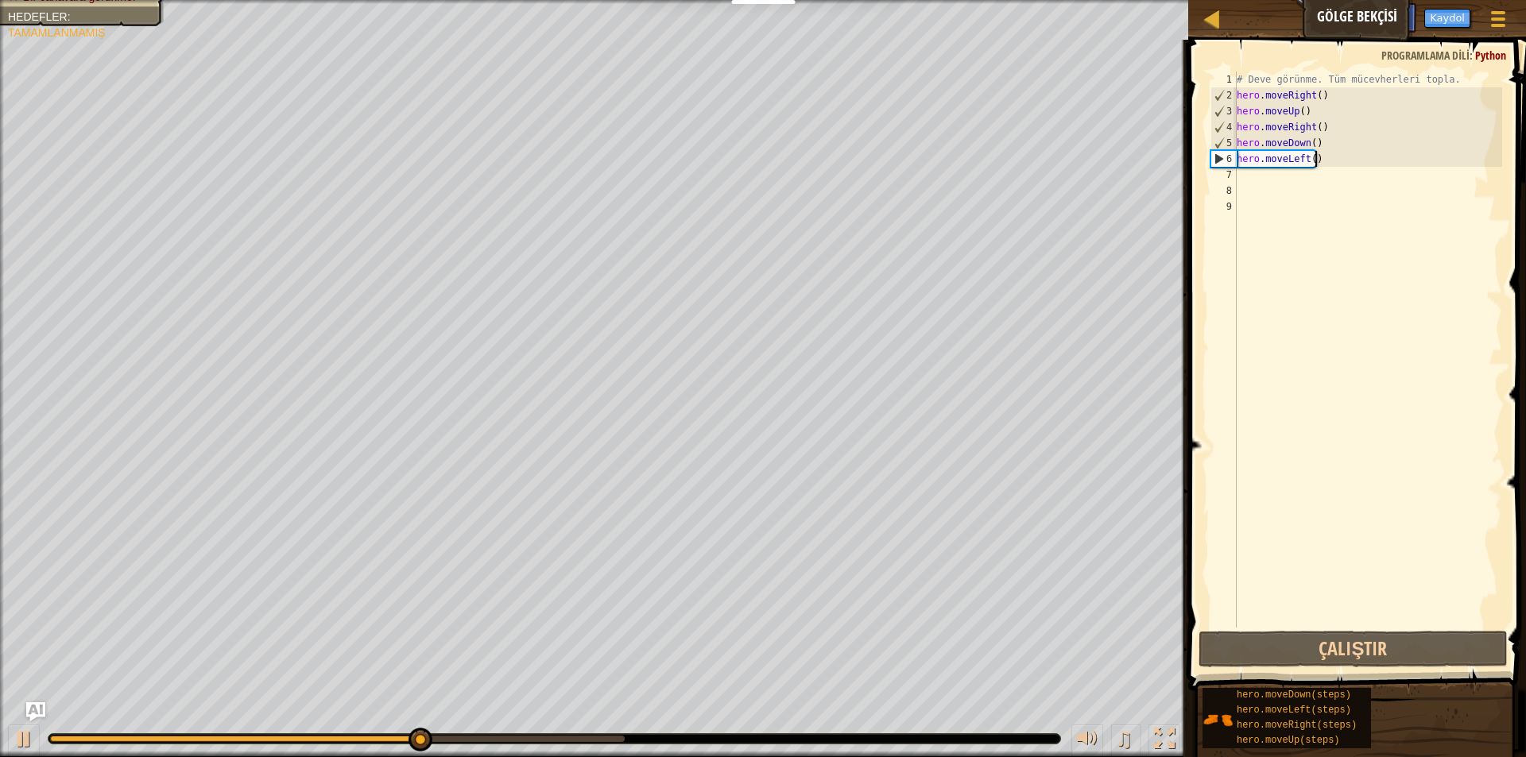
click at [1389, 151] on div "# Deve görünme. Tüm mücevherleri topla. hero . moveRight ( ) hero . moveUp ( ) …" at bounding box center [1367, 366] width 269 height 588
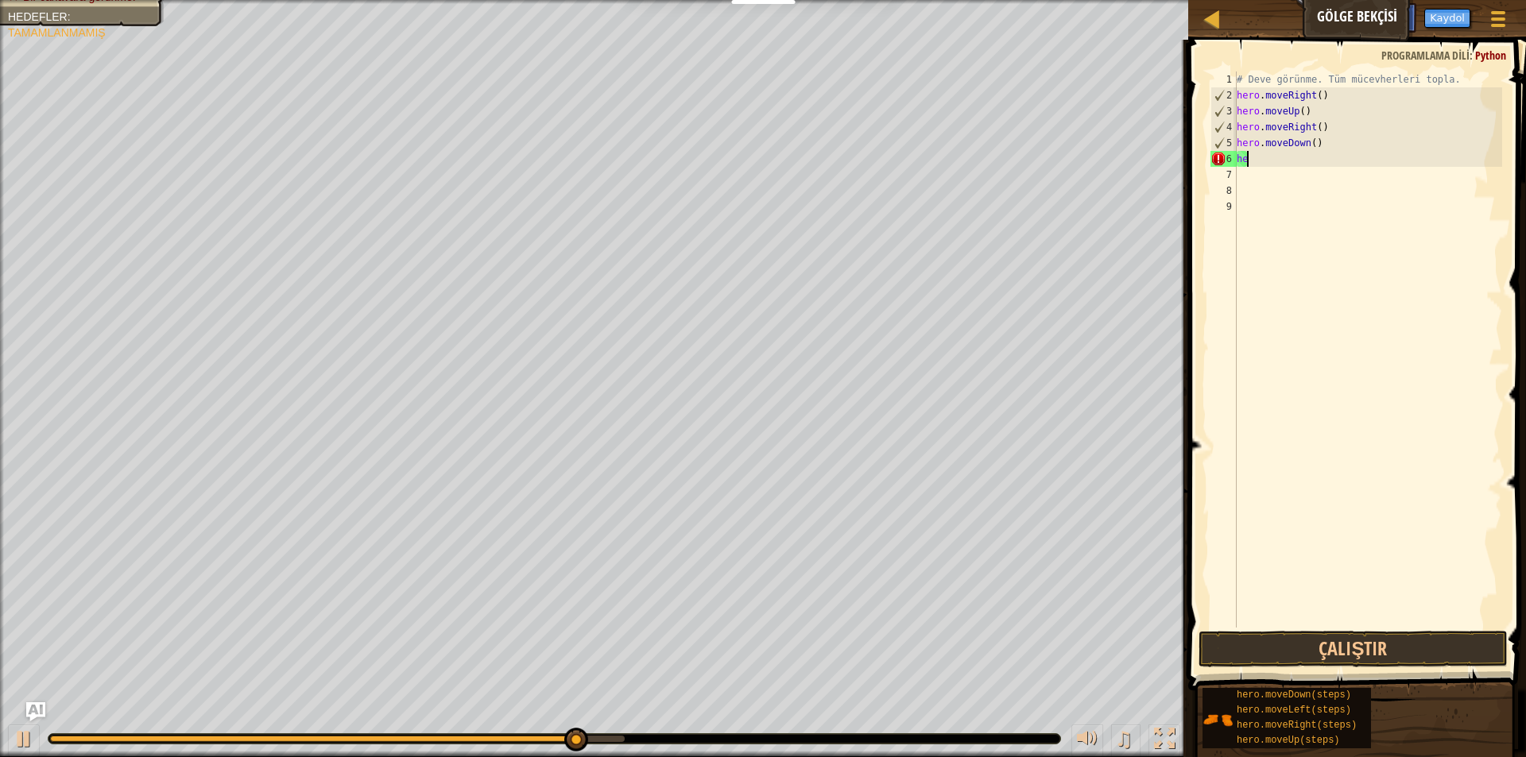
type textarea "h"
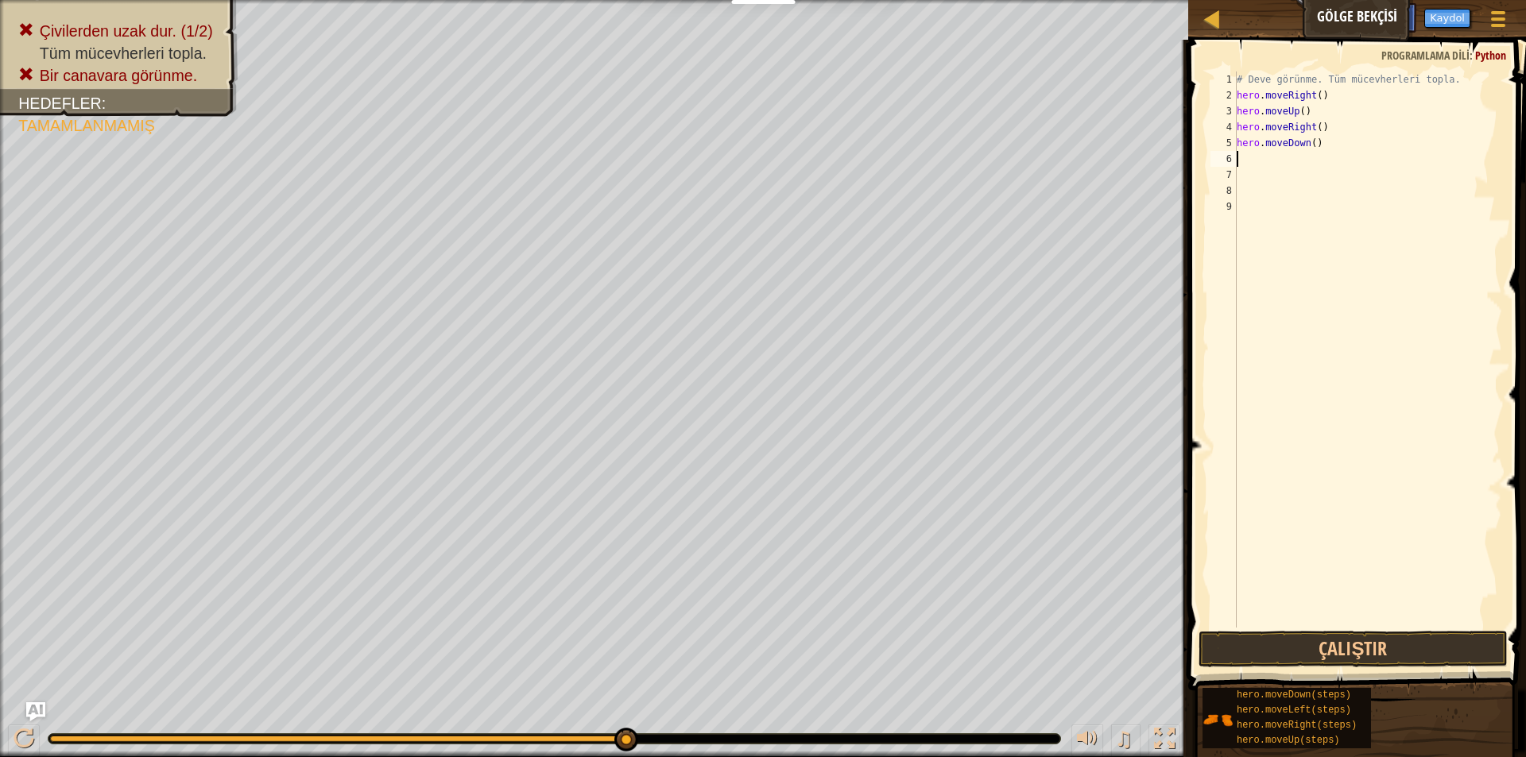
type textarea "m"
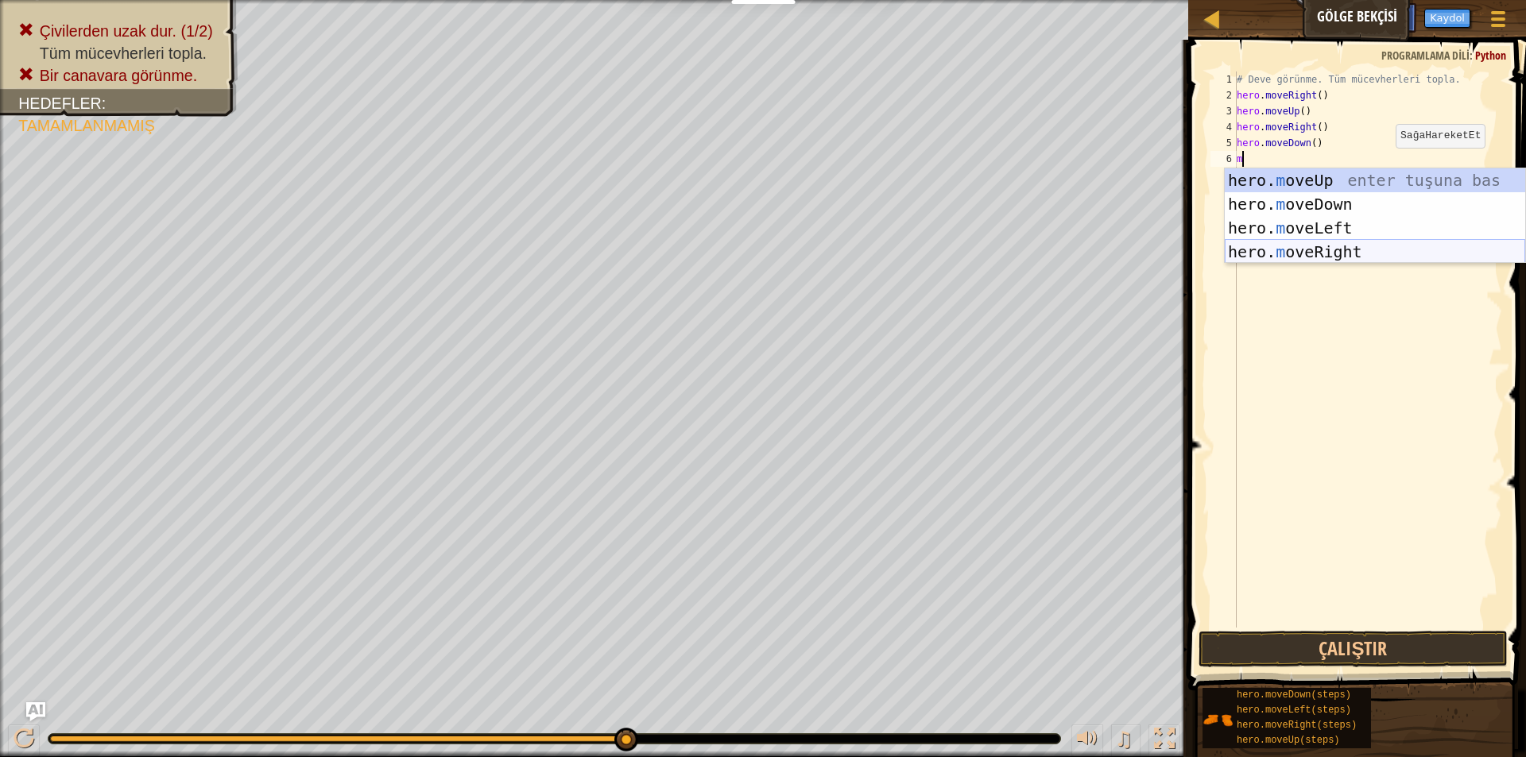
click at [1321, 233] on div "hero. m oveUp enter tuşuna bas hero. m oveDown enter tuşuna bas hero. [PERSON_N…" at bounding box center [1375, 239] width 300 height 143
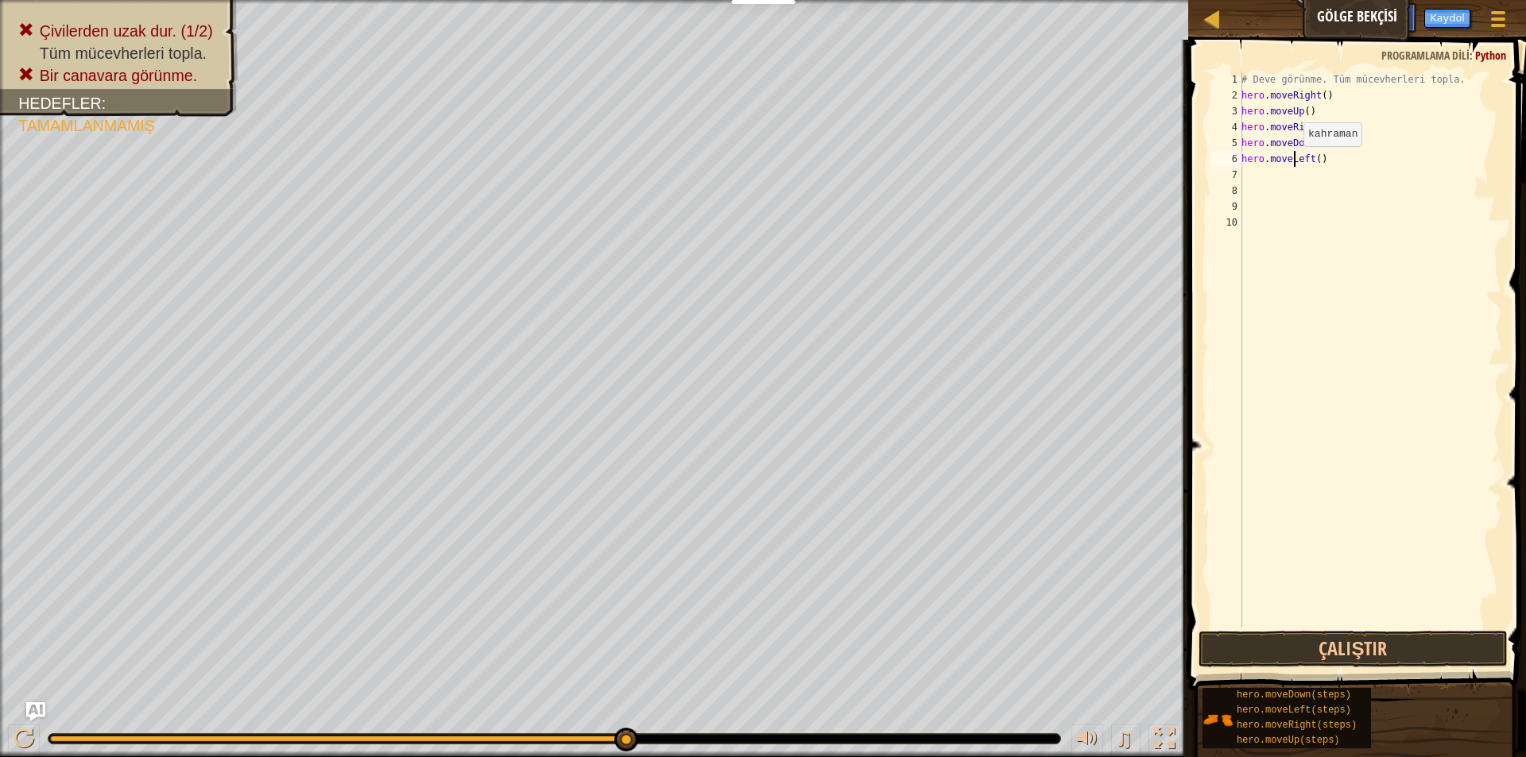
click at [1296, 163] on div "# Deve görünme. Tüm mücevherleri topla. hero . moveRight ( ) hero . moveUp ( ) …" at bounding box center [1370, 366] width 264 height 588
click at [1323, 156] on div "# Deve görünme. Tüm mücevherleri topla. hero . moveRight ( ) hero . moveUp ( ) …" at bounding box center [1370, 366] width 264 height 588
type textarea "h"
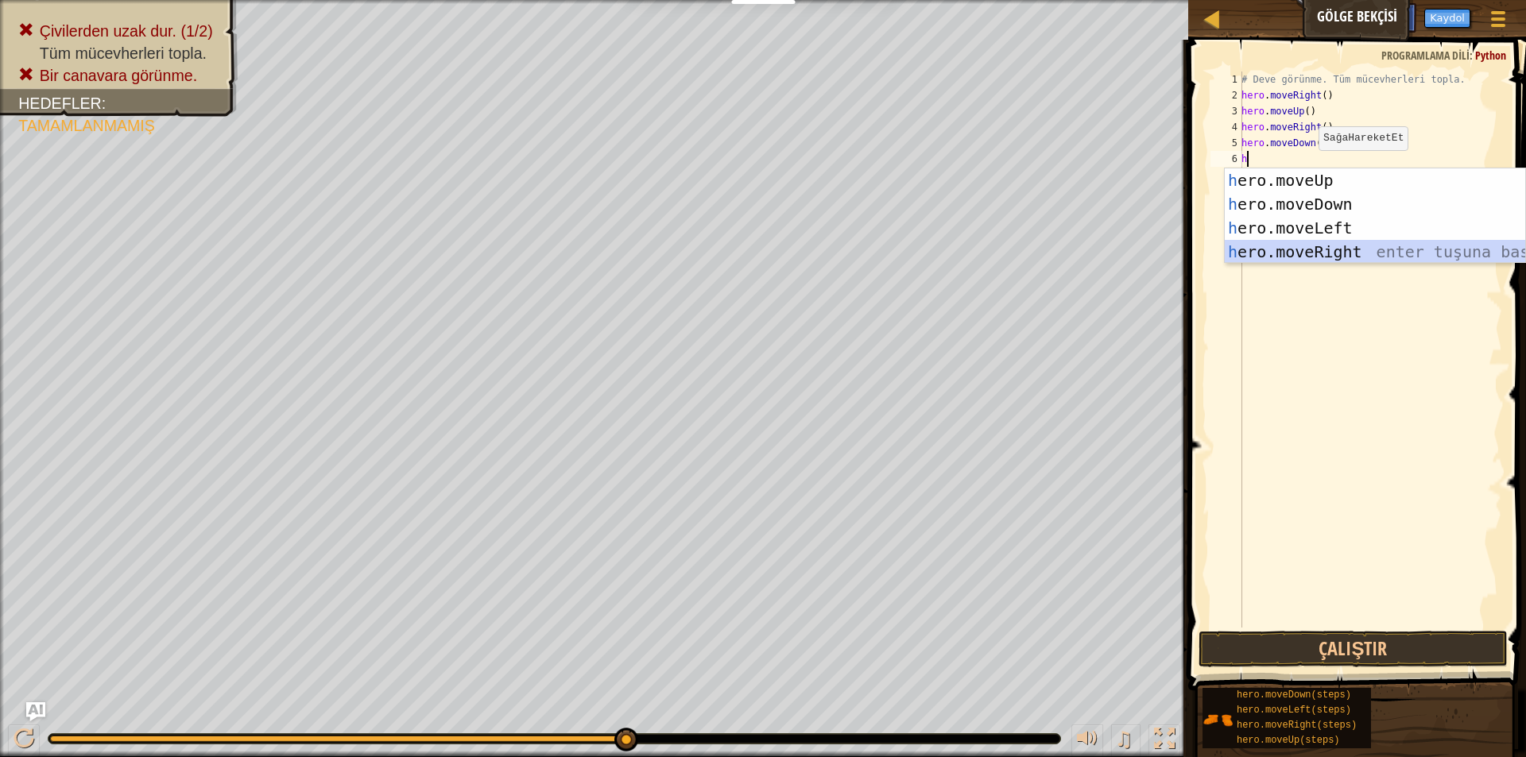
click at [1297, 243] on div "h ero.moveUp enter tuşuna bas h ero.moveDown enter tuşuna bas h ero.moveLeft en…" at bounding box center [1375, 239] width 300 height 143
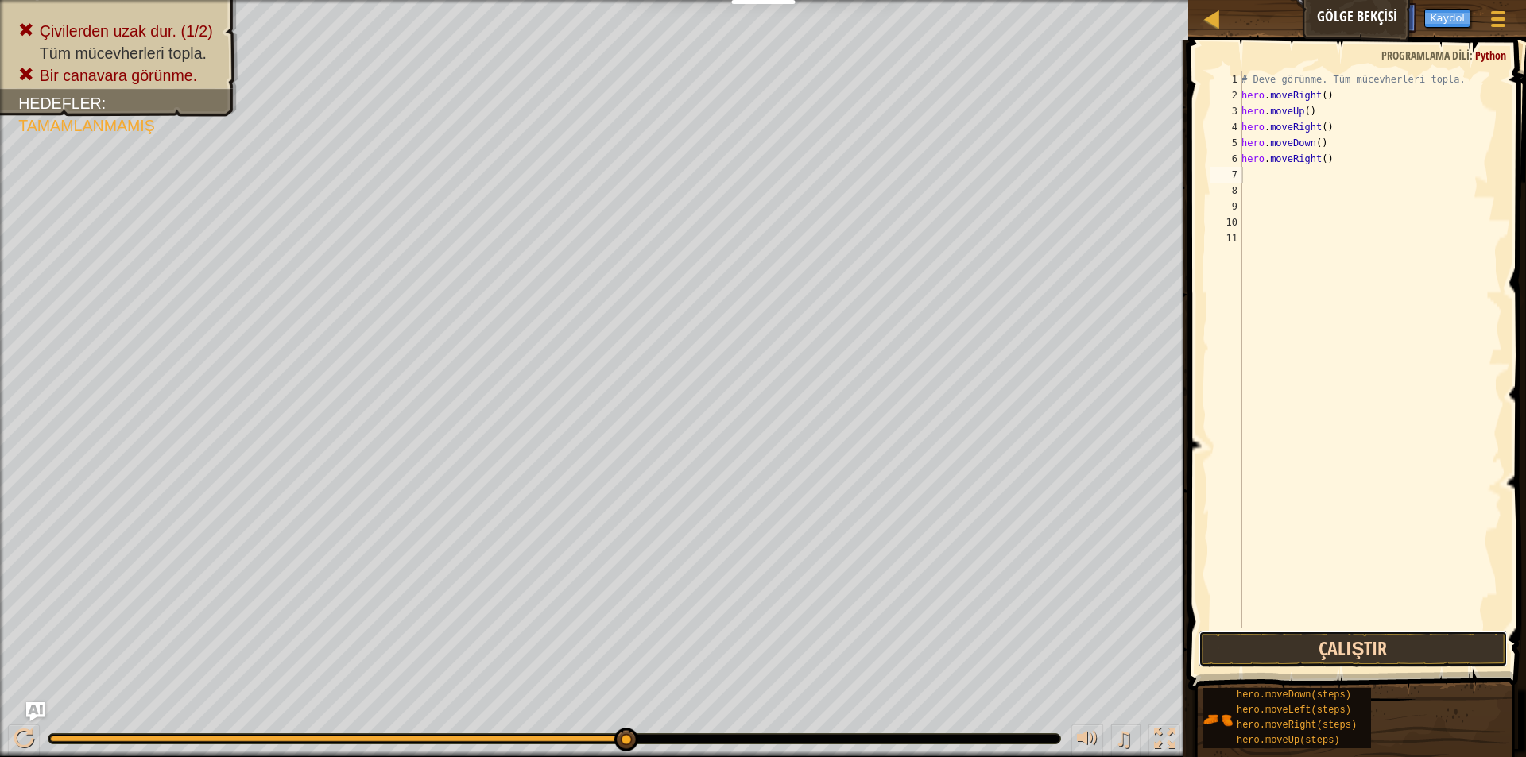
click at [1322, 641] on button "Çalıştır" at bounding box center [1352, 649] width 309 height 37
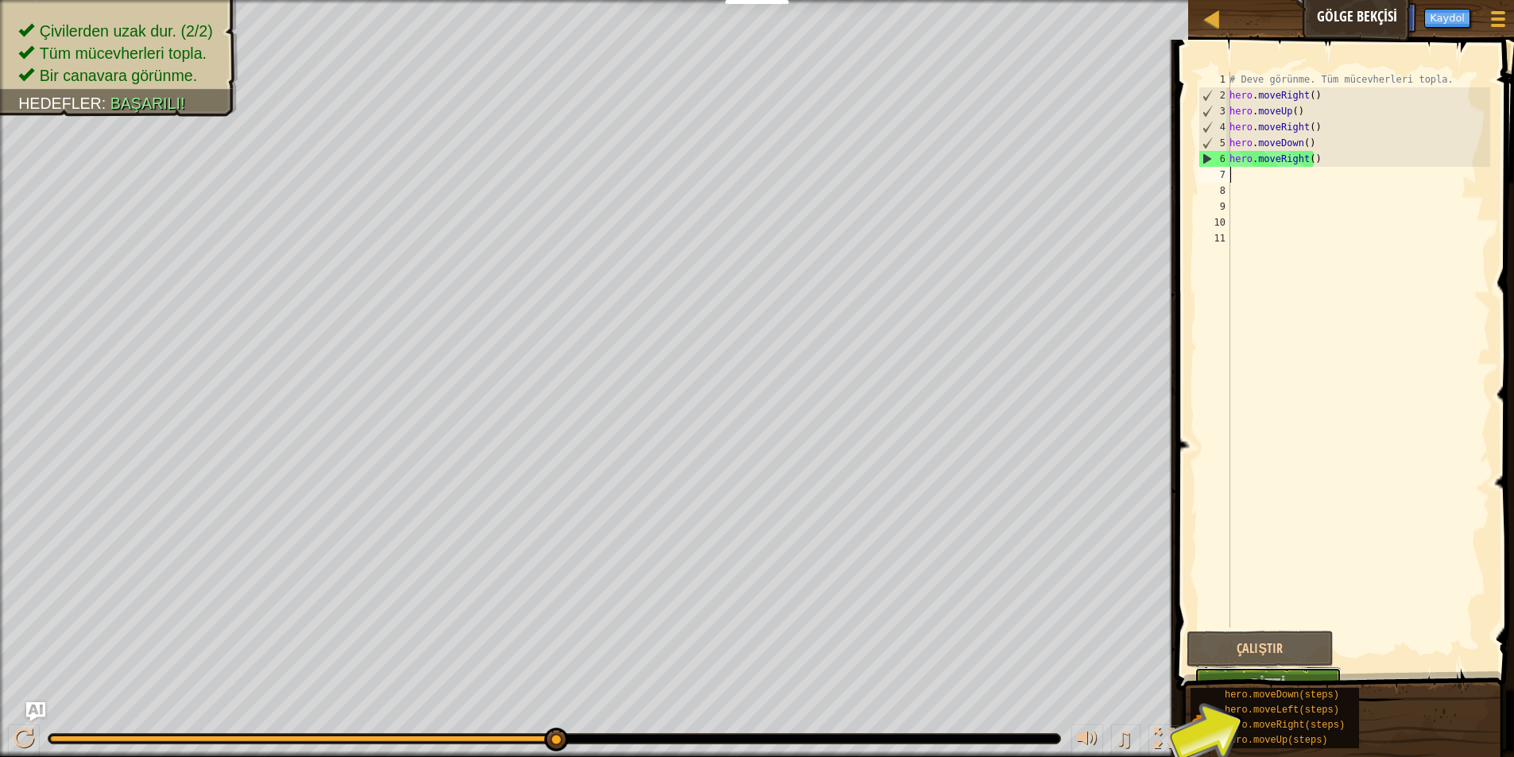
click at [1242, 669] on button "Bitti" at bounding box center [1267, 686] width 146 height 37
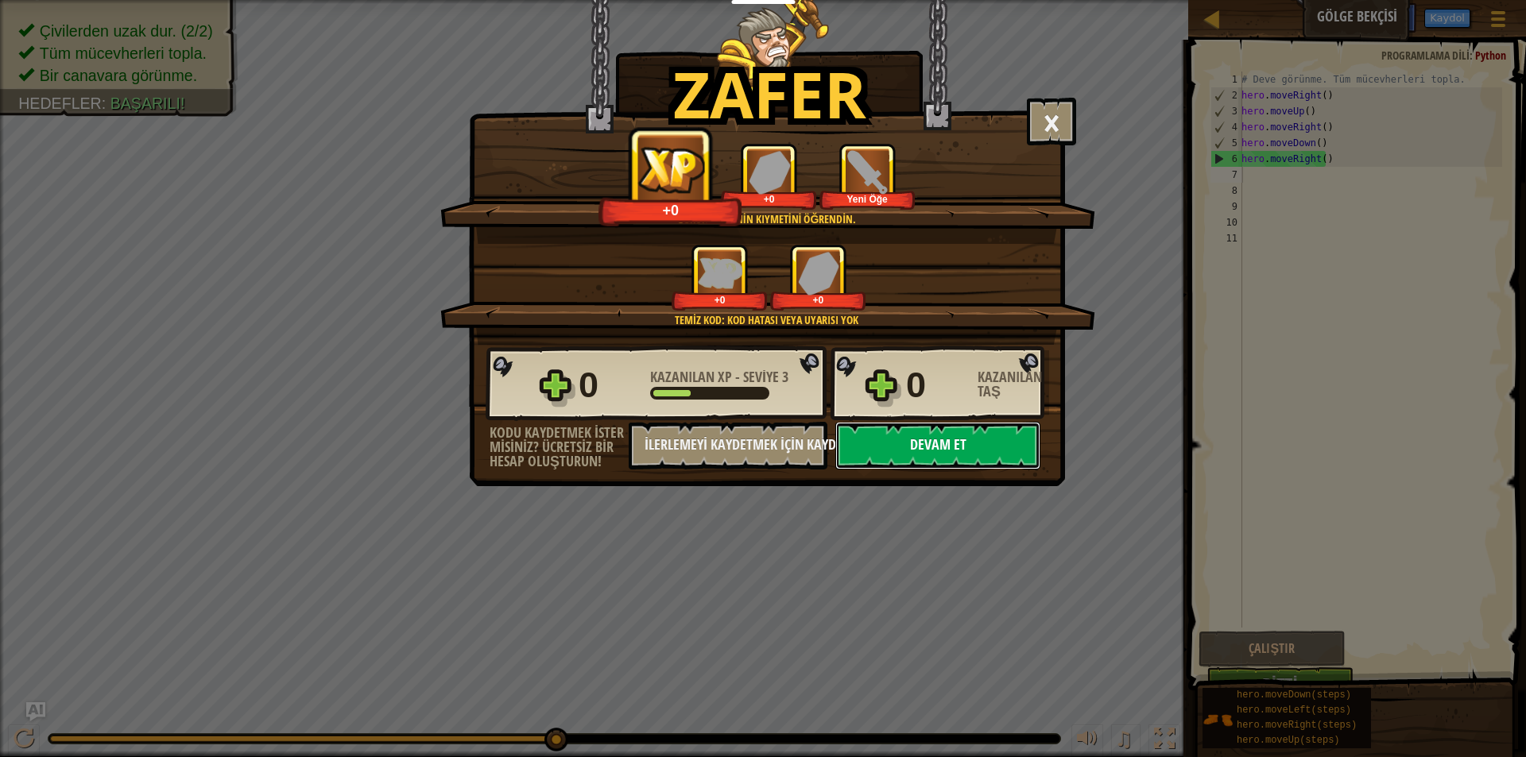
click at [957, 442] on button "Devam et" at bounding box center [937, 446] width 205 height 48
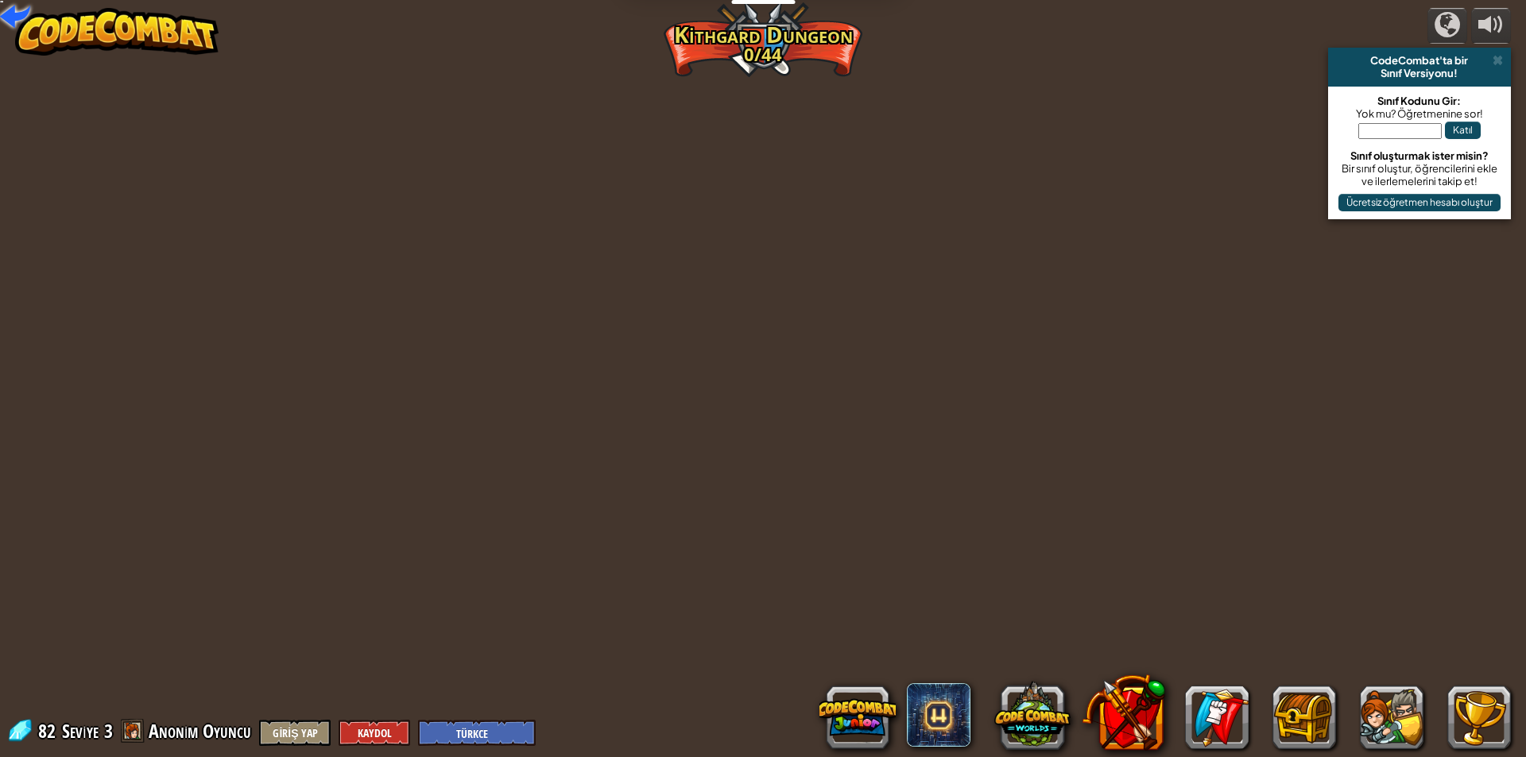
select select "tr"
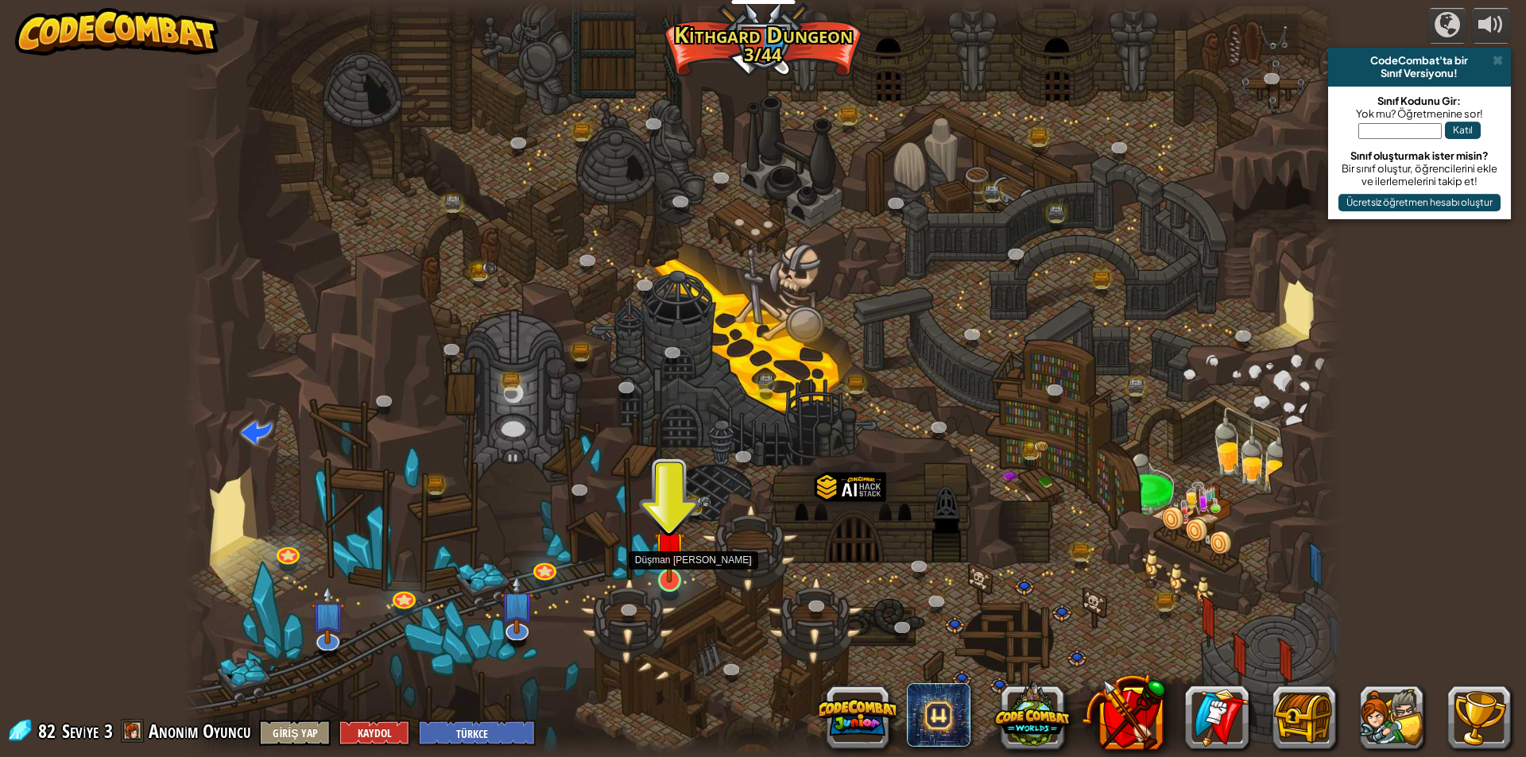
click at [666, 579] on img at bounding box center [669, 547] width 31 height 72
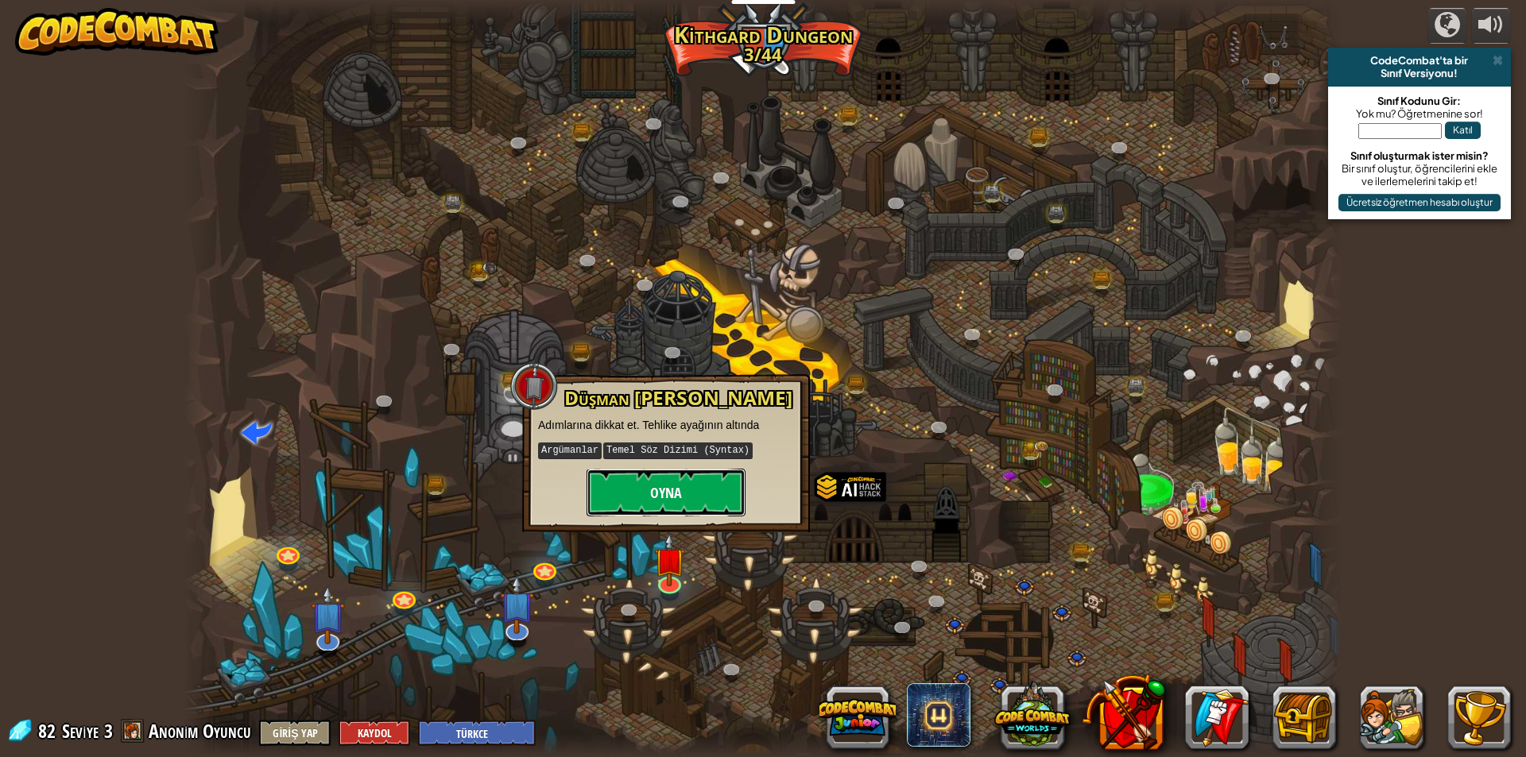
click at [701, 500] on button "Oyna" at bounding box center [666, 493] width 159 height 48
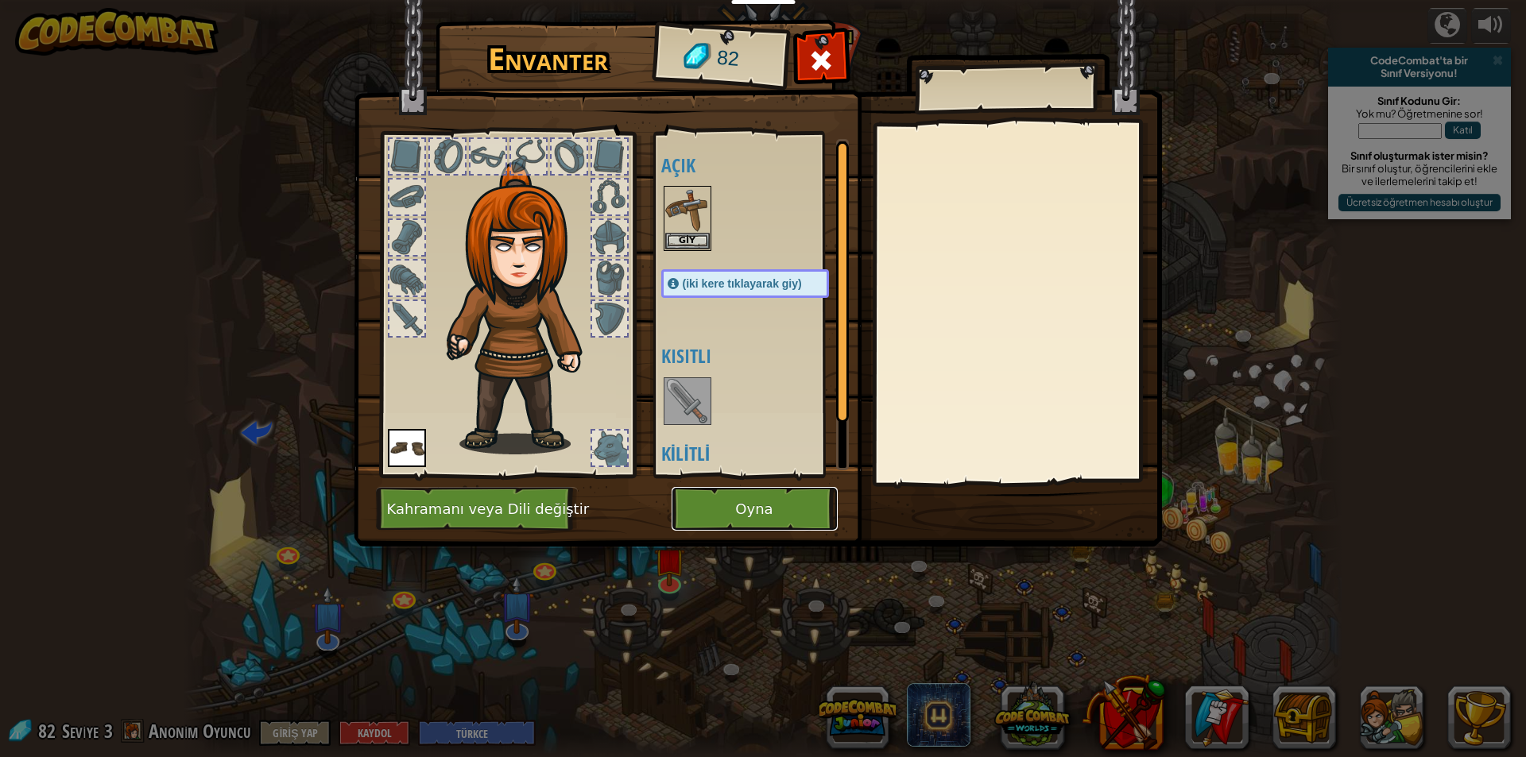
click at [707, 497] on button "Oyna" at bounding box center [755, 509] width 166 height 44
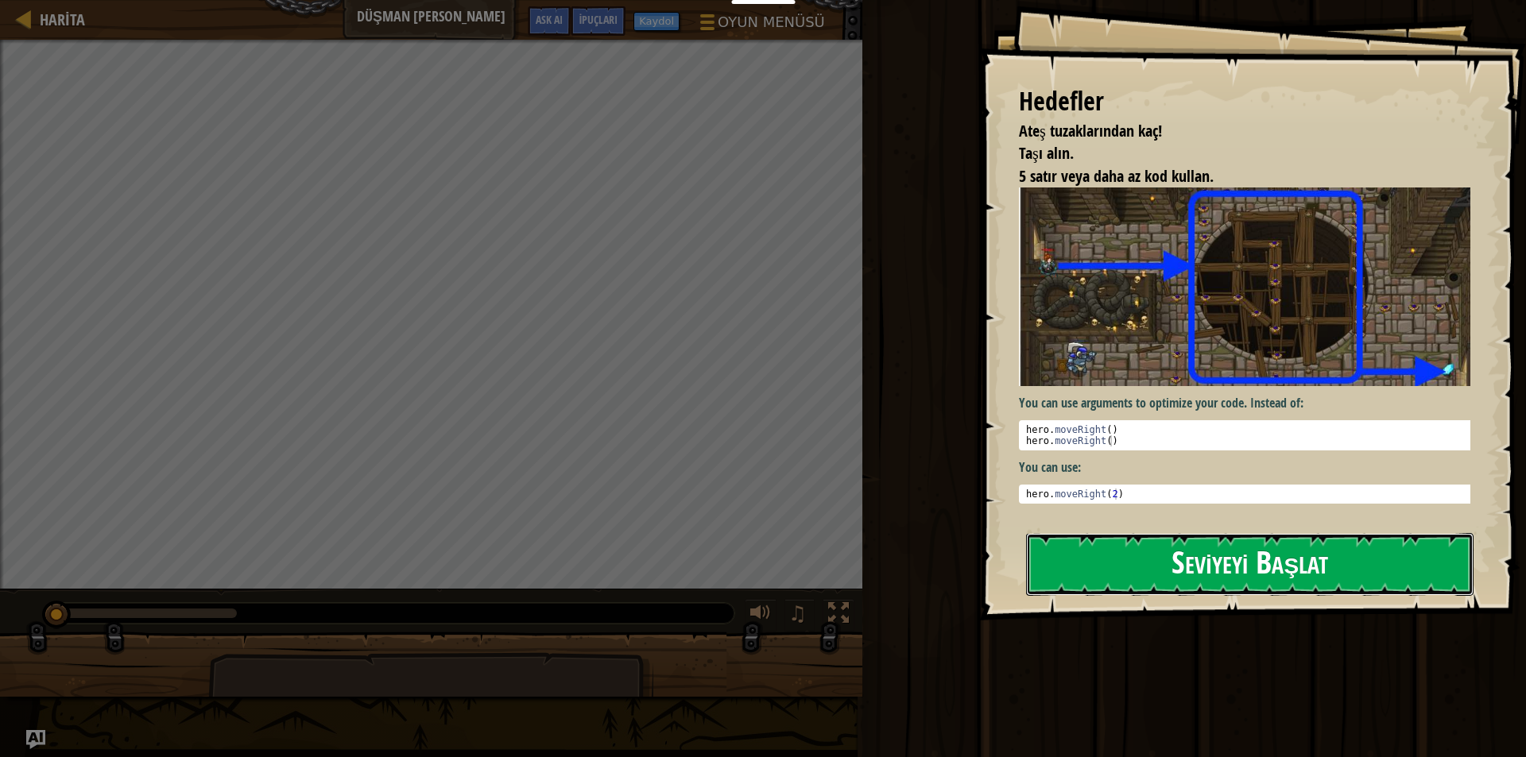
click at [1074, 559] on button "Seviyeyi Başlat" at bounding box center [1249, 564] width 447 height 63
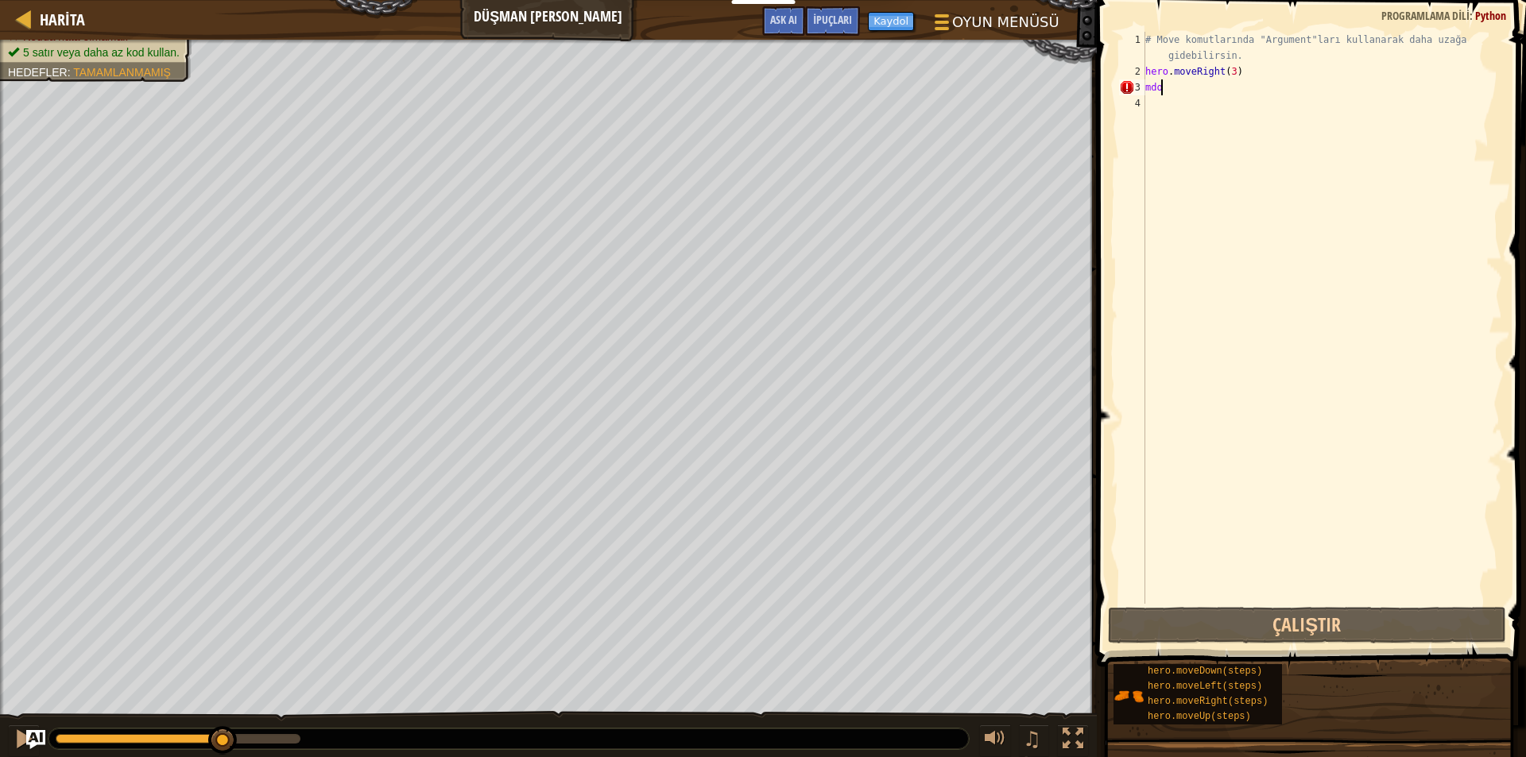
scroll to position [7, 0]
type textarea "m"
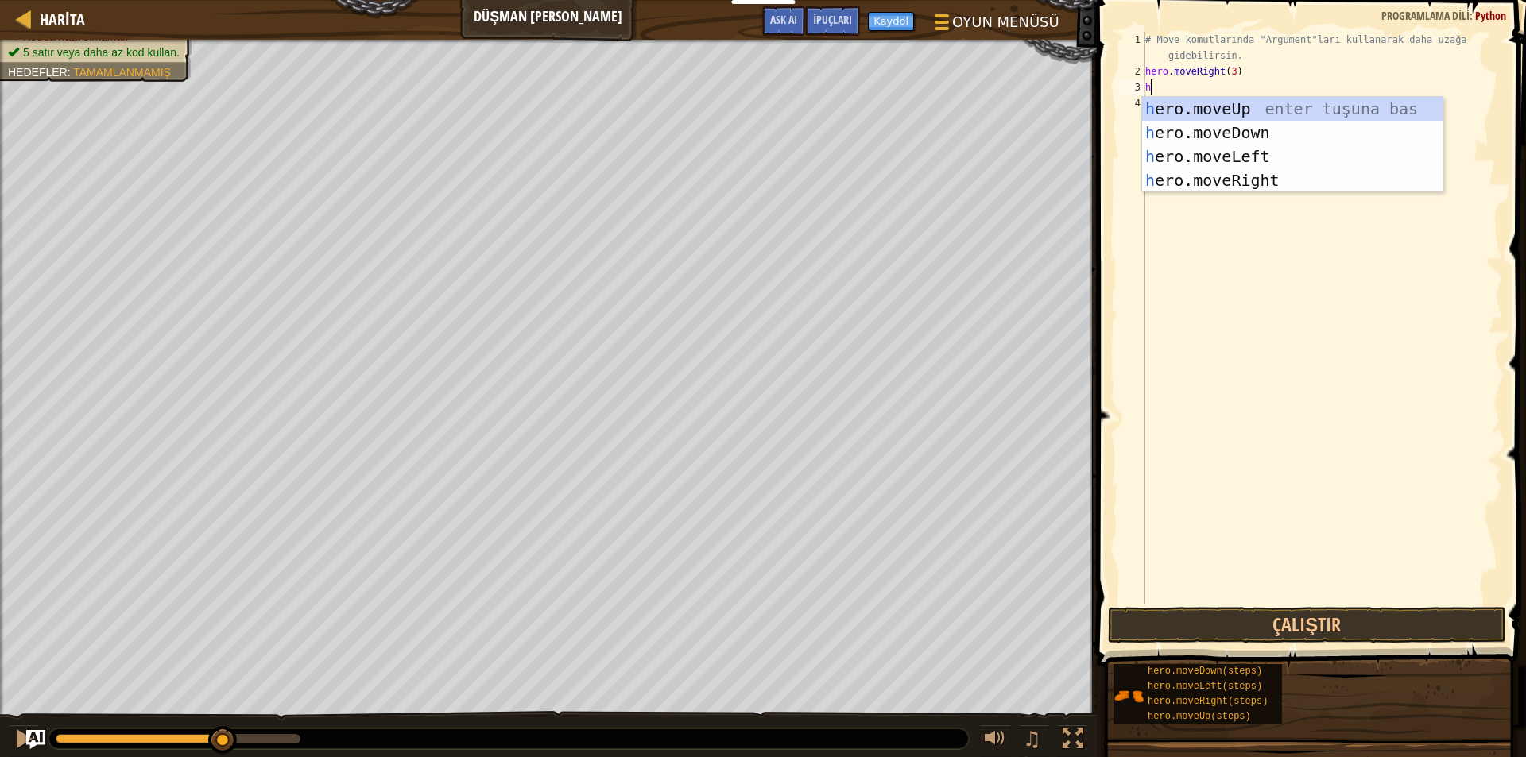
type textarea "h"
click at [1225, 126] on div "h ero.moveUp enter tuşuna bas h ero.moveDown enter tuşuna bas h ero.moveLeft en…" at bounding box center [1292, 168] width 300 height 143
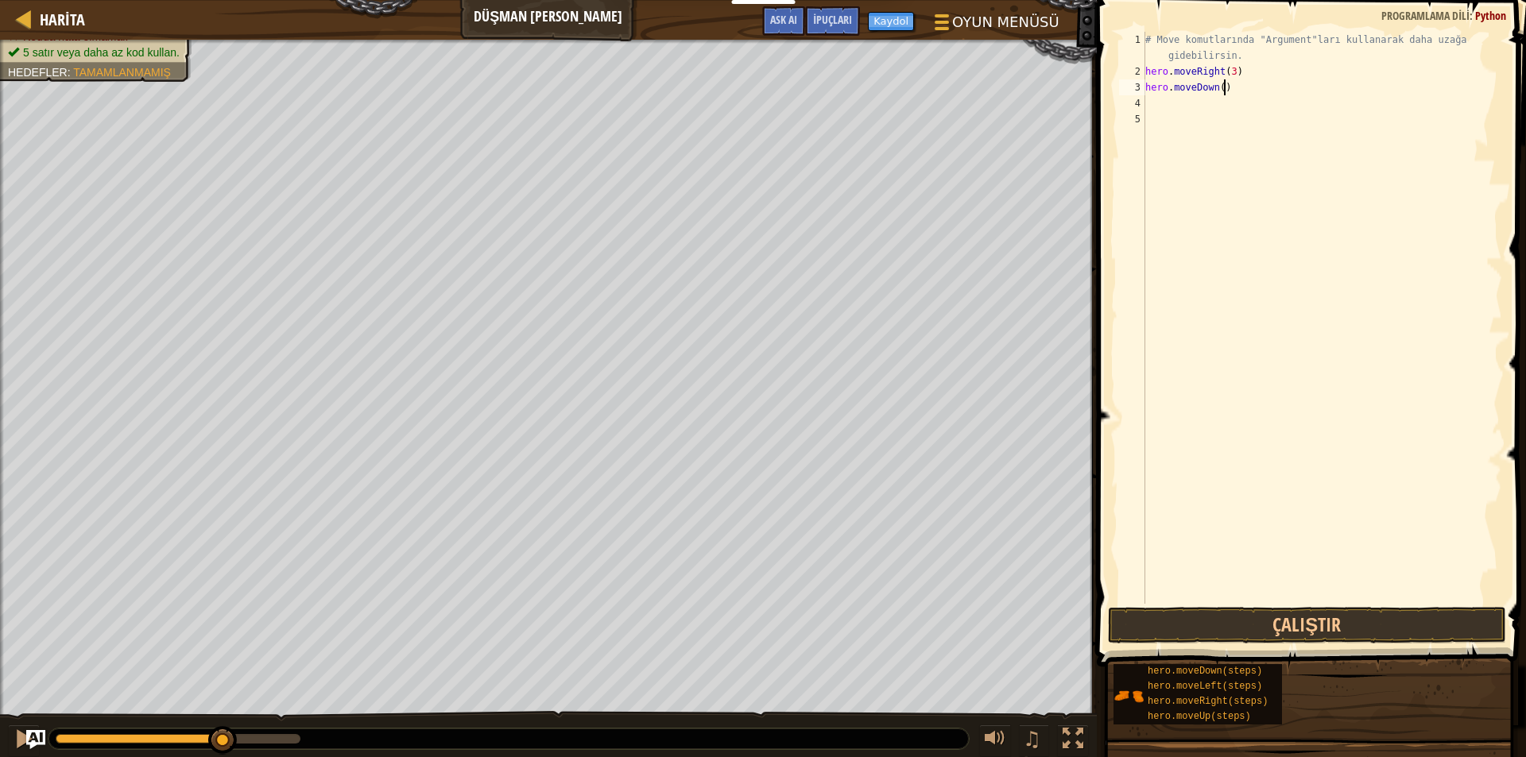
click at [1221, 86] on div "# Move komutlarında "Argument"ları kullanarak daha uzağa gidebilirsin. hero . m…" at bounding box center [1322, 342] width 360 height 620
type textarea "h"
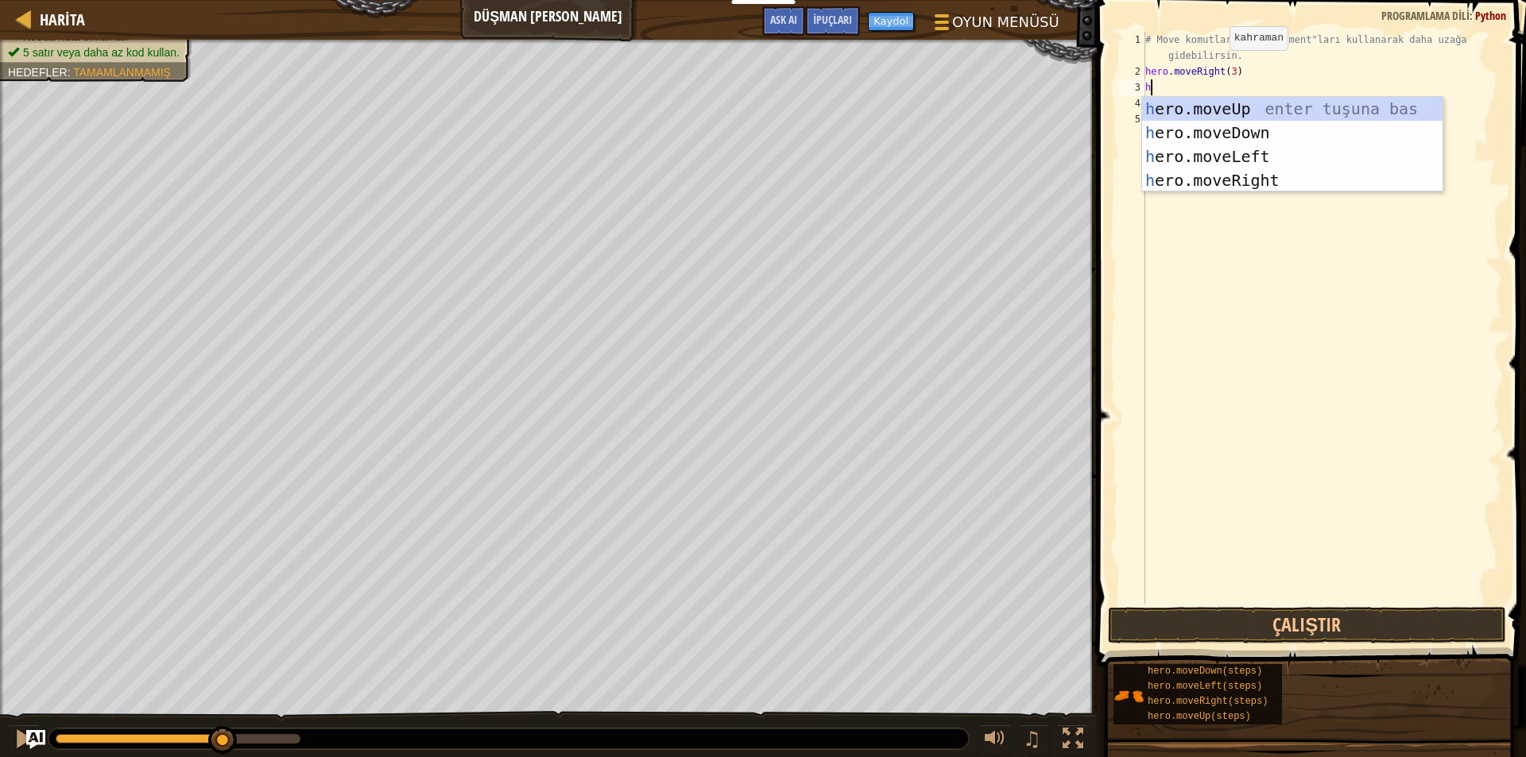
type textarea "h"
click at [1219, 111] on div "h ero.moveUp enter tuşuna bas h ero.moveDown enter tuşuna bas h ero.moveLeft en…" at bounding box center [1292, 168] width 300 height 143
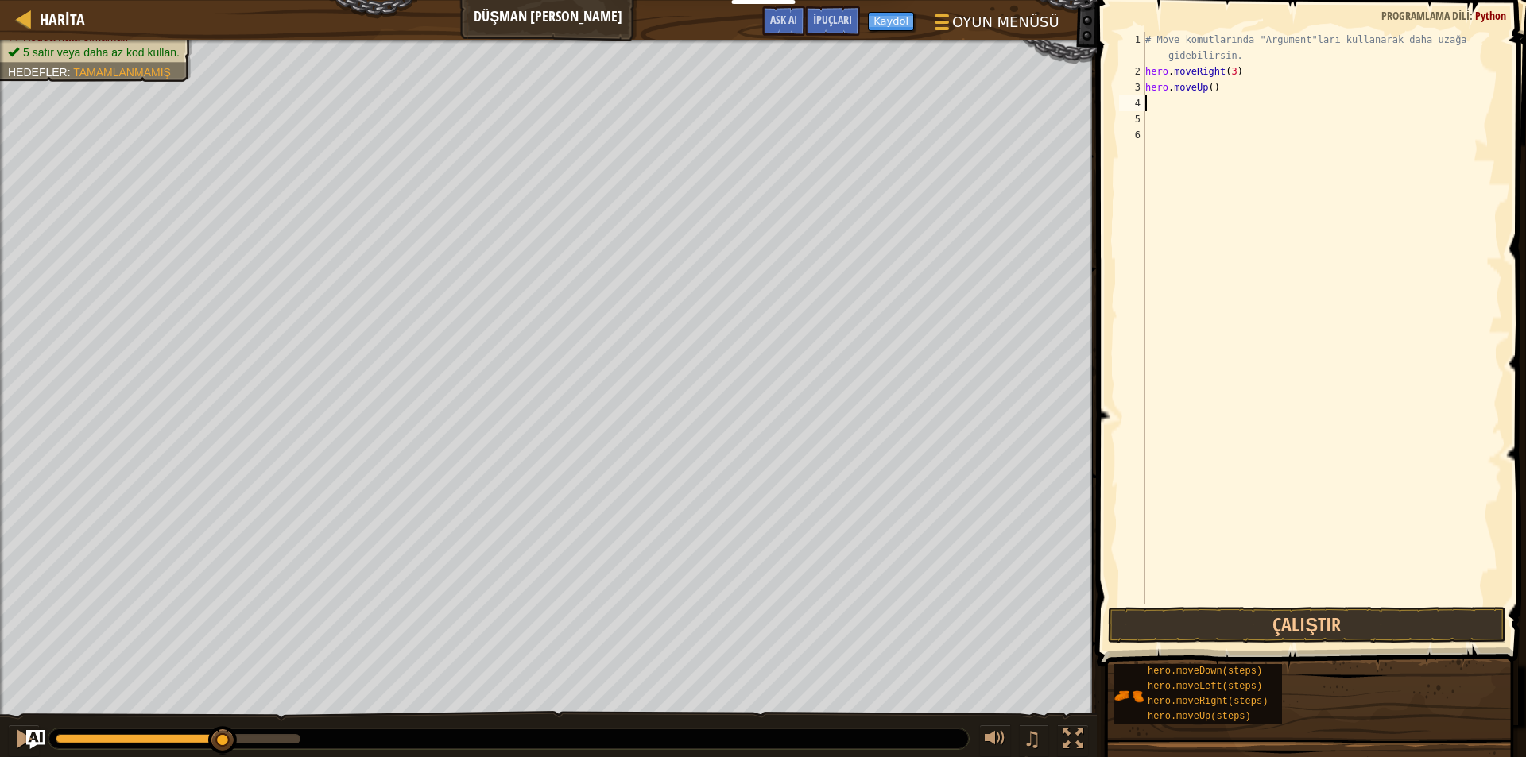
type textarea "h"
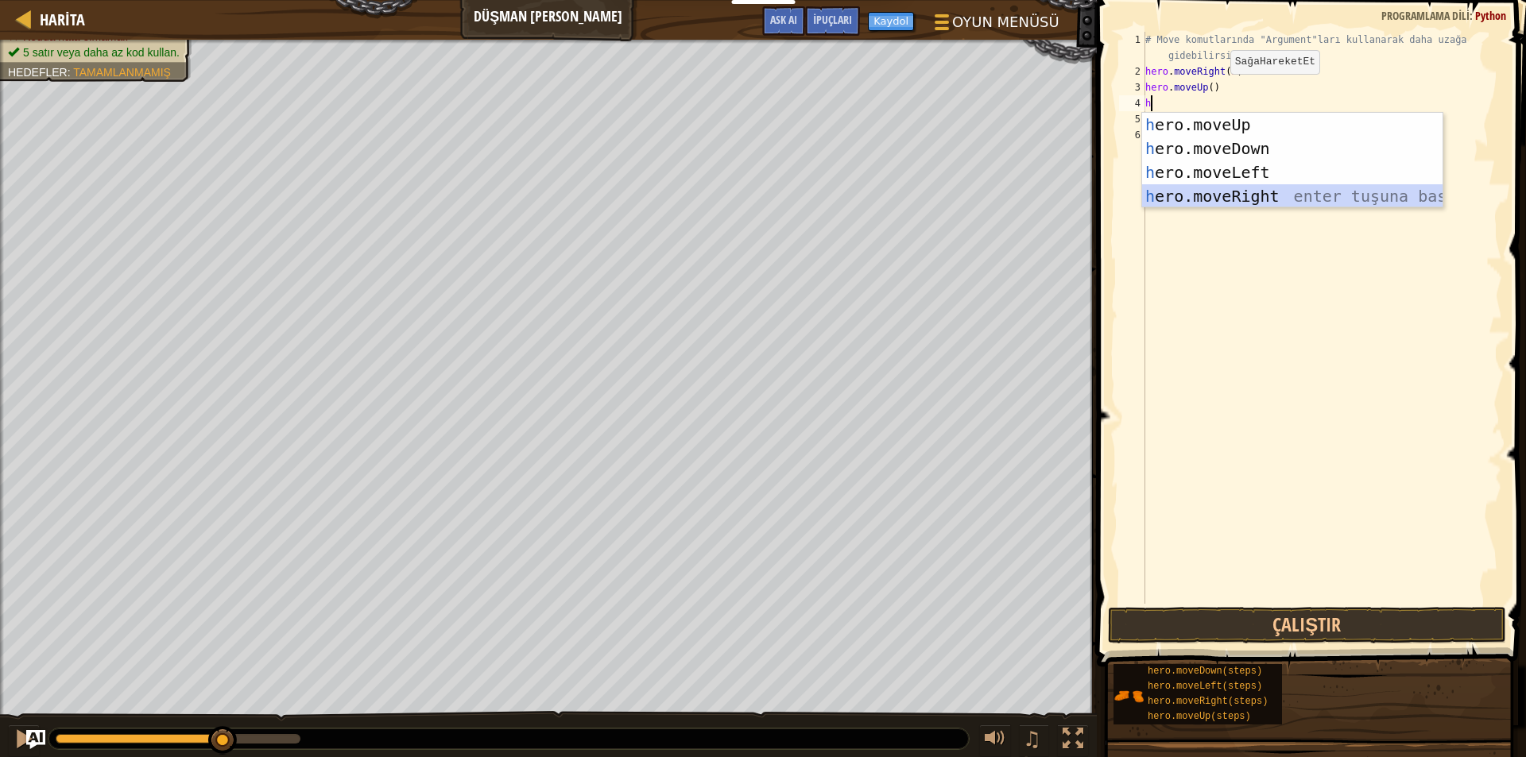
click at [1235, 195] on div "h ero.moveUp enter tuşuna bas h ero.moveDown enter tuşuna bas h ero.moveLeft en…" at bounding box center [1292, 184] width 300 height 143
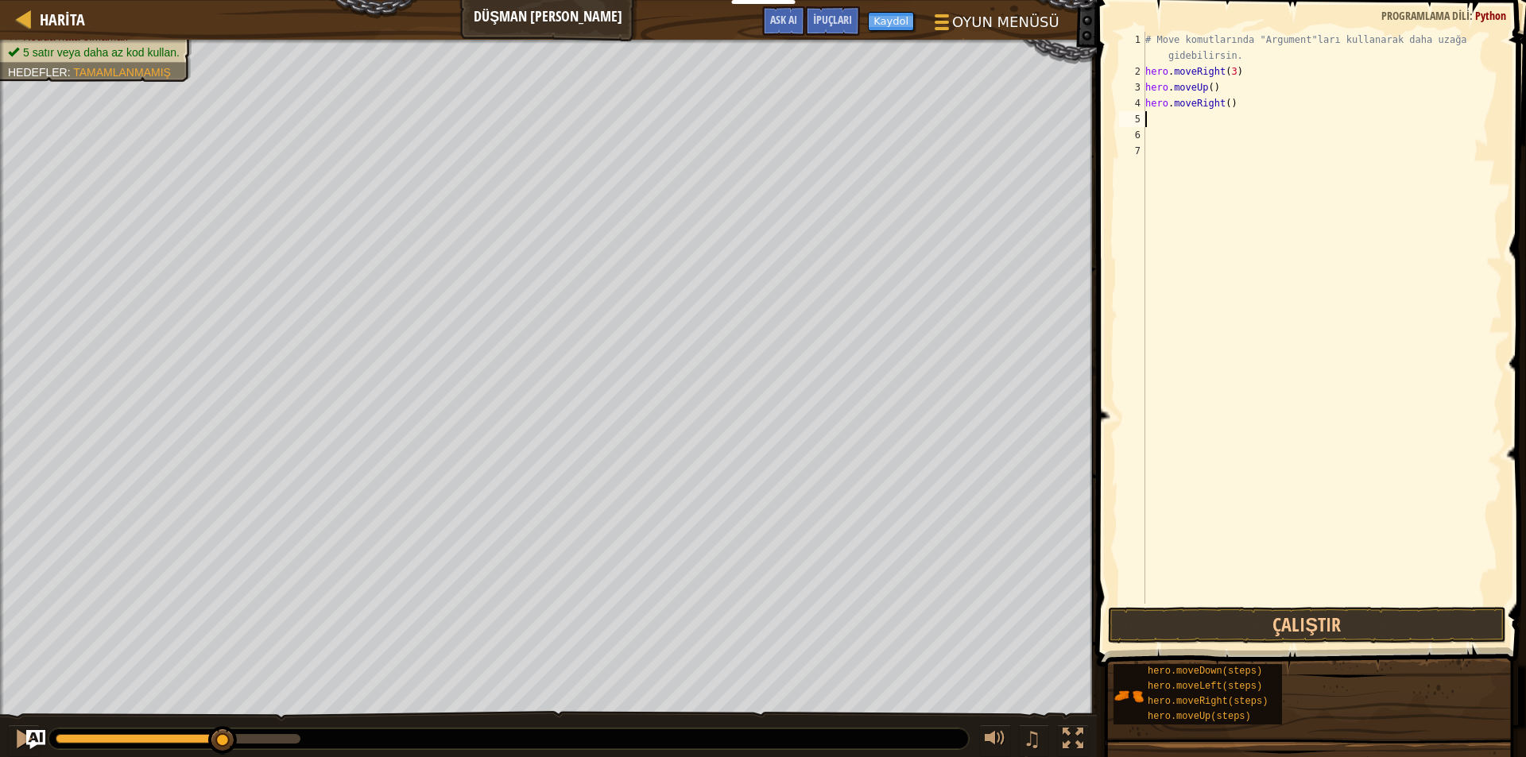
type textarea "m"
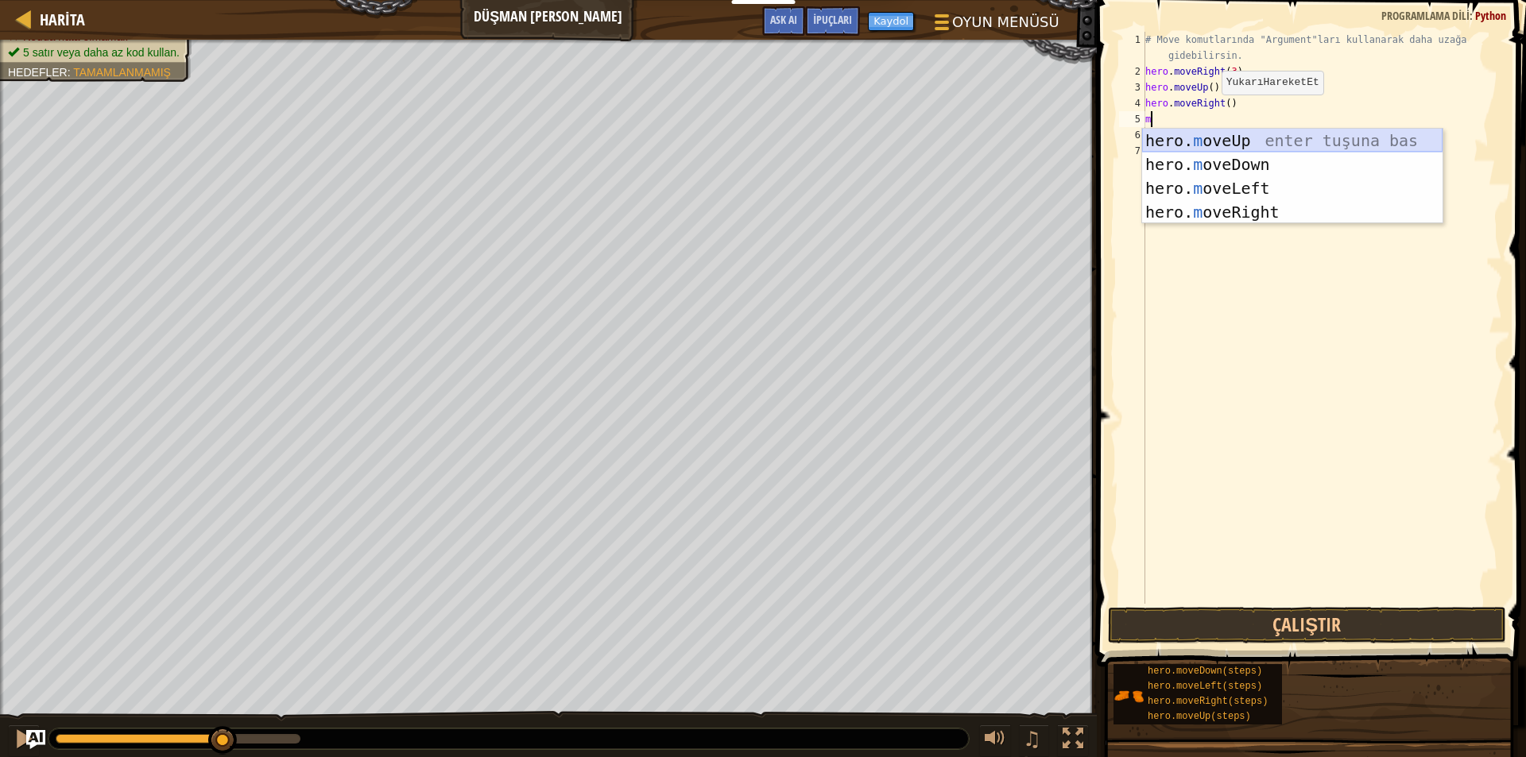
click at [1190, 133] on div "hero. m oveUp enter tuşuna bas hero. m oveDown enter tuşuna bas hero. [PERSON_N…" at bounding box center [1292, 200] width 300 height 143
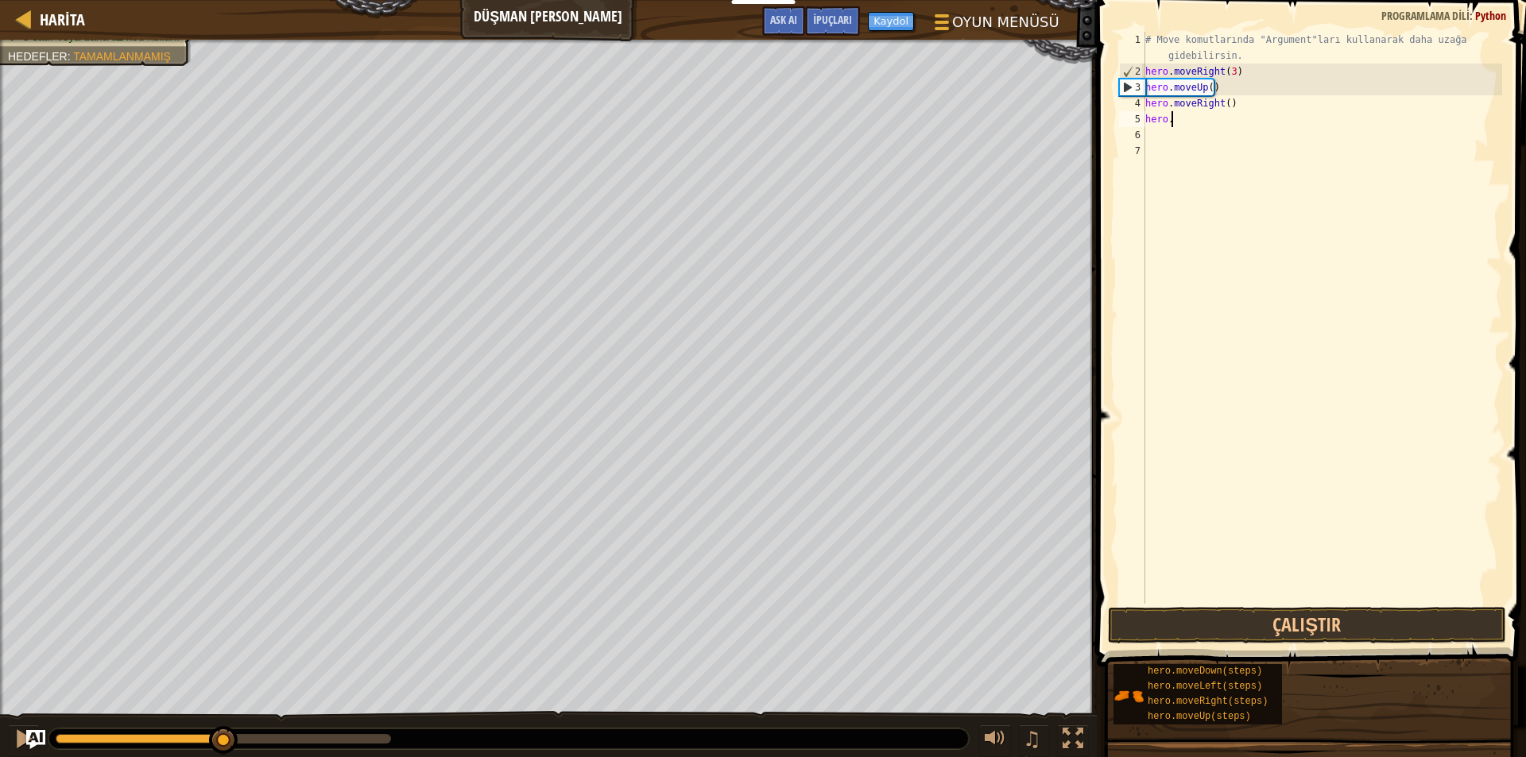
type textarea "h"
type textarea "m"
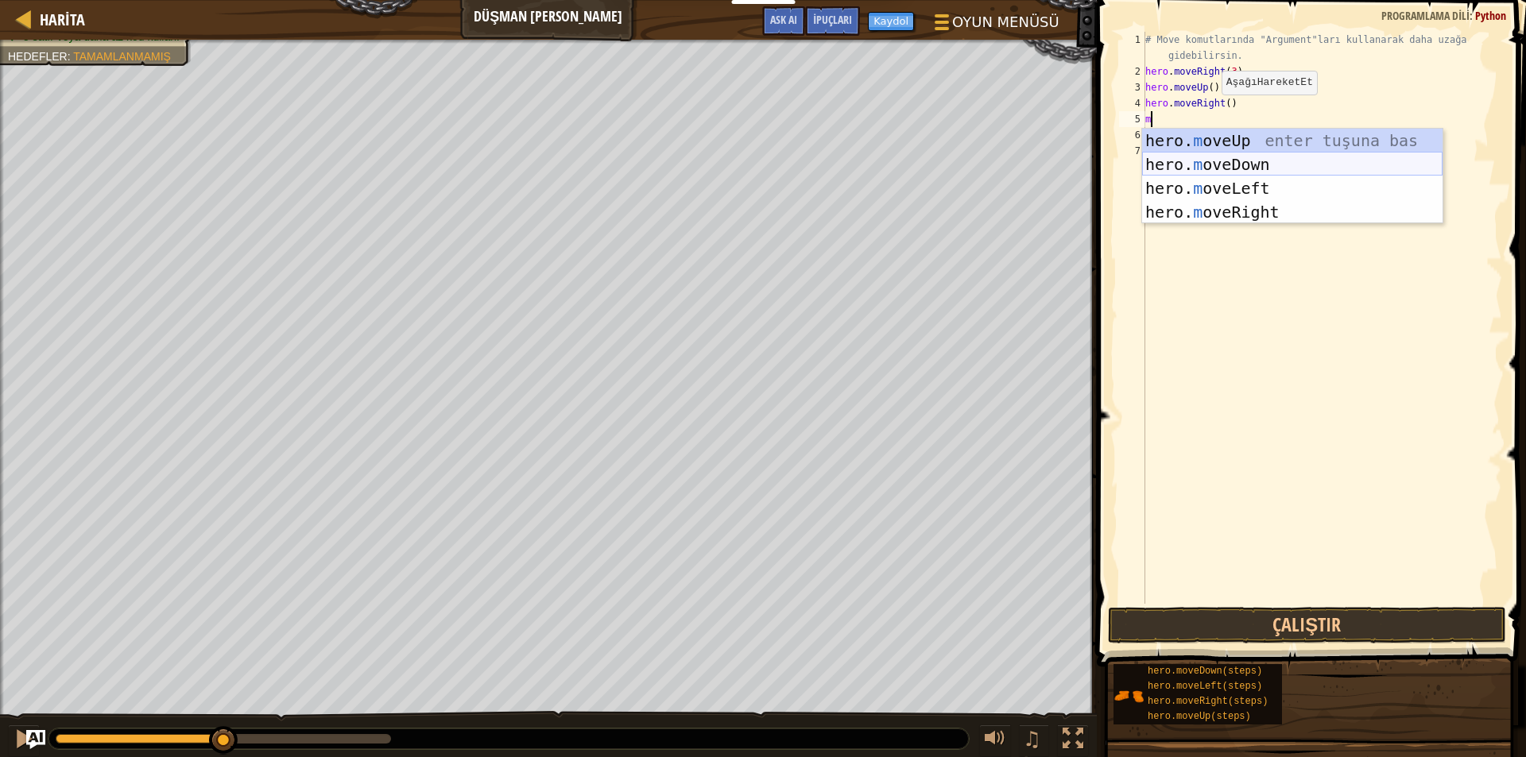
click at [1175, 161] on div "hero. m oveUp enter tuşuna bas hero. m oveDown enter tuşuna bas hero. [PERSON_N…" at bounding box center [1292, 200] width 300 height 143
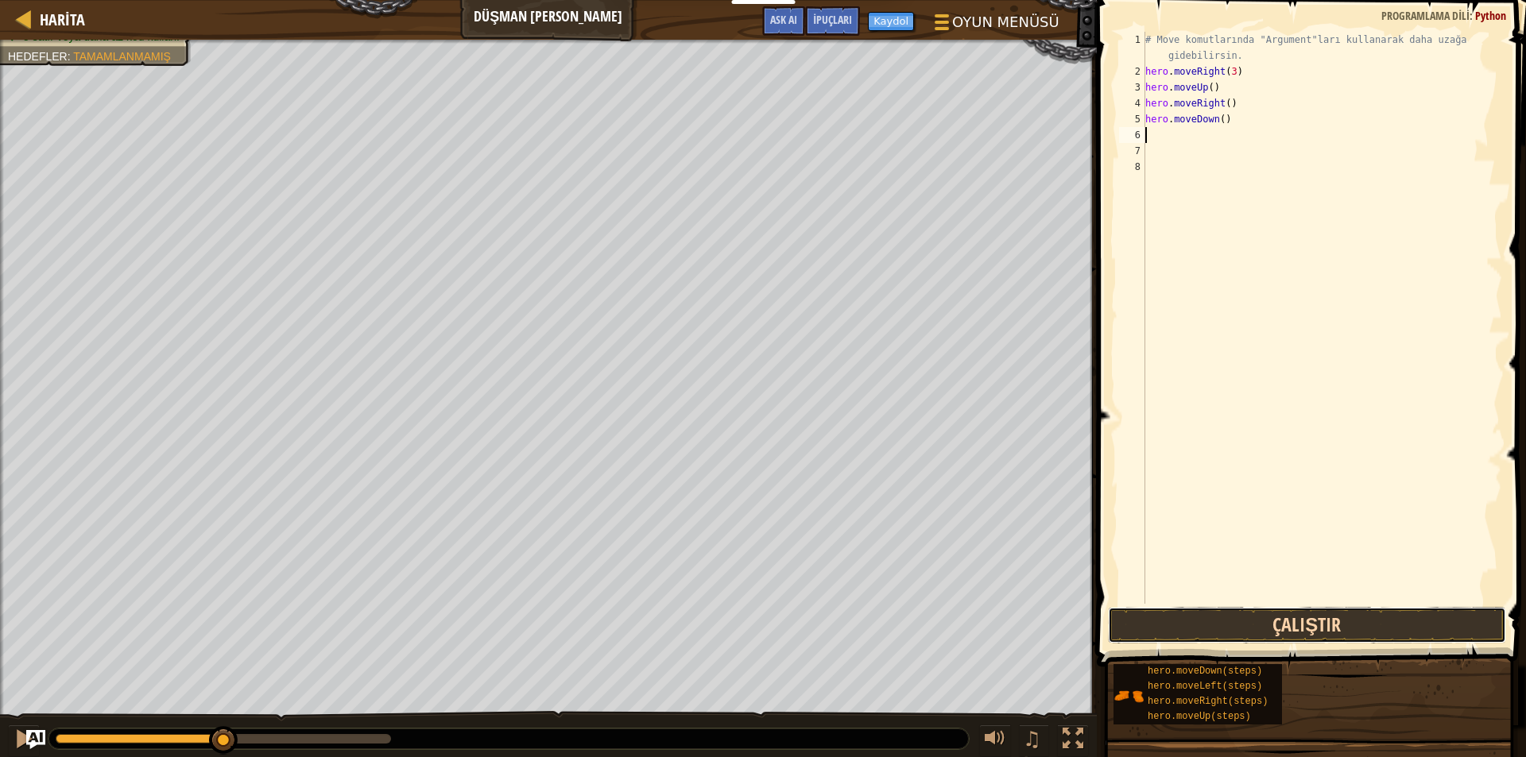
click at [1132, 626] on button "Çalıştır" at bounding box center [1307, 625] width 398 height 37
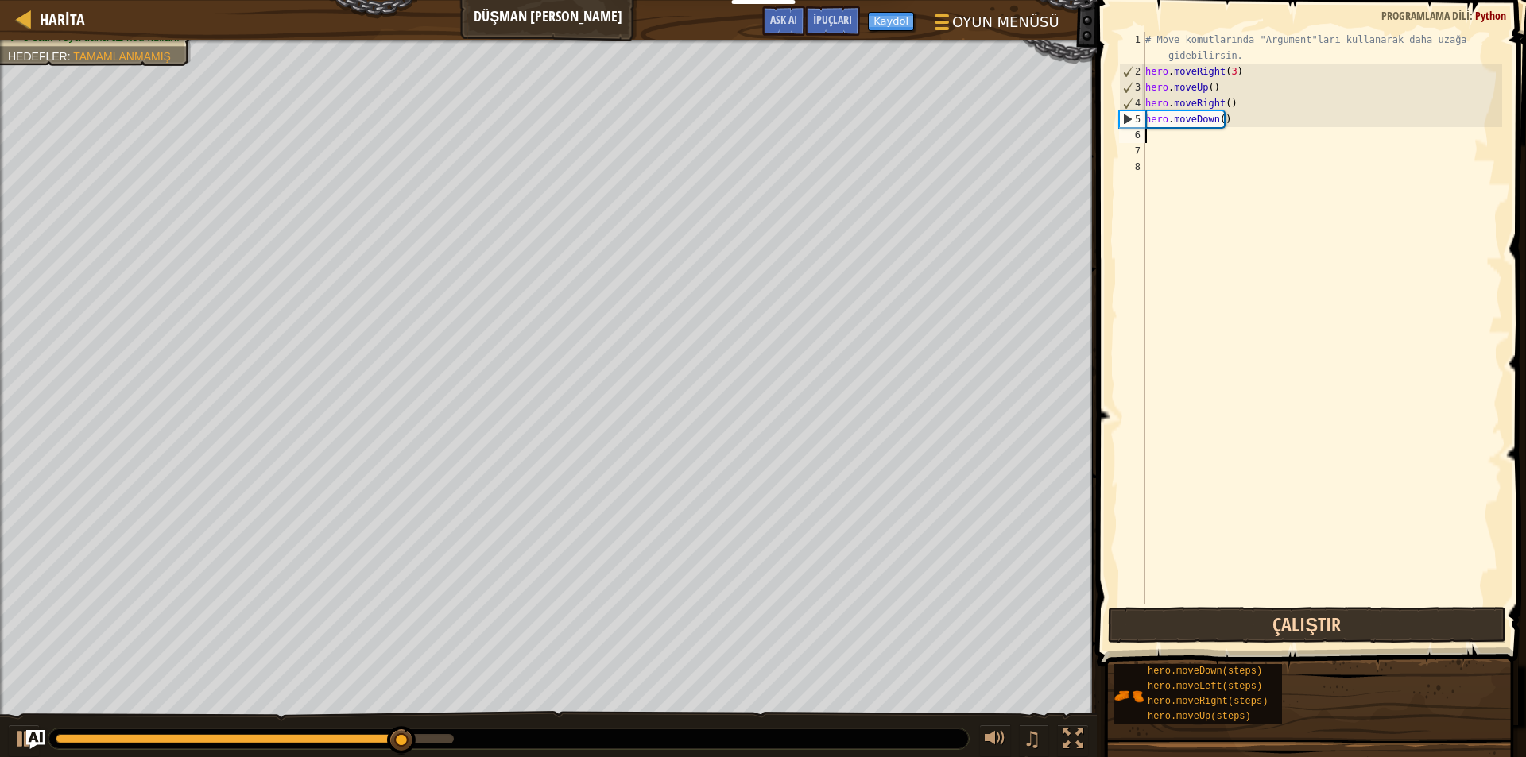
type textarea "h"
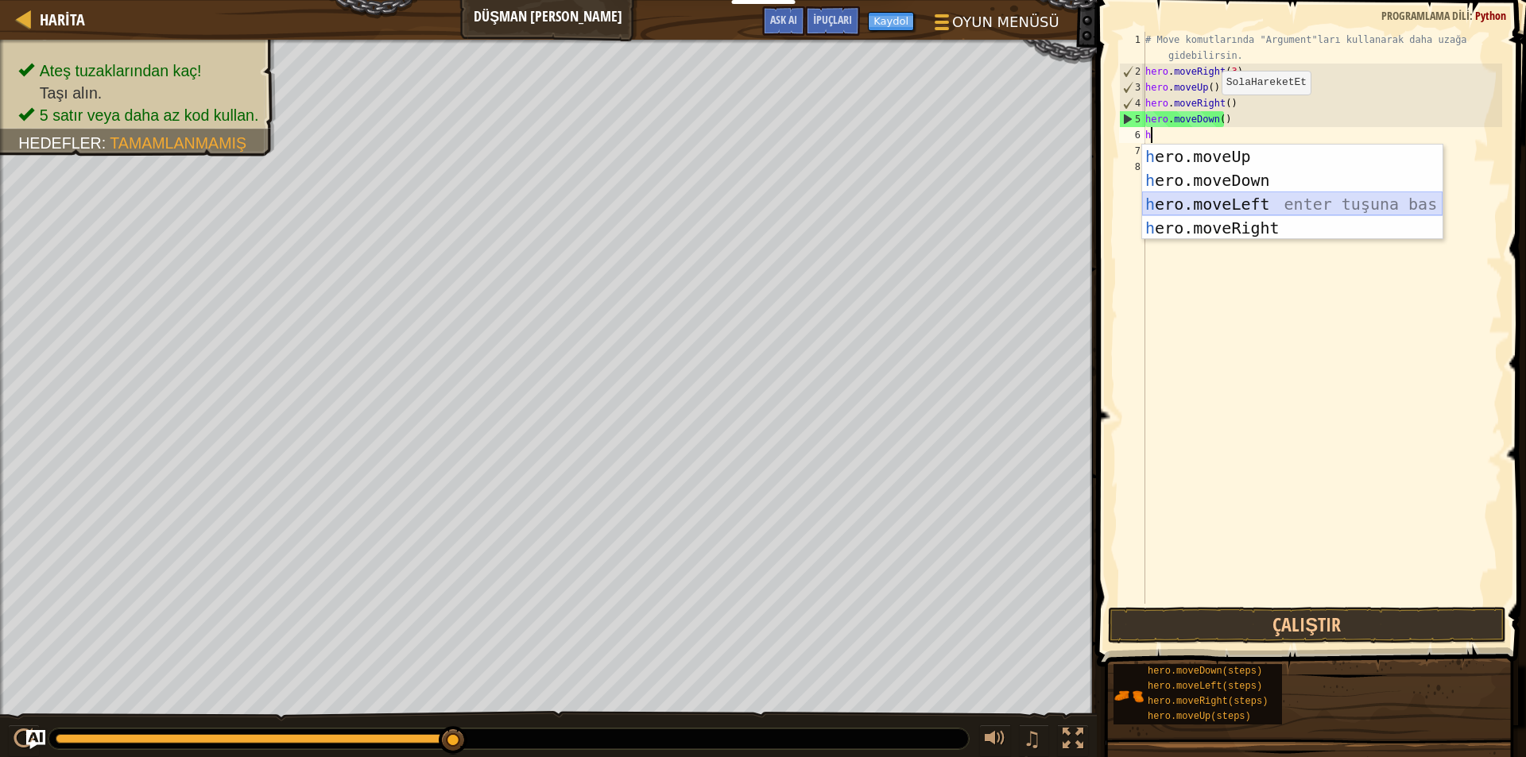
click at [1179, 199] on div "h ero.moveUp enter tuşuna bas h ero.moveDown enter tuşuna bas h ero.moveLeft en…" at bounding box center [1292, 216] width 300 height 143
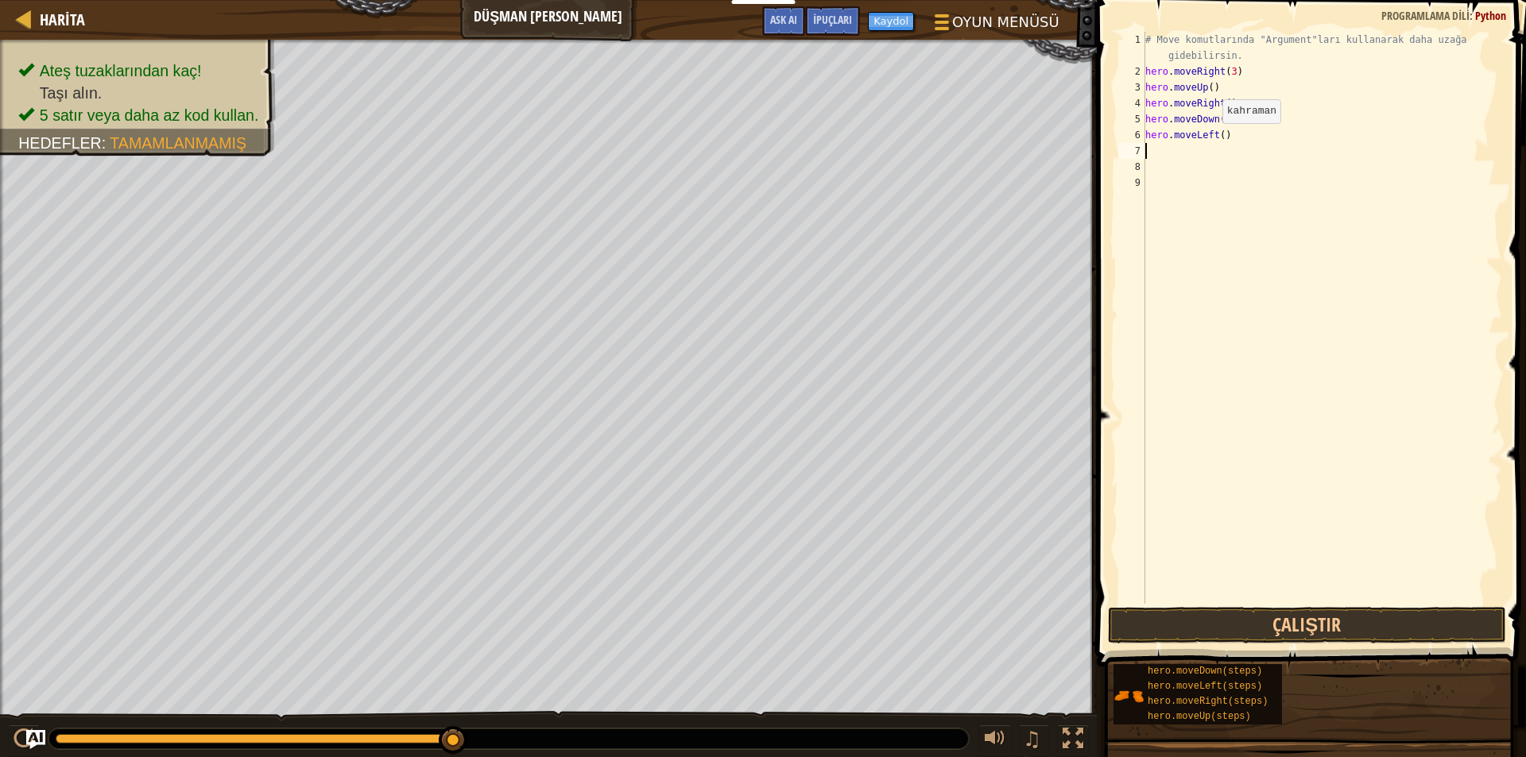
click at [1209, 139] on div "# Move komutlarında "Argument"ları kullanarak daha uzağa gidebilirsin. hero . m…" at bounding box center [1322, 342] width 360 height 620
type textarea "t"
type textarea "m"
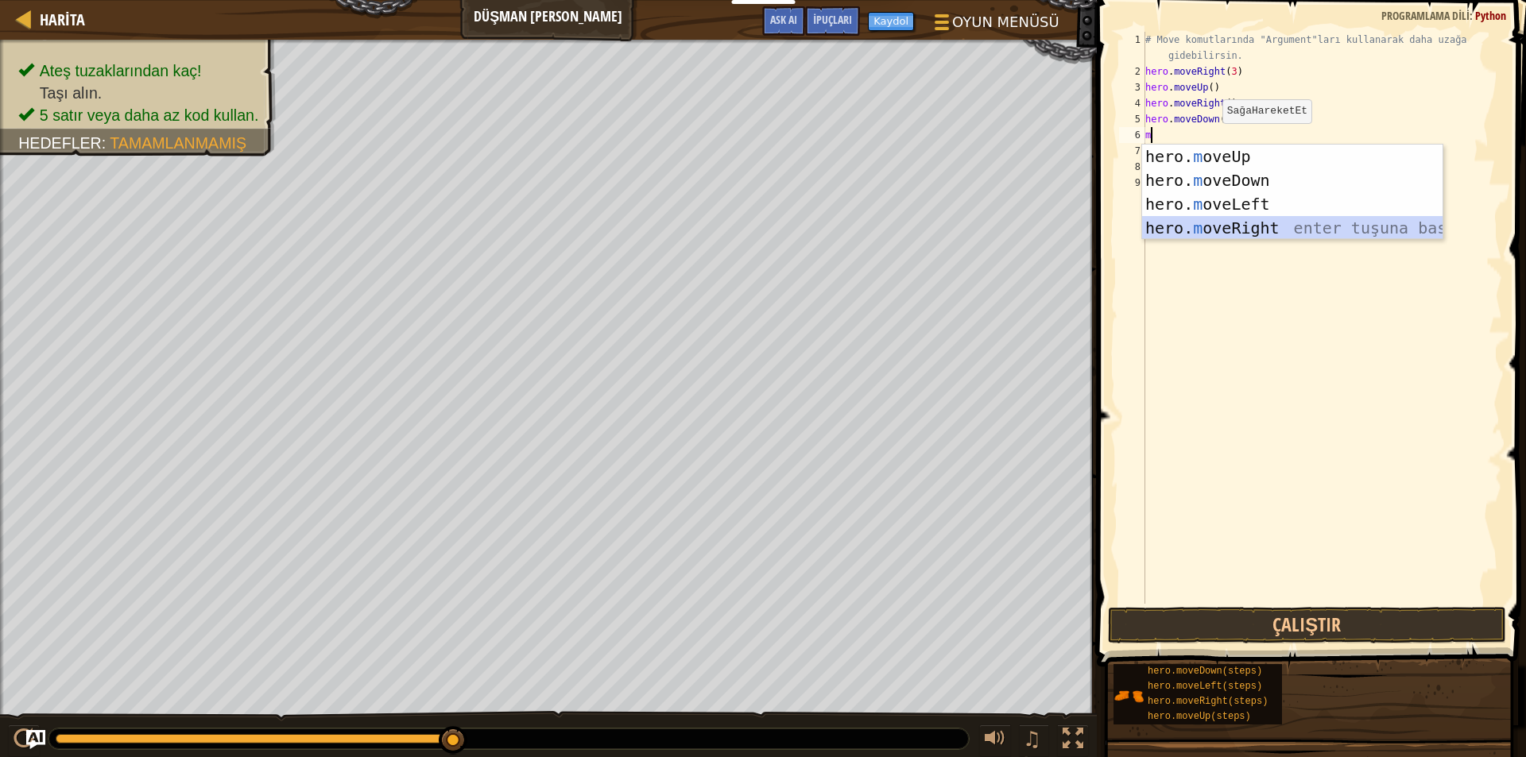
click at [1276, 230] on div "hero. m oveUp enter tuşuna bas hero. m oveDown enter tuşuna bas hero. [PERSON_N…" at bounding box center [1292, 216] width 300 height 143
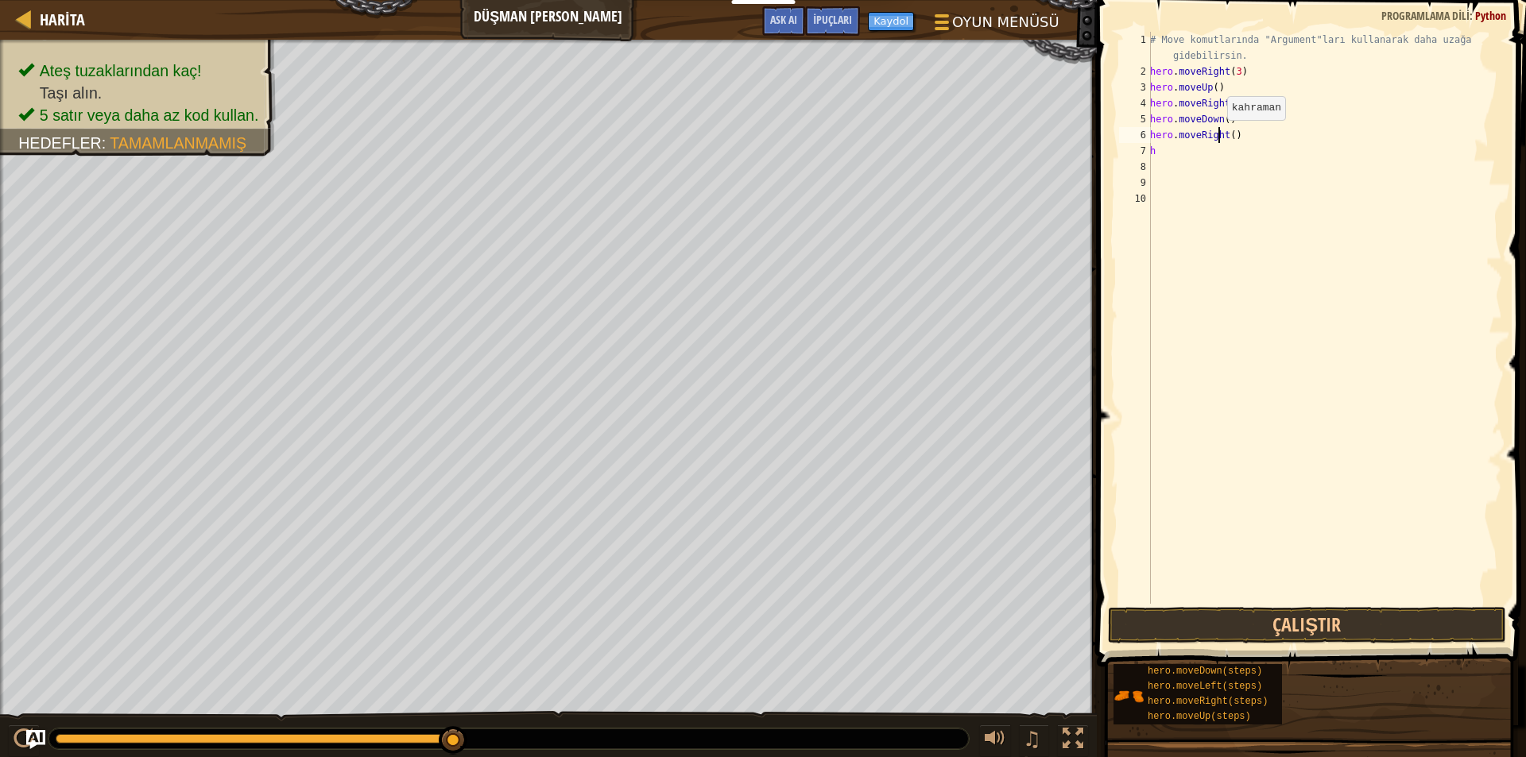
click at [1218, 136] on div "# Move komutlarında "Argument"ları kullanarak daha uzağa gidebilirsin. hero . m…" at bounding box center [1324, 342] width 355 height 620
click at [1235, 134] on div "# Move komutlarında "Argument"ları kullanarak daha uzağa gidebilirsin. hero . m…" at bounding box center [1324, 342] width 355 height 620
type textarea "h"
click at [1164, 153] on div "# Move komutlarında "Argument"ları kullanarak daha uzağa gidebilirsin. hero . m…" at bounding box center [1324, 342] width 355 height 620
type textarea "h"
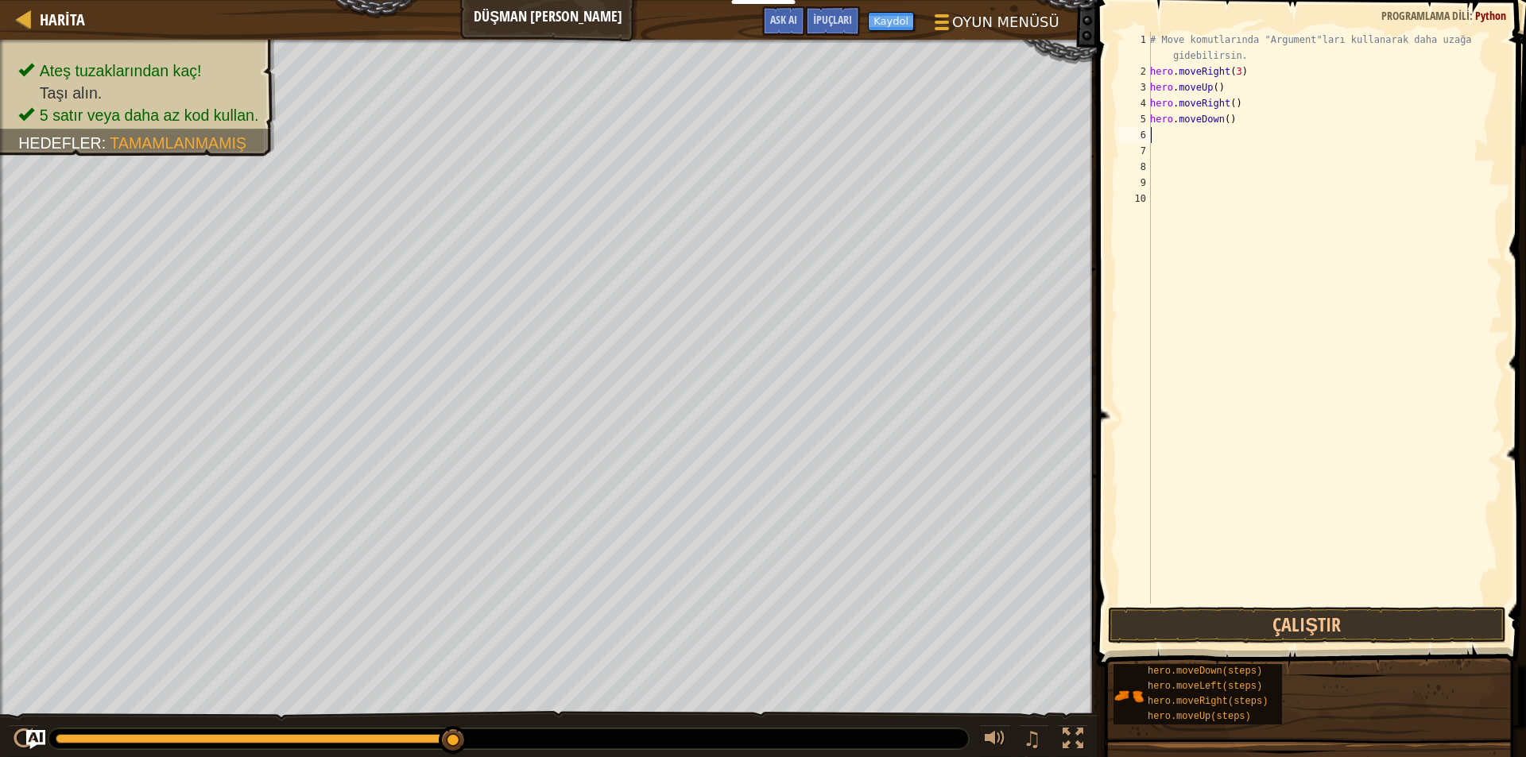
click at [1165, 136] on div "# Move komutlarında "Argument"ları kullanarak daha uzağa gidebilirsin. hero . m…" at bounding box center [1324, 342] width 355 height 620
type textarea "h"
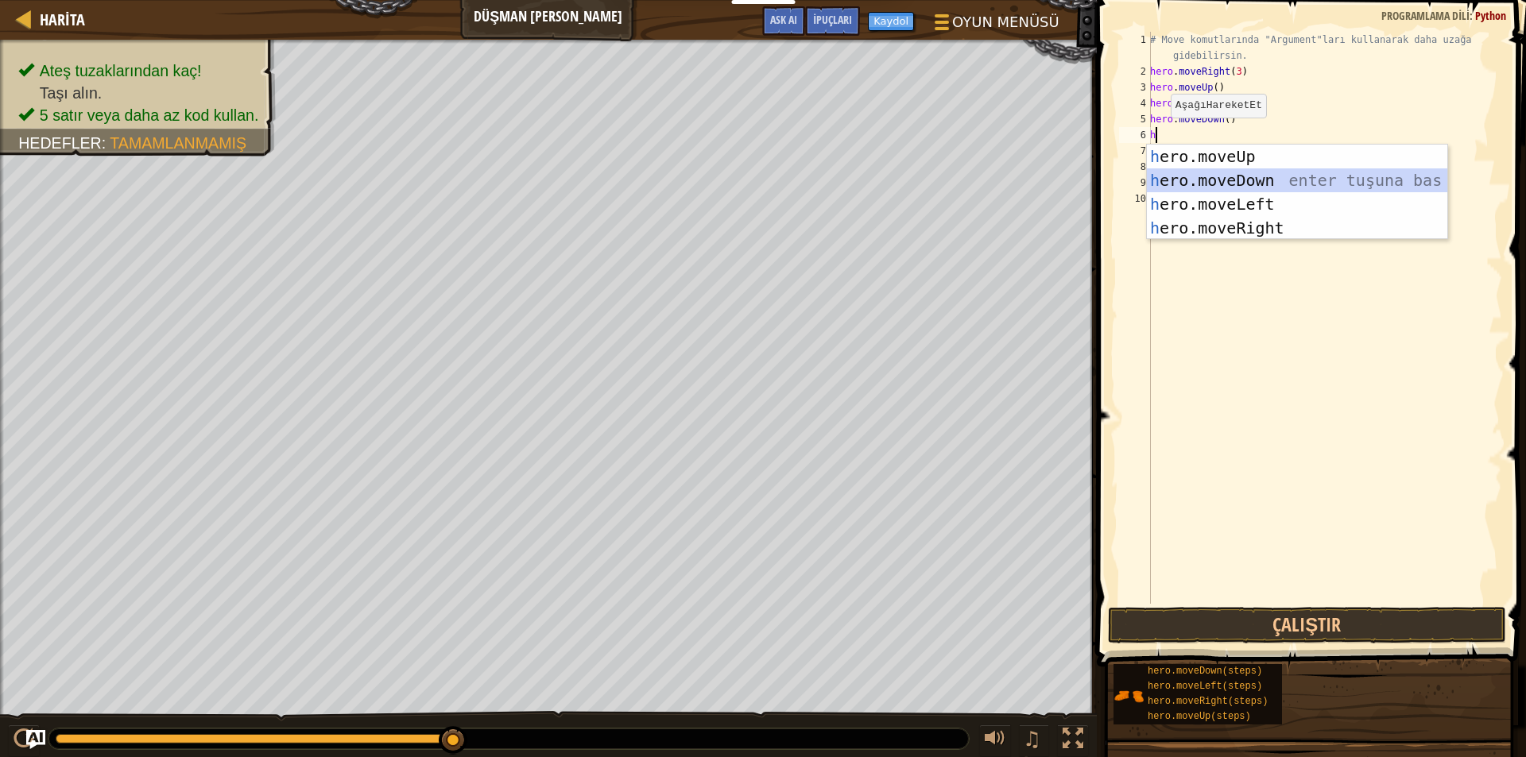
click at [1157, 176] on div "h ero.moveUp enter tuşuna bas h ero.moveDown enter tuşuna bas h ero.moveLeft en…" at bounding box center [1297, 216] width 300 height 143
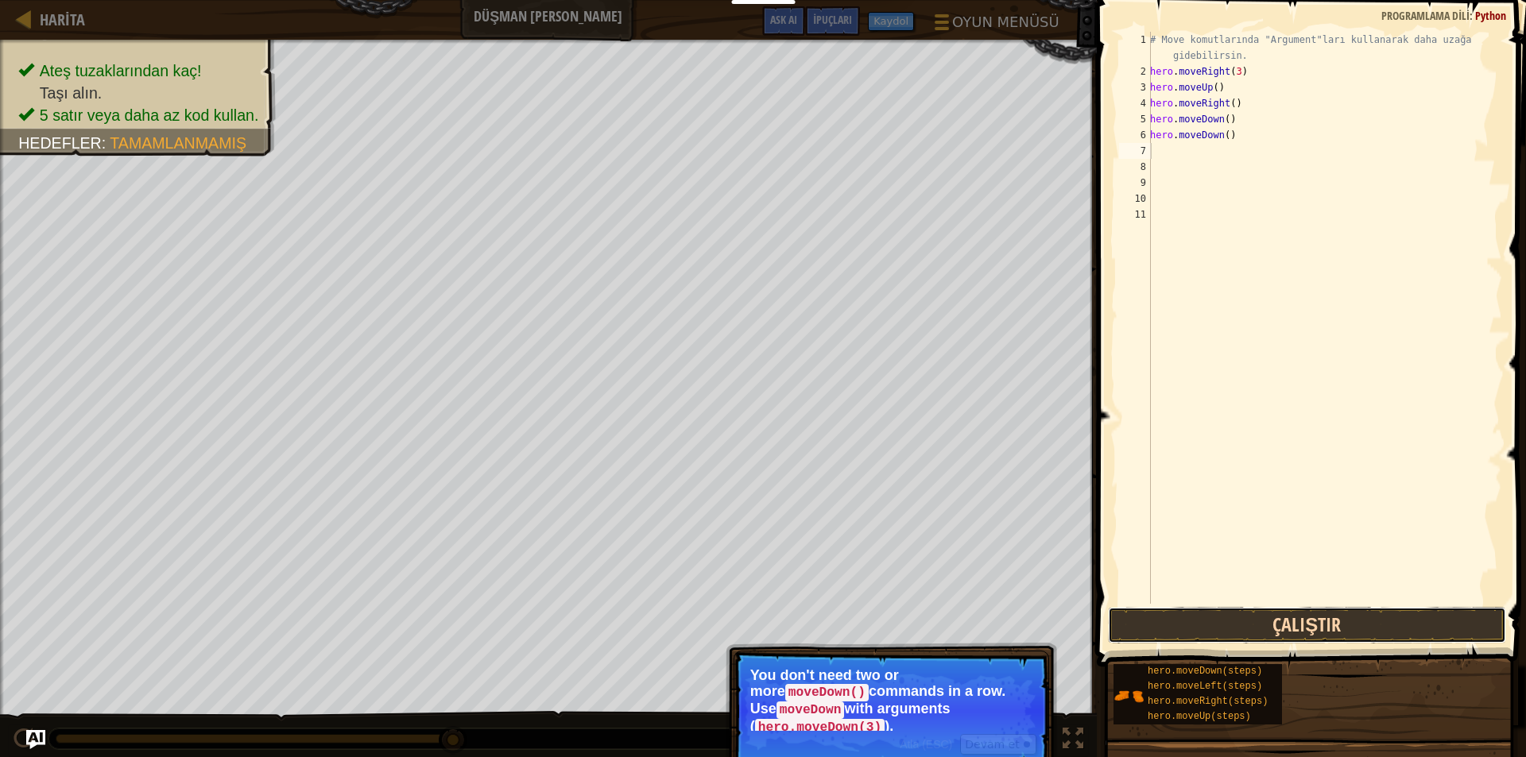
click at [1387, 613] on button "Çalıştır" at bounding box center [1307, 625] width 398 height 37
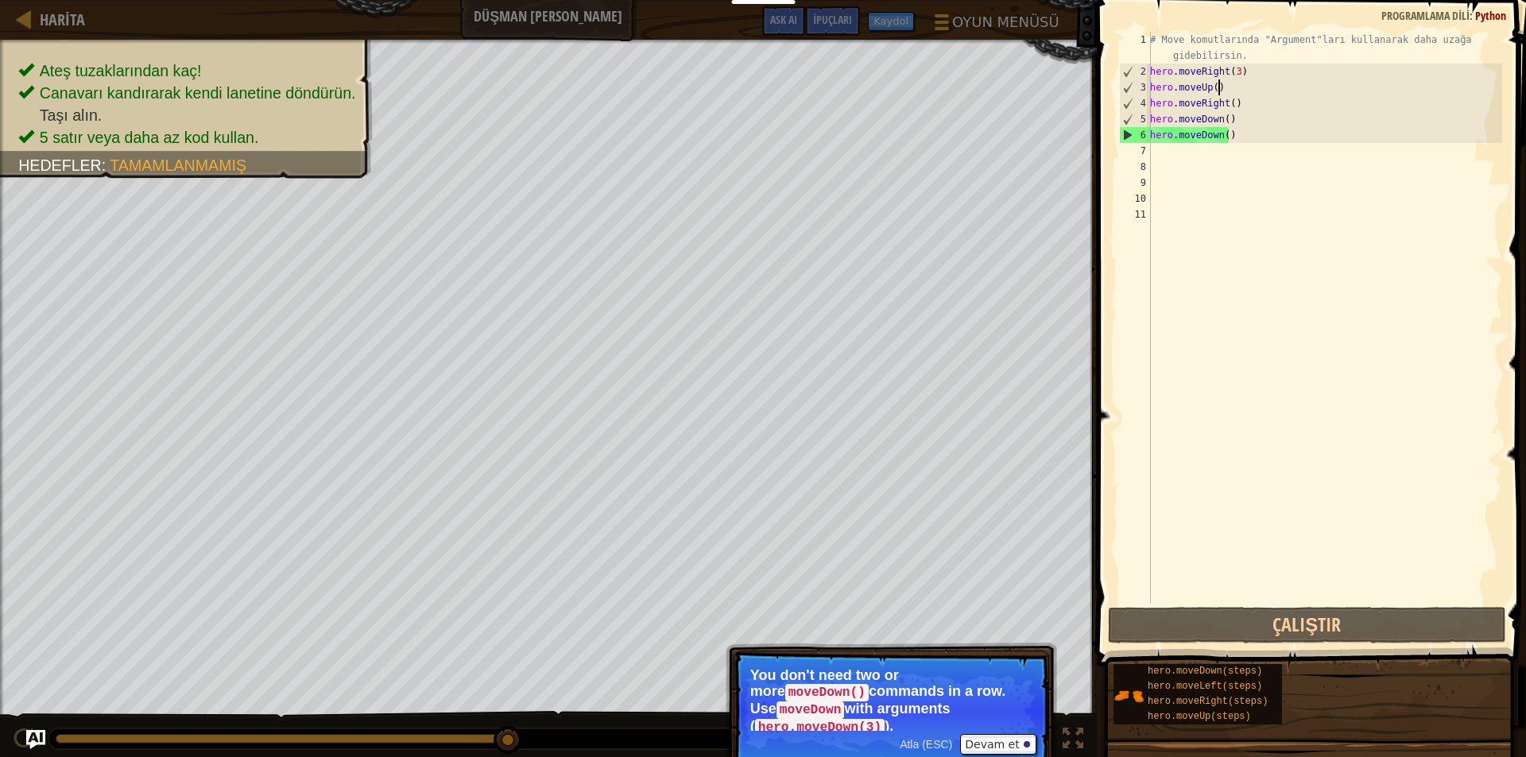
click at [1236, 87] on div "# Move komutlarında "Argument"ları kullanarak daha uzağa gidebilirsin. hero . m…" at bounding box center [1324, 342] width 355 height 620
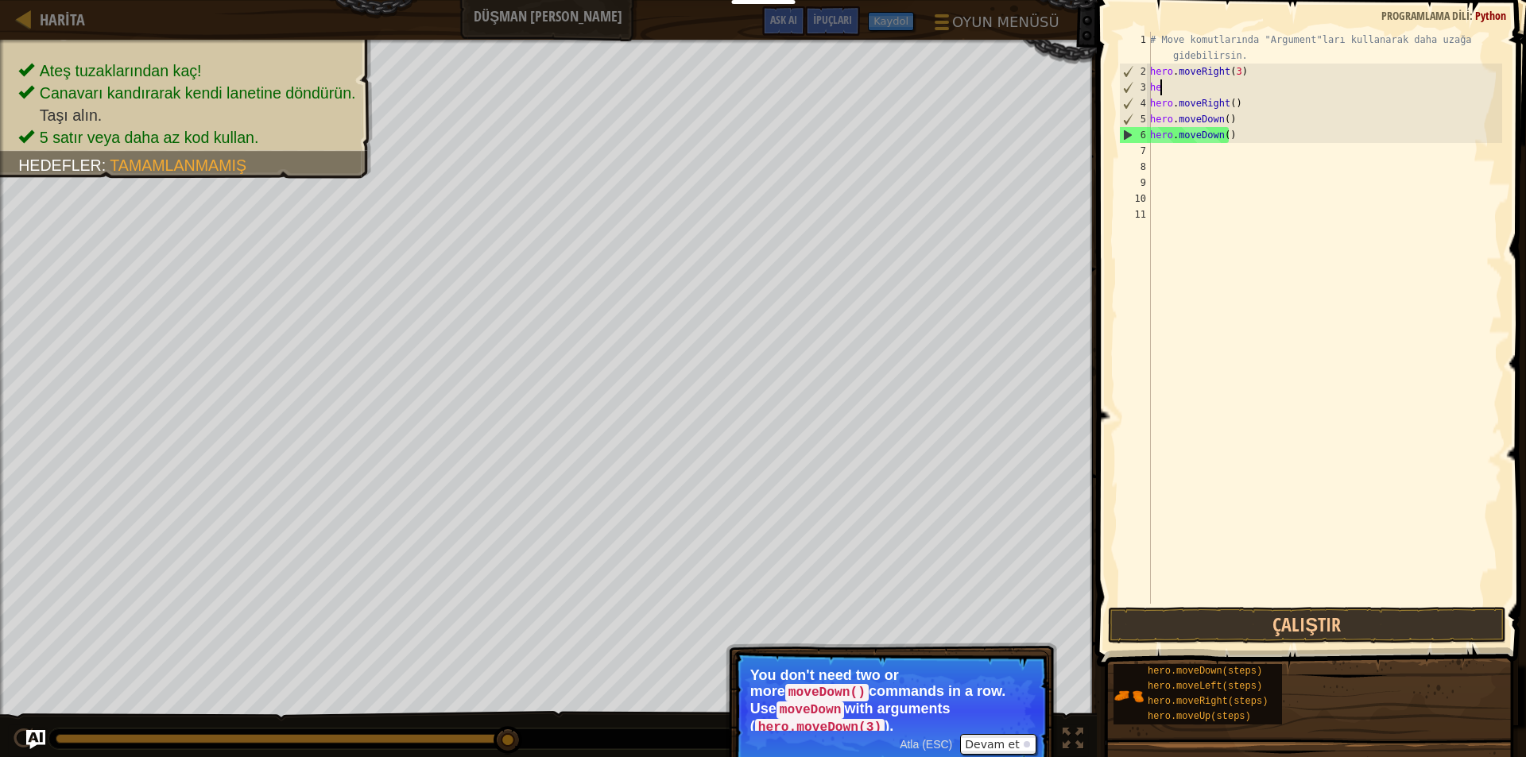
type textarea "h"
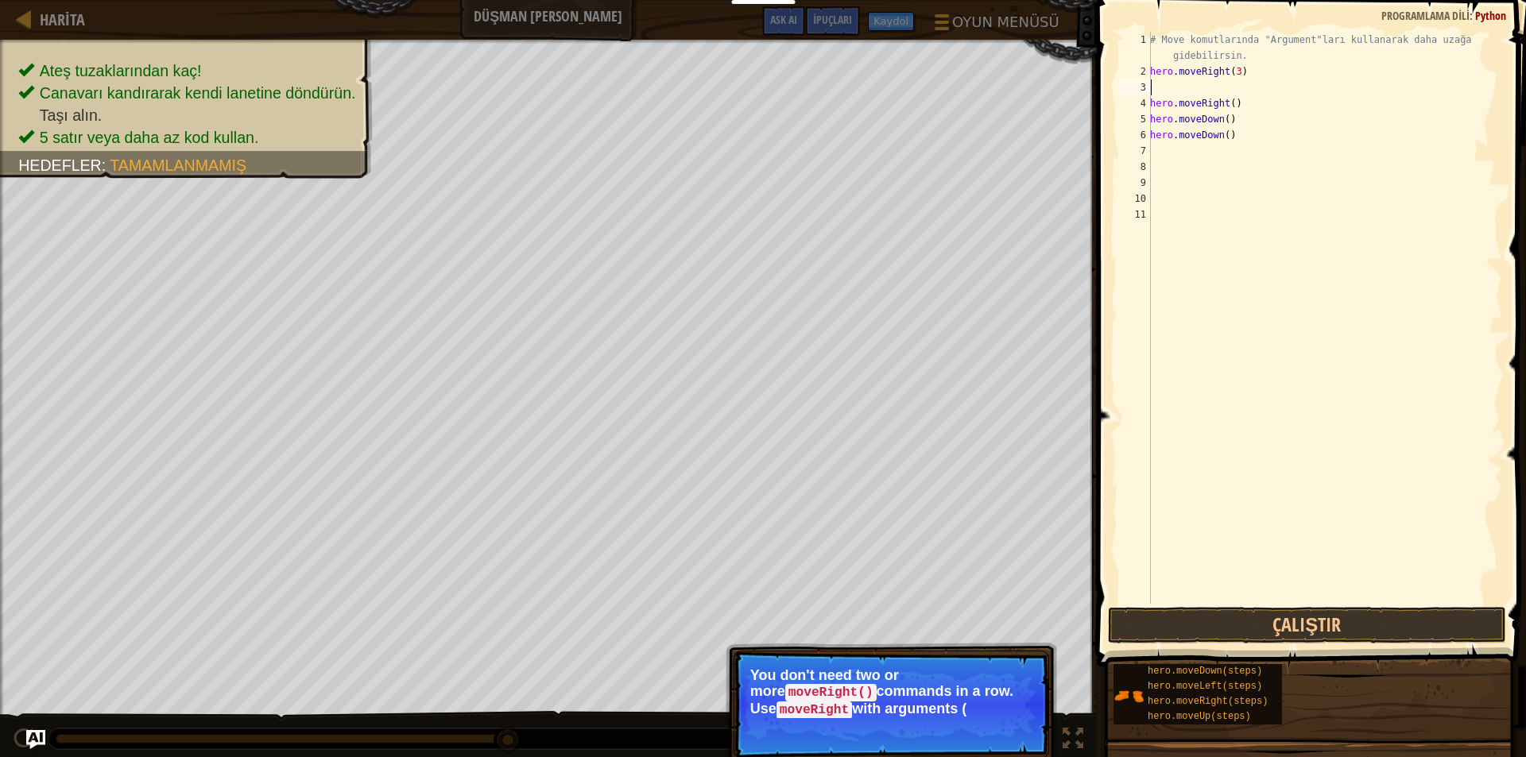
type textarea "m"
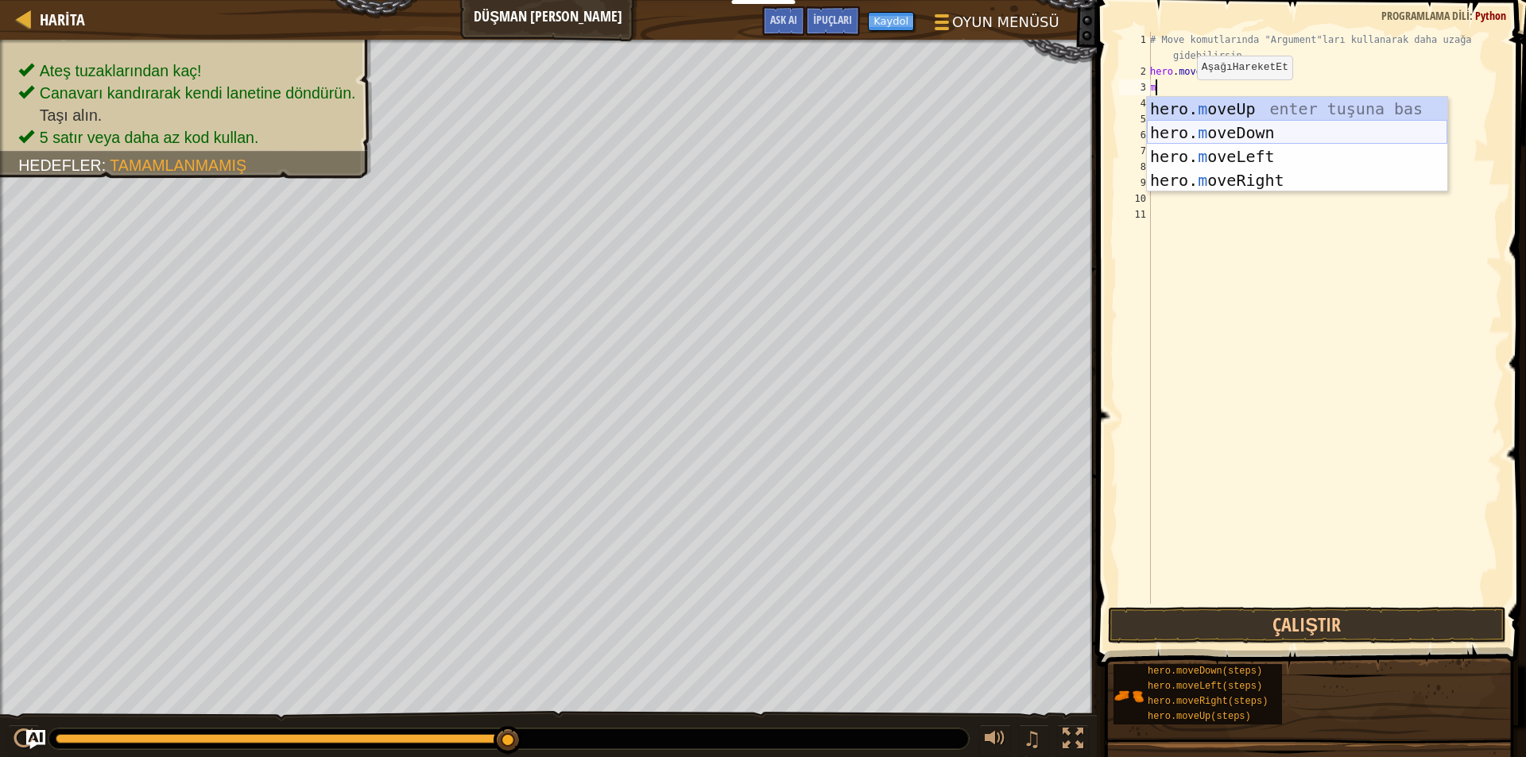
click at [1187, 128] on div "hero. m oveUp enter tuşuna bas hero. m oveDown enter tuşuna bas hero. [PERSON_N…" at bounding box center [1297, 168] width 300 height 143
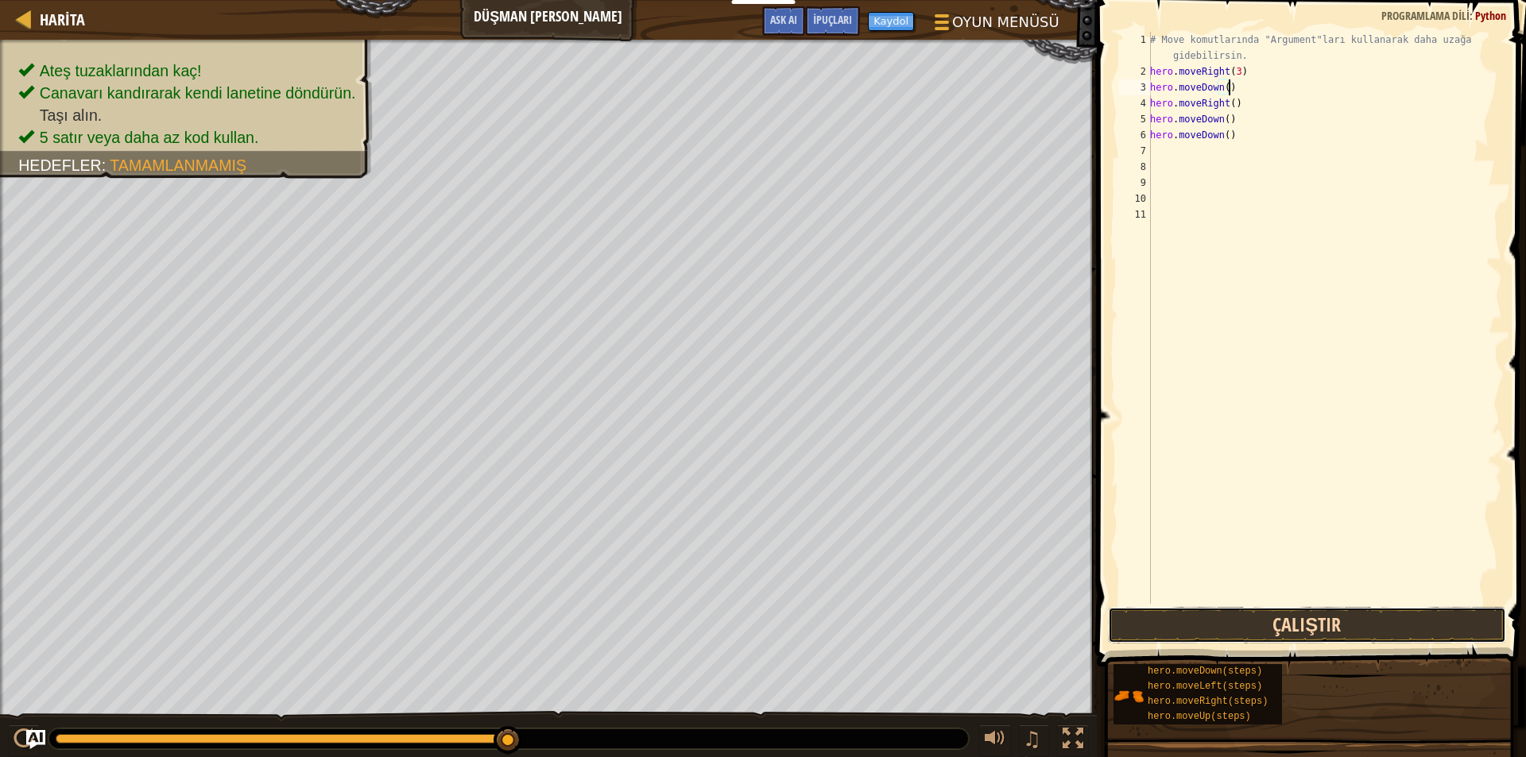
click at [1135, 620] on button "Çalıştır" at bounding box center [1307, 625] width 398 height 37
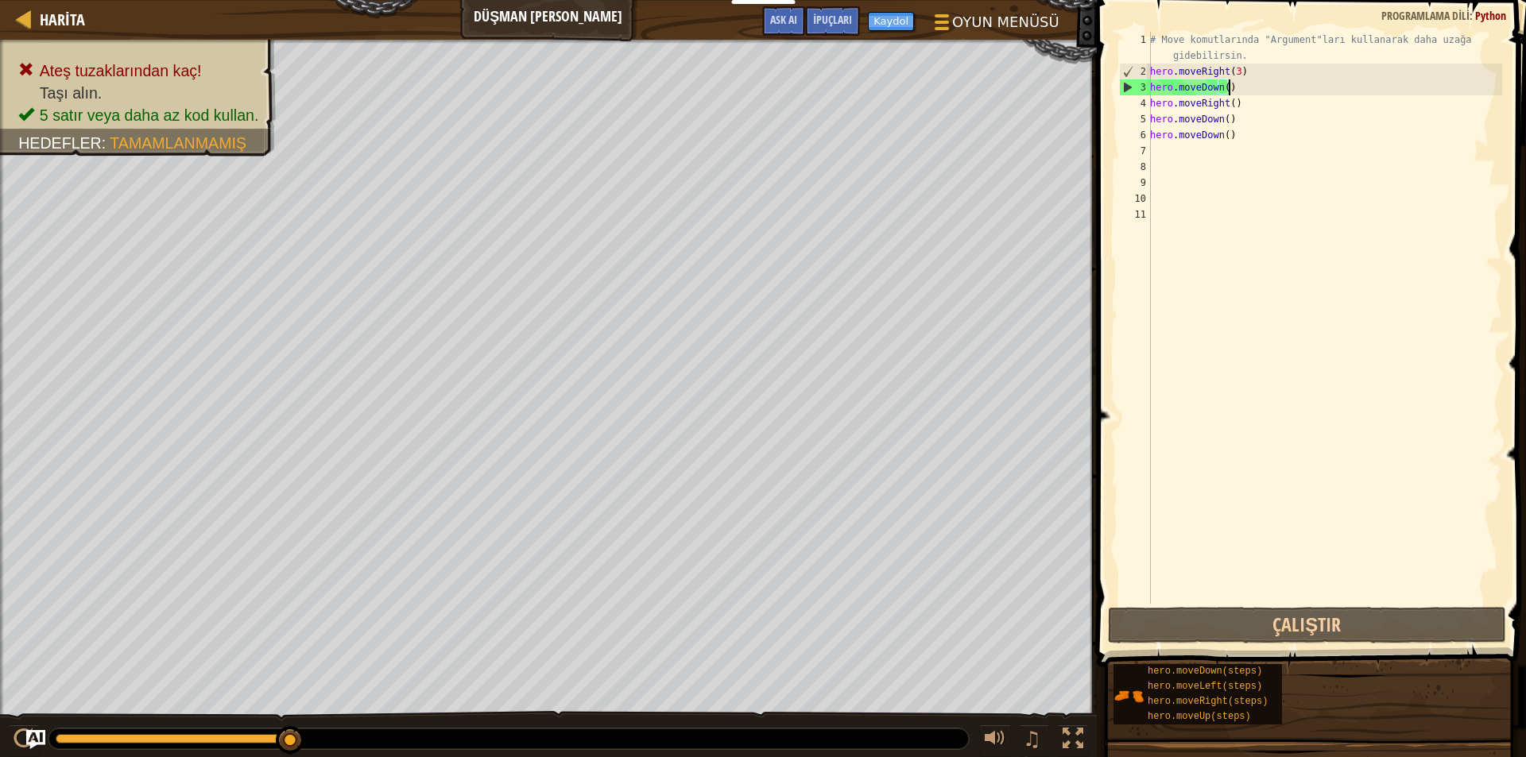
click at [1255, 83] on div "# Move komutlarında "Argument"ları kullanarak daha uzağa gidebilirsin. hero . m…" at bounding box center [1324, 342] width 355 height 620
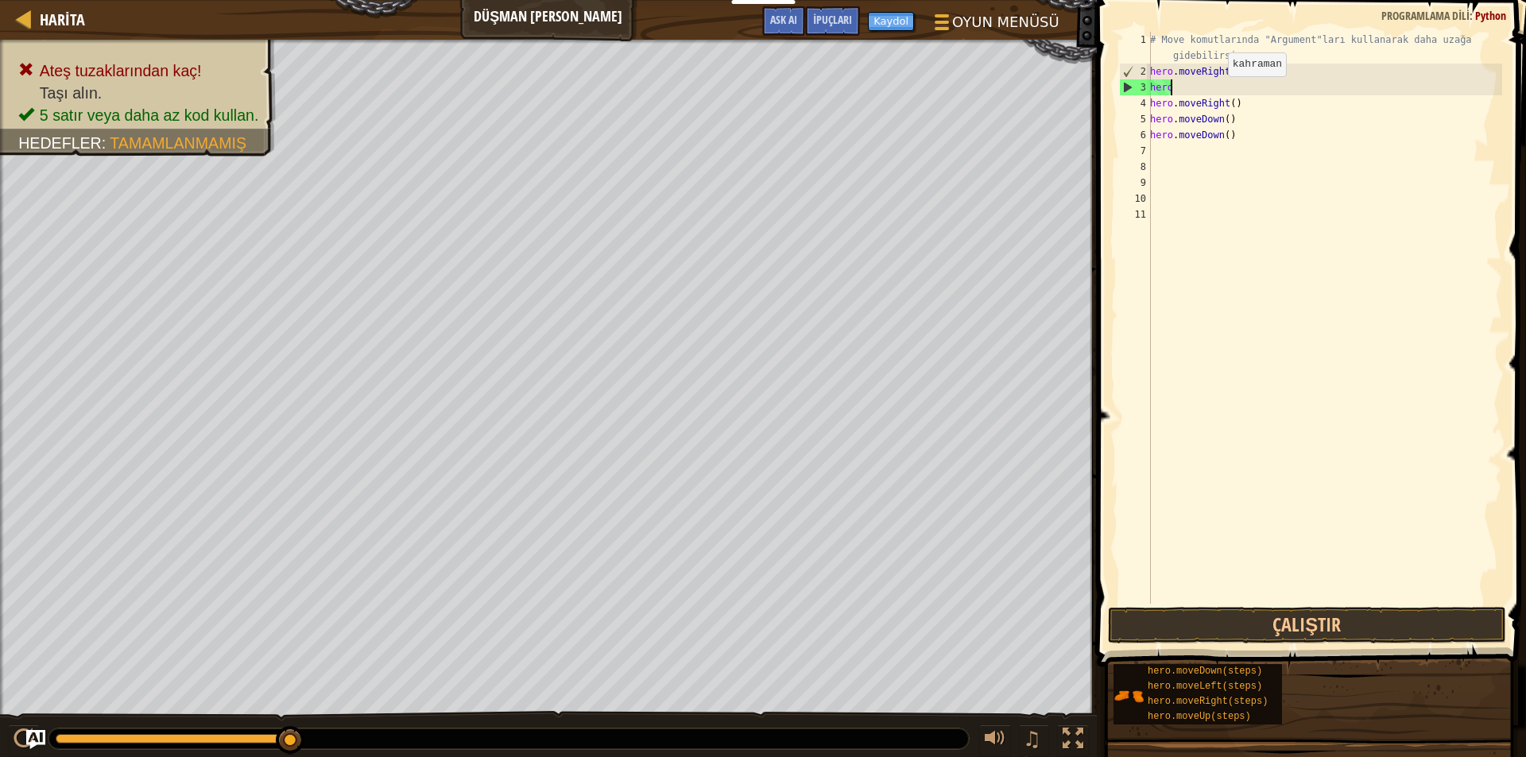
type textarea "h"
type textarea "m"
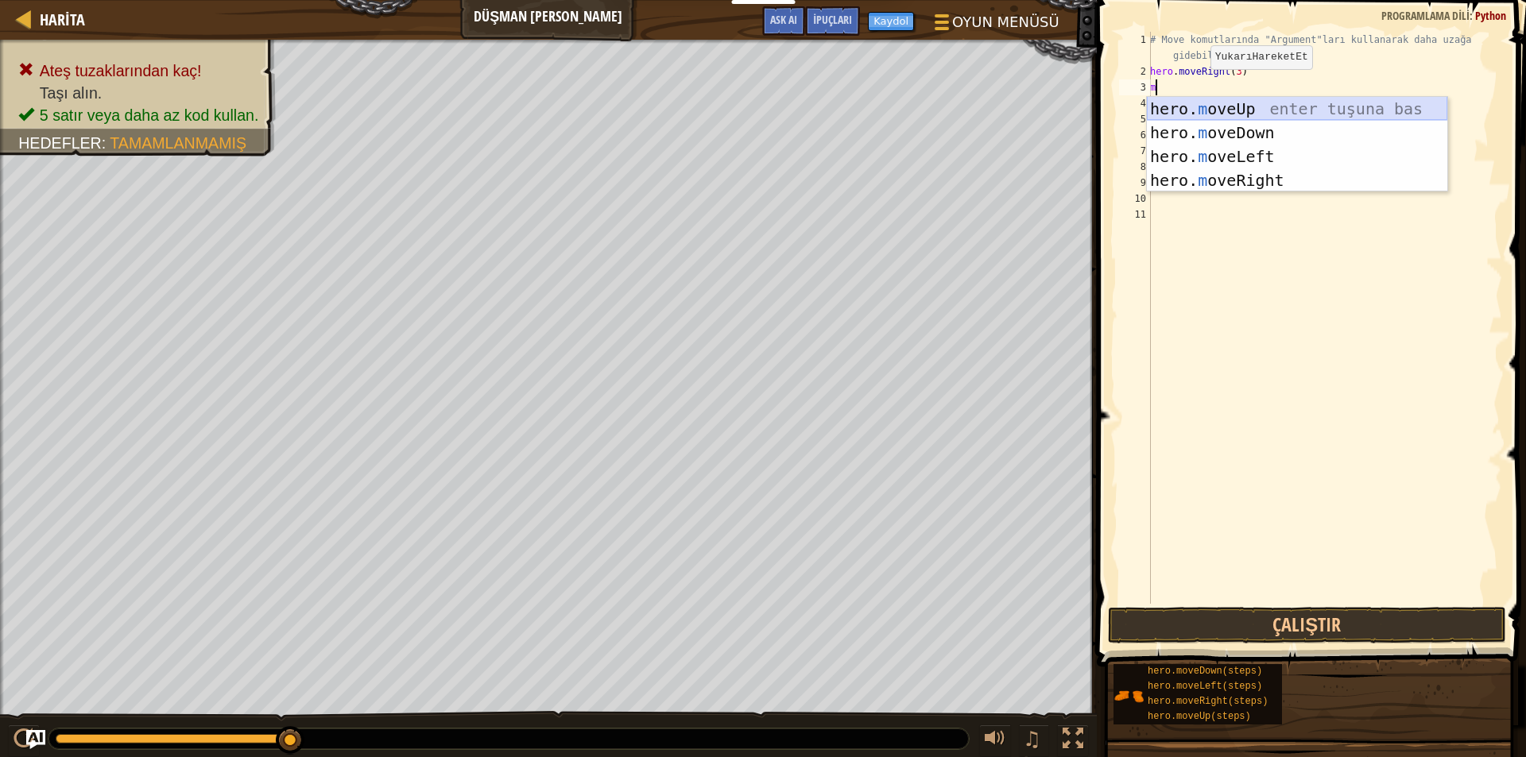
click at [1238, 114] on div "hero. m oveUp enter tuşuna bas hero. m oveDown enter tuşuna bas hero. [PERSON_N…" at bounding box center [1297, 168] width 300 height 143
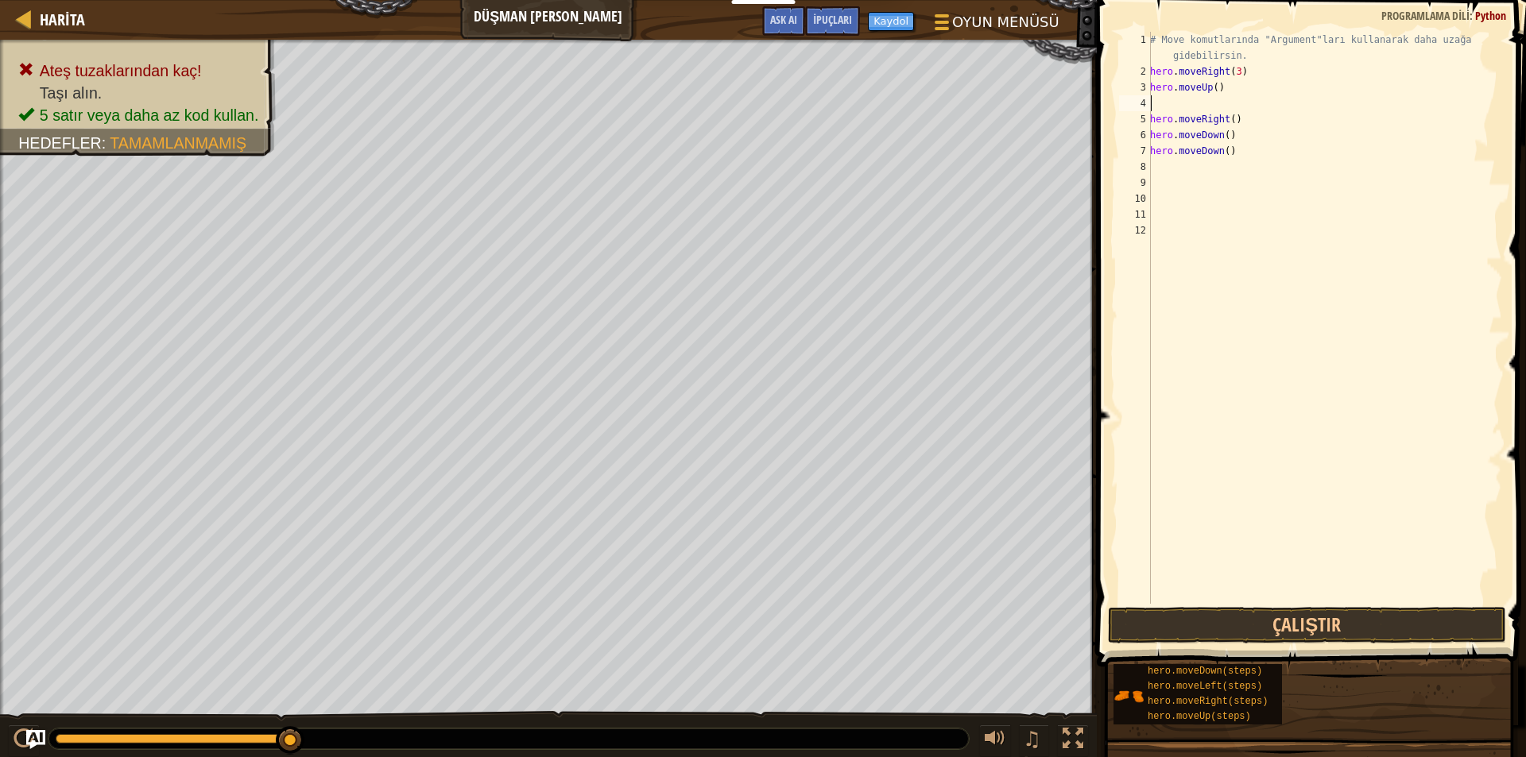
type textarea "hero.moveUp()"
click at [1203, 151] on div "# Move komutlarında "Argument"ları kullanarak daha uzağa gidebilirsin. hero . m…" at bounding box center [1324, 342] width 355 height 620
click at [1241, 616] on button "Çalıştır" at bounding box center [1307, 625] width 398 height 37
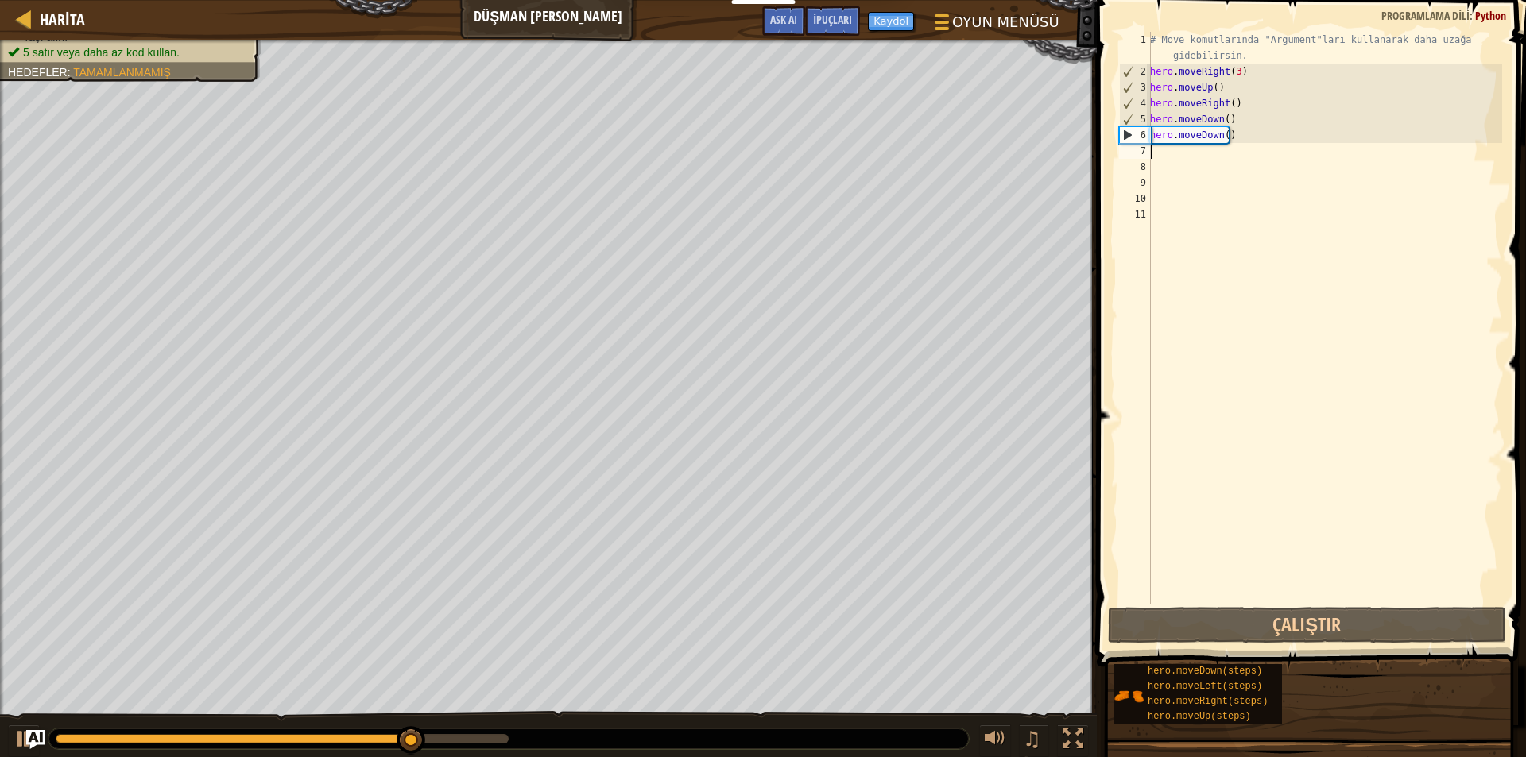
click at [1157, 157] on div "# Move komutlarında "Argument"ları kullanarak daha uzağa gidebilirsin. hero . m…" at bounding box center [1324, 342] width 355 height 620
type textarea "m"
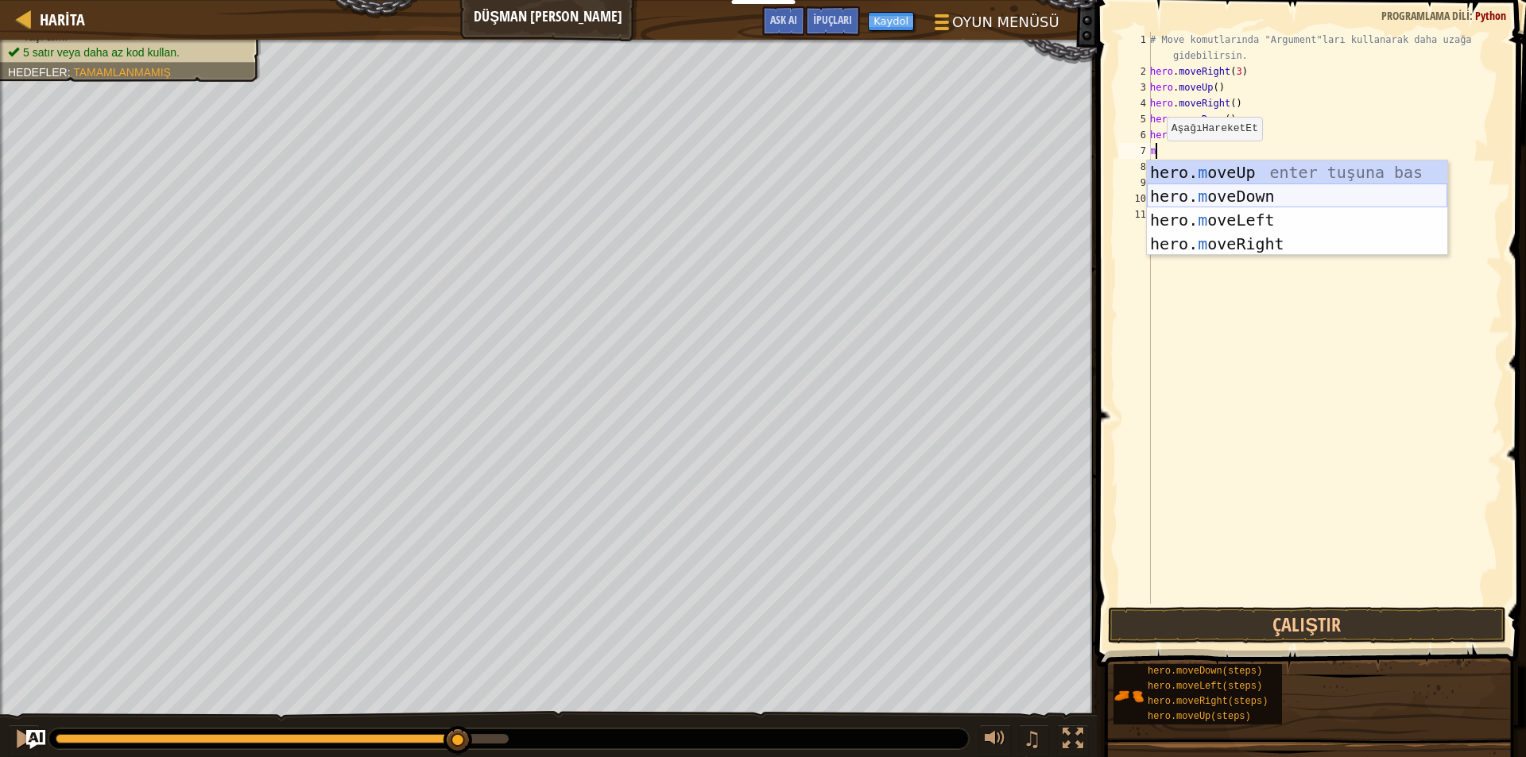
click at [1171, 199] on div "hero. m oveUp enter tuşuna bas hero. m oveDown enter tuşuna bas hero. [PERSON_N…" at bounding box center [1297, 232] width 300 height 143
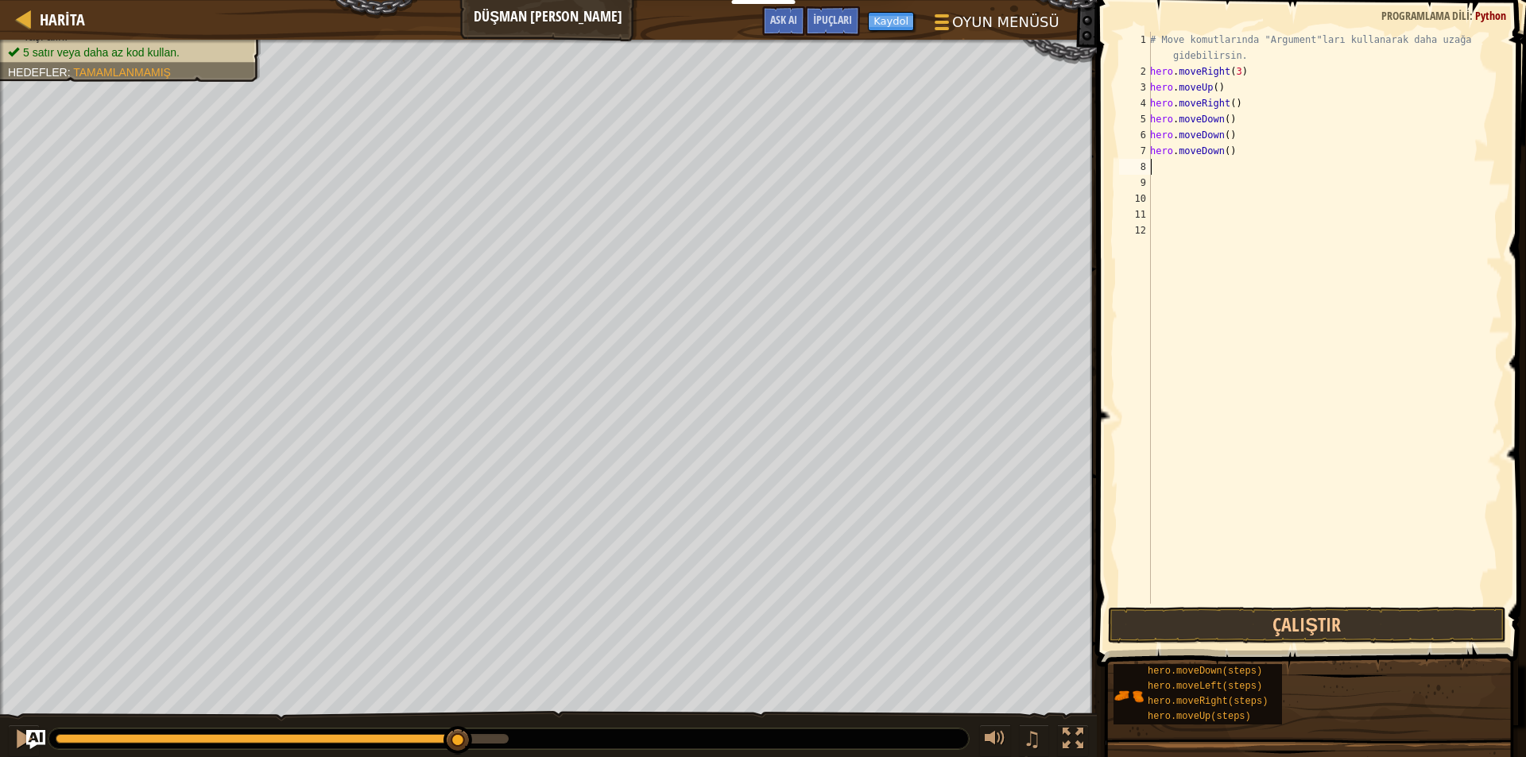
type textarea "m"
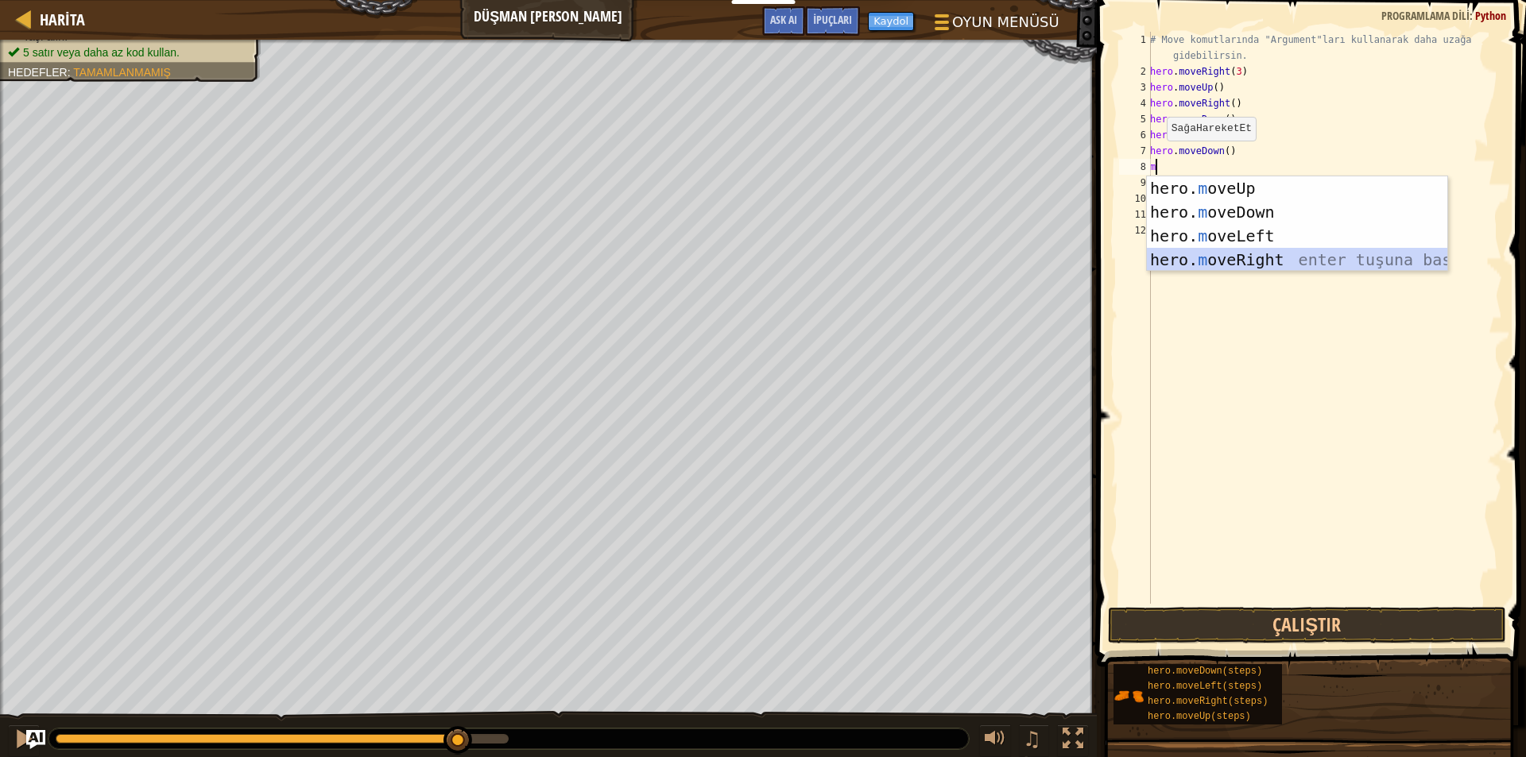
click at [1171, 257] on div "hero. m oveUp enter tuşuna bas hero. m oveDown enter tuşuna bas hero. [PERSON_N…" at bounding box center [1297, 247] width 300 height 143
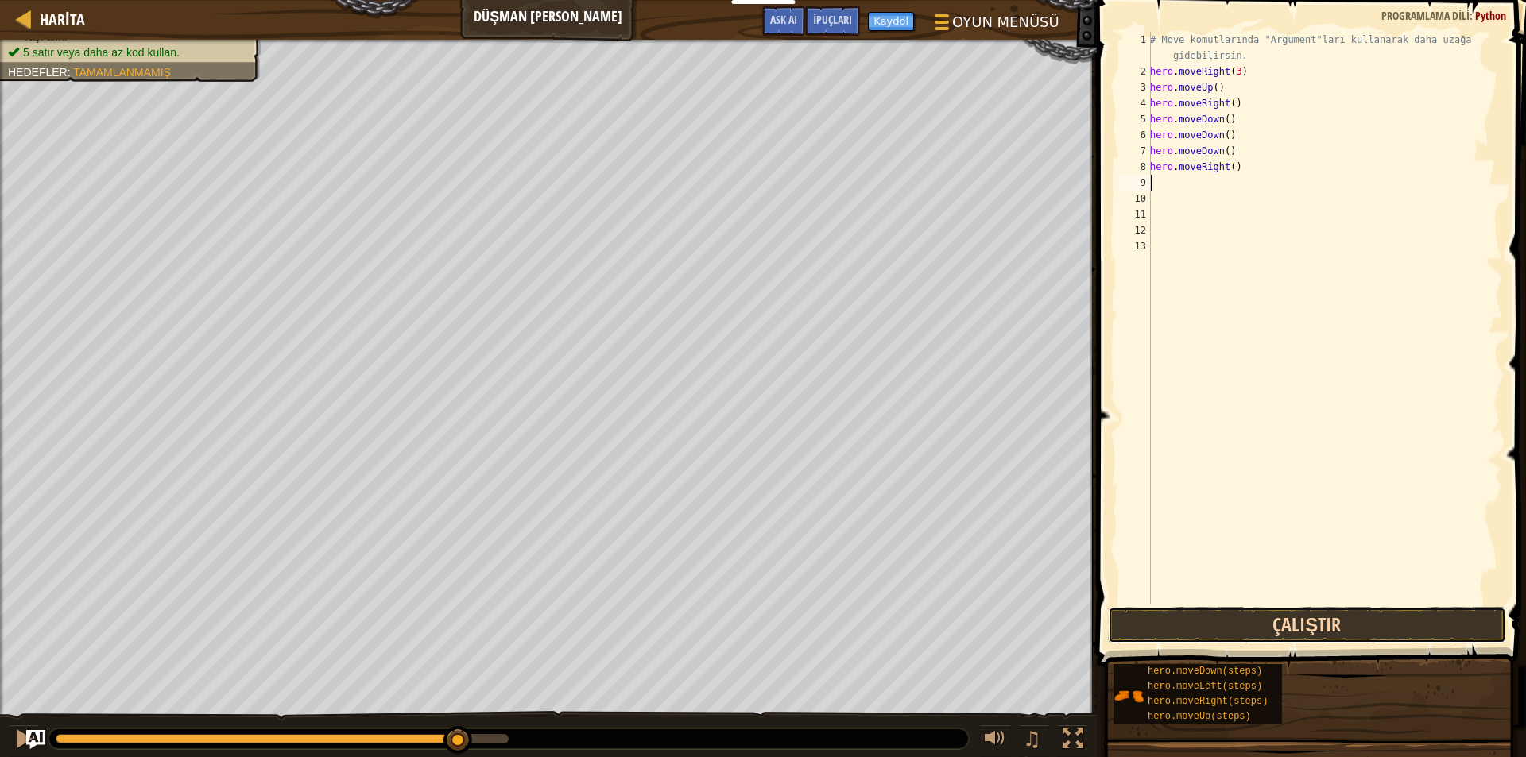
click at [1214, 625] on button "Çalıştır" at bounding box center [1307, 625] width 398 height 37
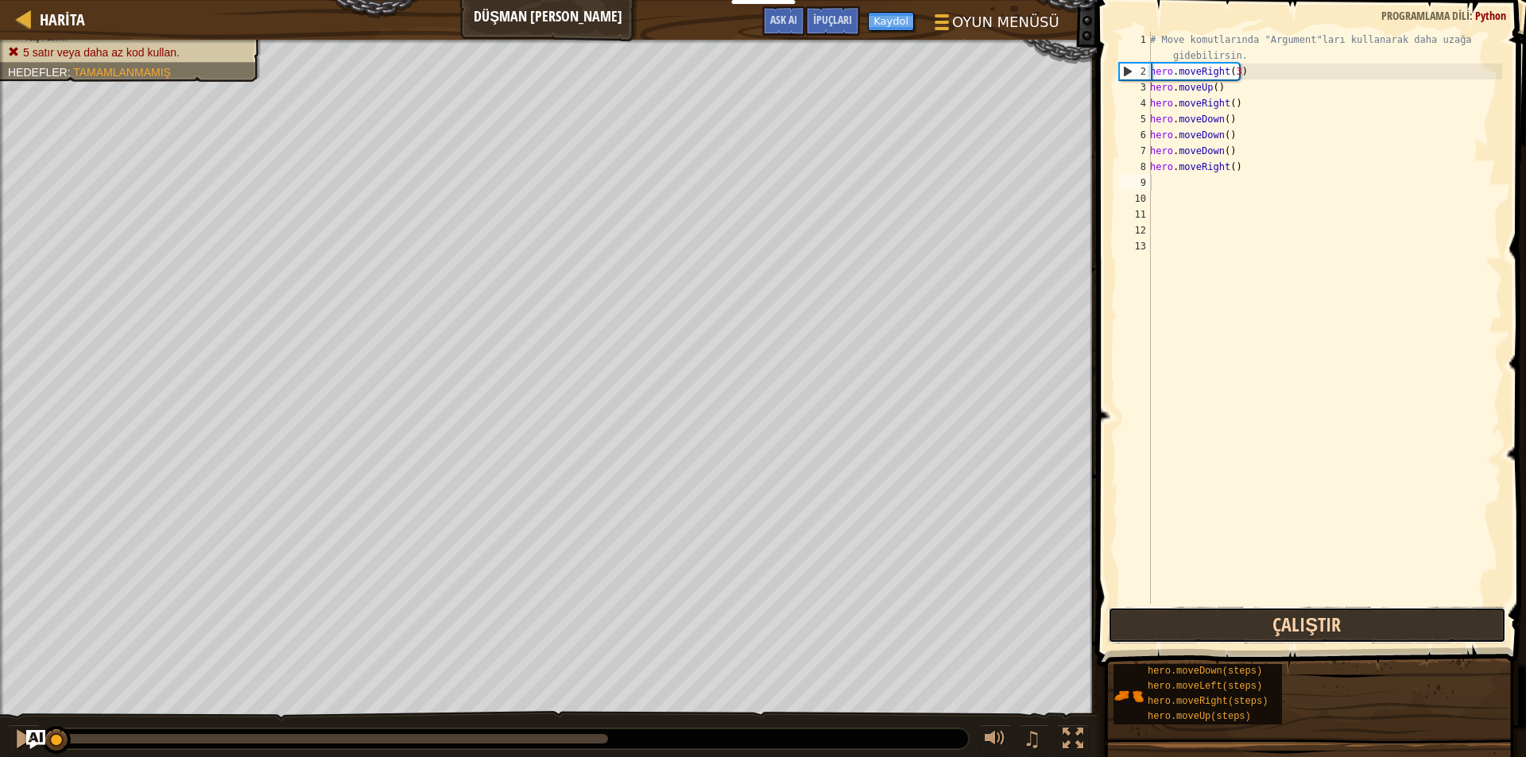
click at [1216, 614] on button "Çalıştır" at bounding box center [1307, 625] width 398 height 37
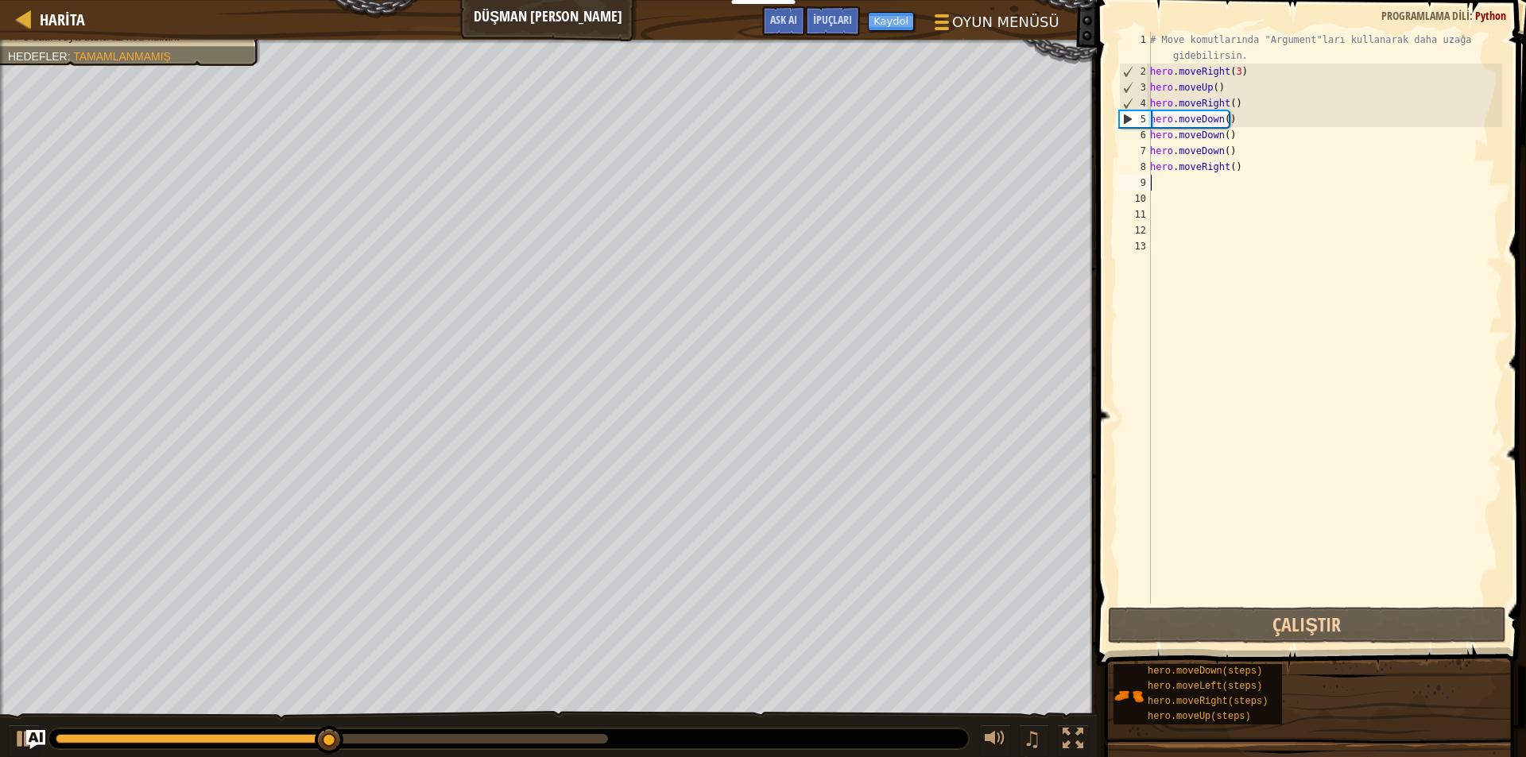
click at [1152, 188] on div "# Move komutlarında "Argument"ları kullanarak daha uzağa gidebilirsin. hero . m…" at bounding box center [1324, 342] width 355 height 620
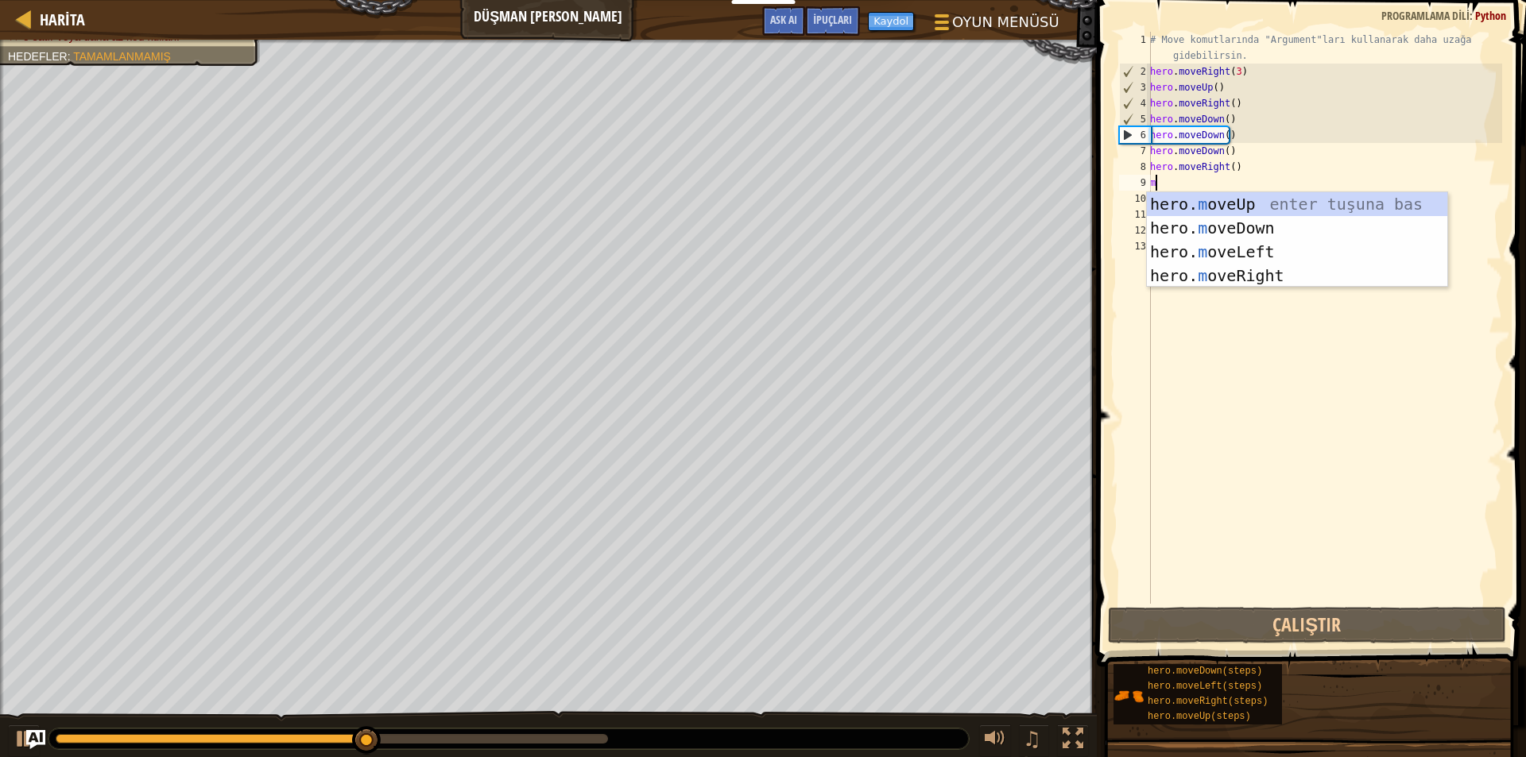
type textarea "m"
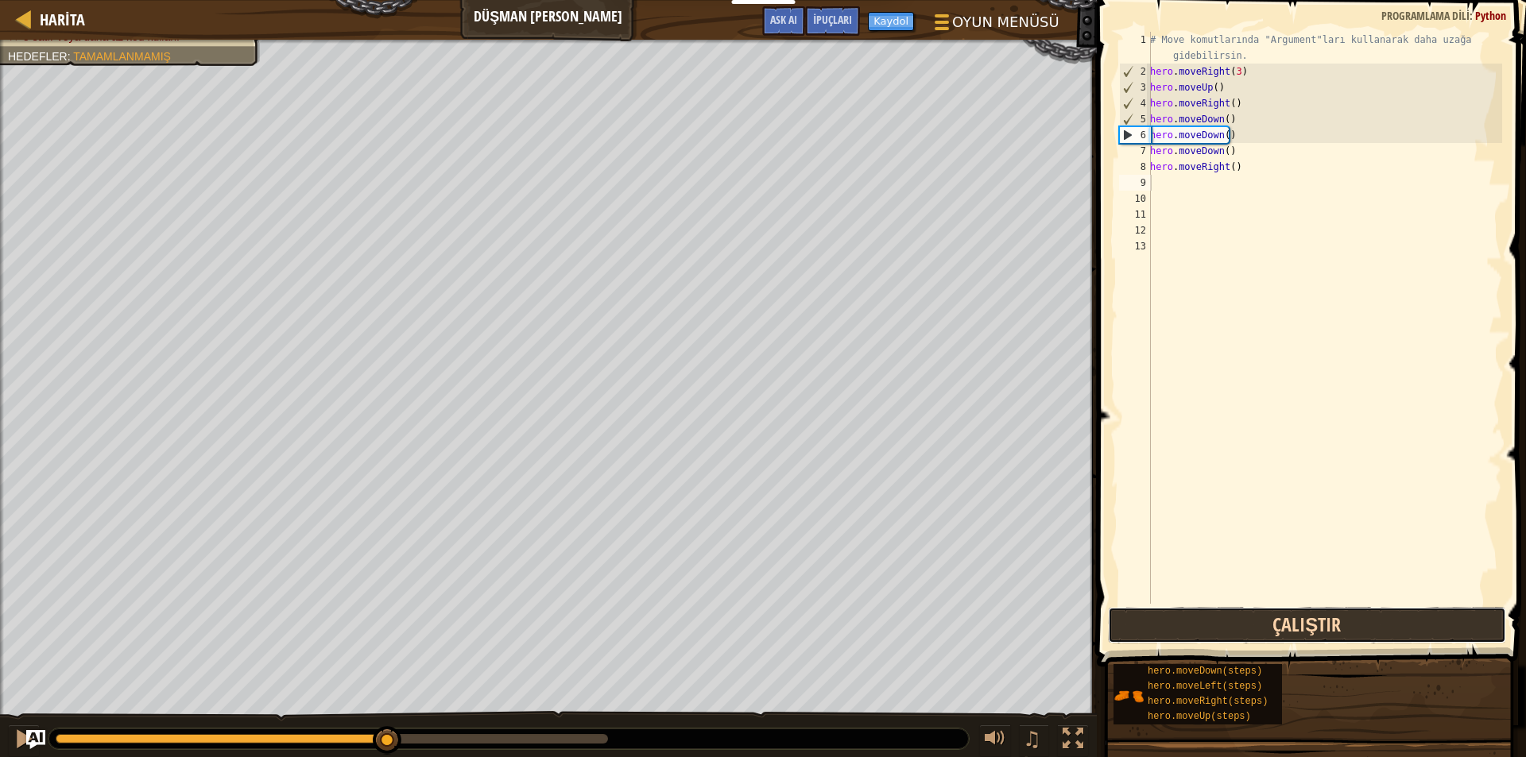
click at [1175, 625] on button "Çalıştır" at bounding box center [1307, 625] width 398 height 37
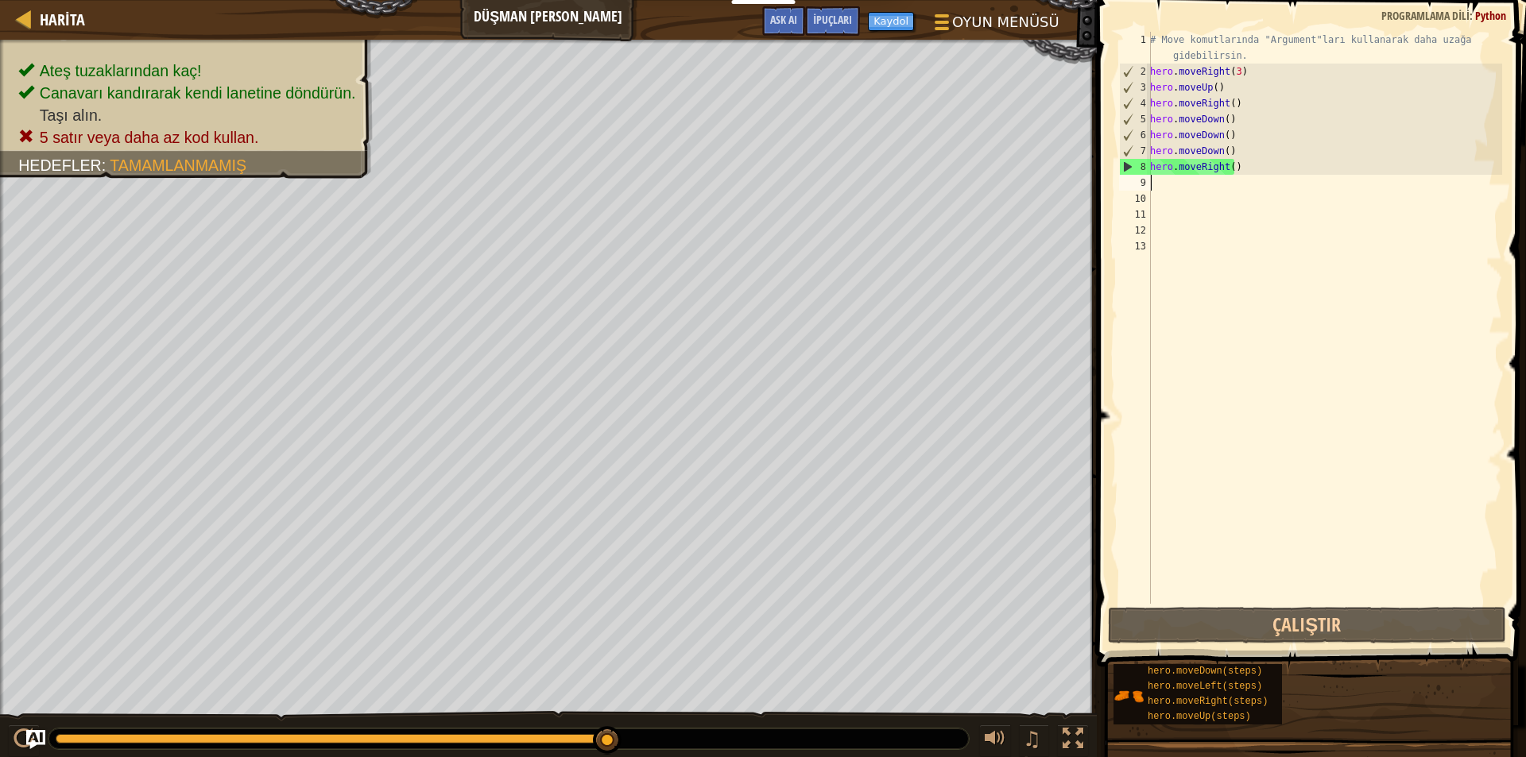
click at [1247, 93] on div "# Move komutlarında "Argument"ları kullanarak daha uzağa gidebilirsin. hero . m…" at bounding box center [1324, 342] width 355 height 620
drag, startPoint x: 1249, startPoint y: 110, endPoint x: 1255, endPoint y: 101, distance: 10.4
click at [1252, 106] on div "# Move komutlarında "Argument"ları kullanarak daha uzağa gidebilirsin. hero . m…" at bounding box center [1324, 342] width 355 height 620
drag, startPoint x: 1250, startPoint y: 121, endPoint x: 1235, endPoint y: 99, distance: 26.2
click at [1248, 121] on div "# Move komutlarında "Argument"ları kullanarak daha uzağa gidebilirsin. hero . m…" at bounding box center [1324, 342] width 355 height 620
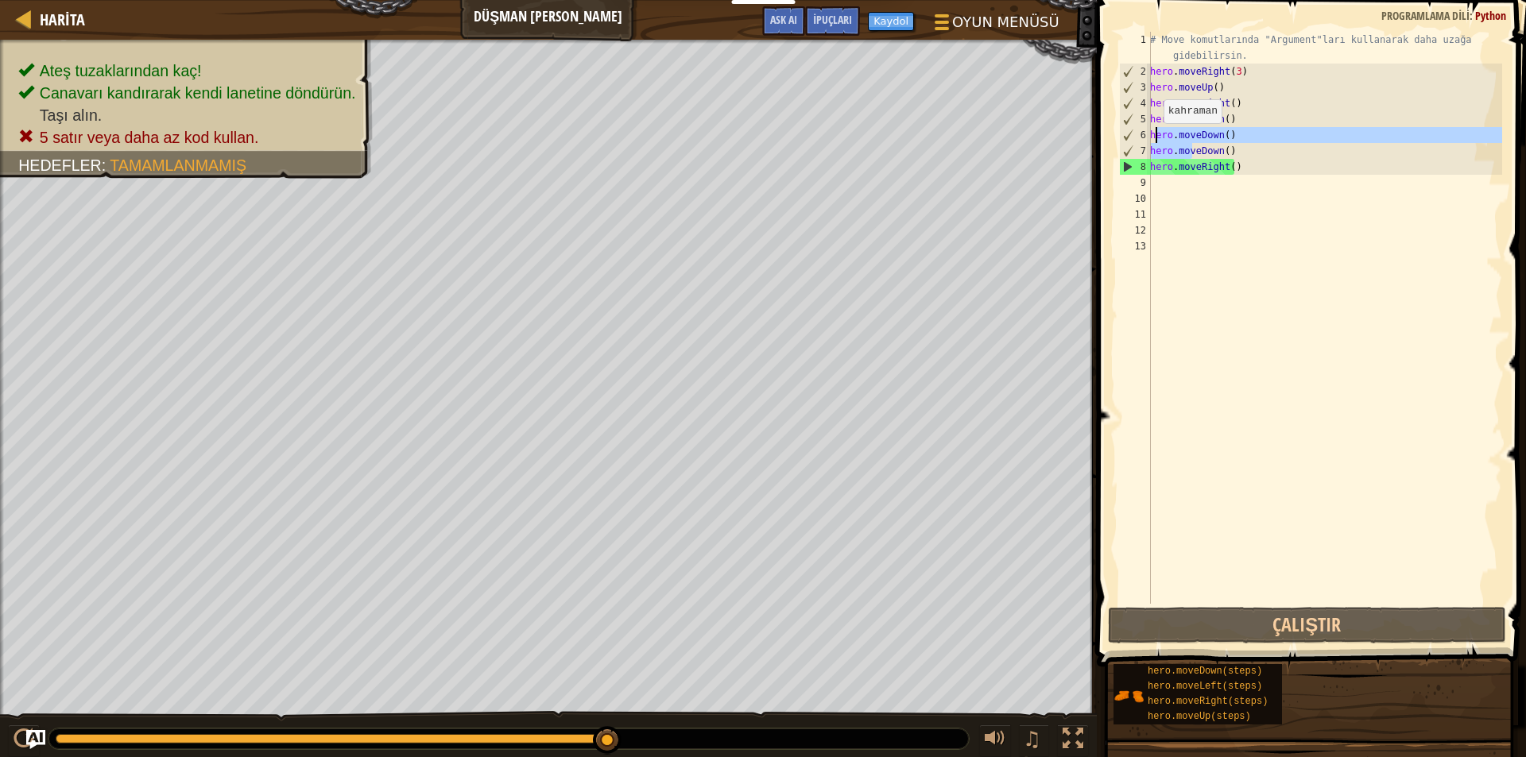
drag, startPoint x: 1194, startPoint y: 156, endPoint x: 1146, endPoint y: 46, distance: 119.9
click at [1156, 111] on div "# Move komutlarında "Argument"ları kullanarak daha uzağa gidebilirsin. hero . m…" at bounding box center [1324, 342] width 355 height 620
type textarea "hero.moveDown() hero.moveDown()"
click at [1286, 305] on div "# Move komutlarında "Argument"ları kullanarak daha uzağa gidebilirsin. hero . m…" at bounding box center [1324, 342] width 355 height 620
click at [1227, 134] on div "# Move komutlarında "Argument"ları kullanarak daha uzağa gidebilirsin. hero . m…" at bounding box center [1324, 342] width 355 height 620
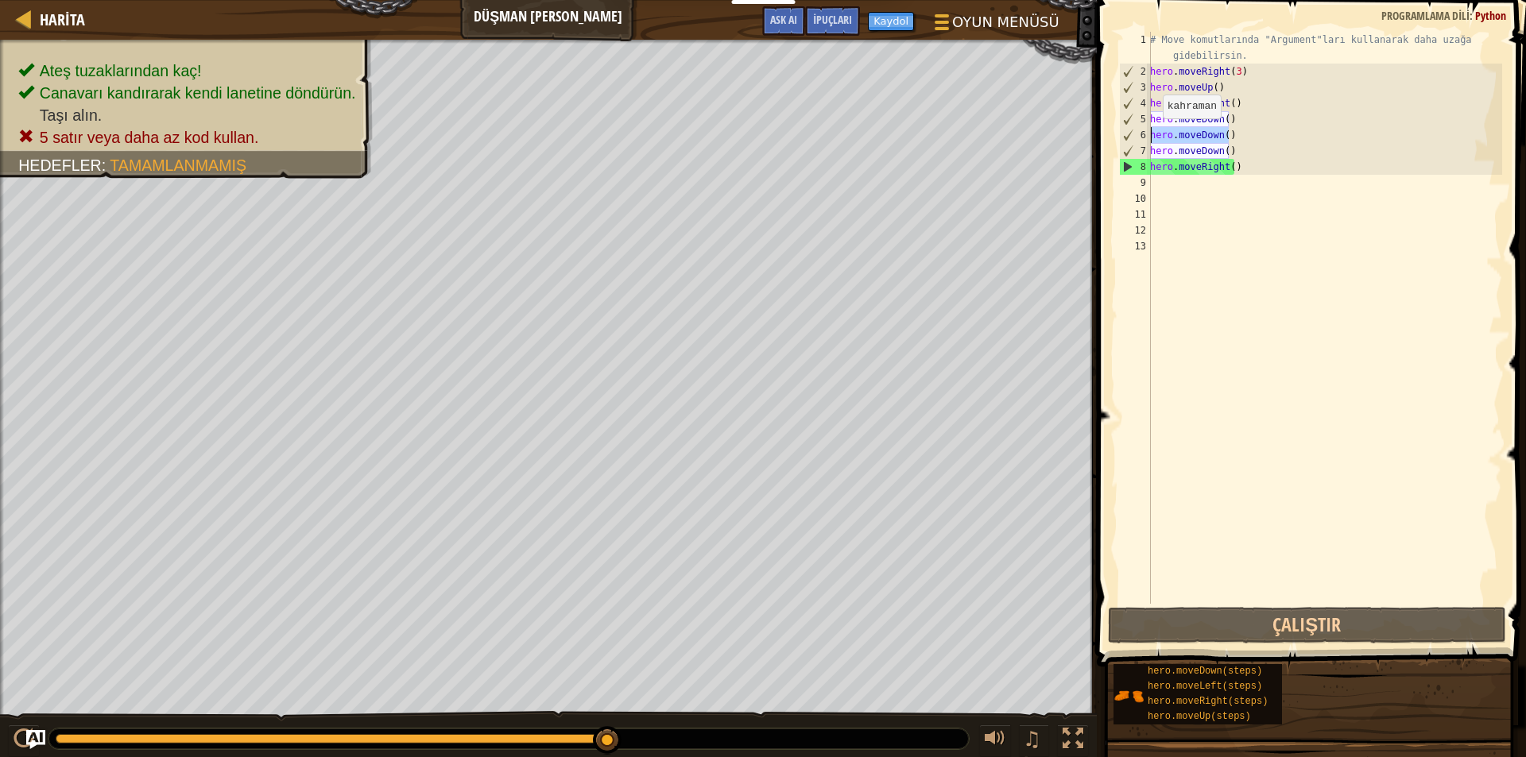
drag, startPoint x: 1227, startPoint y: 134, endPoint x: 1124, endPoint y: 140, distance: 103.5
click at [1124, 140] on div "hero.moveDown() 1 2 3 4 5 6 7 8 9 10 11 12 13 # Move komutlarında "Argument"lar…" at bounding box center [1309, 318] width 386 height 572
drag, startPoint x: 1223, startPoint y: 153, endPoint x: 1148, endPoint y: 157, distance: 74.8
click at [1148, 157] on div "hero.moveDown() 1 2 3 4 5 6 7 8 9 10 11 12 13 # Move komutlarında "Argument"lar…" at bounding box center [1309, 318] width 386 height 572
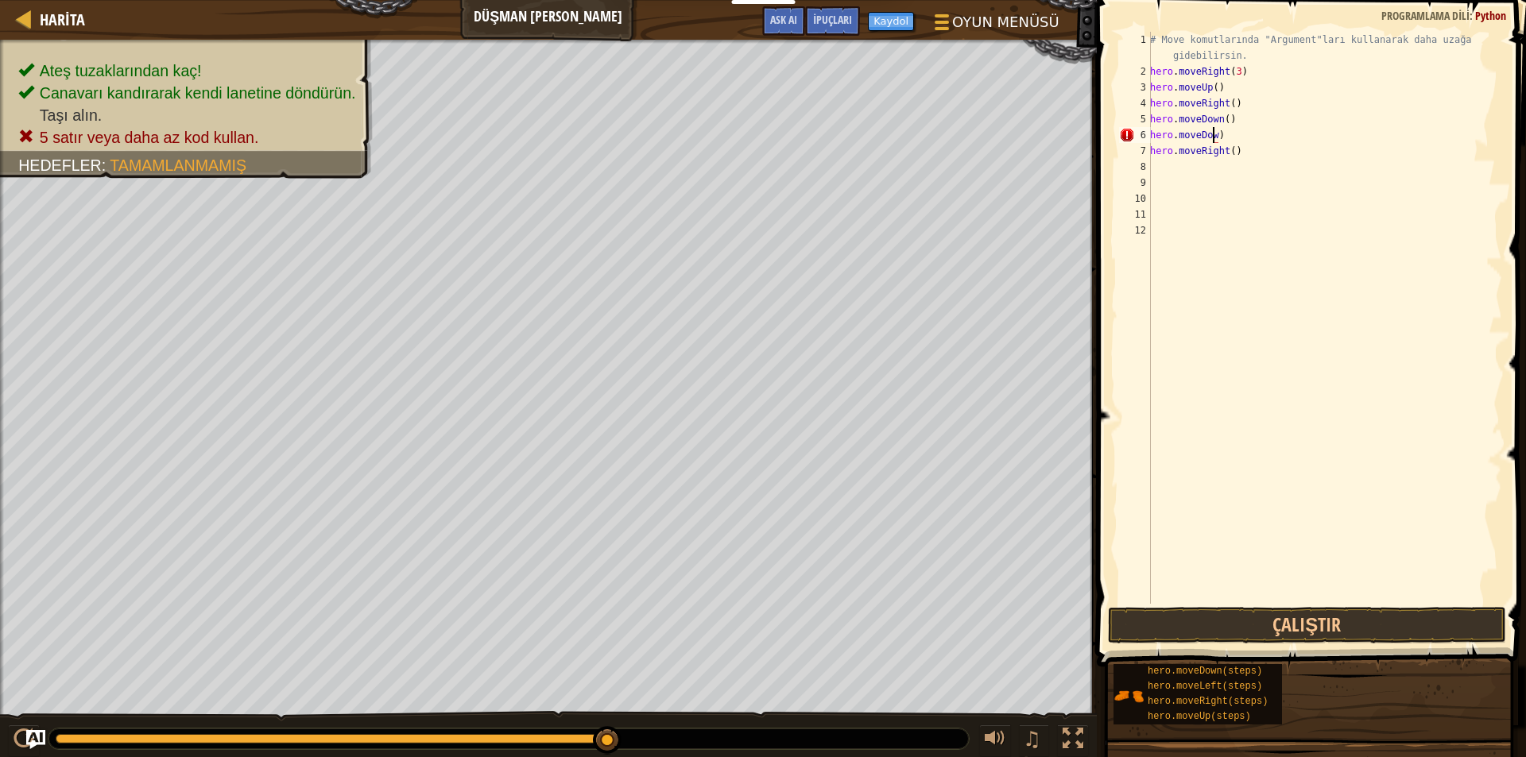
click at [1230, 131] on div "# Move komutlarında "Argument"ları kullanarak daha uzağa gidebilirsin. hero . m…" at bounding box center [1324, 342] width 355 height 620
type textarea "h"
click at [1226, 122] on div "# Move komutlarında "Argument"ları kullanarak daha uzağa gidebilirsin. hero . m…" at bounding box center [1324, 342] width 355 height 620
click at [1225, 114] on div "# Move komutlarında "Argument"ları kullanarak daha uzağa gidebilirsin. hero . m…" at bounding box center [1324, 342] width 355 height 620
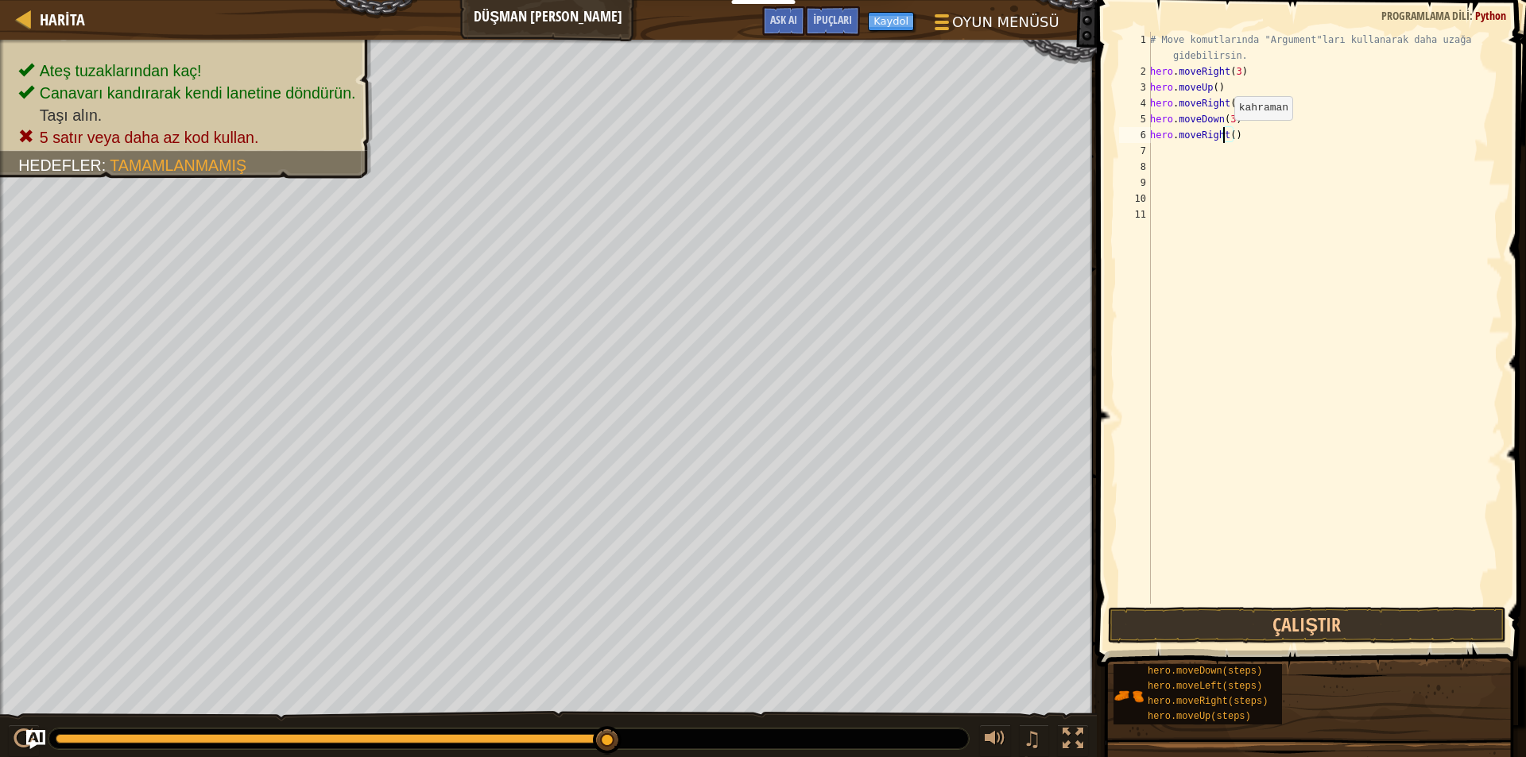
click at [1225, 136] on div "# Move komutlarında "Argument"ları kullanarak daha uzağa gidebilirsin. hero . m…" at bounding box center [1324, 342] width 355 height 620
click at [1229, 135] on div "# Move komutlarında "Argument"ları kullanarak daha uzağa gidebilirsin. hero . m…" at bounding box center [1324, 342] width 355 height 620
type textarea "hero.moveRight(2)"
click at [1312, 619] on button "Çalıştır" at bounding box center [1307, 625] width 398 height 37
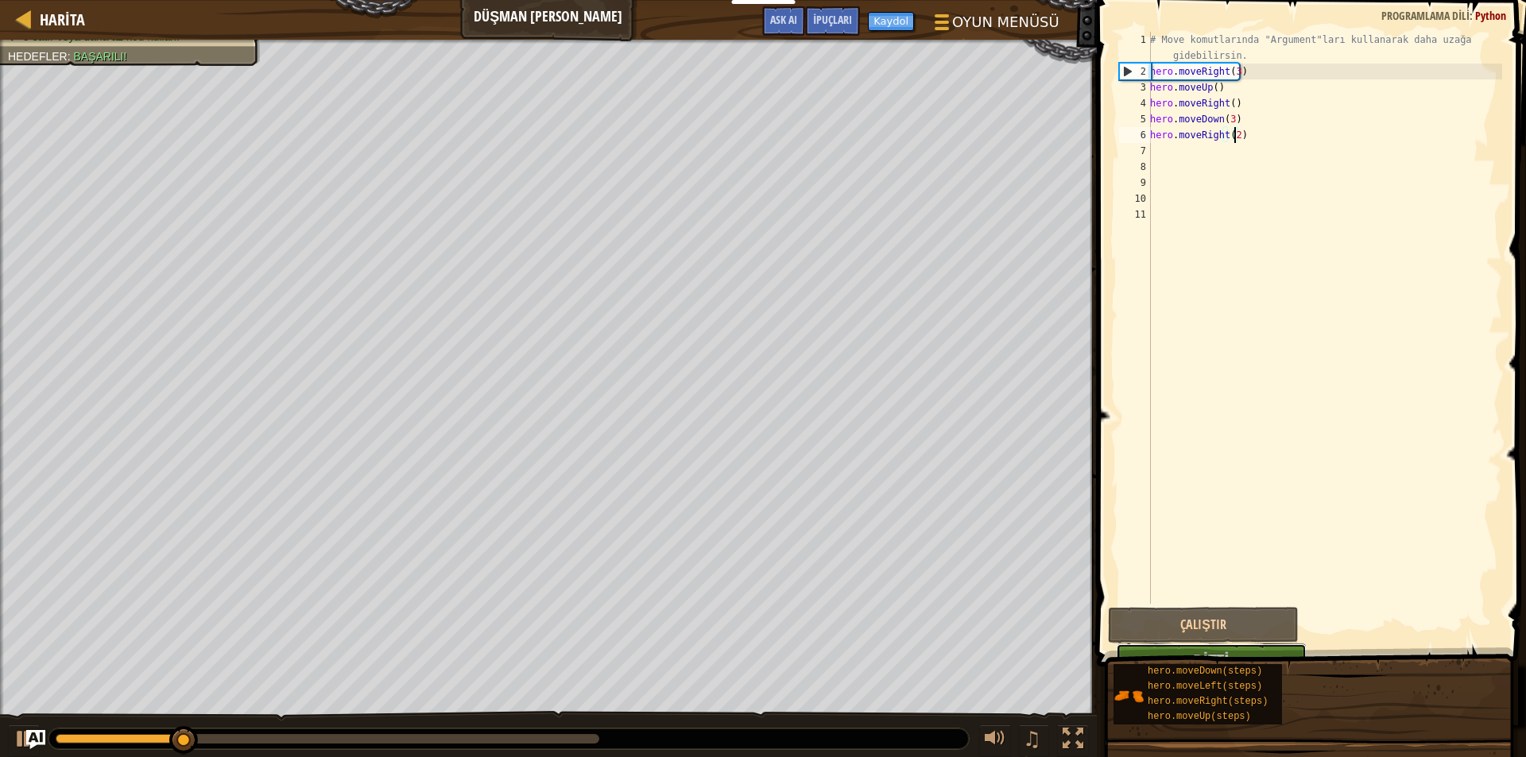
click at [1267, 647] on button "Bitti" at bounding box center [1211, 662] width 191 height 37
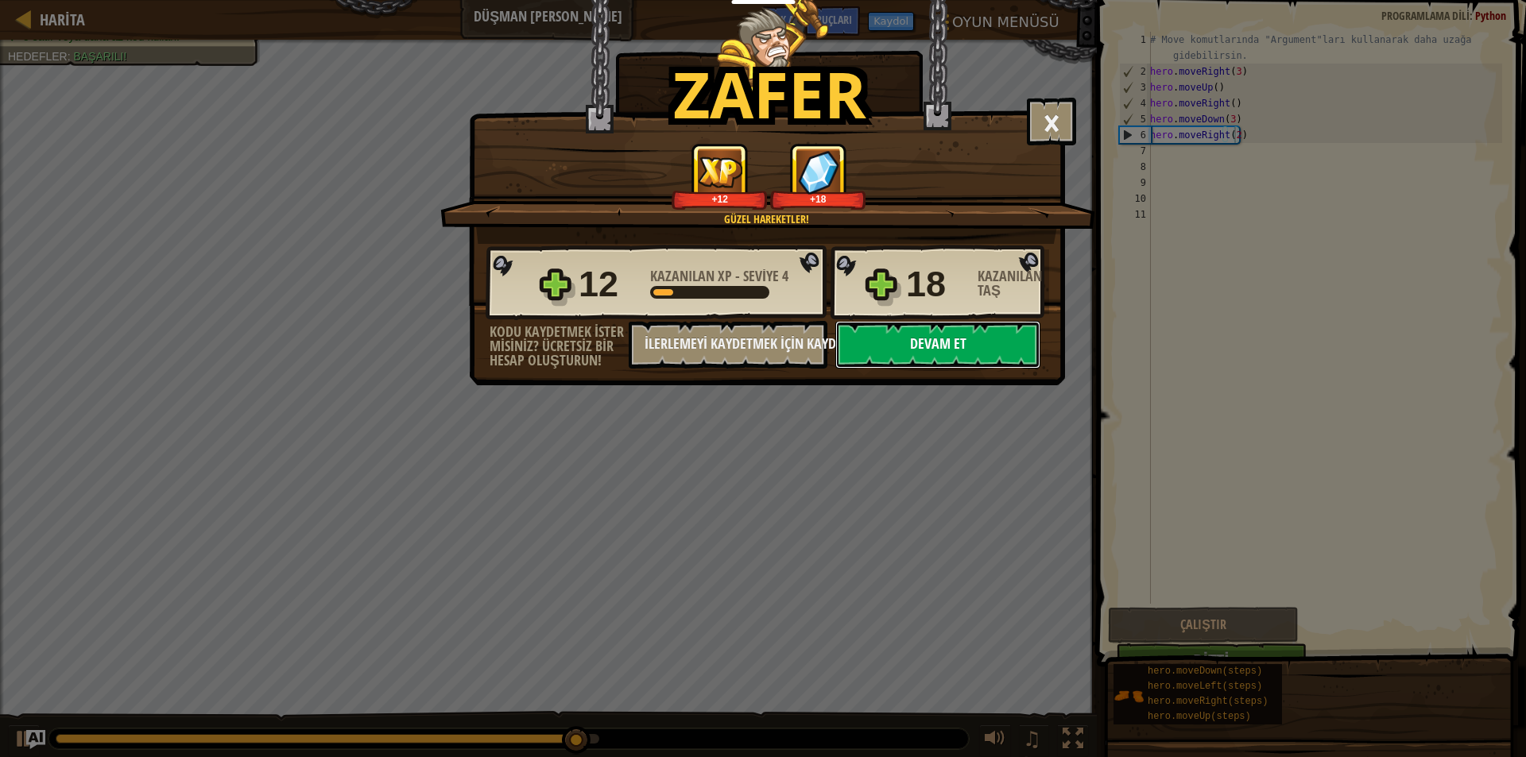
click at [930, 341] on button "Devam et" at bounding box center [937, 345] width 205 height 48
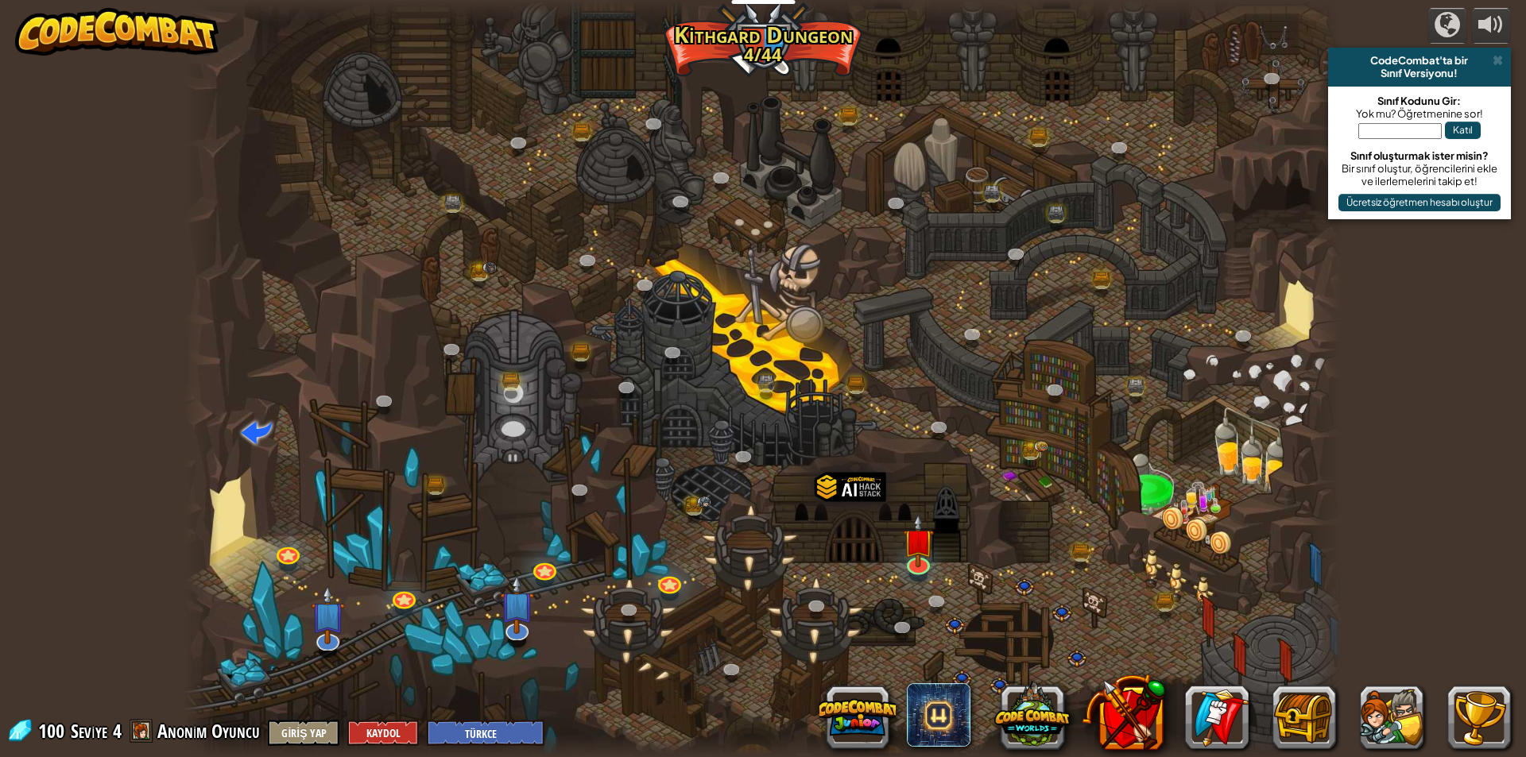
select select "tr"
click at [916, 558] on img at bounding box center [918, 528] width 31 height 72
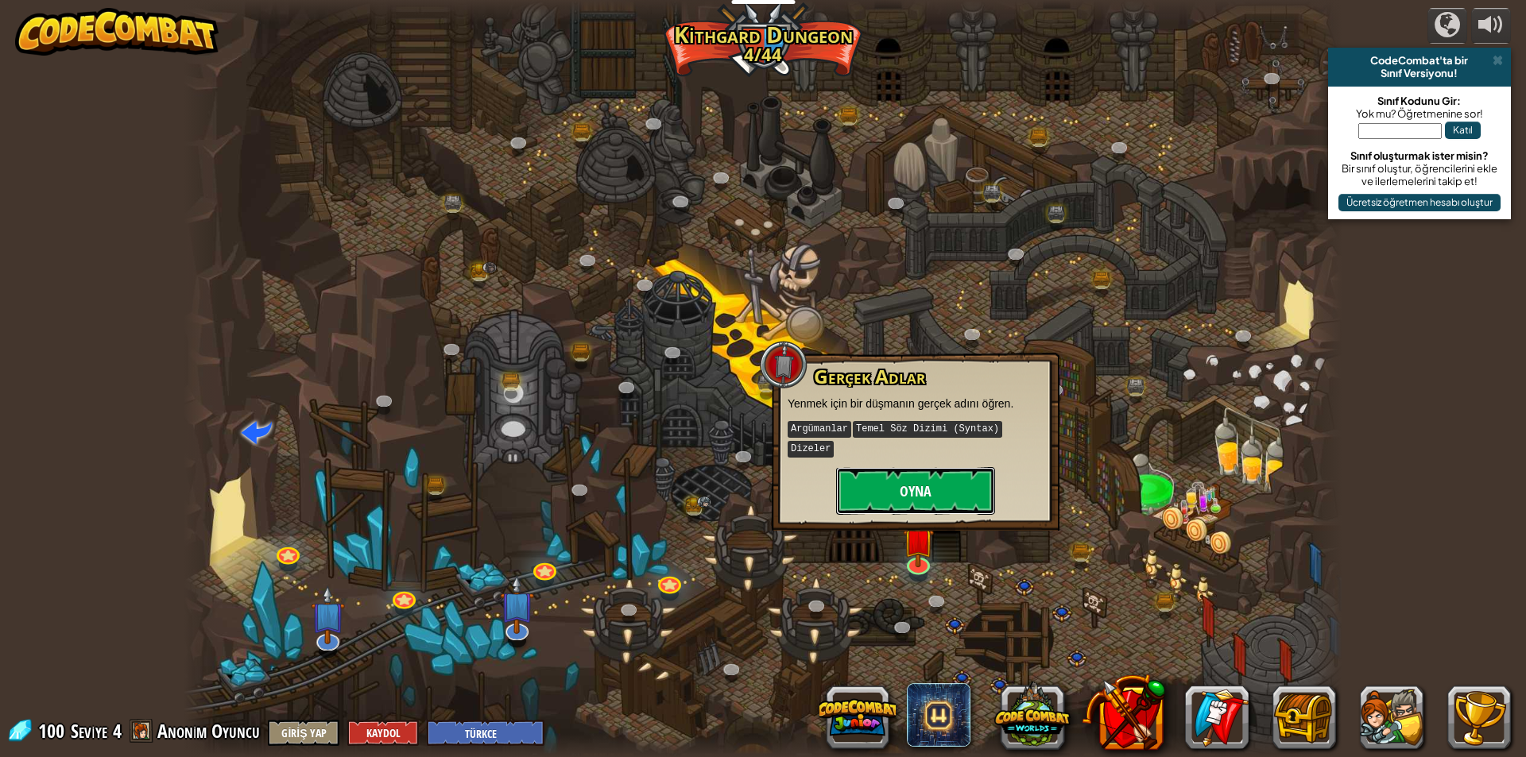
click at [882, 484] on button "Oyna" at bounding box center [915, 491] width 159 height 48
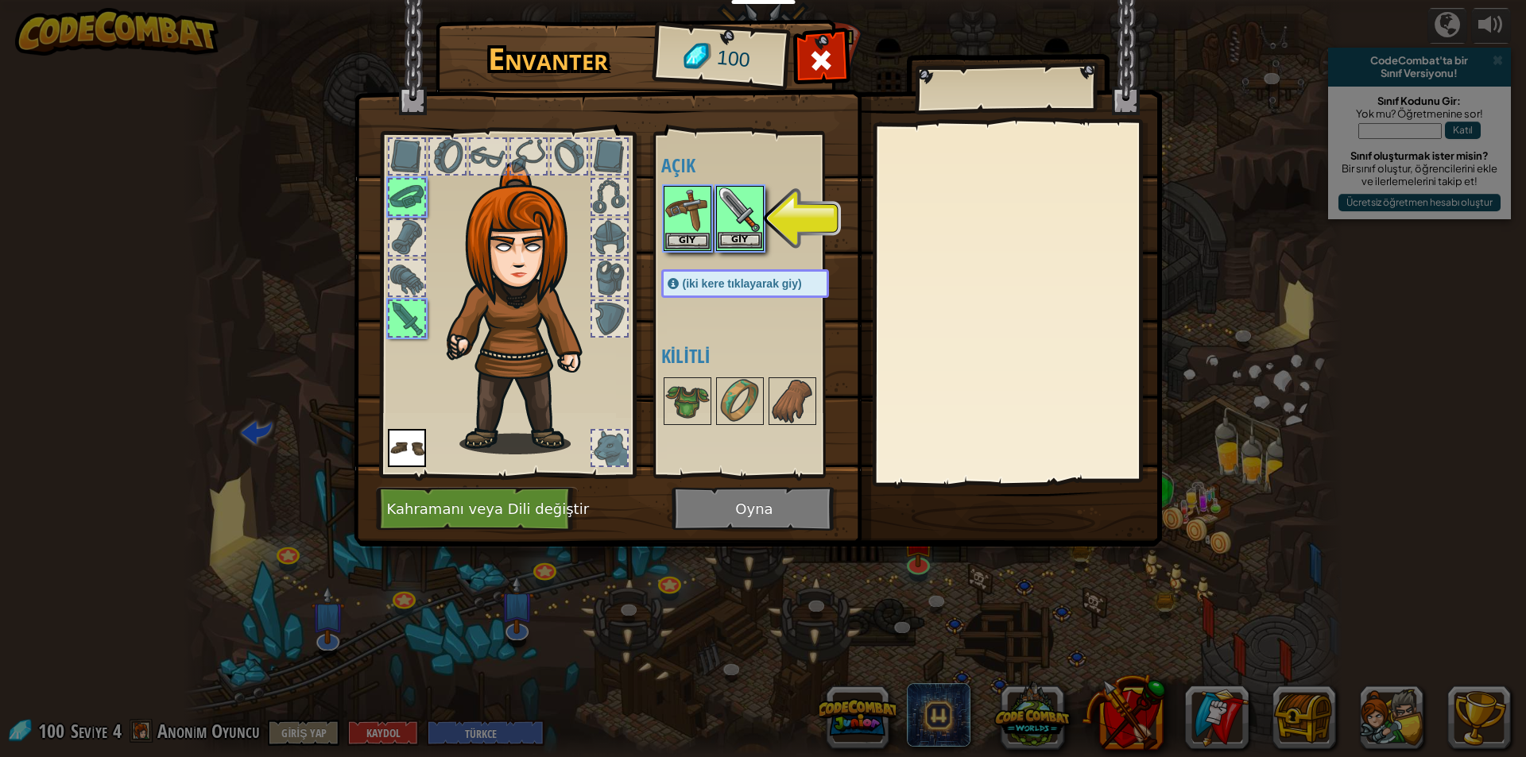
click at [734, 214] on img at bounding box center [740, 210] width 45 height 45
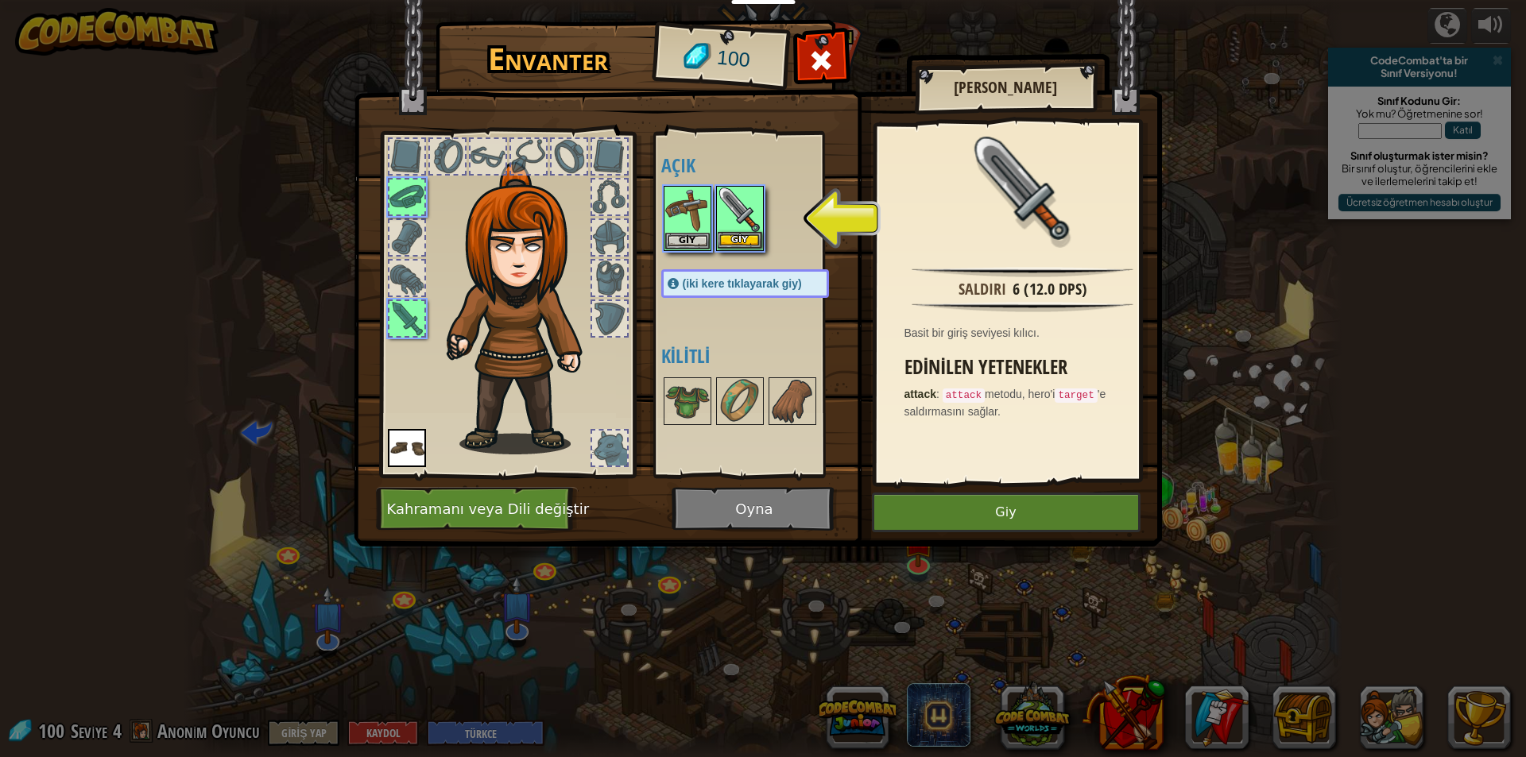
click at [746, 229] on img at bounding box center [740, 210] width 45 height 45
click at [747, 238] on button "Giy" at bounding box center [740, 240] width 45 height 17
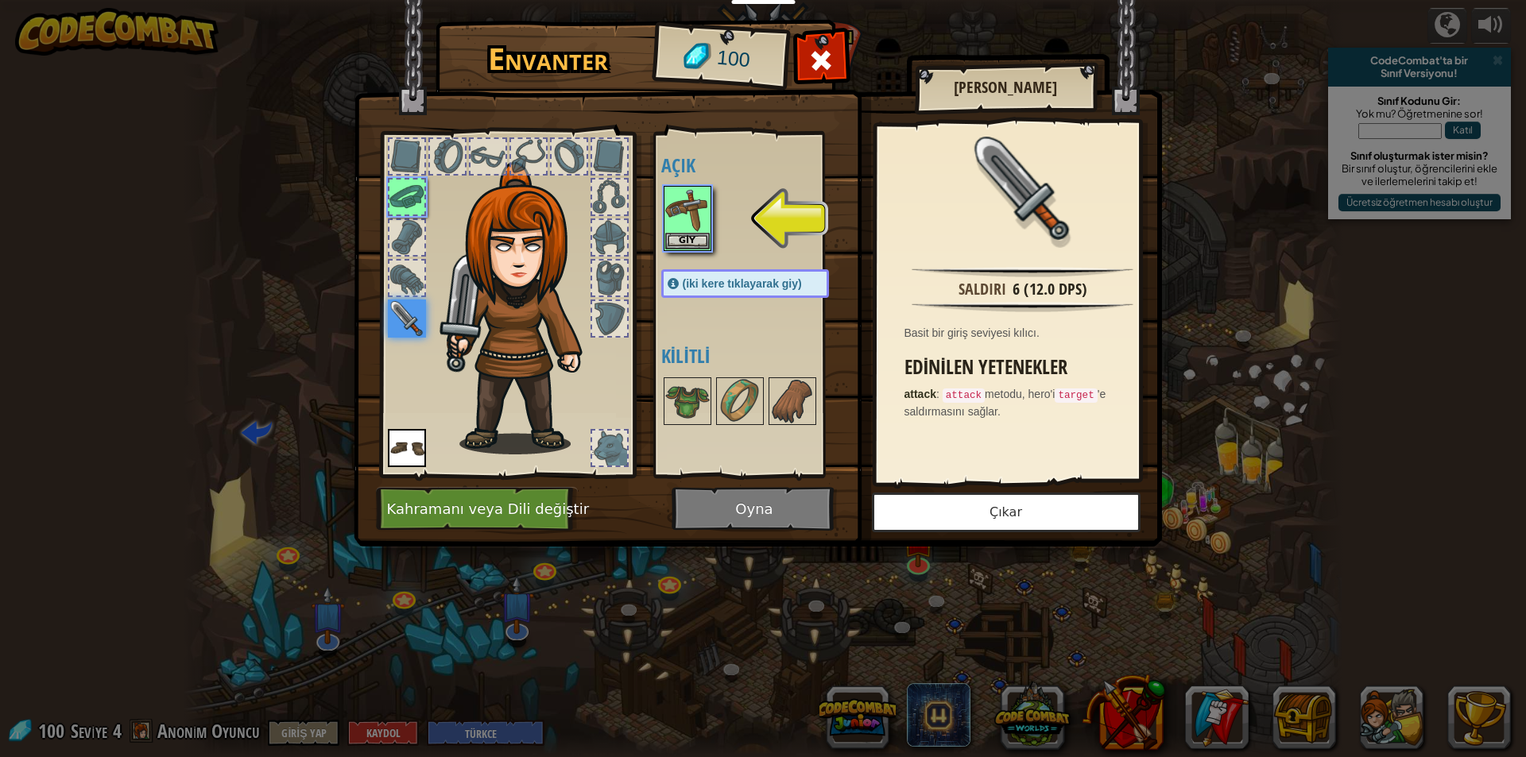
click at [915, 509] on div "Envanter 100 Açık Giy Giy Giy (iki kere tıklayarak giy) Kilitli Basit Kılıç Sal…" at bounding box center [763, 286] width 808 height 525
click at [671, 213] on img at bounding box center [687, 210] width 45 height 45
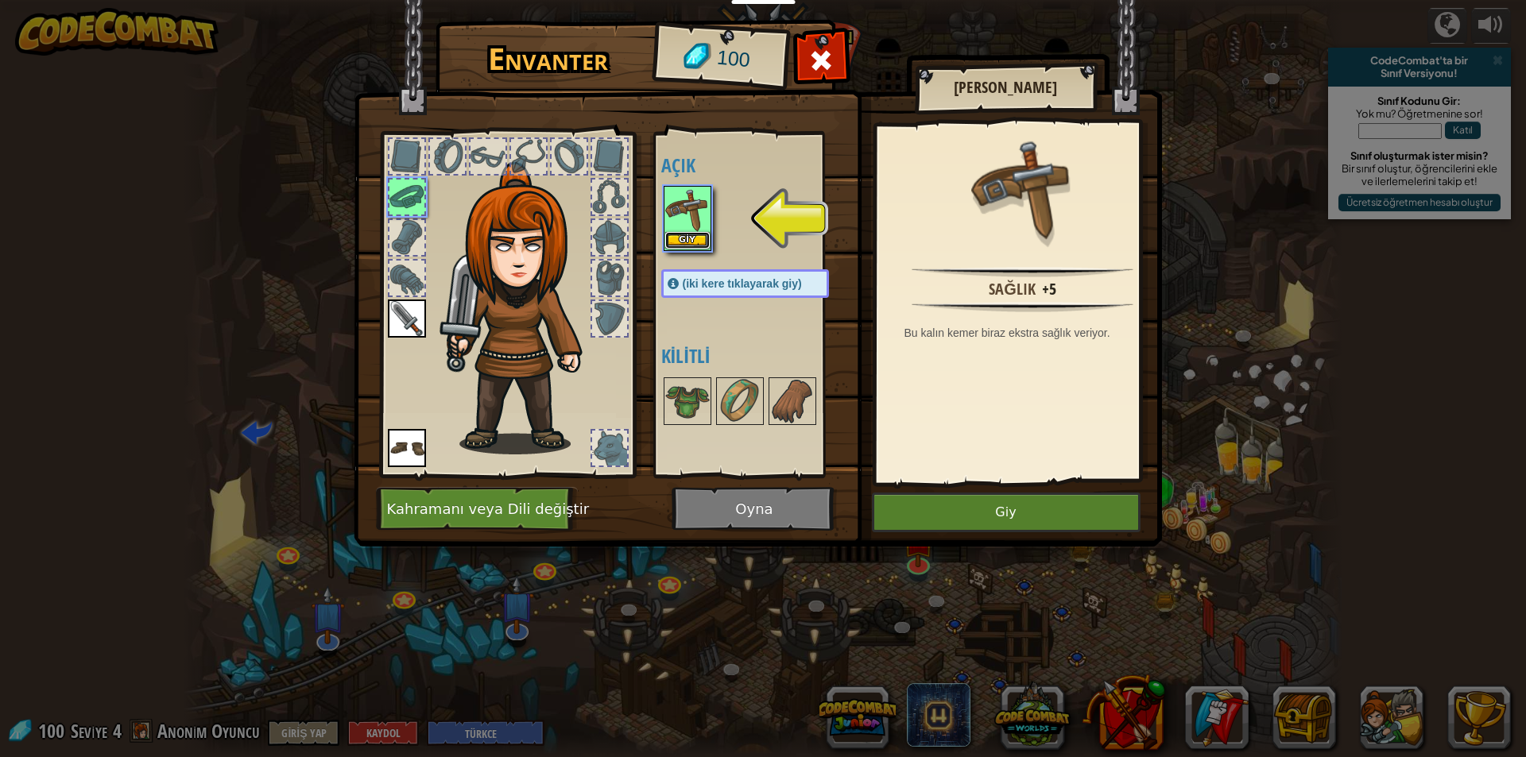
click at [669, 248] on button "Giy" at bounding box center [687, 240] width 45 height 17
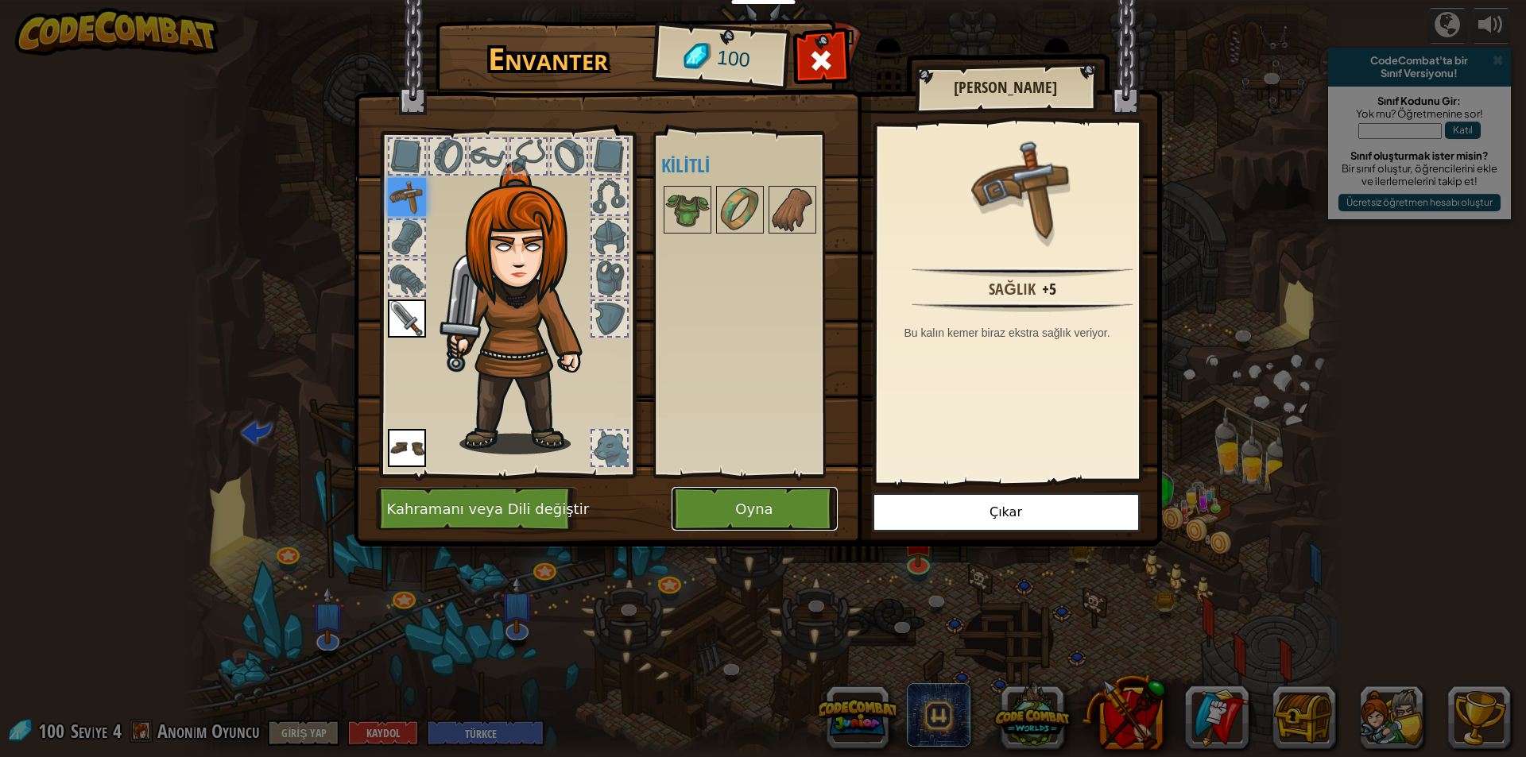
click at [721, 520] on button "Oyna" at bounding box center [755, 509] width 166 height 44
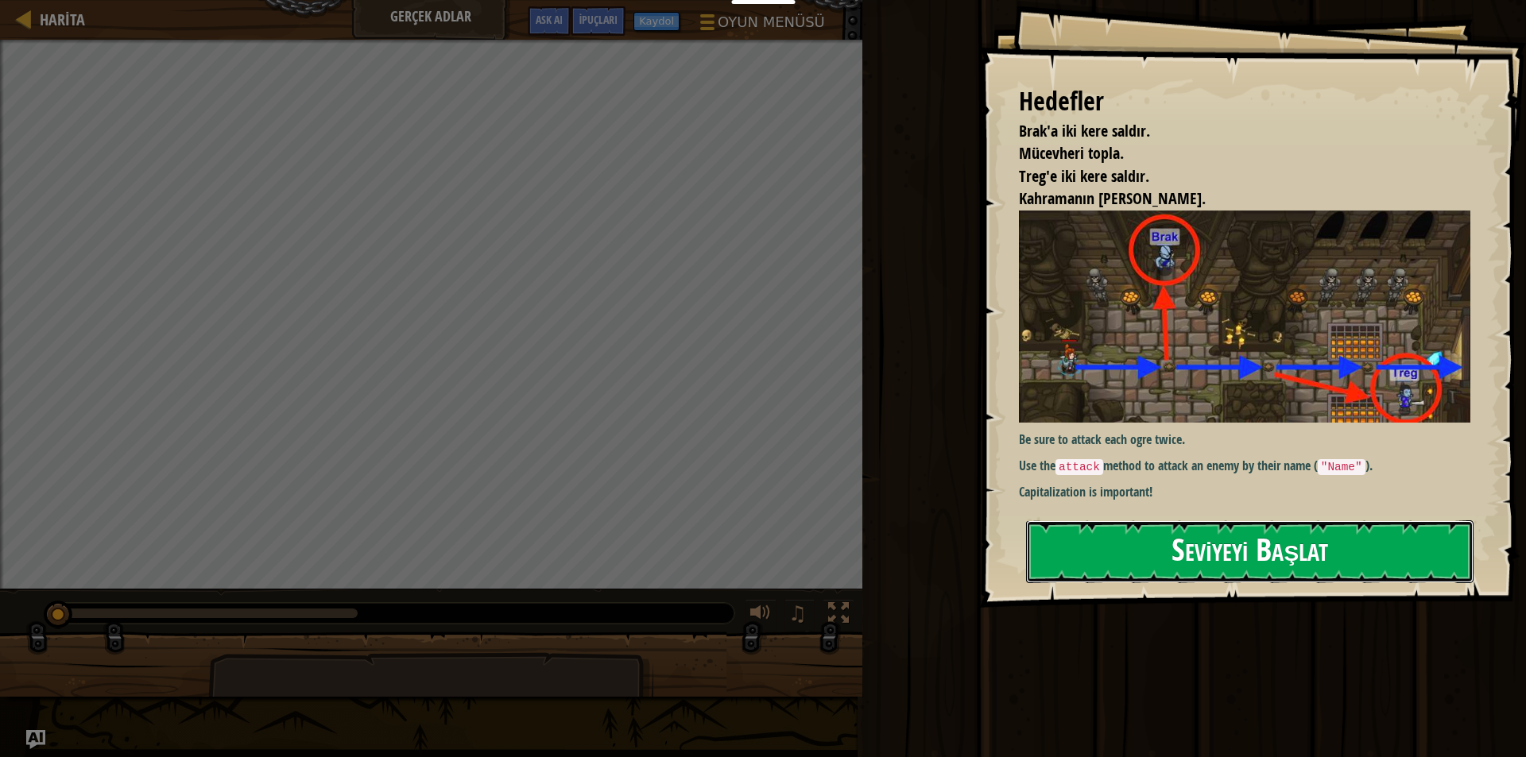
click at [1064, 541] on button "Seviyeyi Başlat" at bounding box center [1249, 552] width 447 height 63
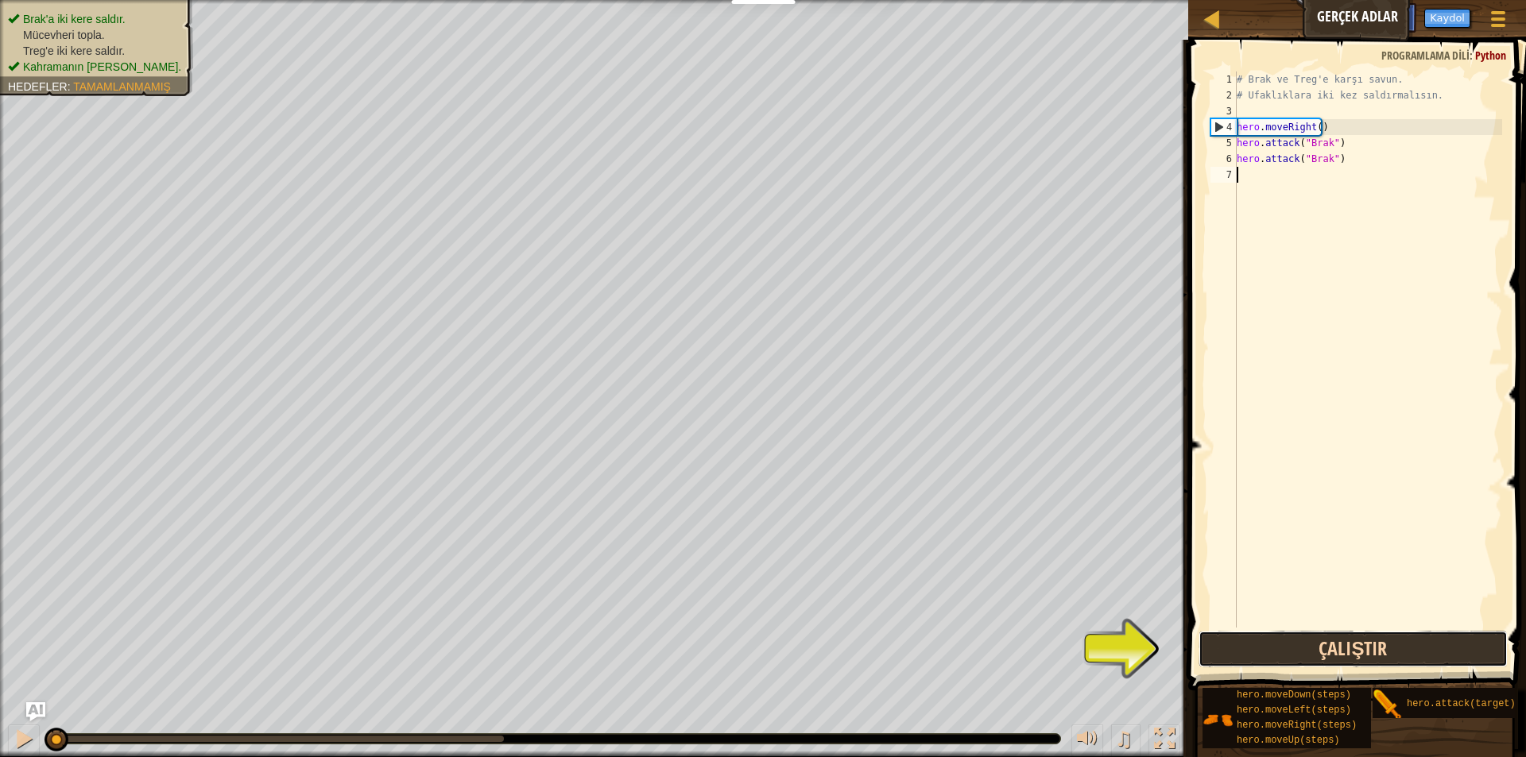
click at [1241, 648] on button "Çalıştır" at bounding box center [1352, 649] width 309 height 37
